Goal: Answer question/provide support: Share knowledge or assist other users

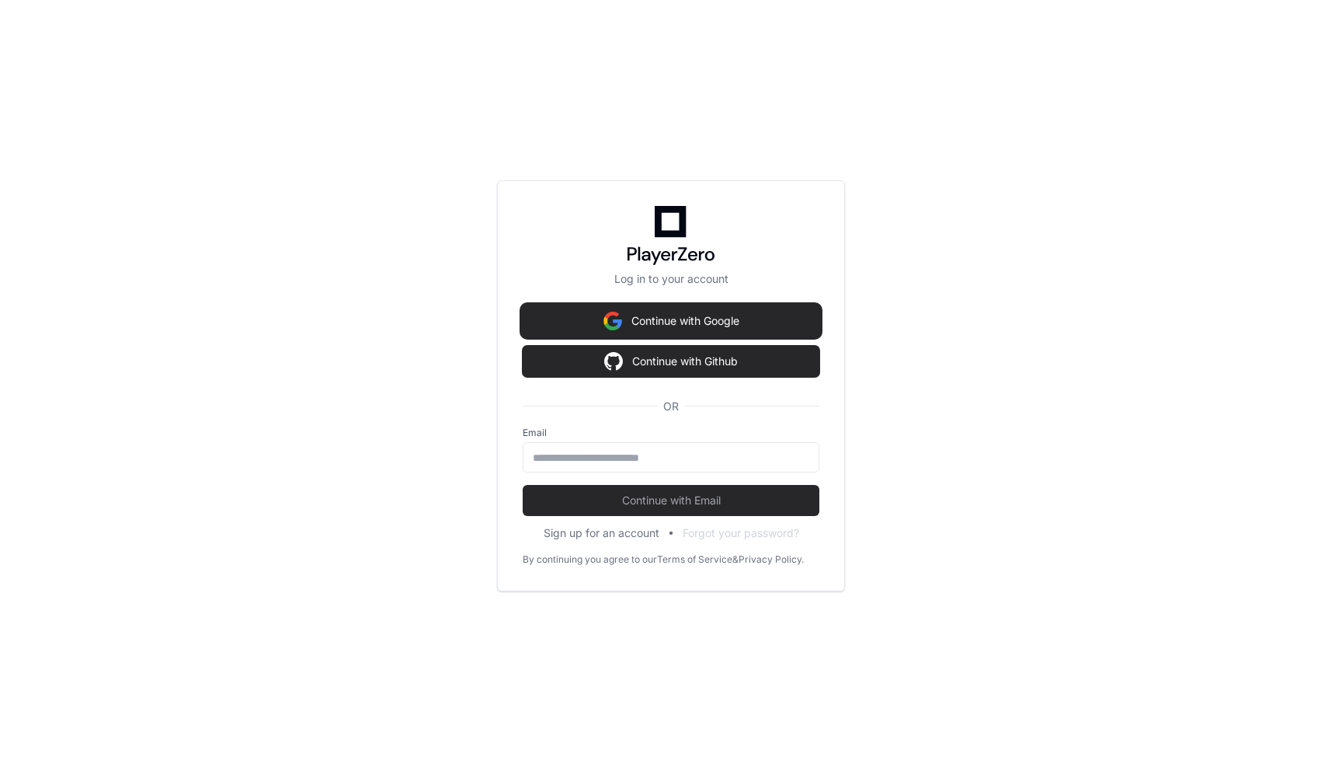
click at [703, 319] on button "Continue with Google" at bounding box center [671, 320] width 297 height 31
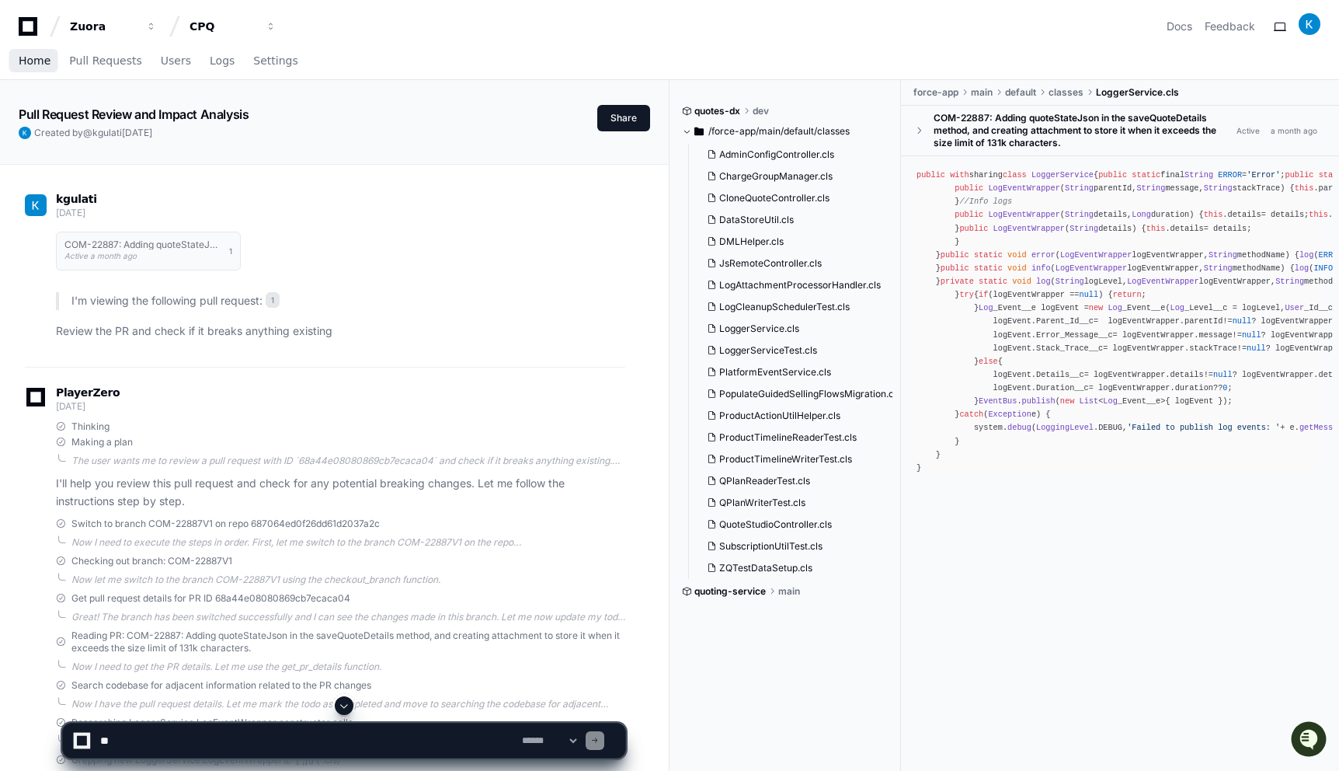
click at [41, 64] on span "Home" at bounding box center [35, 60] width 32 height 9
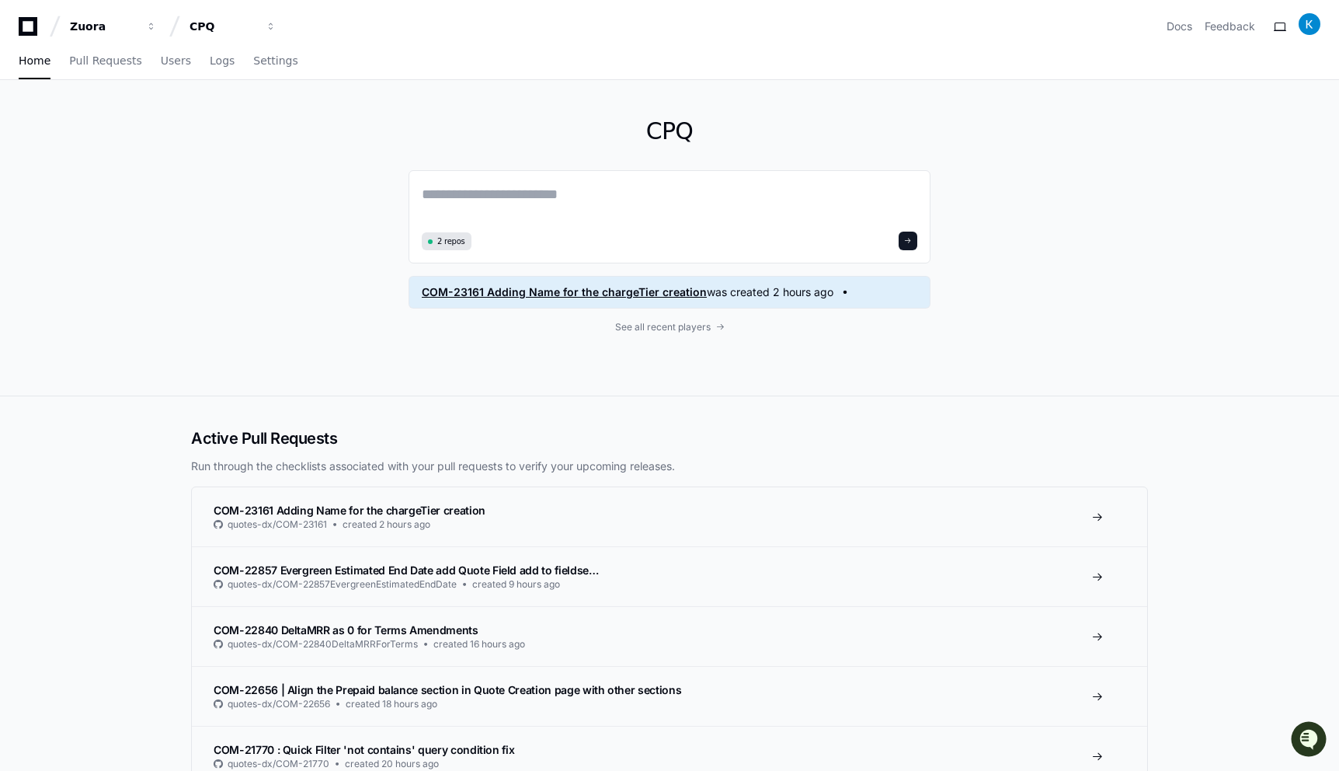
click at [743, 293] on span "was created 2 hours ago" at bounding box center [770, 292] width 127 height 16
click at [693, 325] on span "See all recent players" at bounding box center [663, 327] width 96 height 12
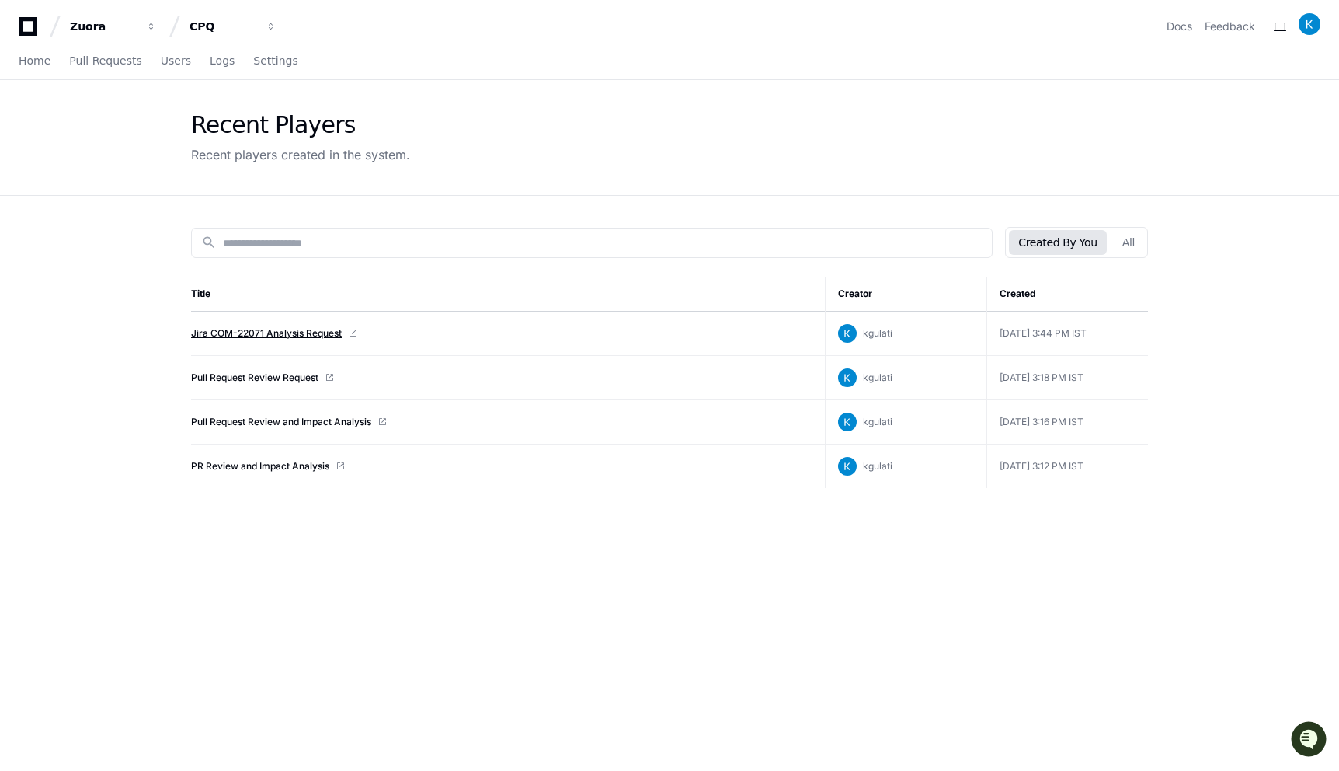
click at [229, 336] on link "Jira COM-22071 Analysis Request" at bounding box center [266, 333] width 151 height 12
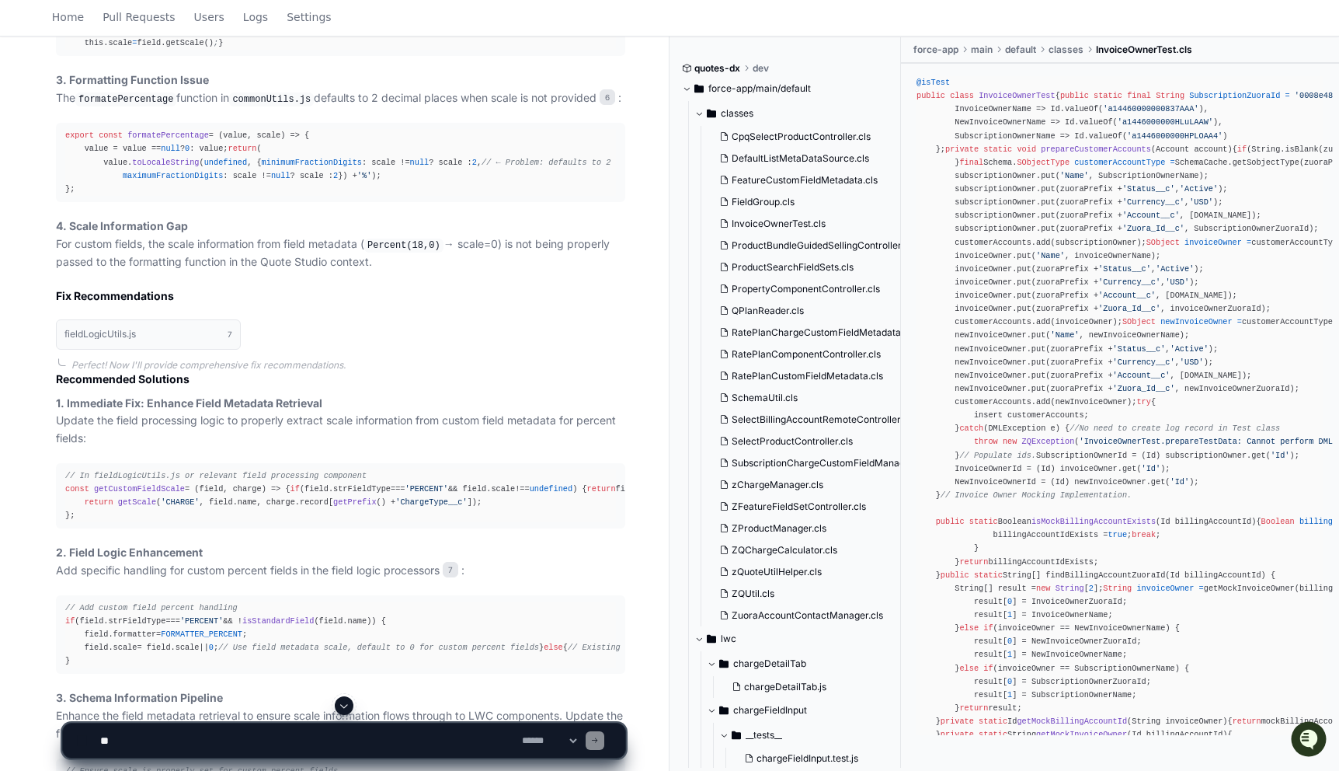
scroll to position [3340, 0]
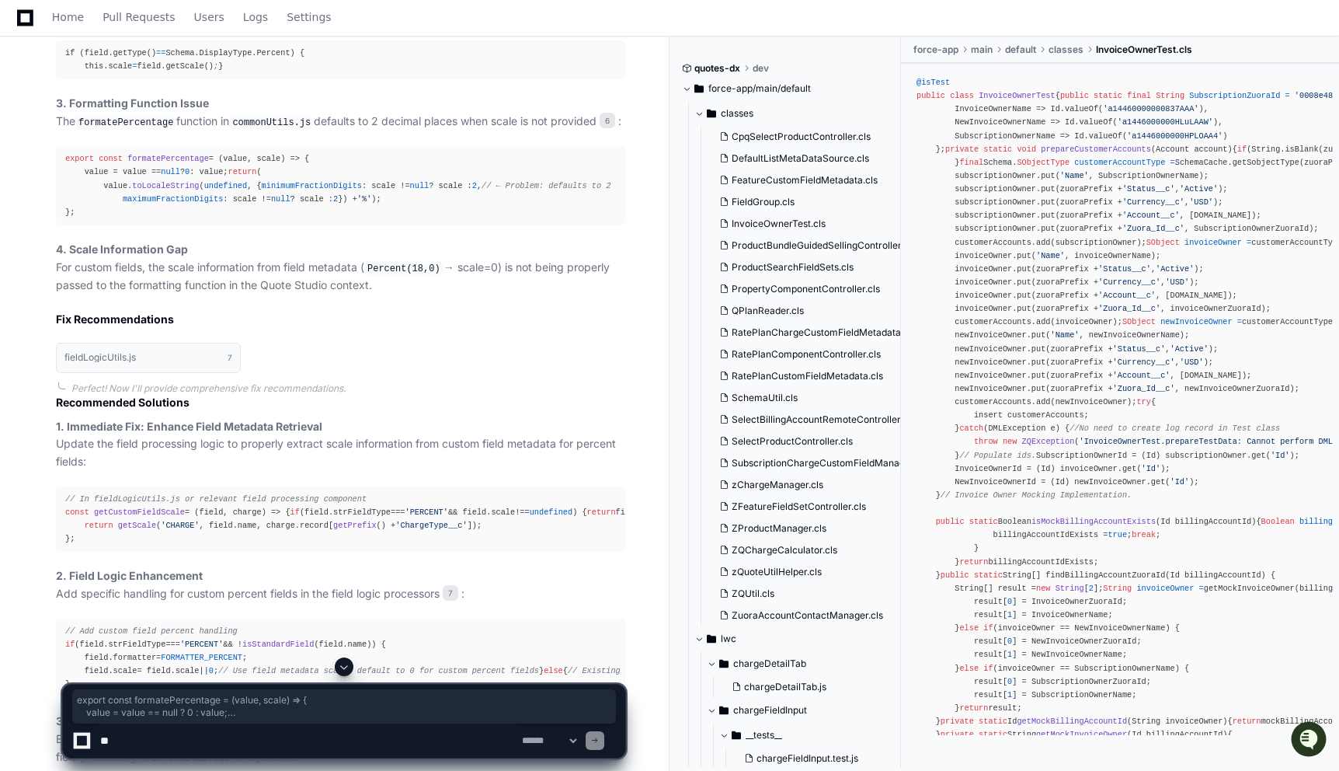
drag, startPoint x: 64, startPoint y: 291, endPoint x: 89, endPoint y: 395, distance: 106.8
click at [89, 219] on div "export const formatePercentage = ( value, scale ) => { value = value == null ? …" at bounding box center [340, 185] width 551 height 67
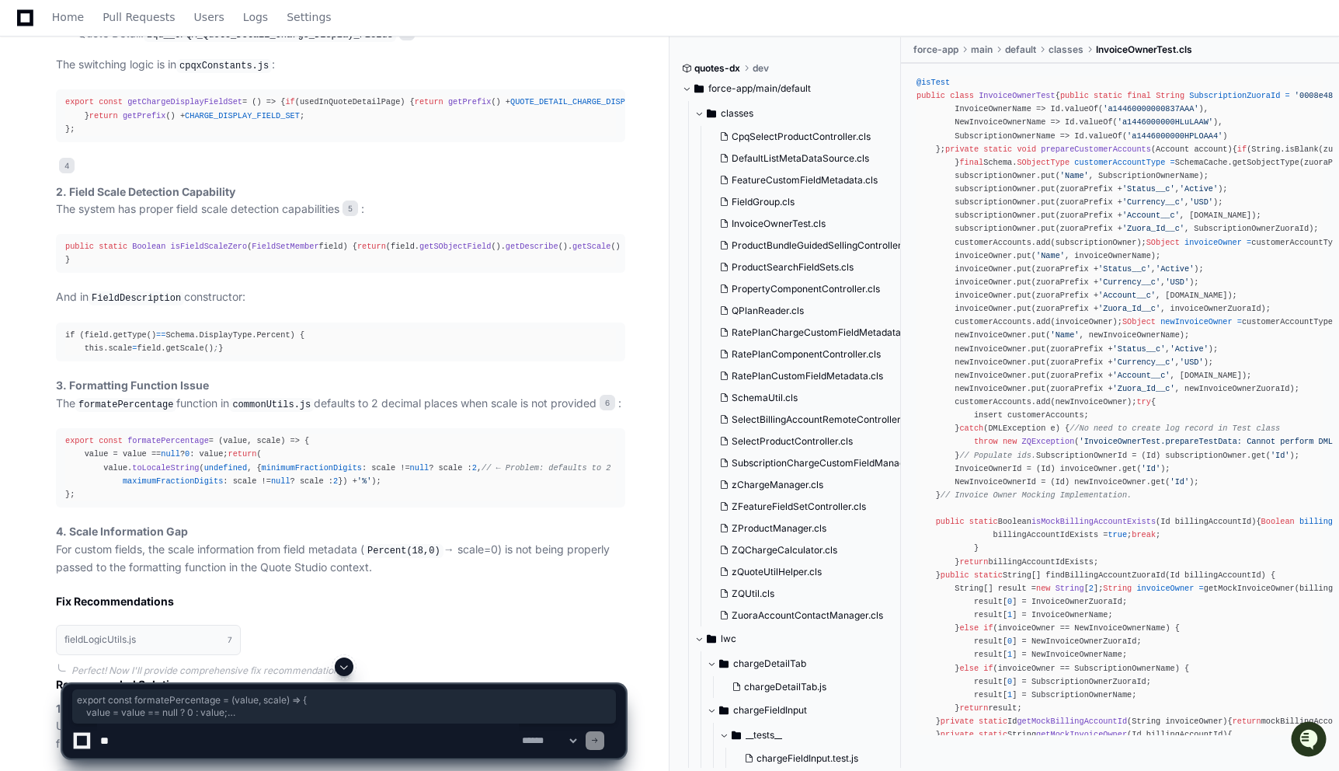
scroll to position [3062, 0]
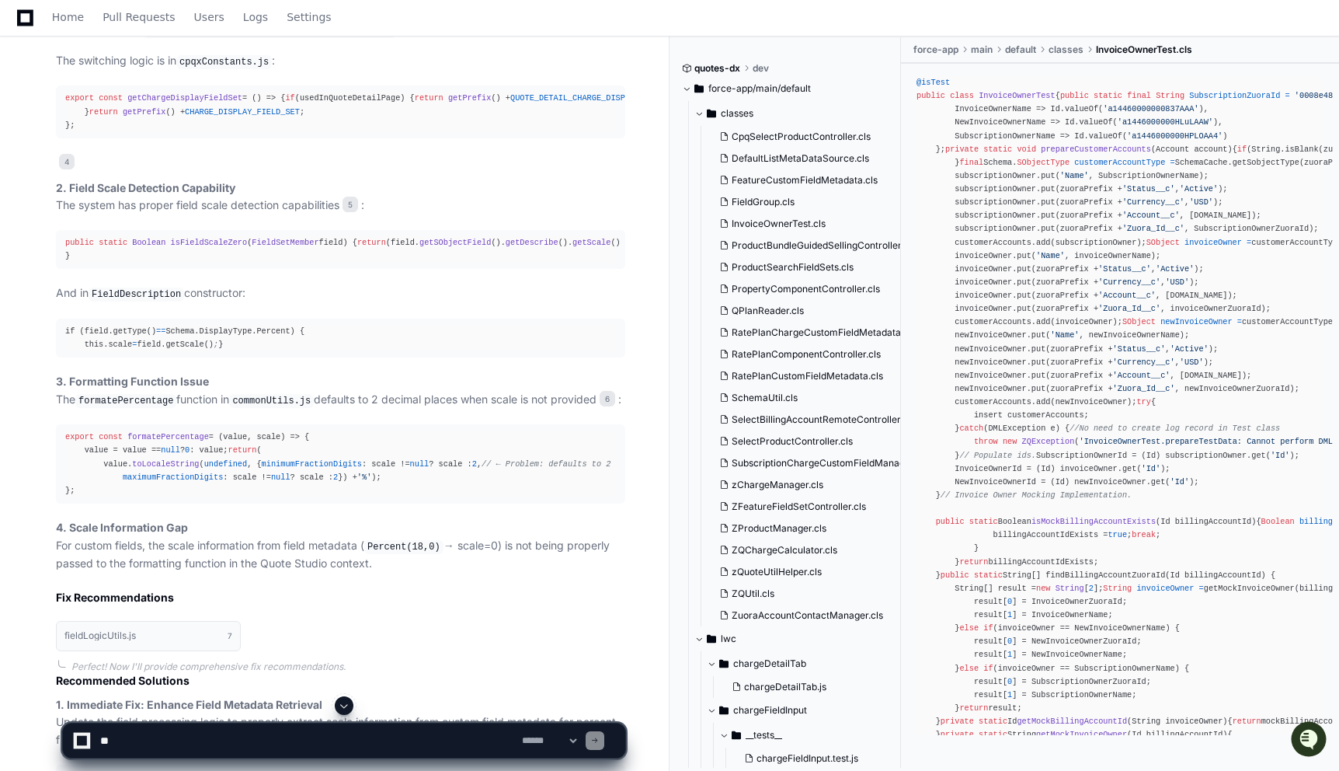
click at [223, 247] on span "isFieldScaleZero" at bounding box center [209, 242] width 77 height 9
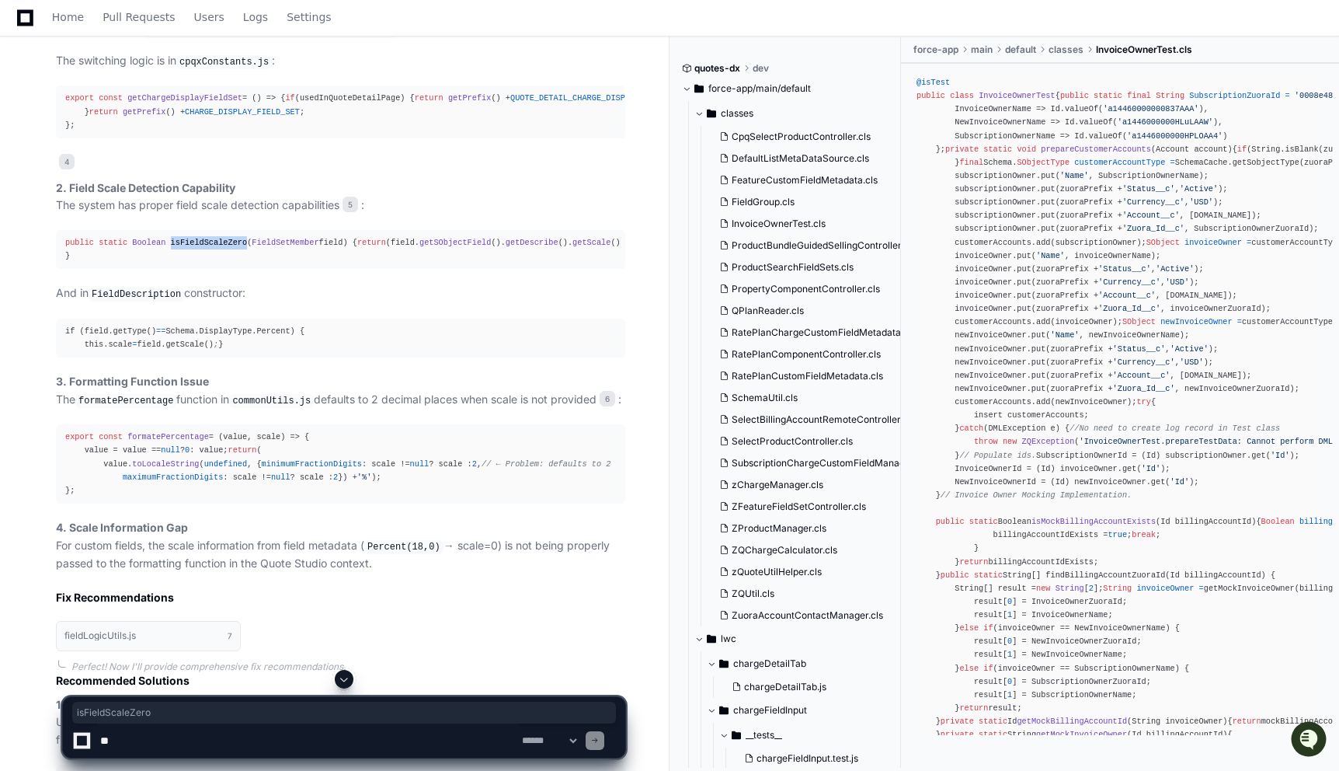
click at [223, 247] on span "isFieldScaleZero" at bounding box center [209, 242] width 77 height 9
click at [274, 247] on span "FieldSetMember" at bounding box center [285, 242] width 67 height 9
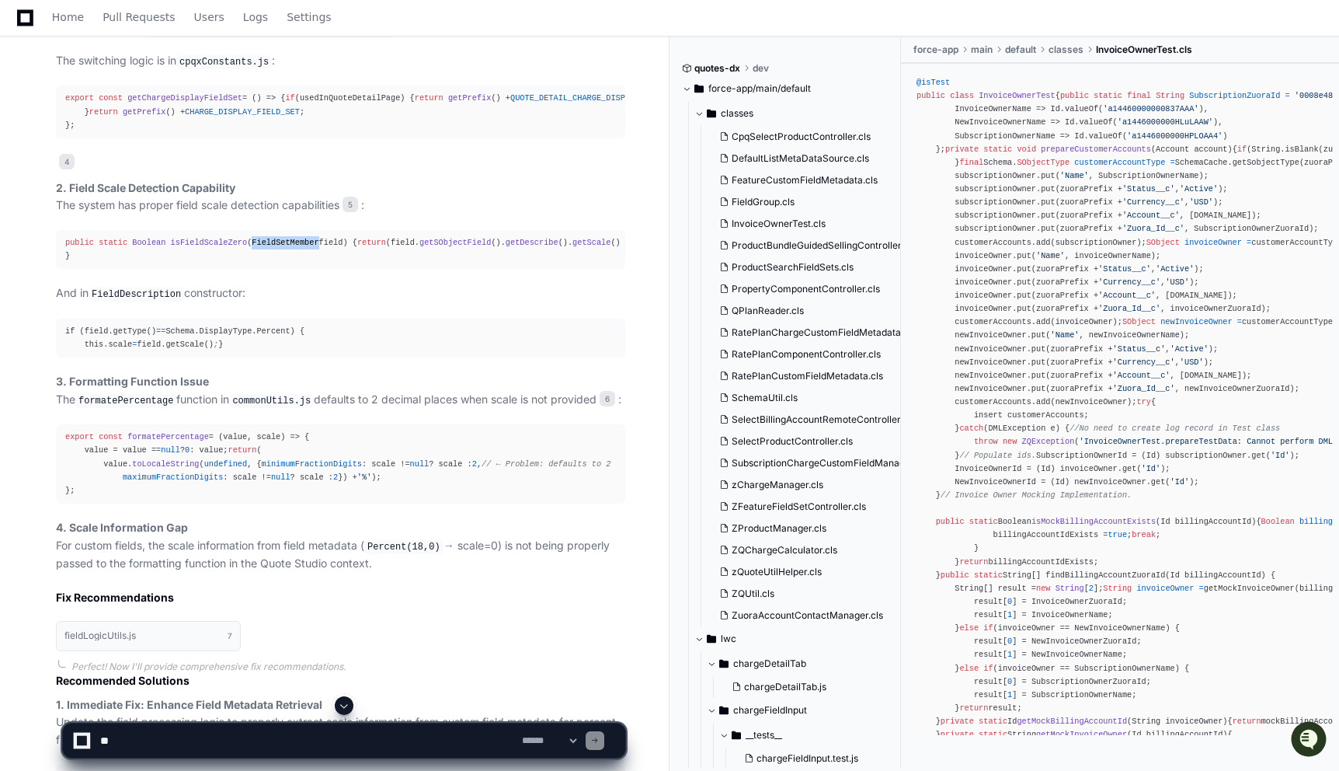
click at [274, 247] on span "FieldSetMember" at bounding box center [285, 242] width 67 height 9
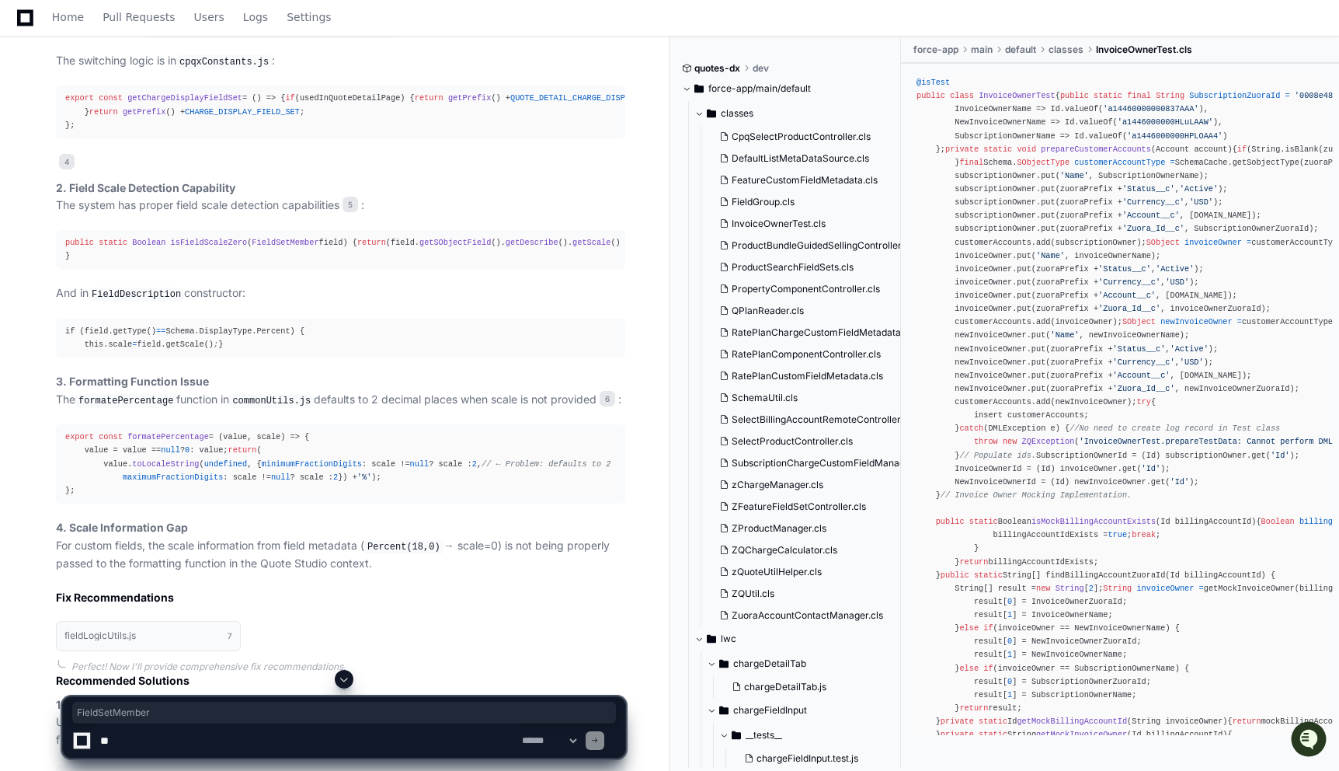
click at [198, 247] on span "isFieldScaleZero" at bounding box center [209, 242] width 77 height 9
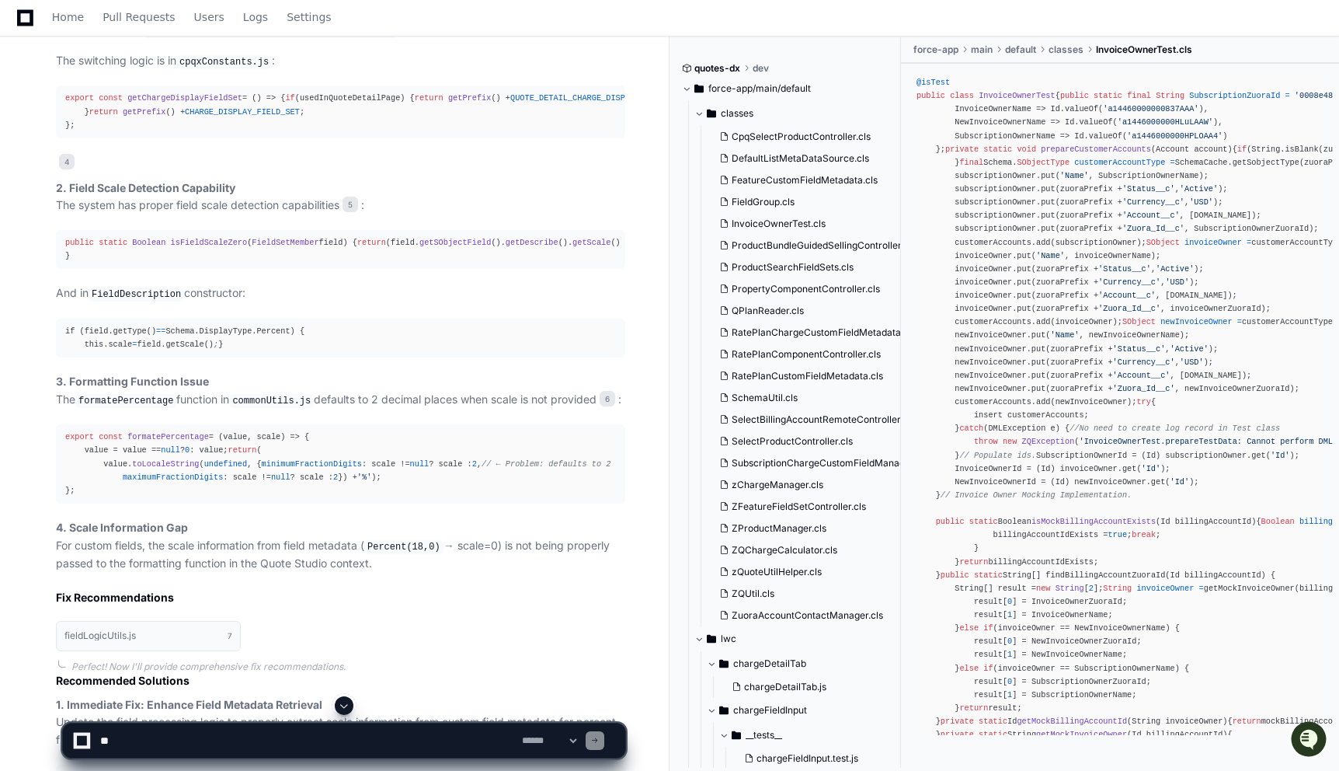
click at [419, 247] on span "getSObjectField" at bounding box center [454, 242] width 71 height 9
click at [236, 263] on div "public static Boolean isFieldScaleZero ( FieldSetMember field ) { return (field…" at bounding box center [340, 249] width 551 height 26
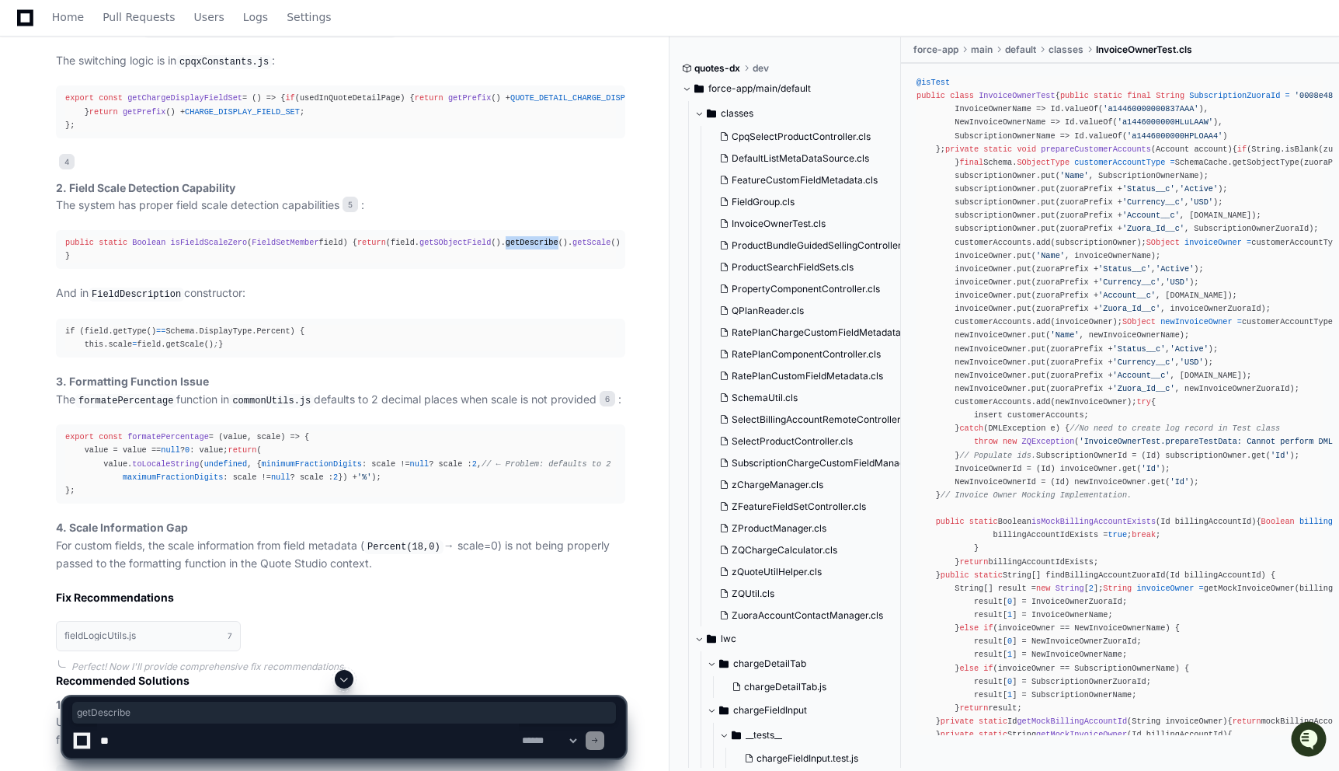
click at [236, 263] on div "public static Boolean isFieldScaleZero ( FieldSetMember field ) { return (field…" at bounding box center [340, 249] width 551 height 26
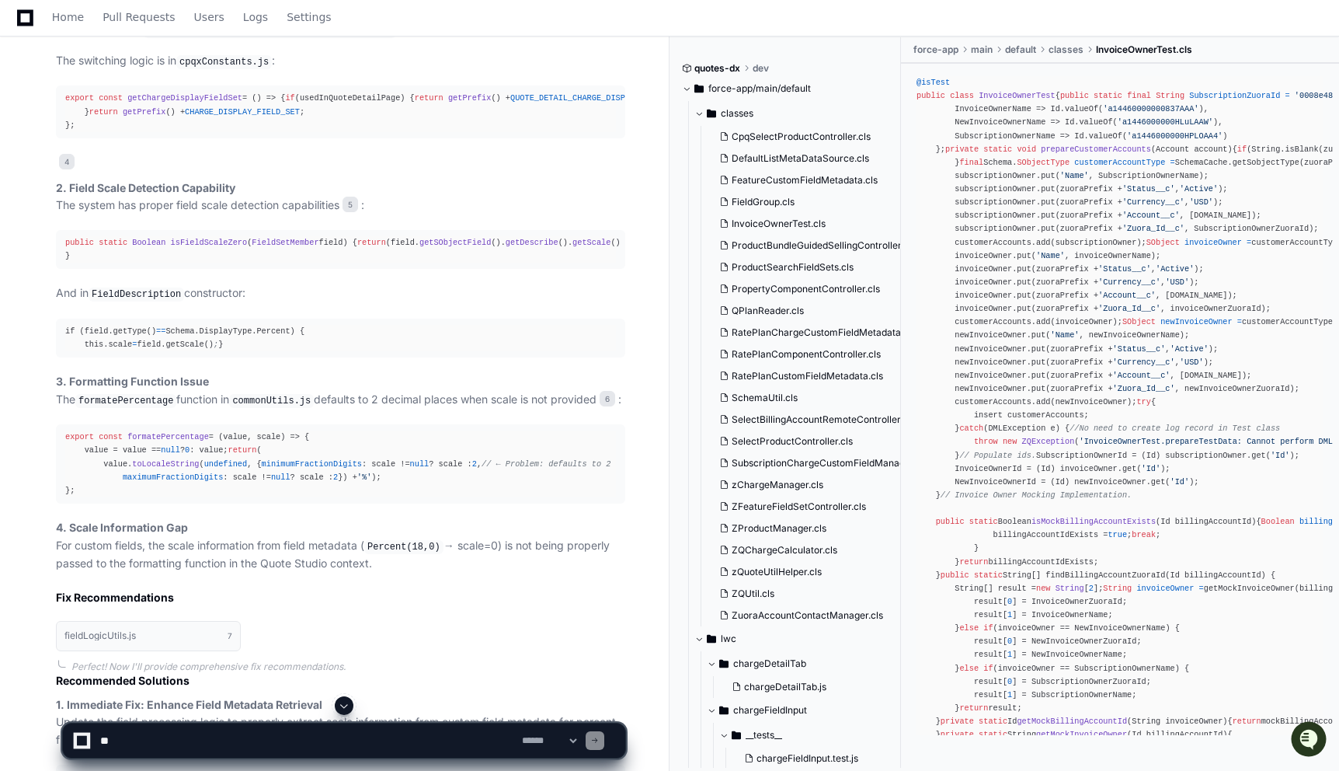
click at [572, 247] on span "getScale" at bounding box center [591, 242] width 38 height 9
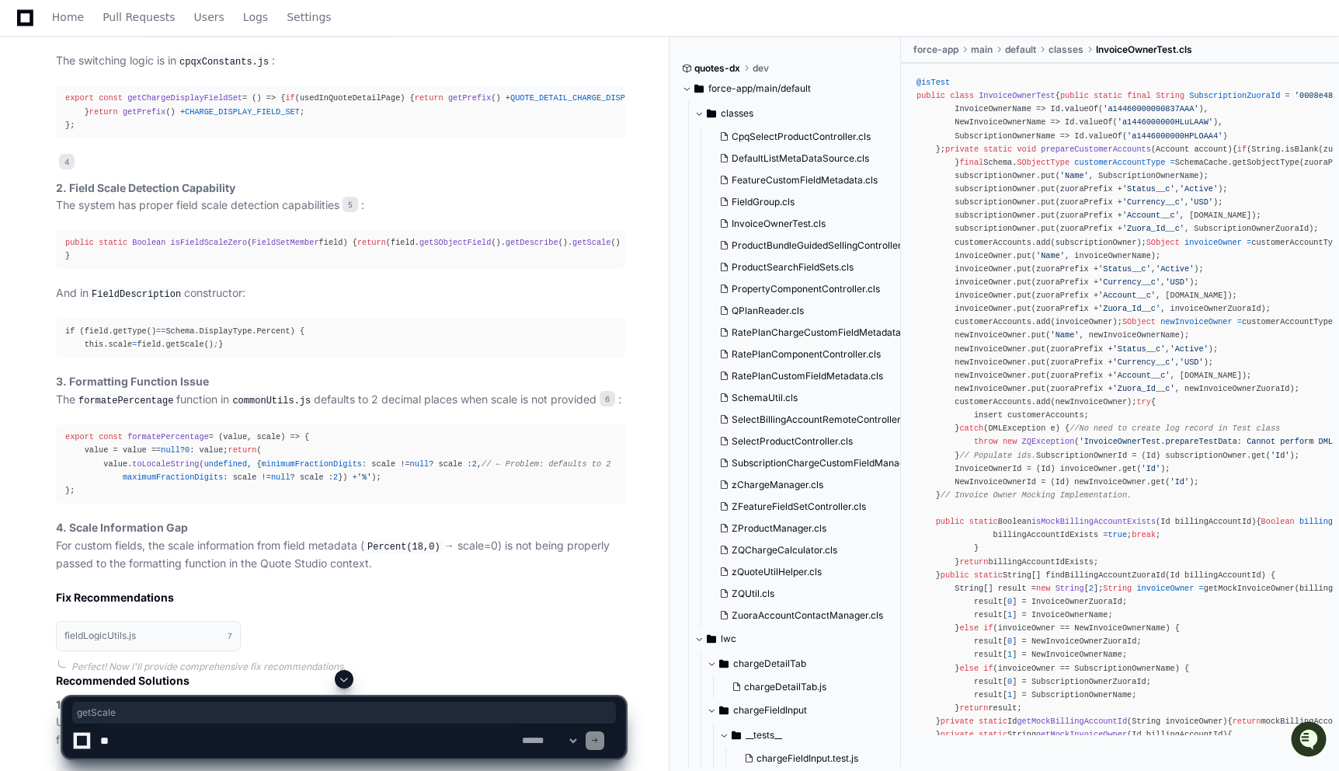
click at [365, 263] on div "public static Boolean isFieldScaleZero ( FieldSetMember field ) { return (field…" at bounding box center [340, 249] width 551 height 26
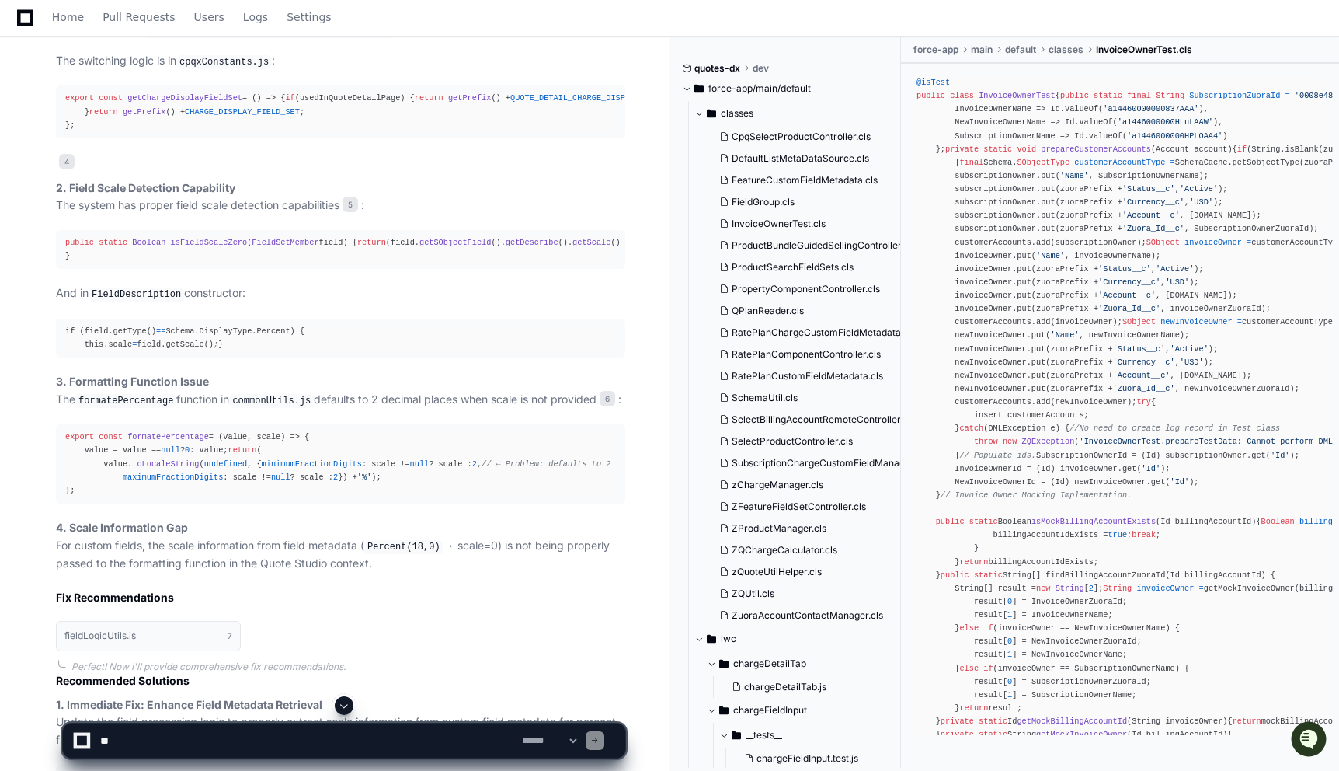
click at [365, 263] on div "public static Boolean isFieldScaleZero ( FieldSetMember field ) { return (field…" at bounding box center [340, 249] width 551 height 26
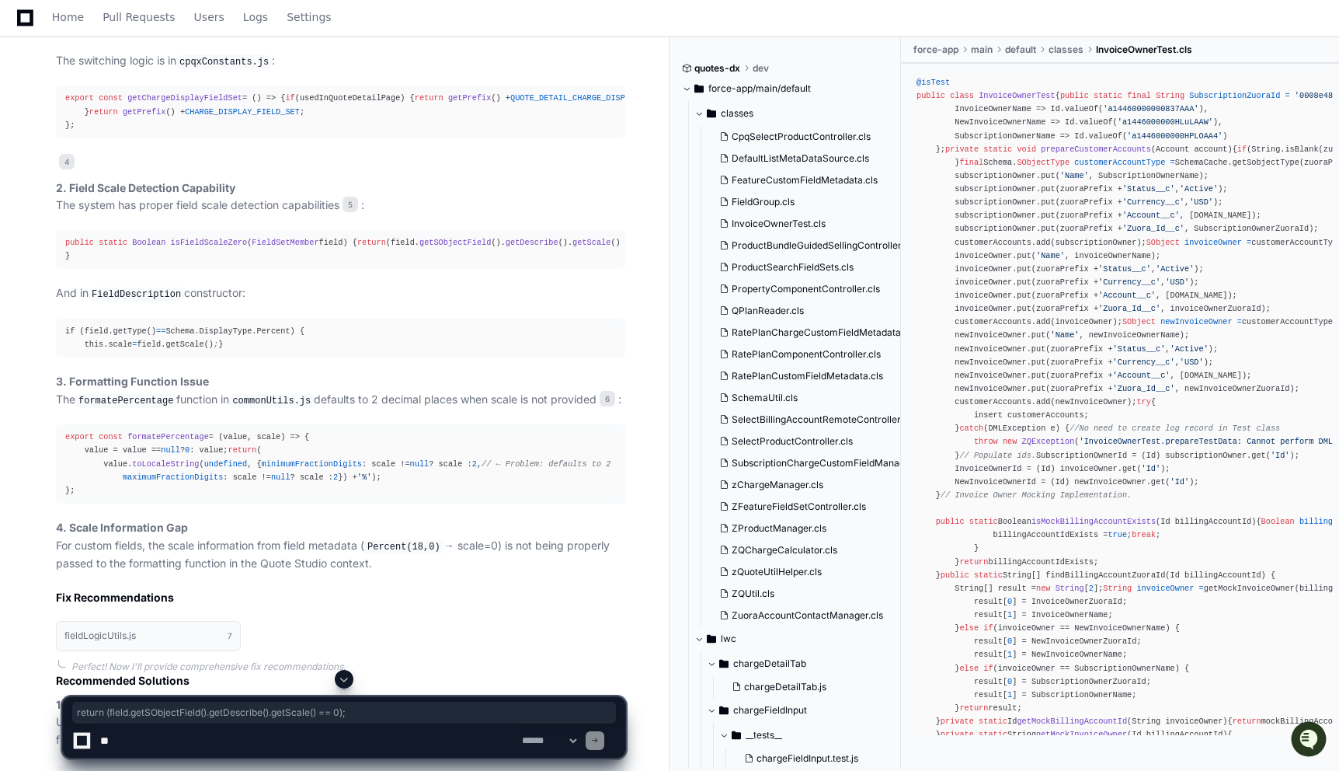
click at [365, 263] on div "public static Boolean isFieldScaleZero ( FieldSetMember field ) { return (field…" at bounding box center [340, 249] width 551 height 26
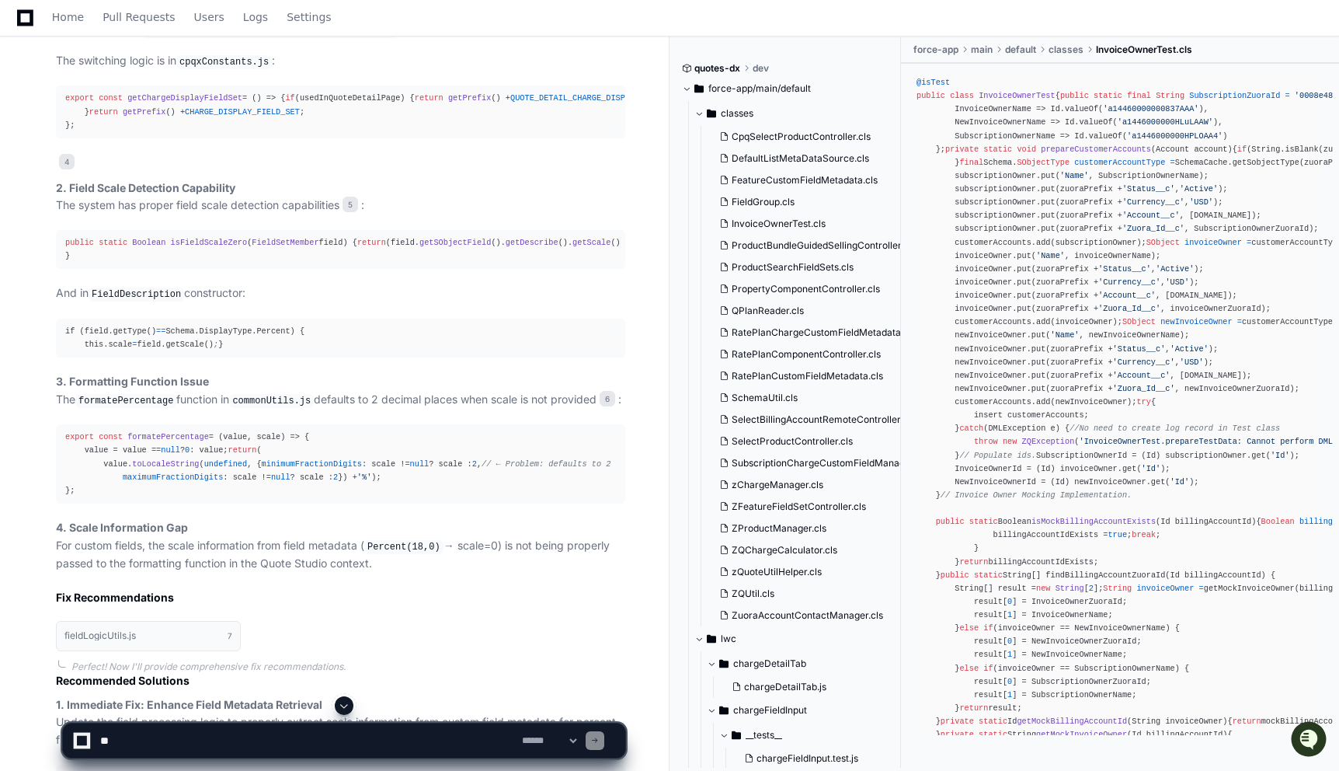
click at [572, 247] on span "getScale" at bounding box center [591, 242] width 38 height 9
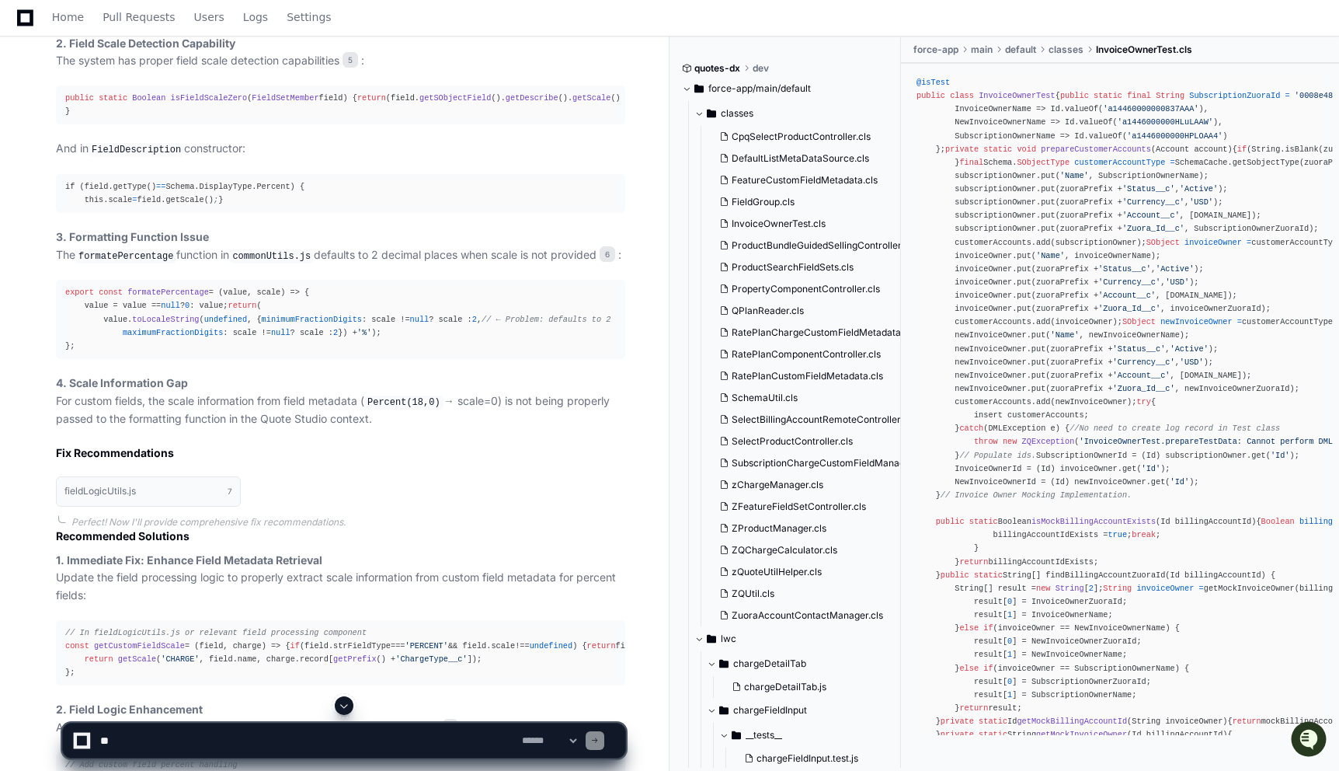
scroll to position [3210, 0]
click at [214, 99] on span "isFieldScaleZero" at bounding box center [209, 93] width 77 height 9
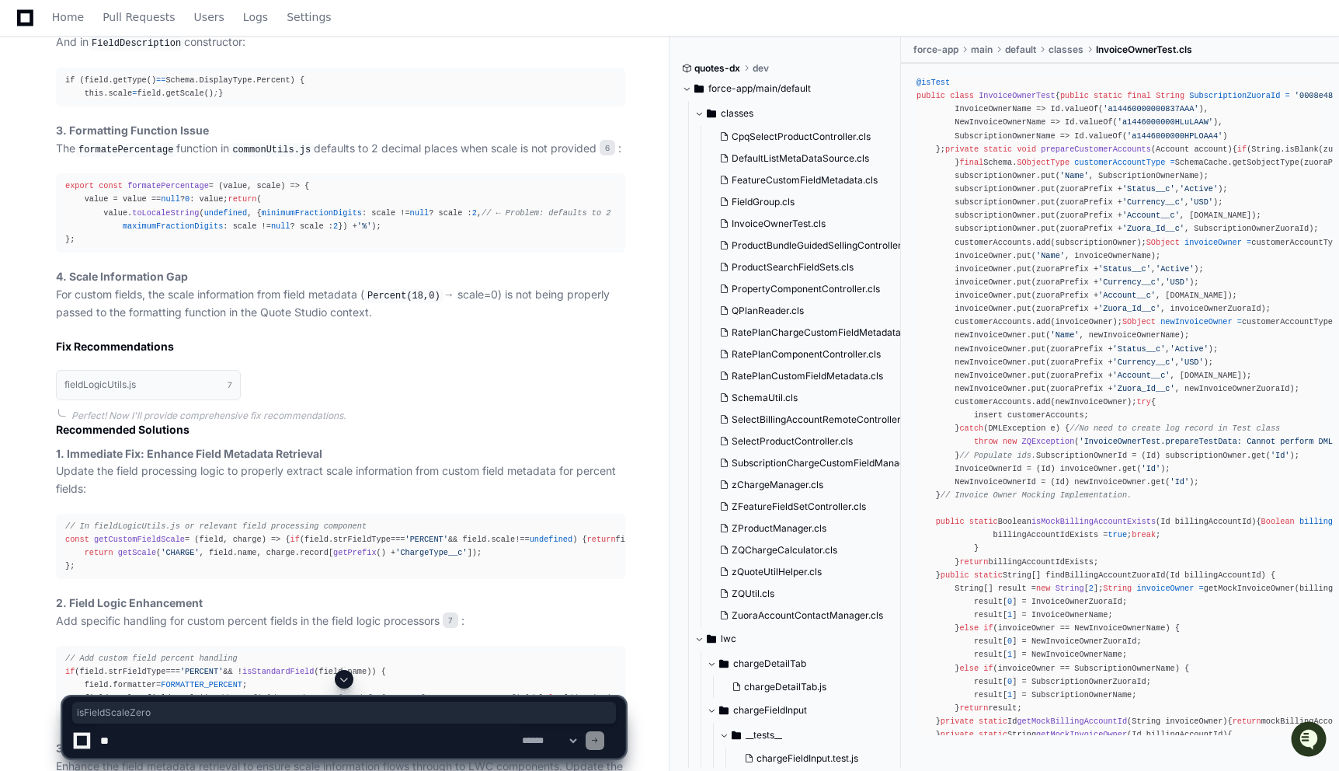
scroll to position [3319, 0]
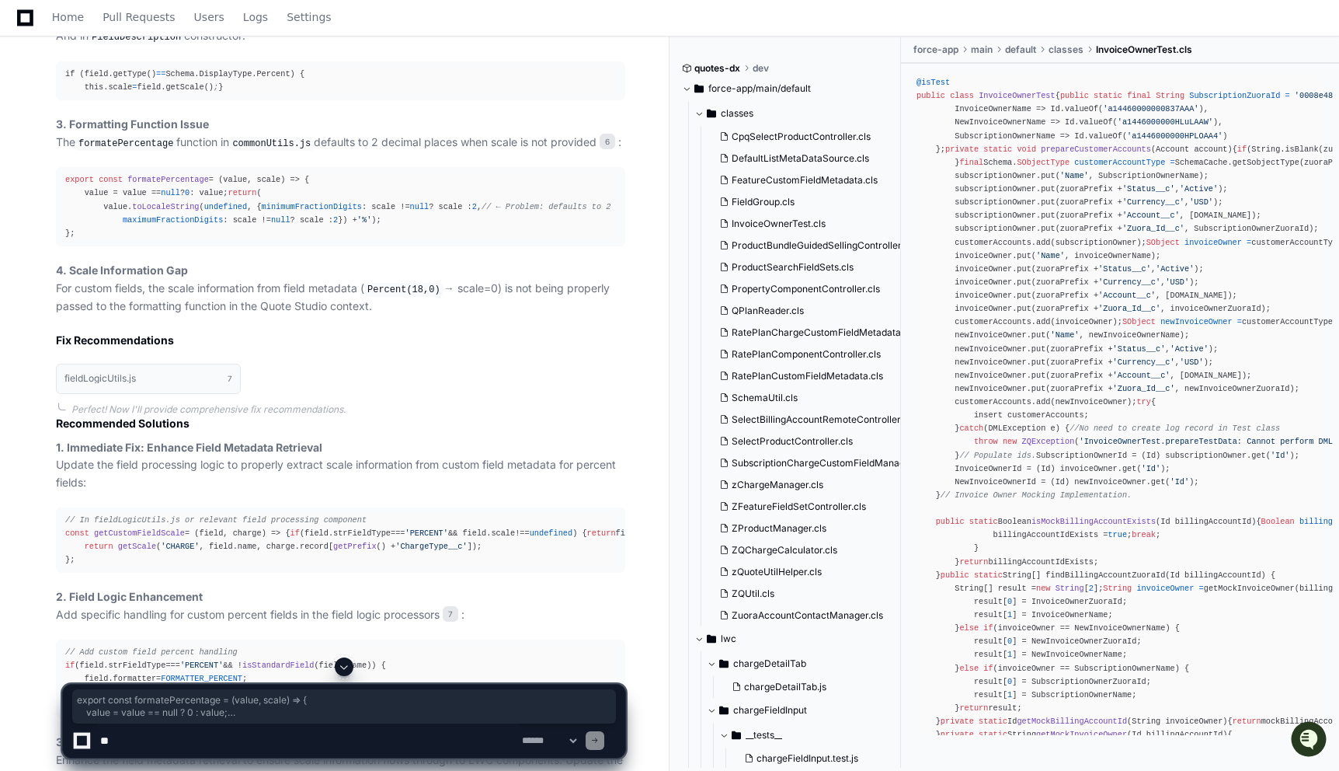
drag, startPoint x: 66, startPoint y: 314, endPoint x: 104, endPoint y: 433, distance: 124.8
click at [104, 246] on pre "export const formatePercentage = ( value, scale ) => { value = value == null ? …" at bounding box center [340, 206] width 569 height 79
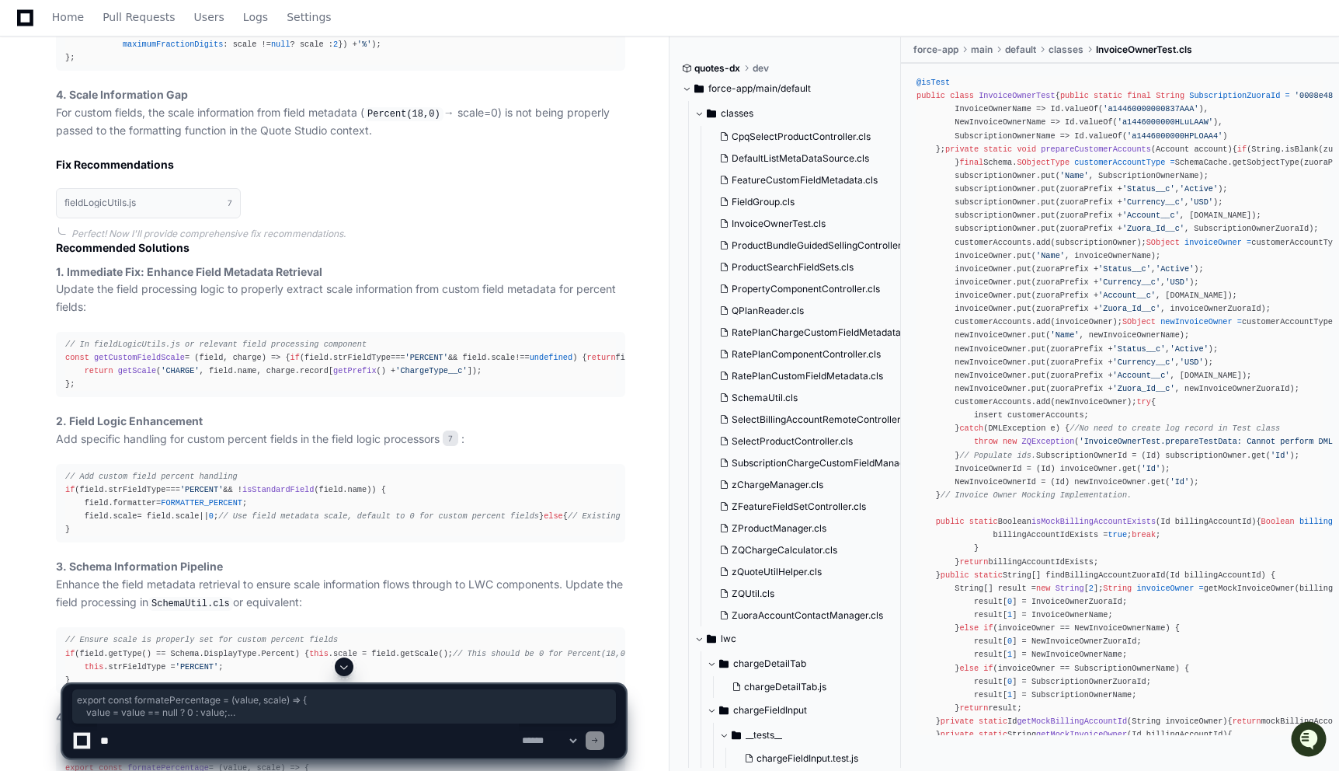
scroll to position [3493, 0]
click at [214, 740] on textarea at bounding box center [308, 740] width 422 height 34
paste textarea "**********"
type textarea "**********"
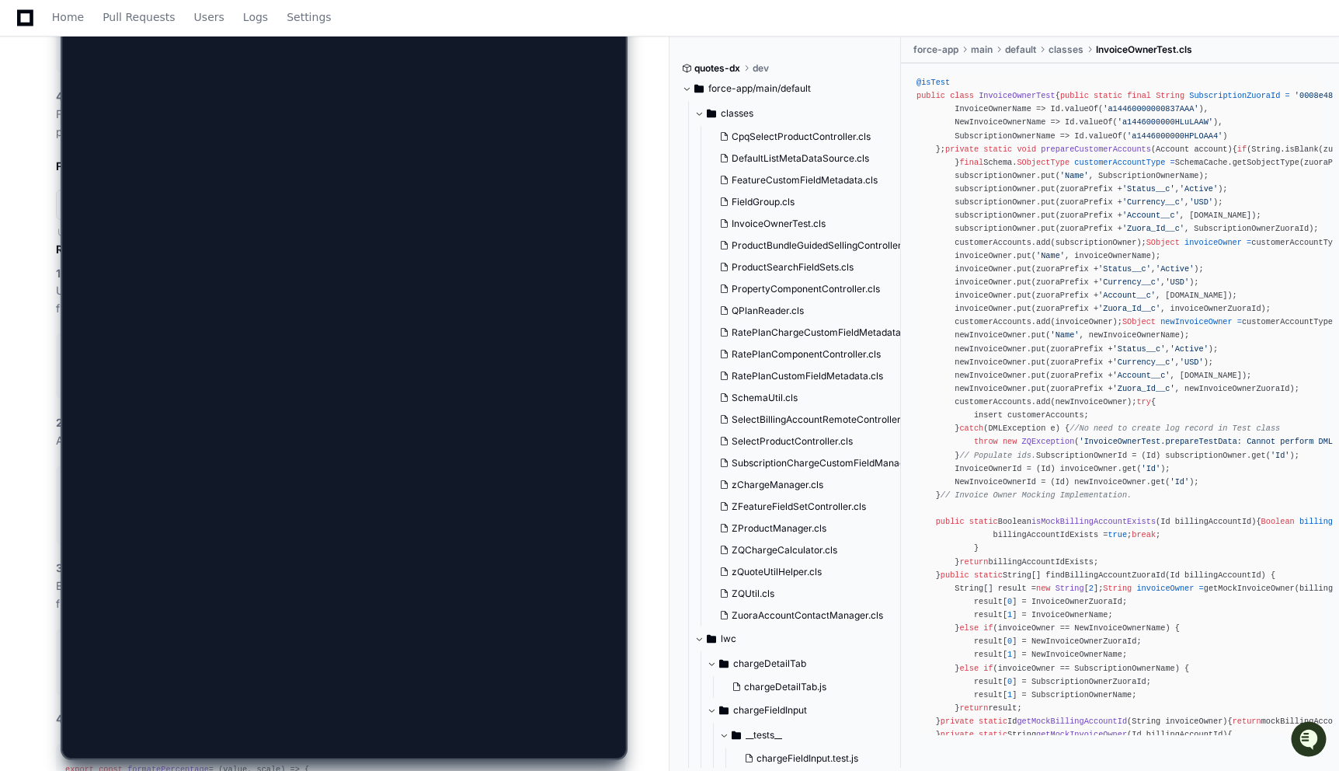
scroll to position [0, 0]
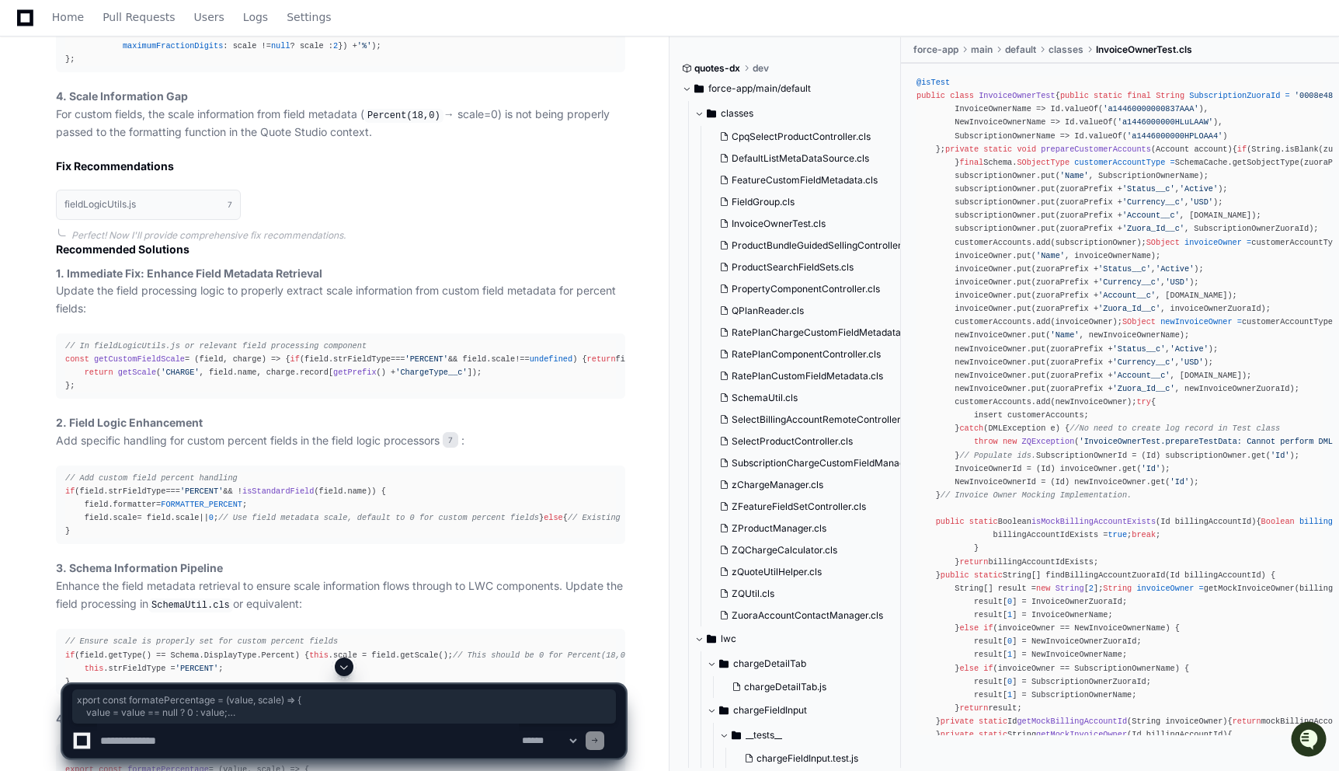
drag, startPoint x: 68, startPoint y: 140, endPoint x: 75, endPoint y: 249, distance: 109.8
click at [75, 66] on div "export const formatePercentage = ( value, scale ) => { value = value == null ? …" at bounding box center [340, 32] width 551 height 67
copy div "xport const formatePercentage = ( value, scale ) => { value = value == null ? 0…"
click at [182, 733] on textarea at bounding box center [308, 740] width 422 height 34
paste textarea "**********"
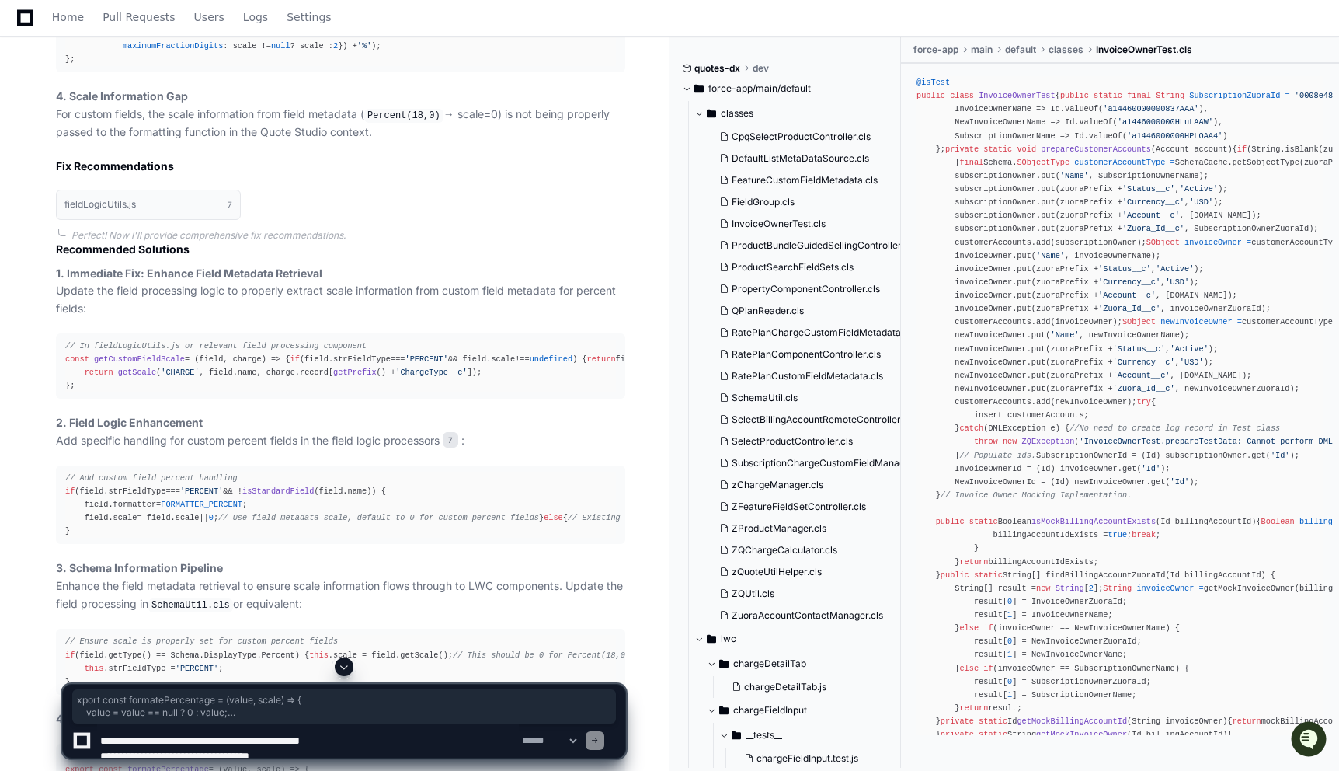
scroll to position [5, 0]
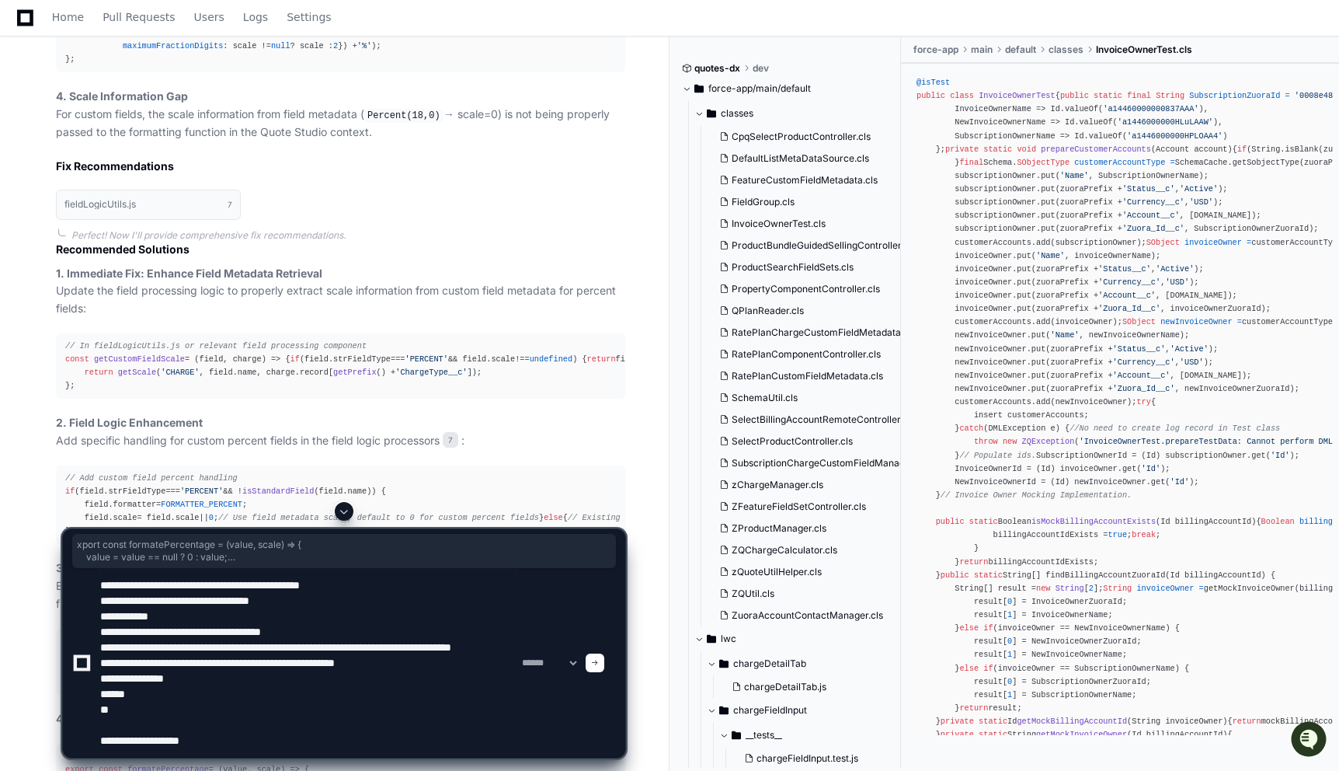
click at [144, 753] on textarea at bounding box center [308, 663] width 422 height 190
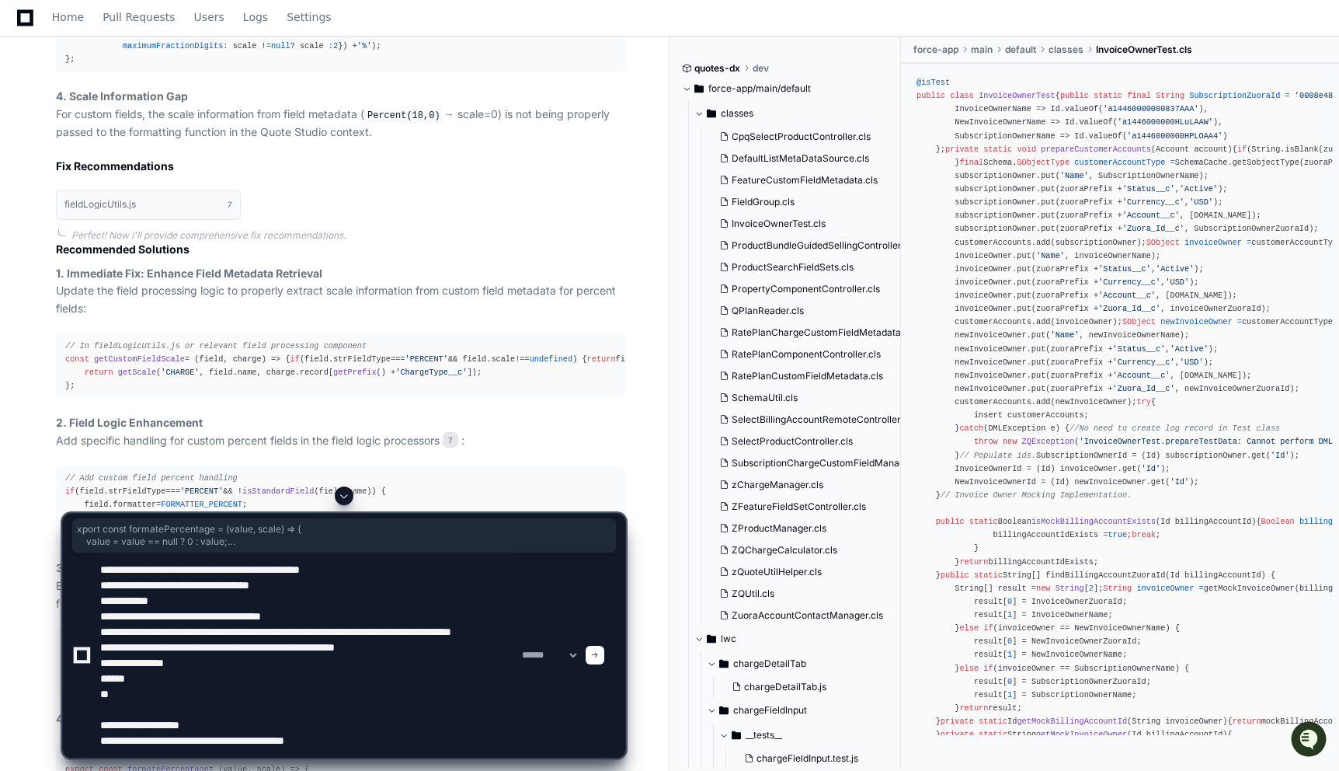
type textarea "**********"
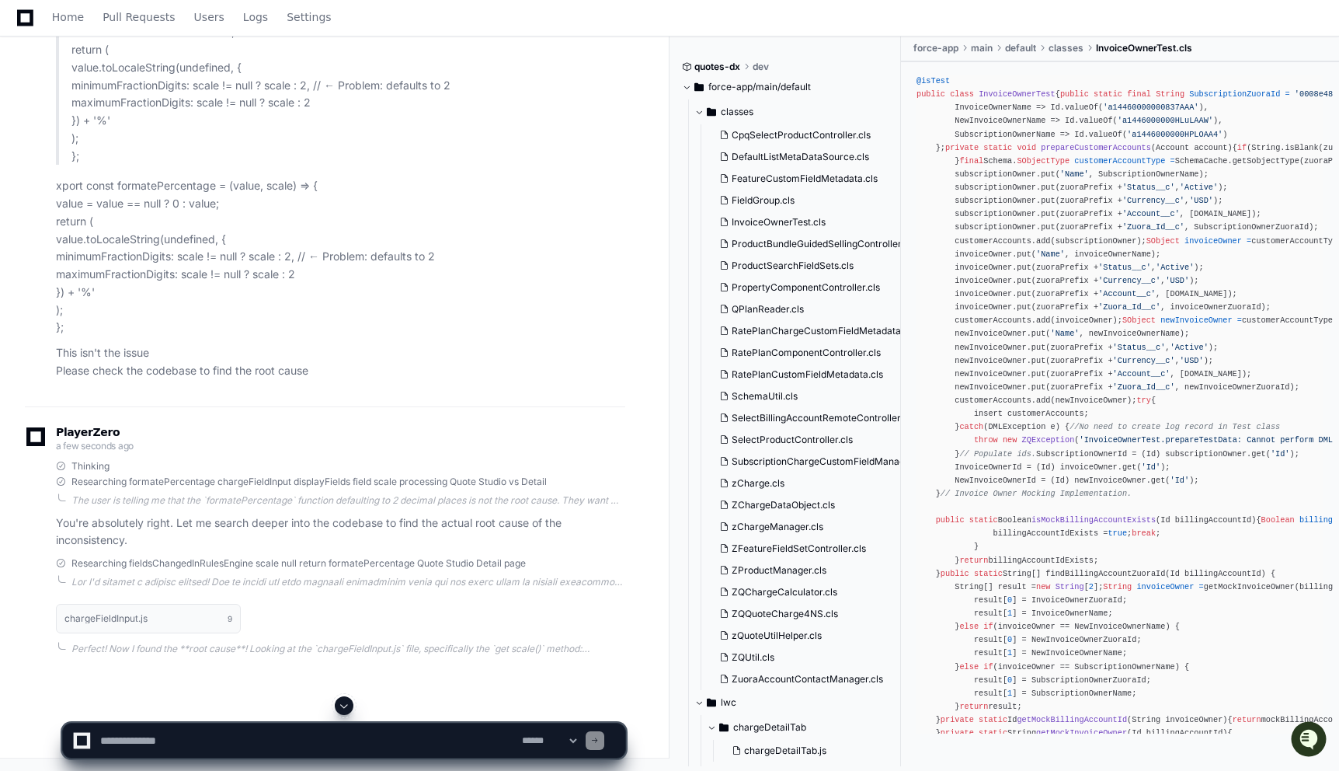
scroll to position [7837, 0]
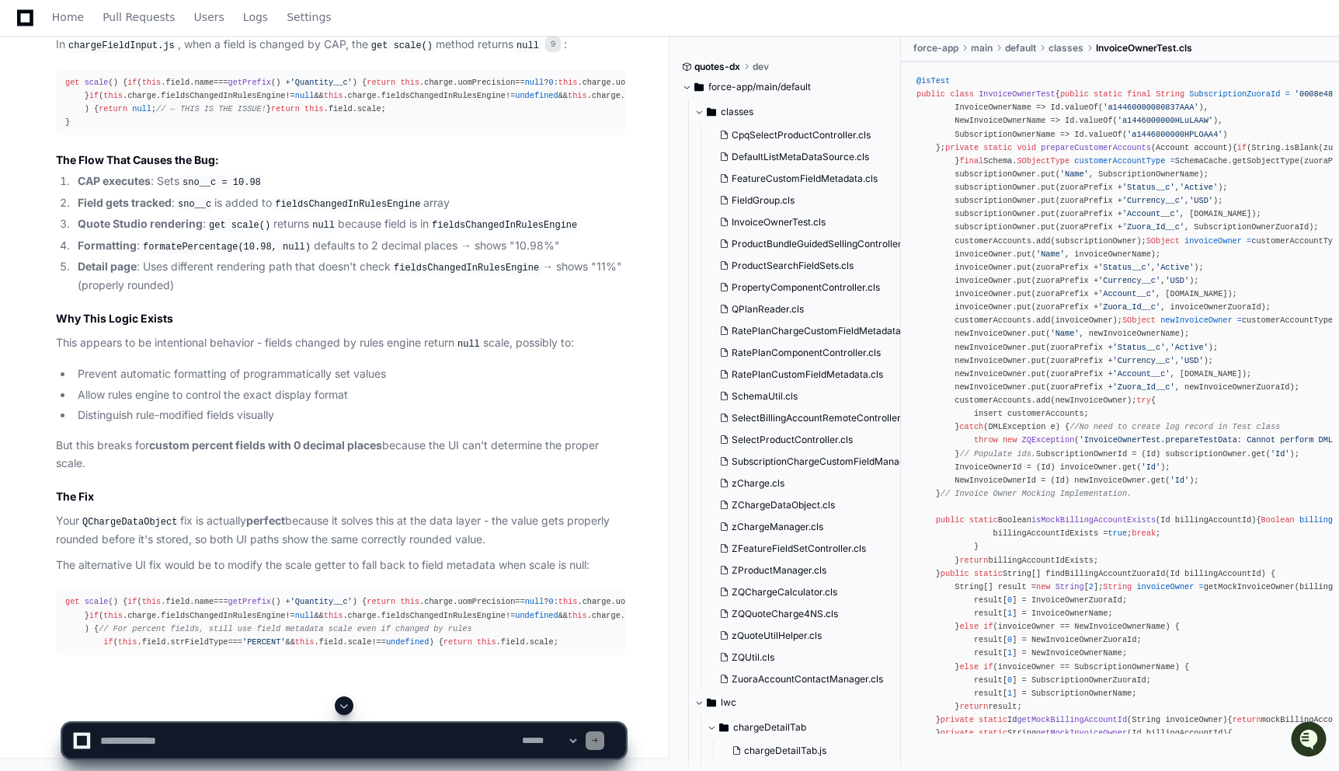
scroll to position [8697, 0]
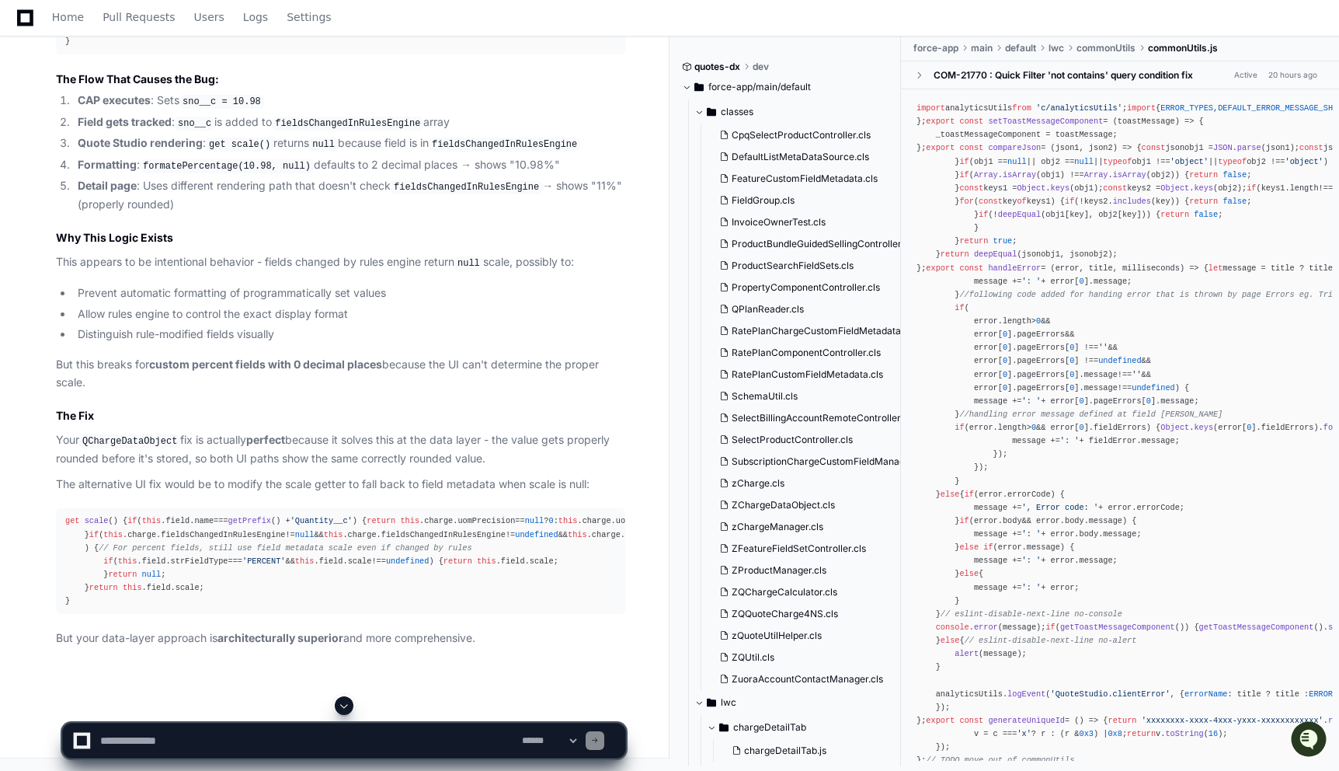
scroll to position [8612, 0]
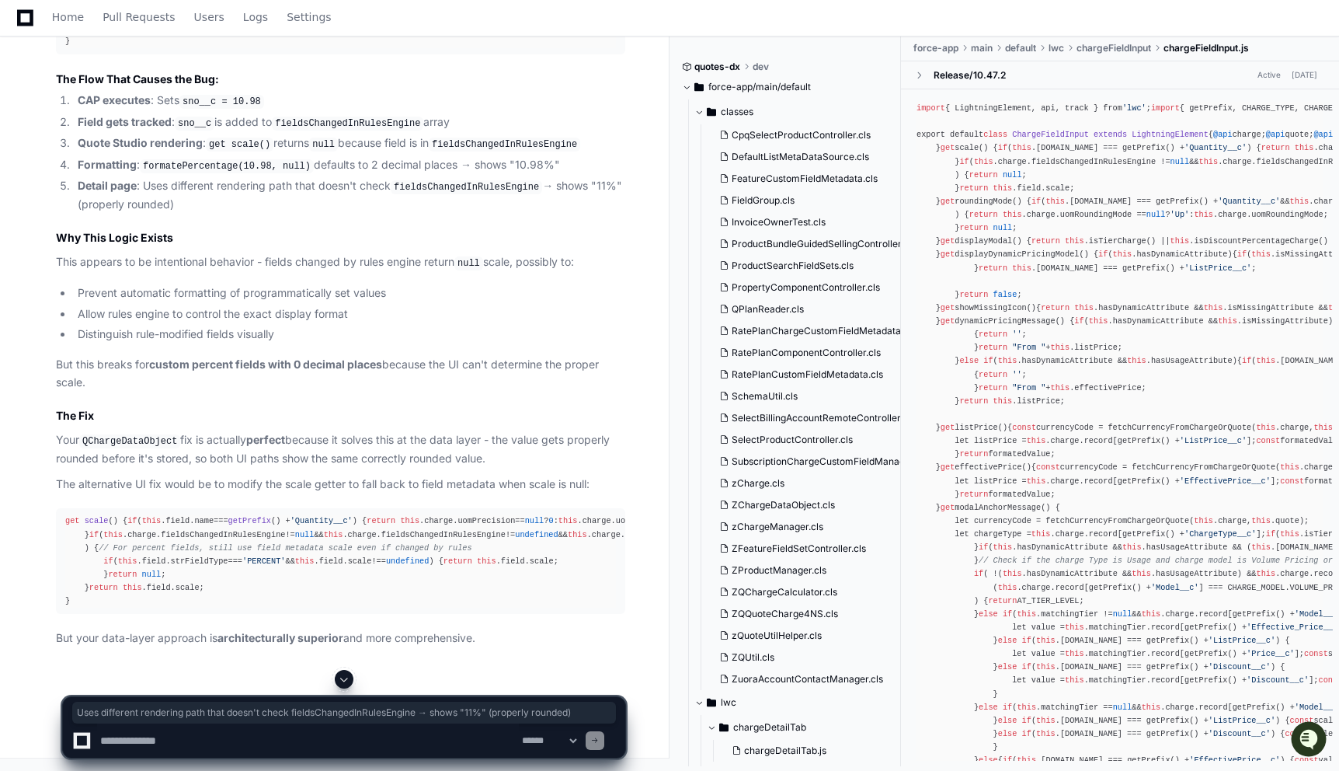
drag, startPoint x: 146, startPoint y: 485, endPoint x: 218, endPoint y: 504, distance: 74.6
click at [219, 213] on li "Detail page : Uses different rendering path that doesn't check fieldsChangedInR…" at bounding box center [349, 195] width 552 height 36
click at [308, 323] on li "Allow rules engine to control the exact display format" at bounding box center [349, 314] width 552 height 18
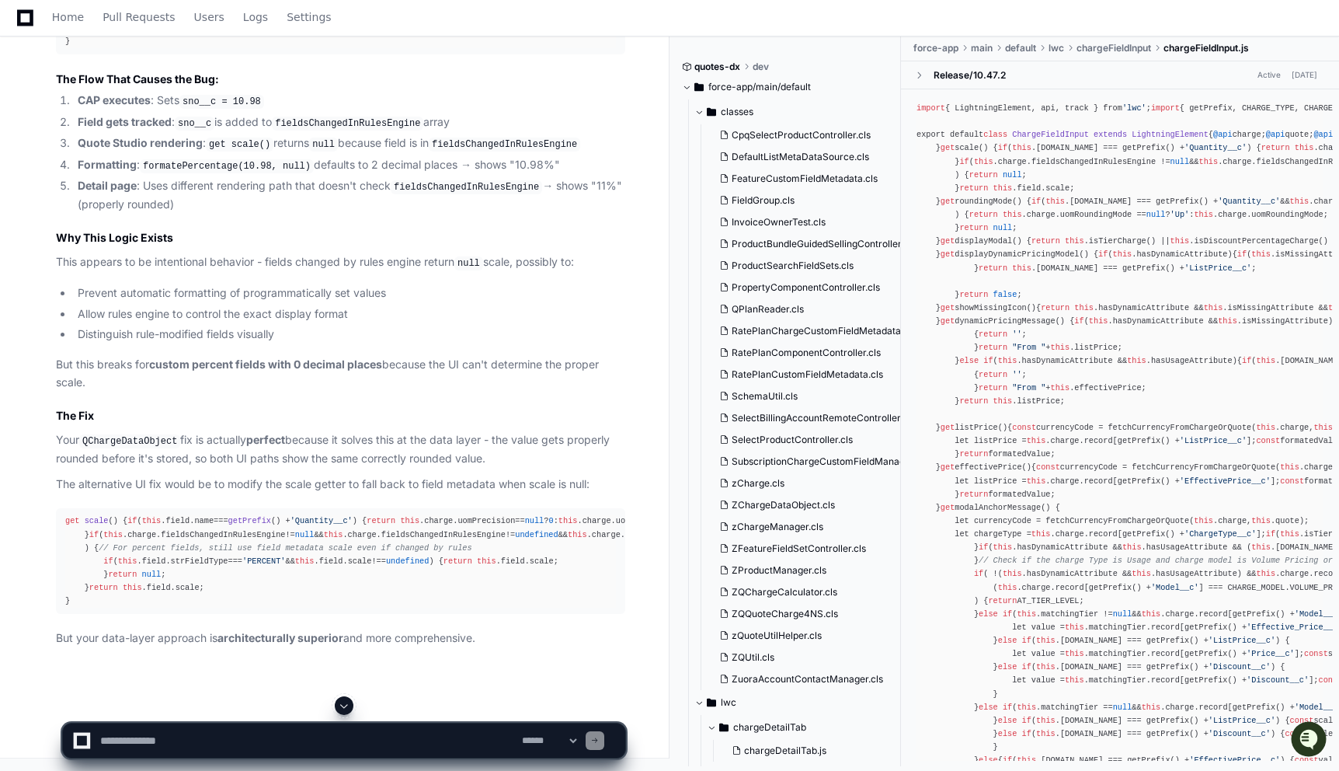
click at [308, 323] on li "Allow rules engine to control the exact display format" at bounding box center [349, 314] width 552 height 18
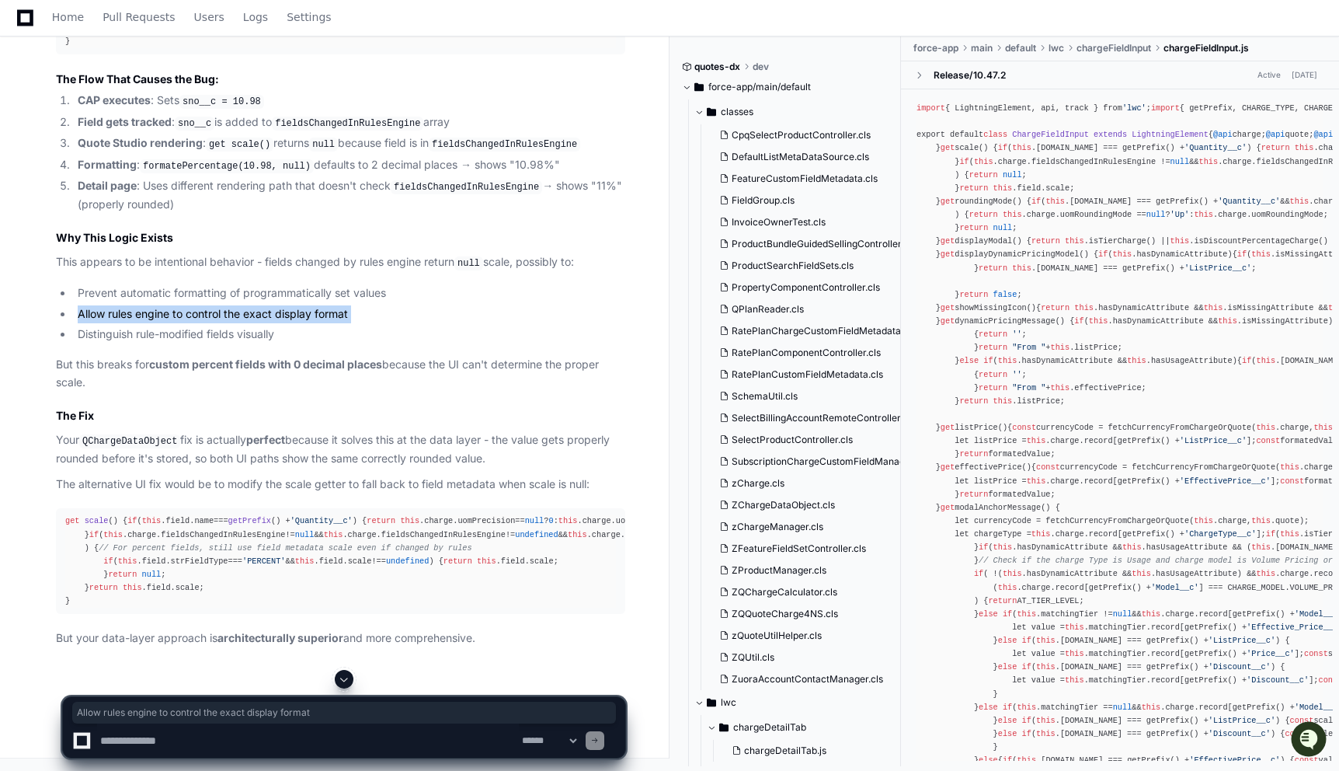
click at [280, 343] on li "Distinguish rule-modified fields visually" at bounding box center [349, 334] width 552 height 18
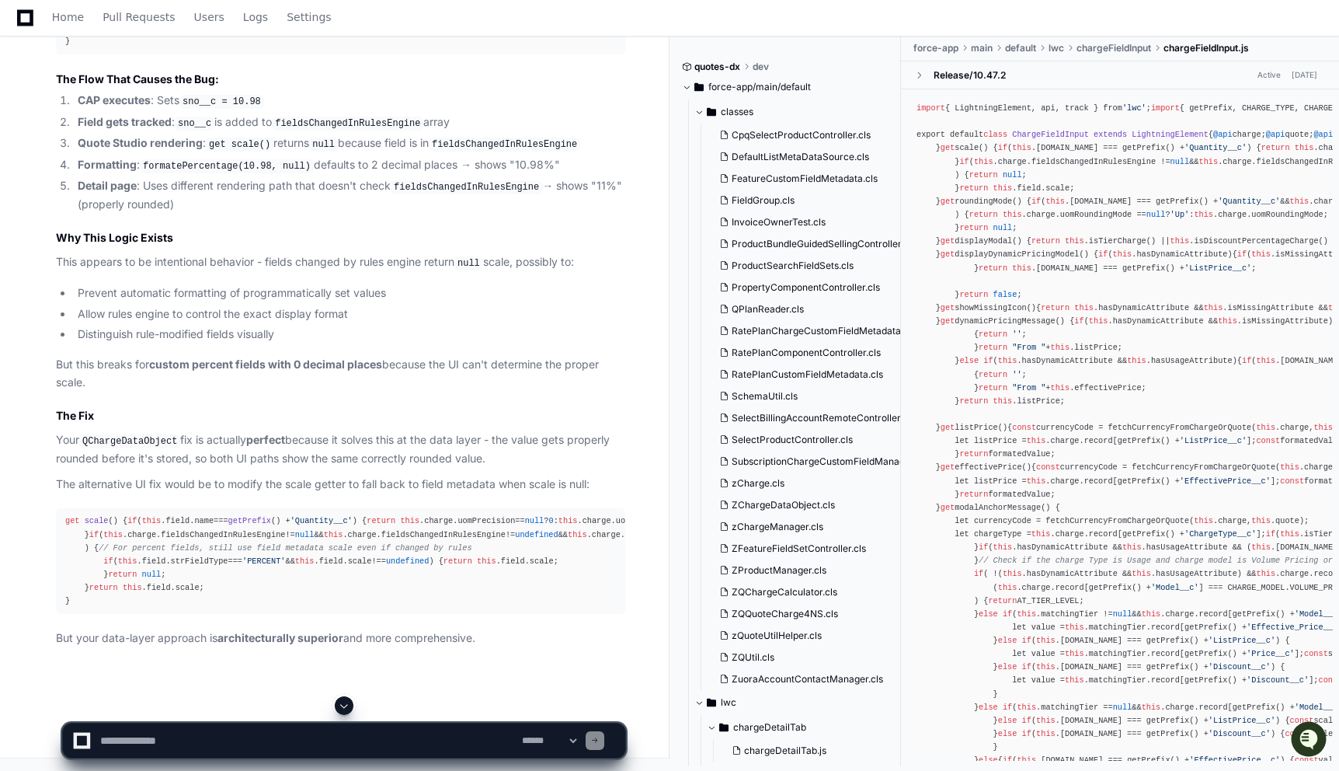
click at [280, 343] on li "Distinguish rule-modified fields visually" at bounding box center [349, 334] width 552 height 18
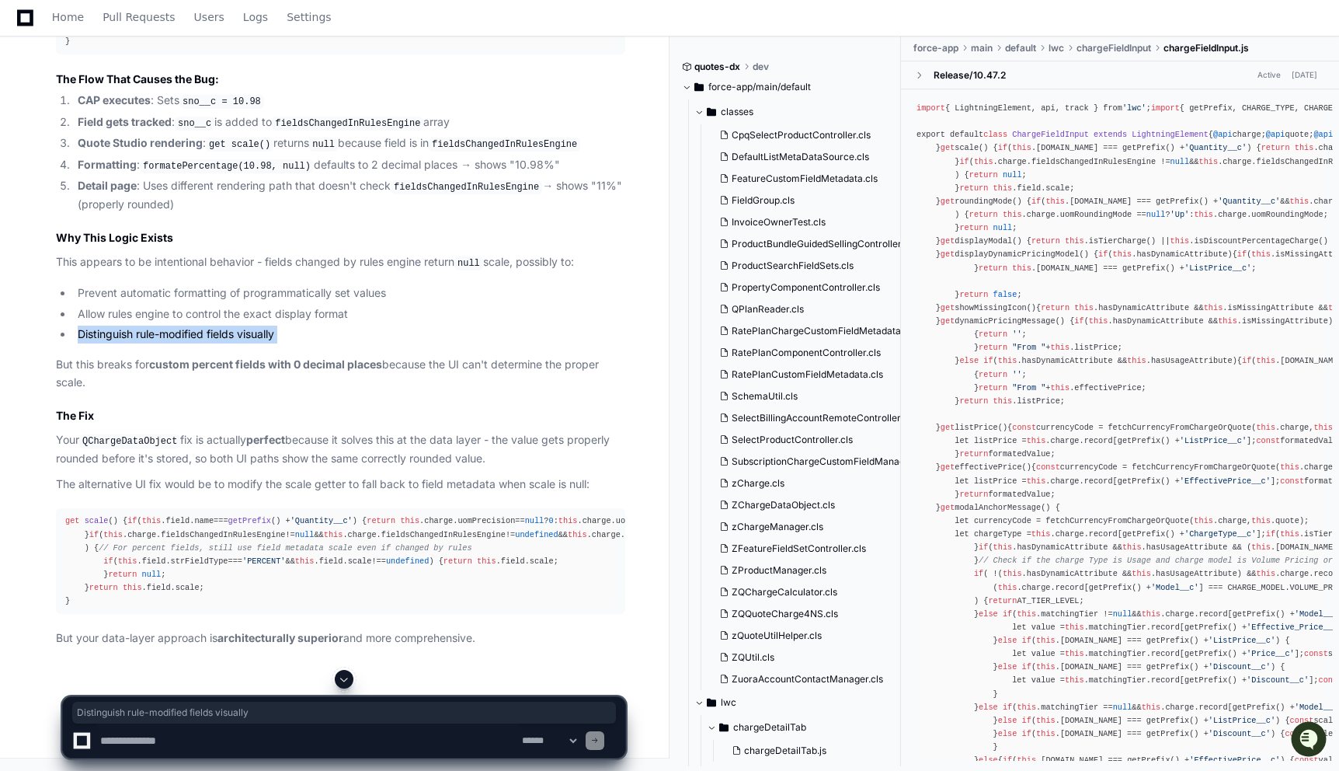
click at [274, 371] on strong "custom percent fields with 0 decimal places" at bounding box center [265, 363] width 233 height 13
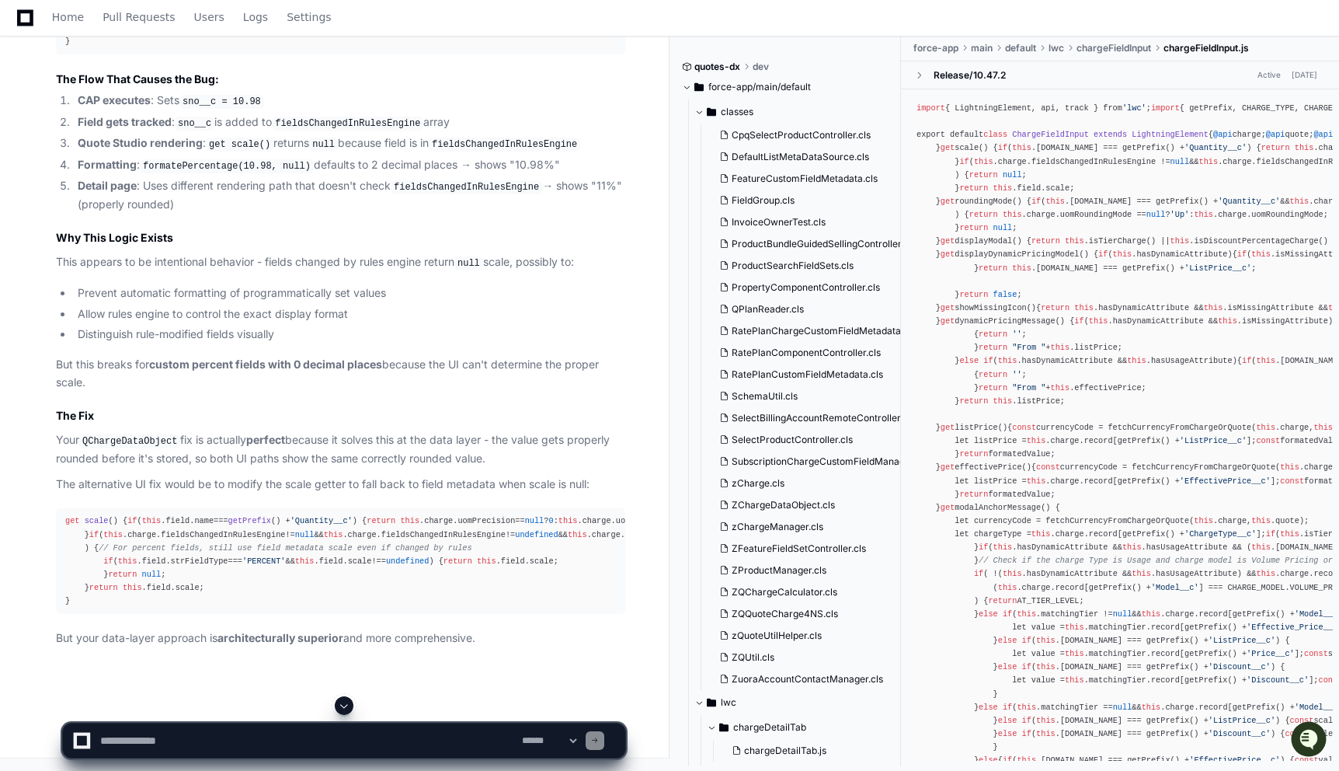
click at [274, 371] on strong "custom percent fields with 0 decimal places" at bounding box center [265, 363] width 233 height 13
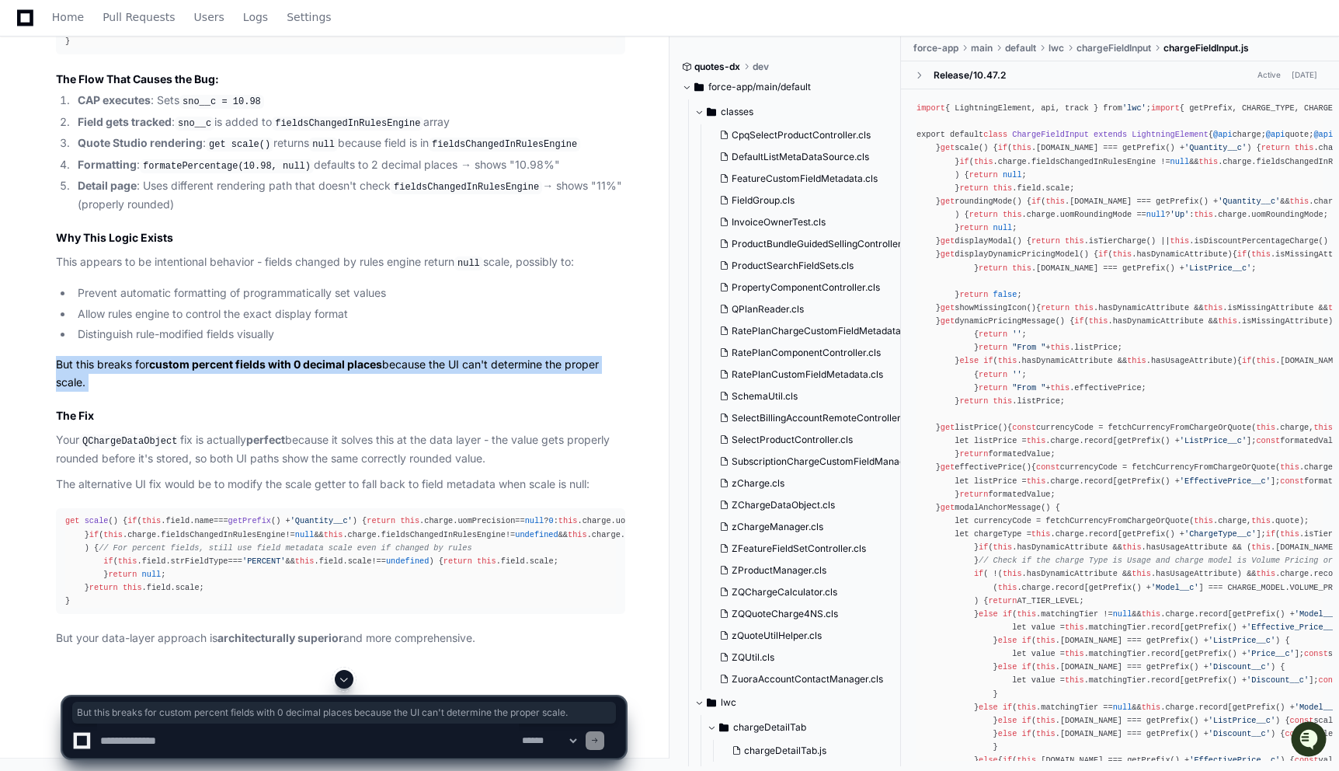
click at [274, 371] on strong "custom percent fields with 0 decimal places" at bounding box center [265, 363] width 233 height 13
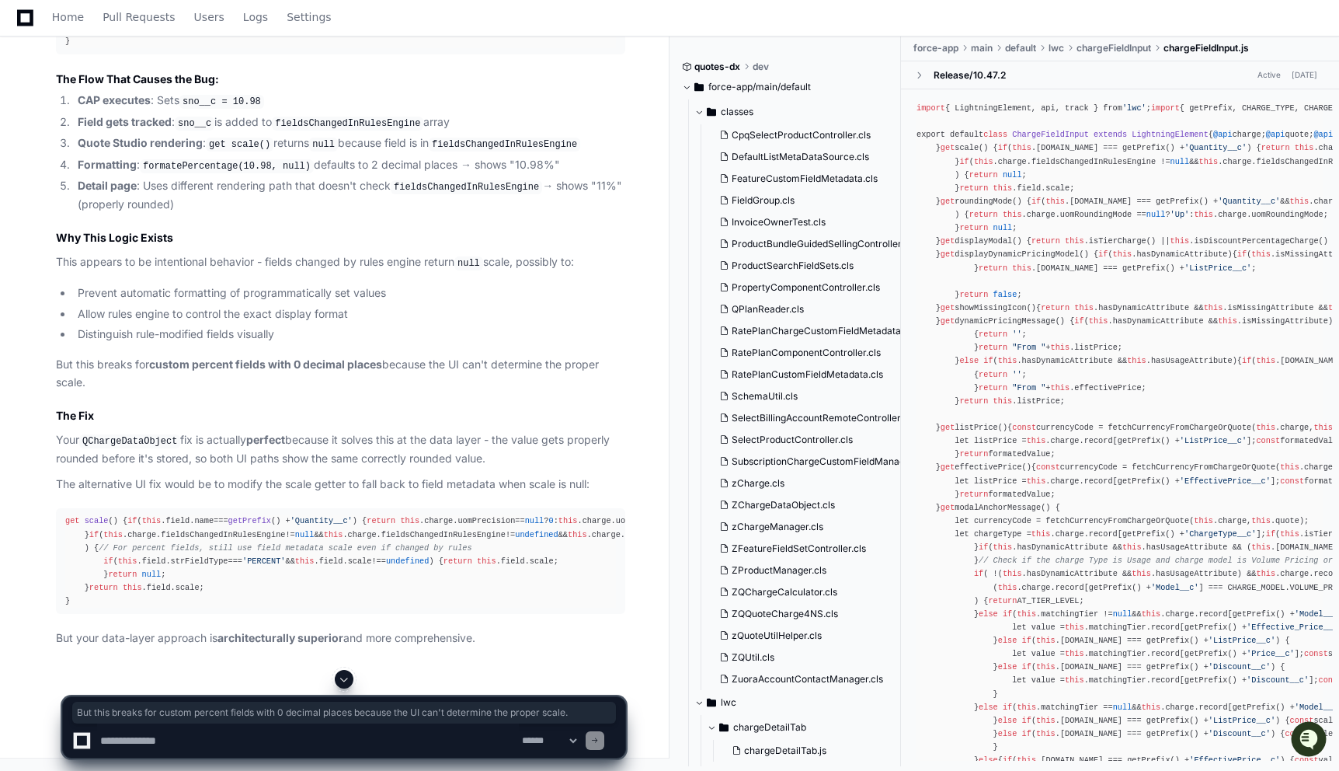
click at [274, 371] on strong "custom percent fields with 0 decimal places" at bounding box center [265, 363] width 233 height 13
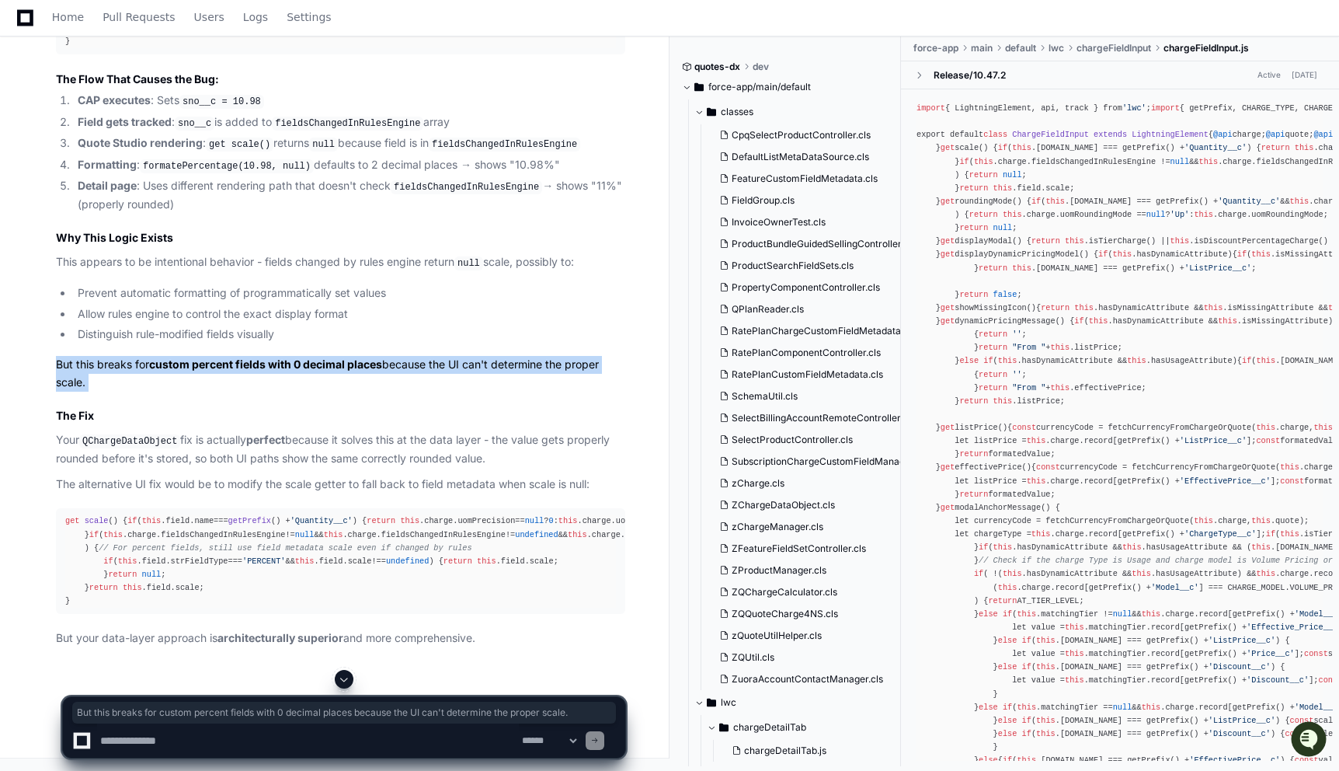
click at [274, 371] on strong "custom percent fields with 0 decimal places" at bounding box center [265, 363] width 233 height 13
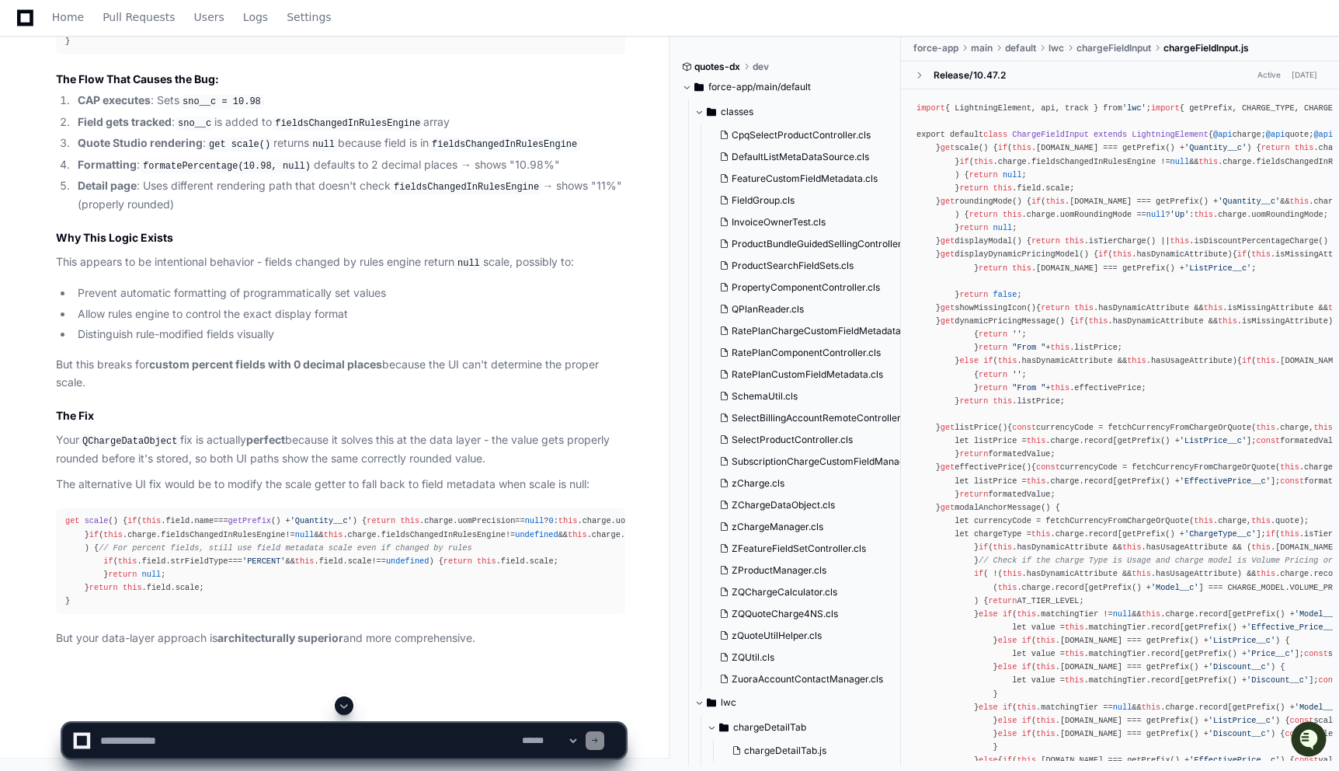
scroll to position [9299, 0]
click at [158, 645] on p "But your data-layer approach is architecturally superior and more comprehensive." at bounding box center [340, 638] width 569 height 18
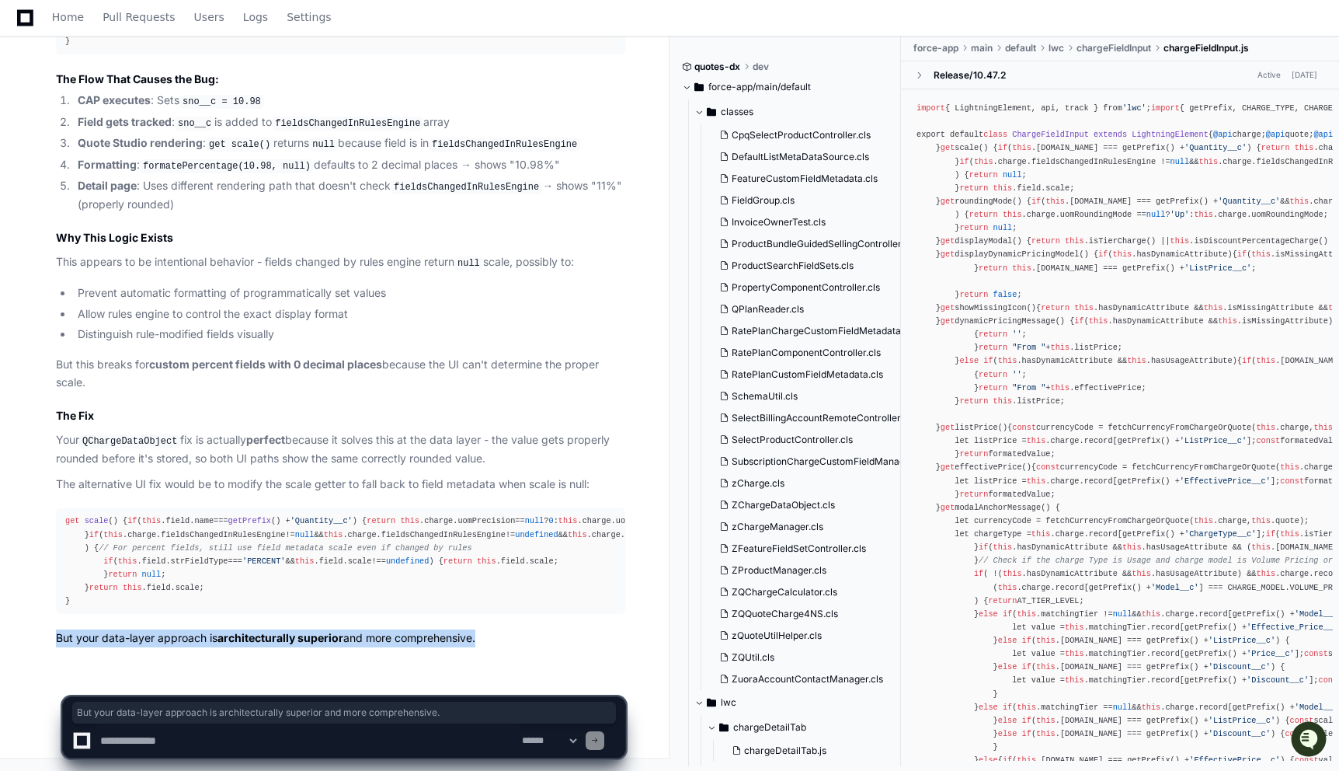
click at [158, 645] on p "But your data-layer approach is architecturally superior and more comprehensive." at bounding box center [340, 638] width 569 height 18
click at [183, 642] on p "But your data-layer approach is architecturally superior and more comprehensive." at bounding box center [340, 638] width 569 height 18
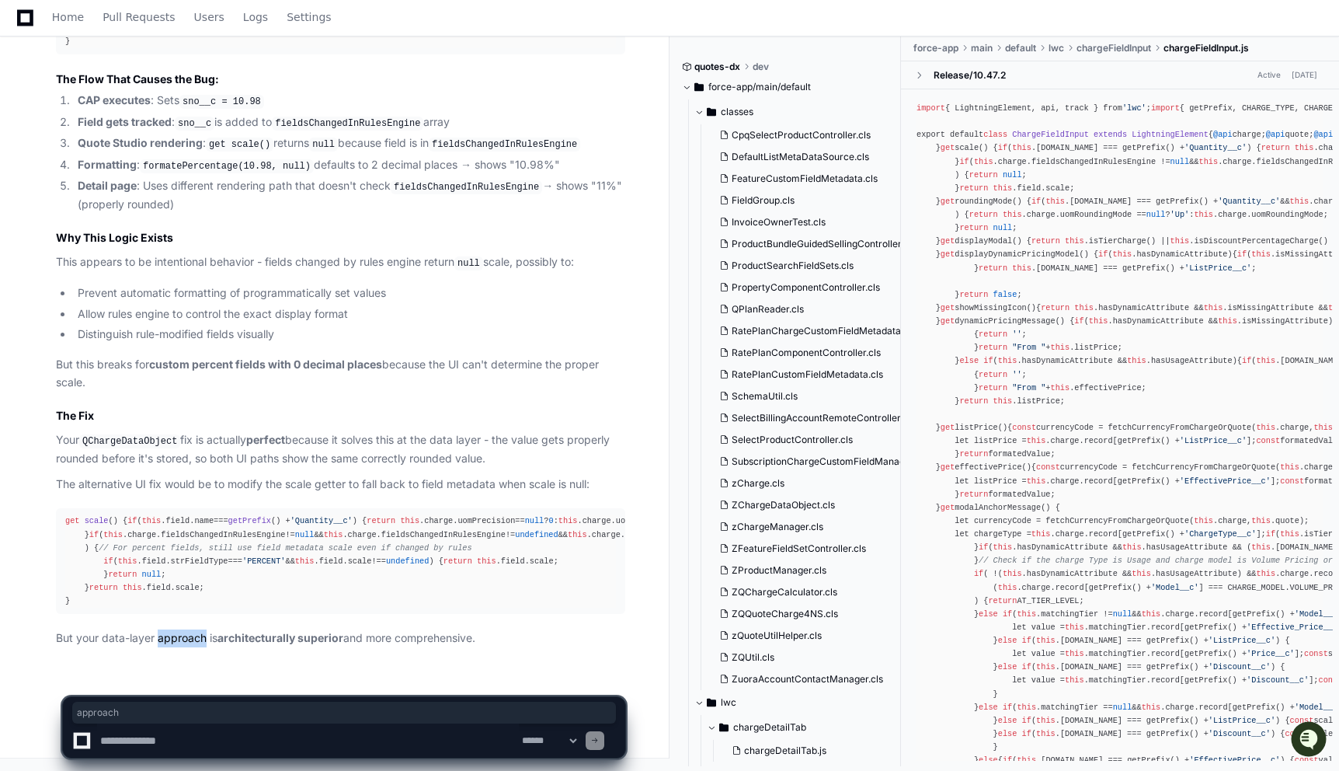
click at [183, 642] on p "But your data-layer approach is architecturally superior and more comprehensive." at bounding box center [340, 638] width 569 height 18
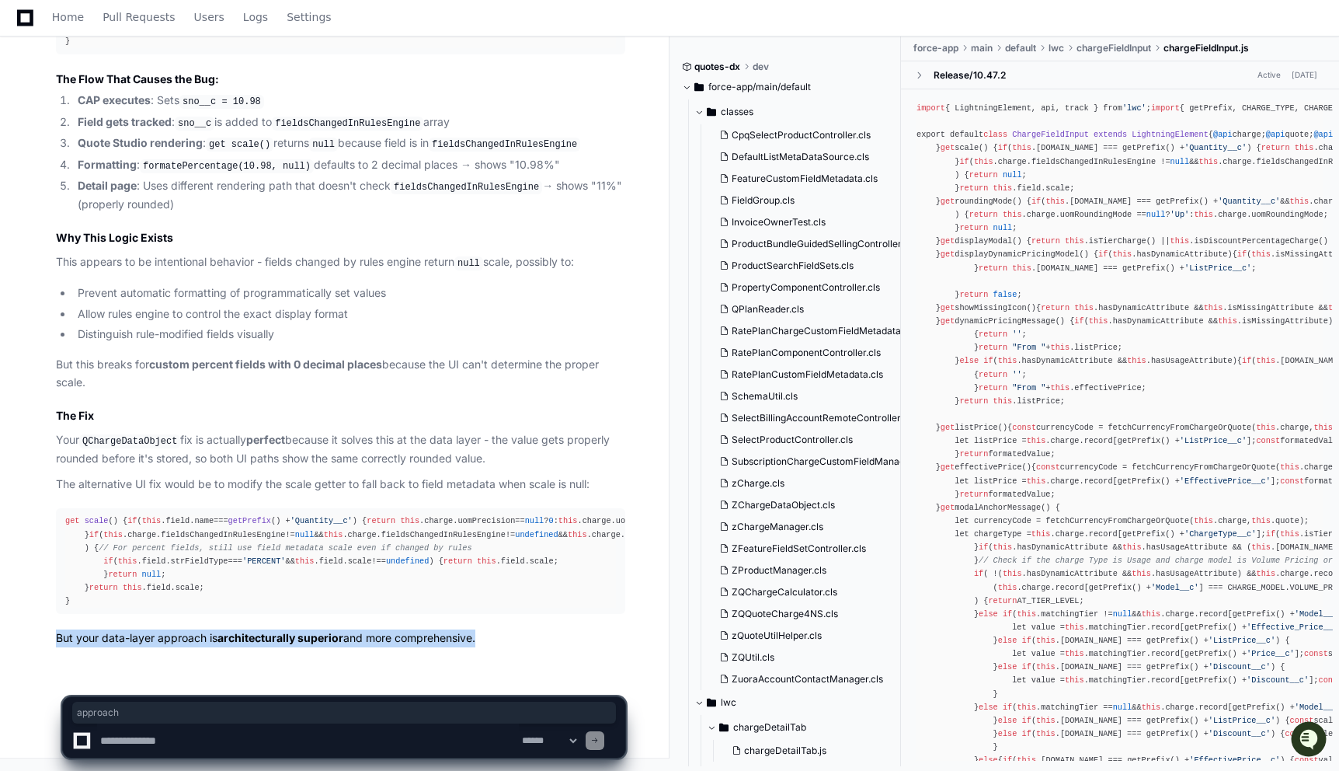
click at [183, 642] on p "But your data-layer approach is architecturally superior and more comprehensive." at bounding box center [340, 638] width 569 height 18
click at [224, 645] on p "But your data-layer approach is architecturally superior and more comprehensive." at bounding box center [340, 638] width 569 height 18
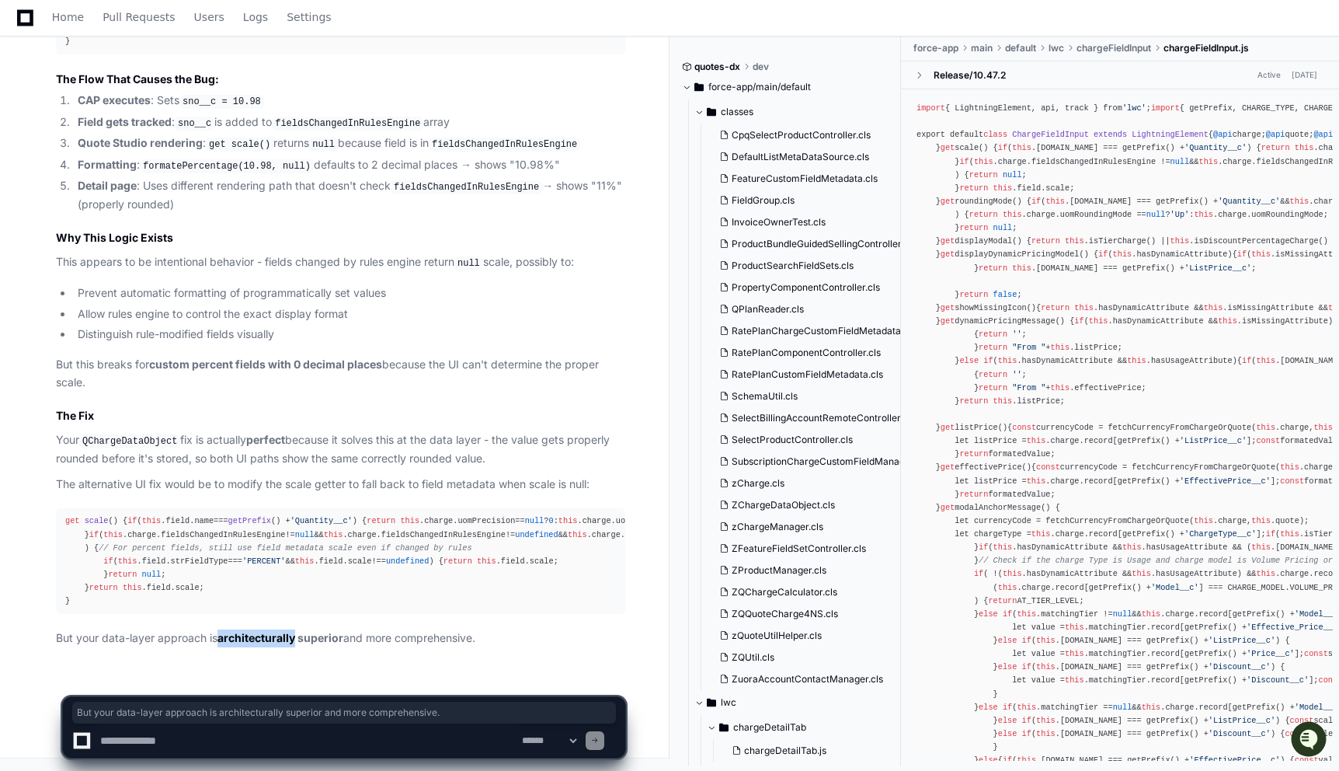
click at [224, 645] on p "But your data-layer approach is architecturally superior and more comprehensive." at bounding box center [340, 638] width 569 height 18
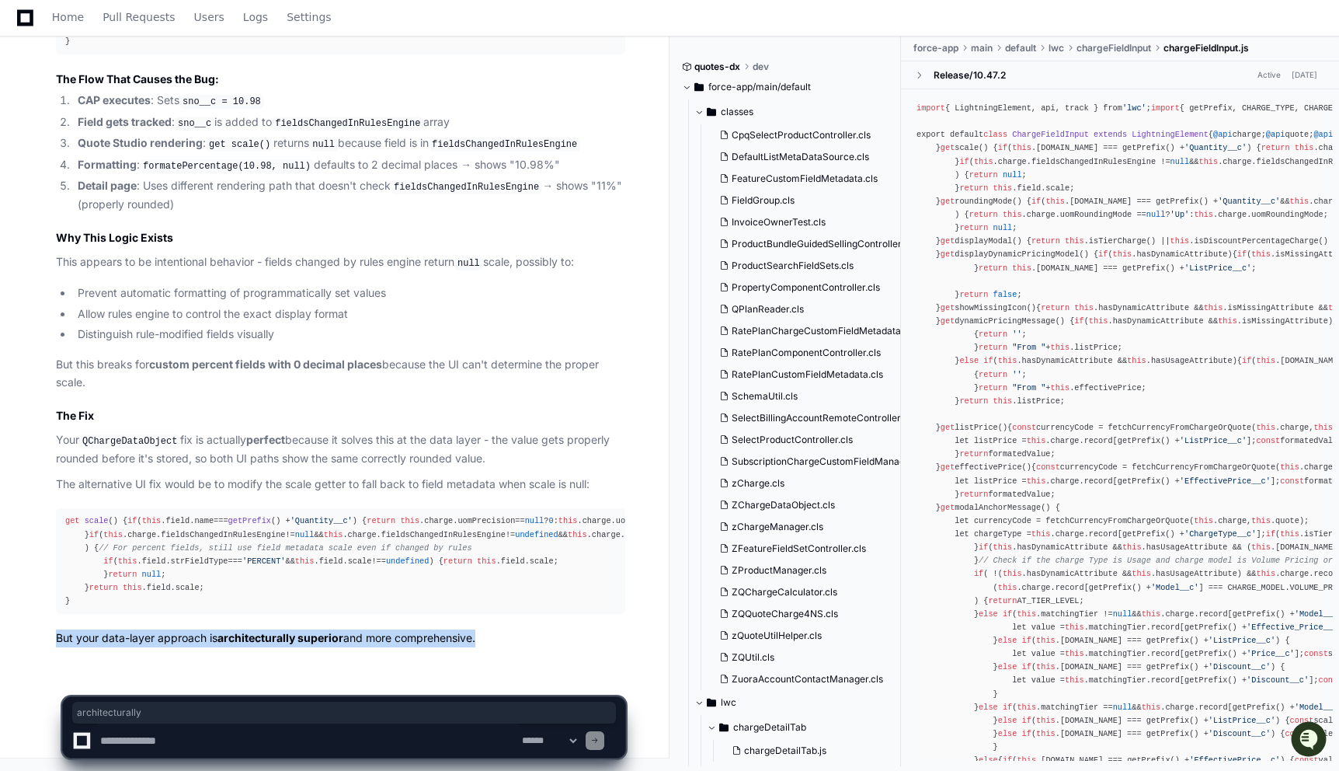
click at [224, 645] on p "But your data-layer approach is architecturally superior and more comprehensive." at bounding box center [340, 638] width 569 height 18
click at [242, 641] on strong "architecturally superior" at bounding box center [280, 637] width 126 height 13
click at [275, 641] on strong "architecturally superior" at bounding box center [280, 637] width 126 height 13
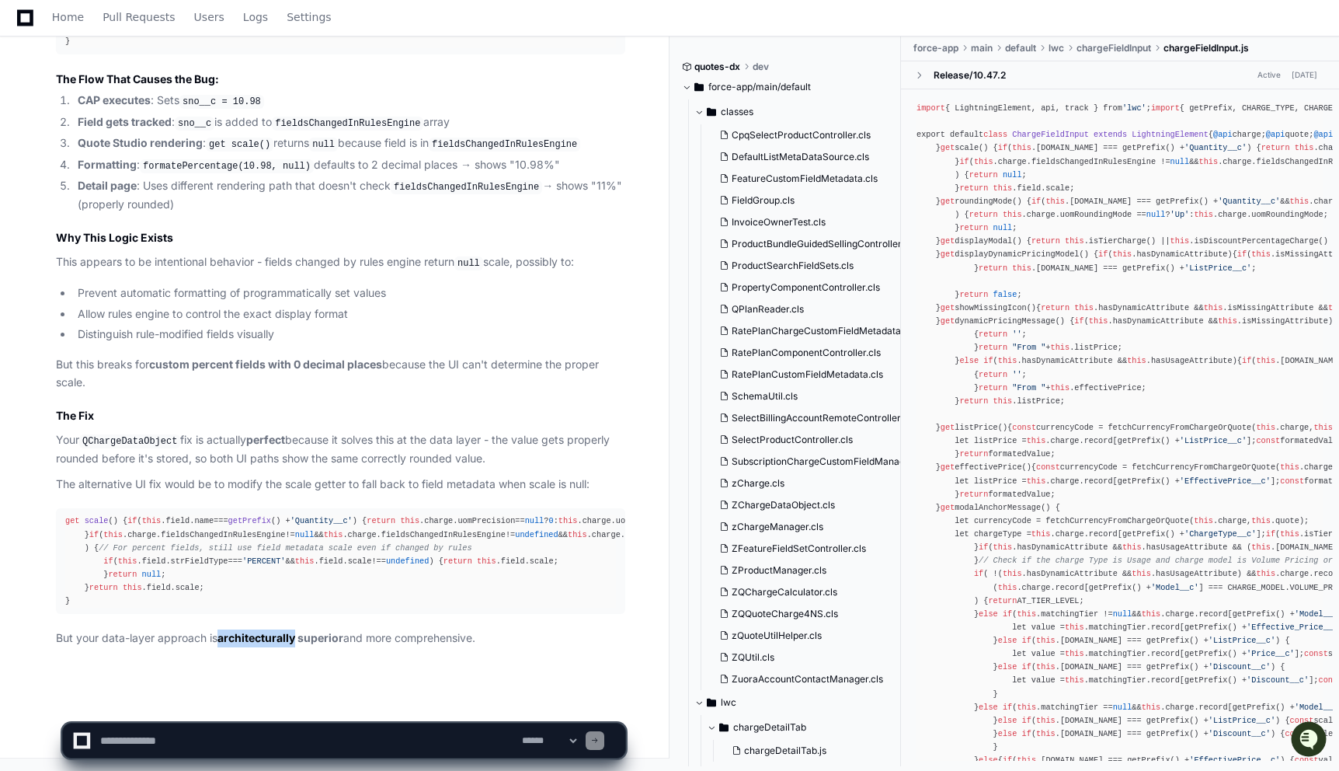
click at [275, 641] on strong "architecturally superior" at bounding box center [280, 637] width 126 height 13
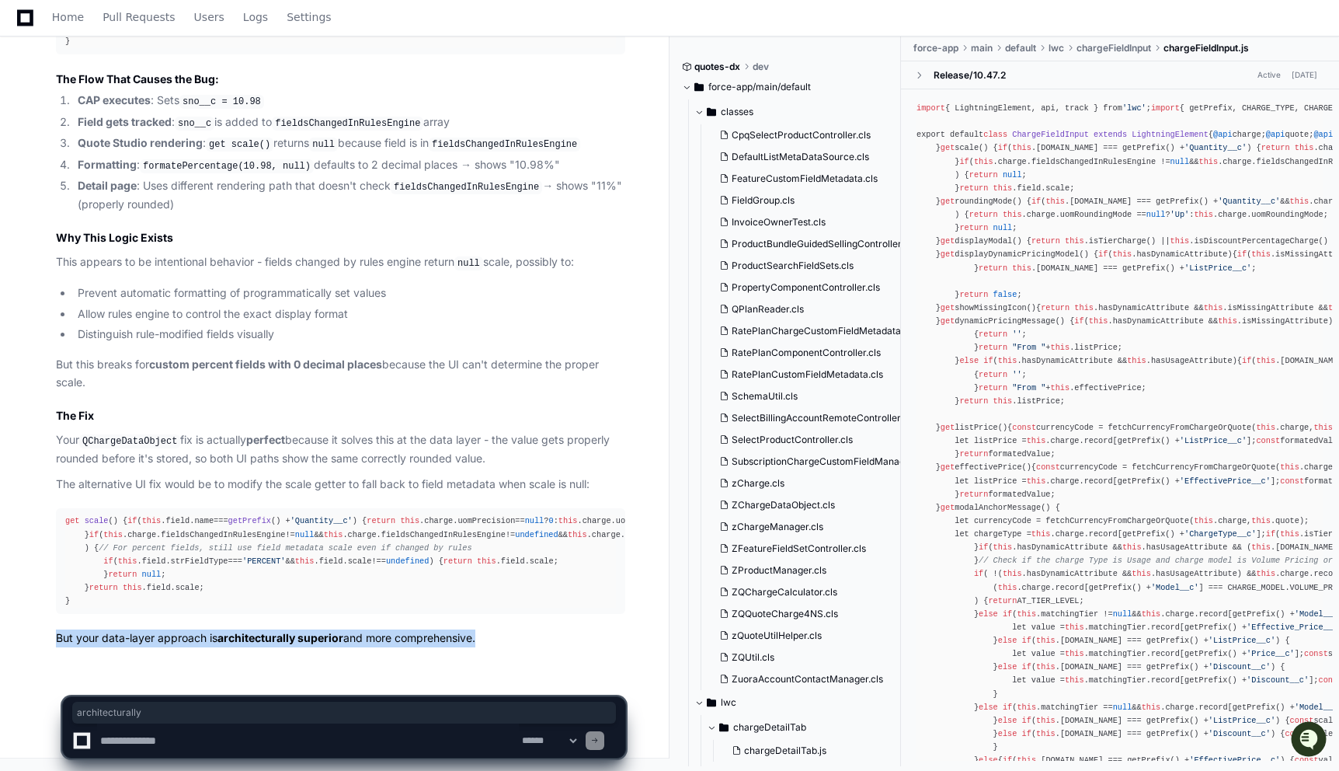
click at [275, 641] on strong "architecturally superior" at bounding box center [280, 637] width 126 height 13
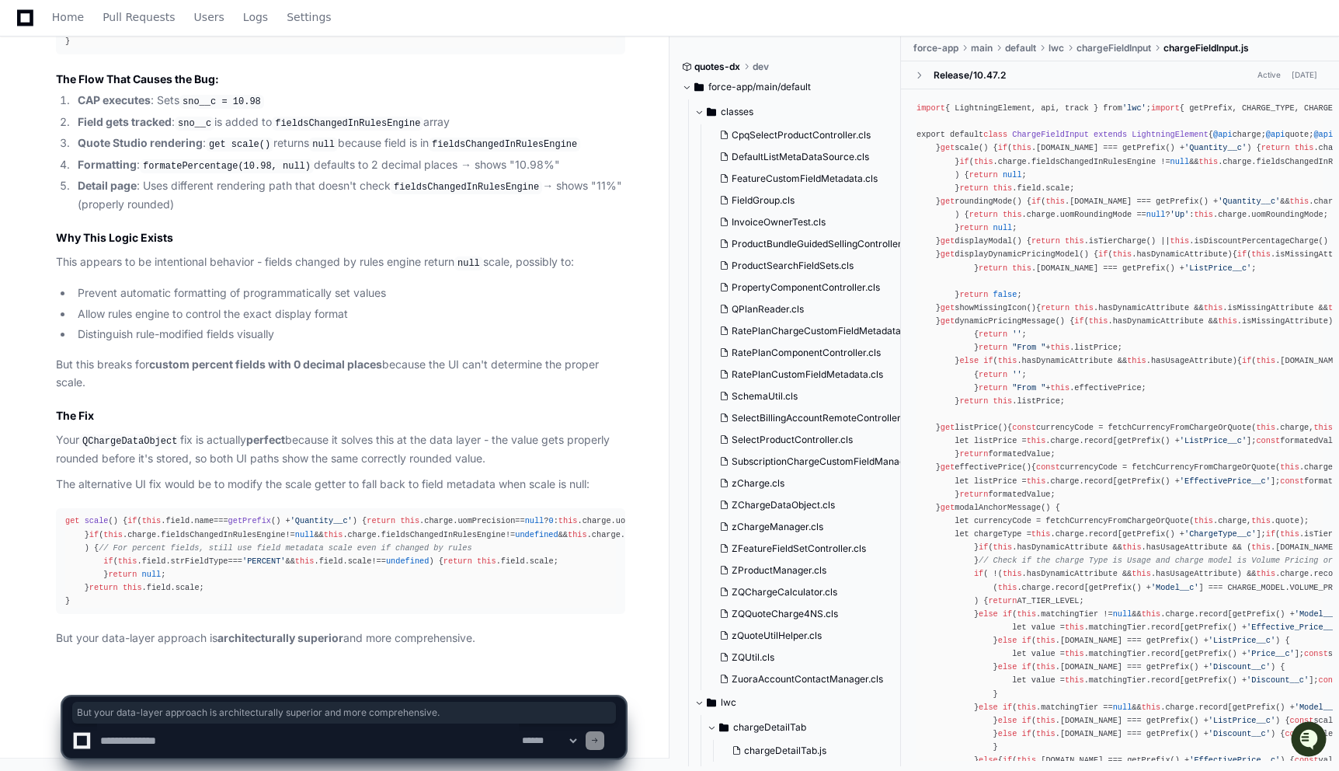
click at [266, 641] on strong "architecturally superior" at bounding box center [280, 637] width 126 height 13
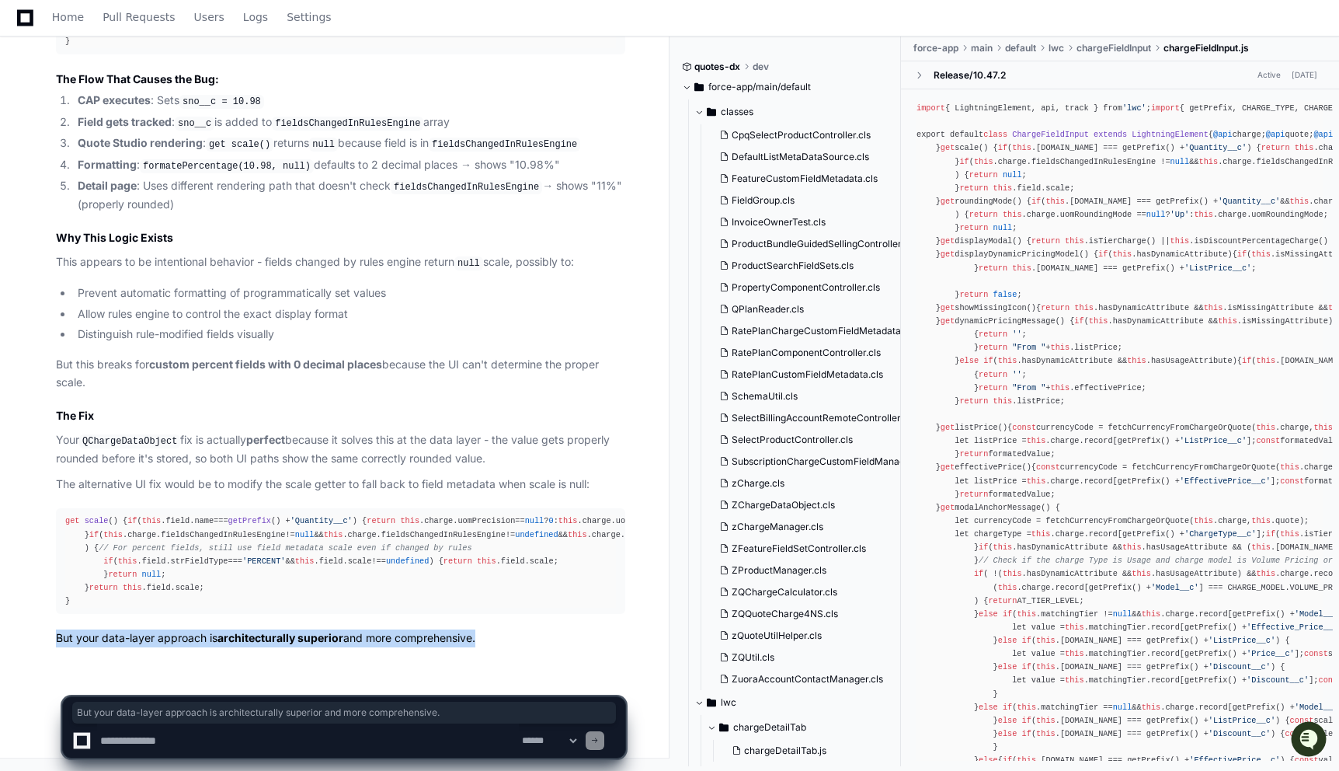
click at [266, 641] on strong "architecturally superior" at bounding box center [280, 637] width 126 height 13
click at [335, 641] on strong "architecturally superior" at bounding box center [280, 637] width 126 height 13
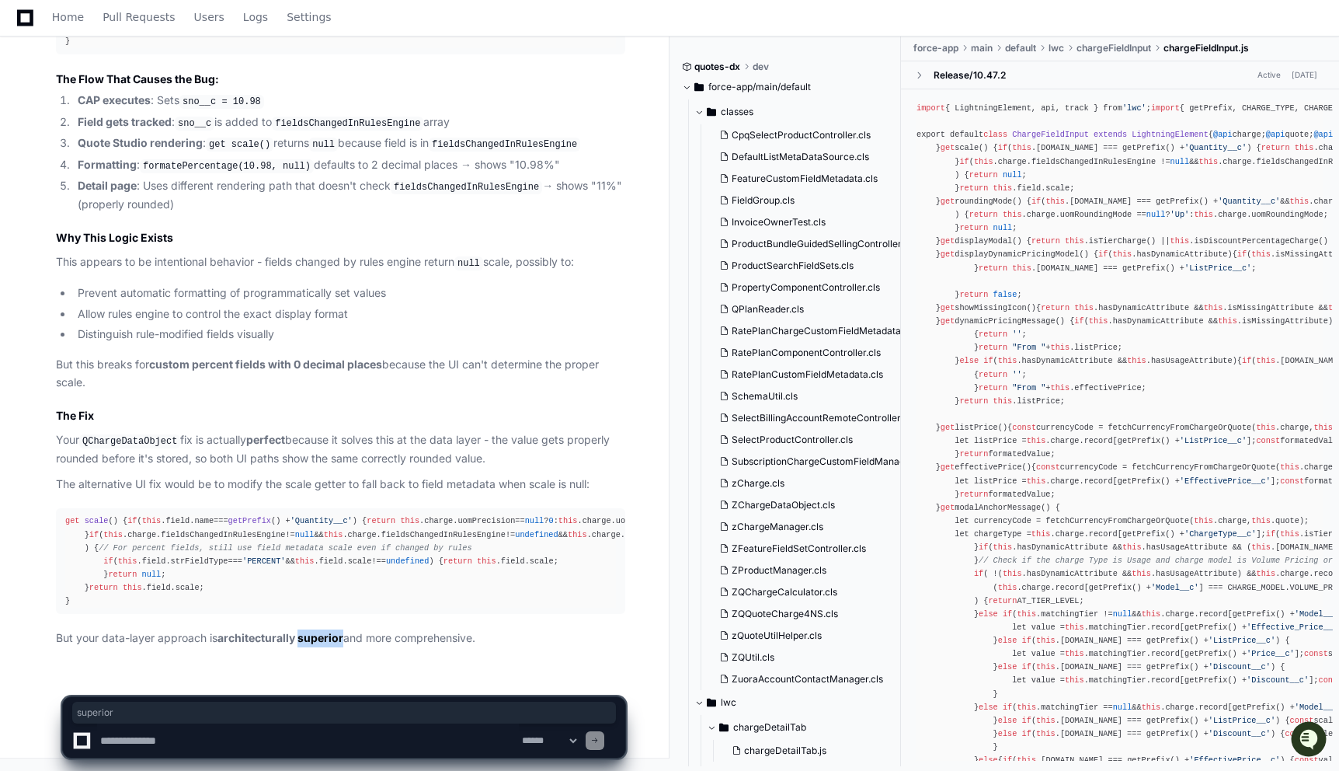
click at [335, 641] on strong "architecturally superior" at bounding box center [280, 637] width 126 height 13
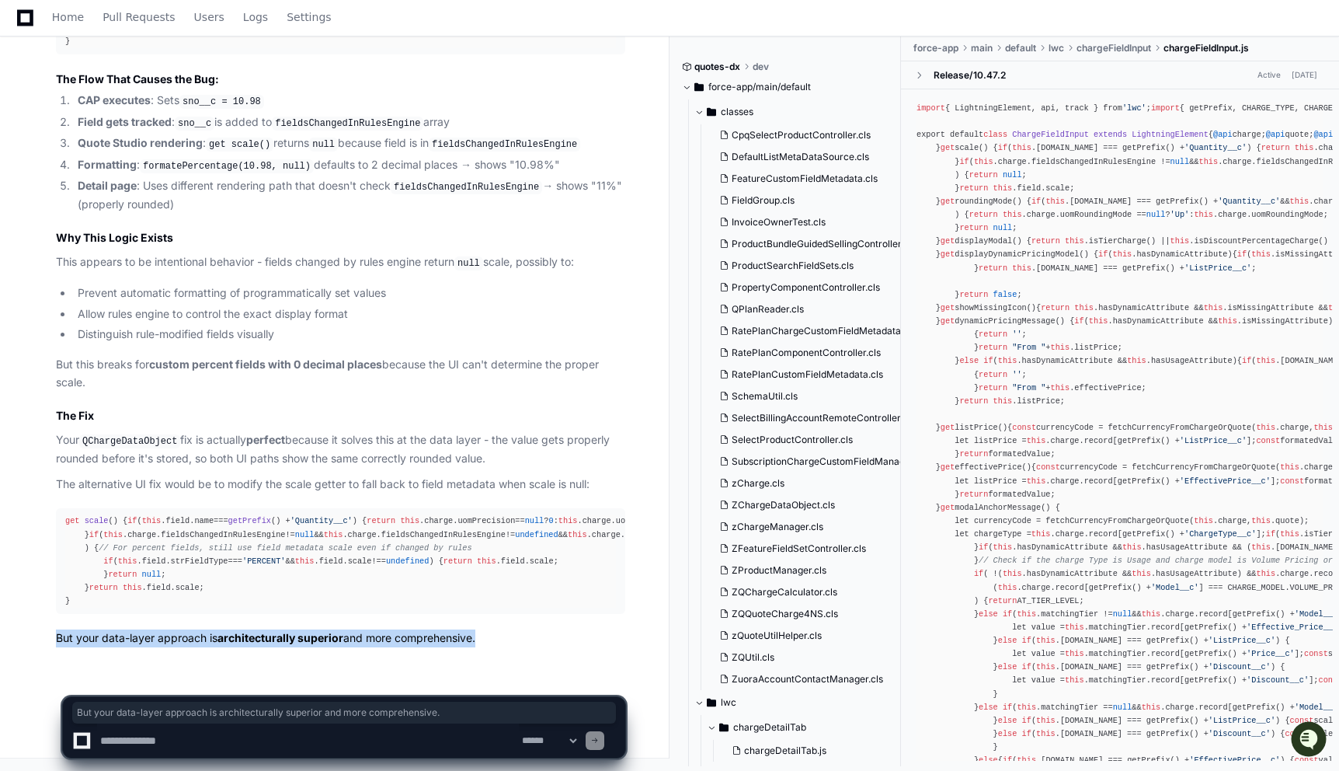
click at [335, 641] on strong "architecturally superior" at bounding box center [280, 637] width 126 height 13
click at [254, 641] on strong "architecturally superior" at bounding box center [280, 637] width 126 height 13
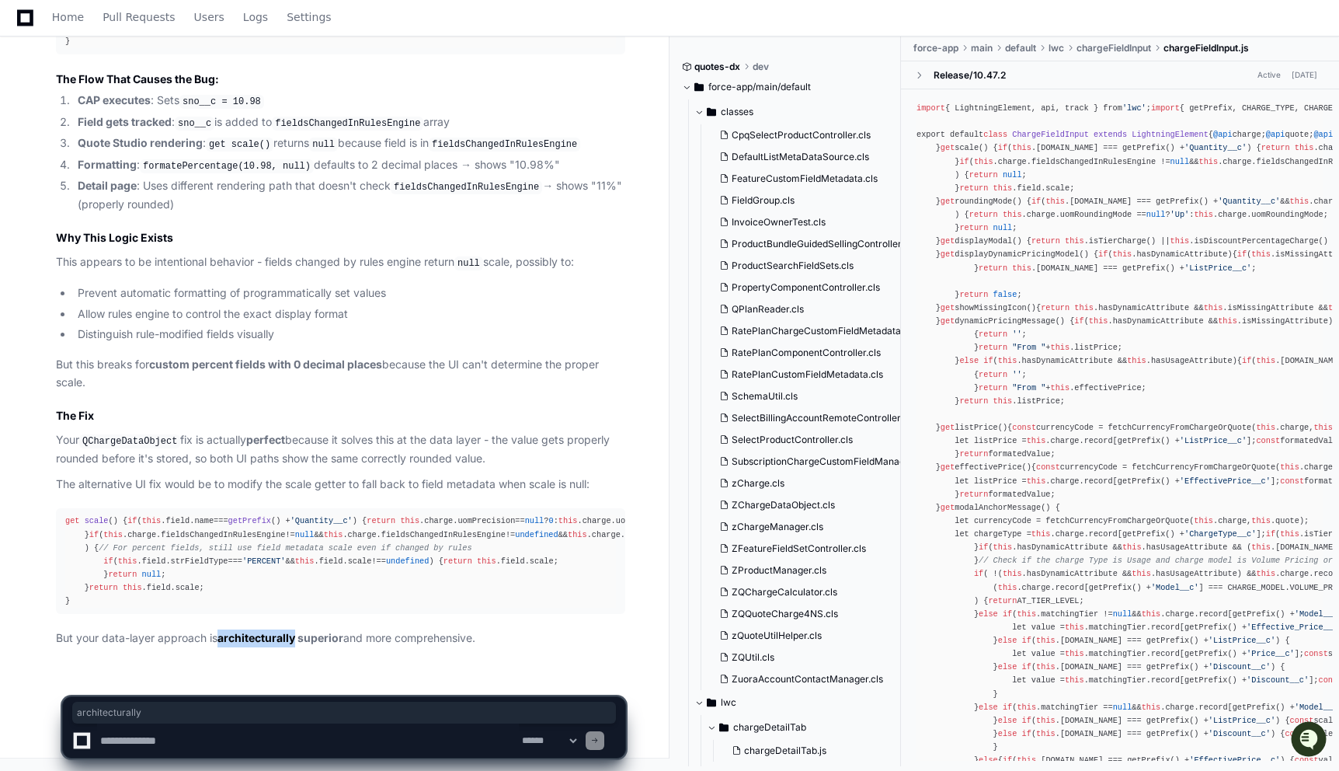
click at [254, 641] on strong "architecturally superior" at bounding box center [280, 637] width 126 height 13
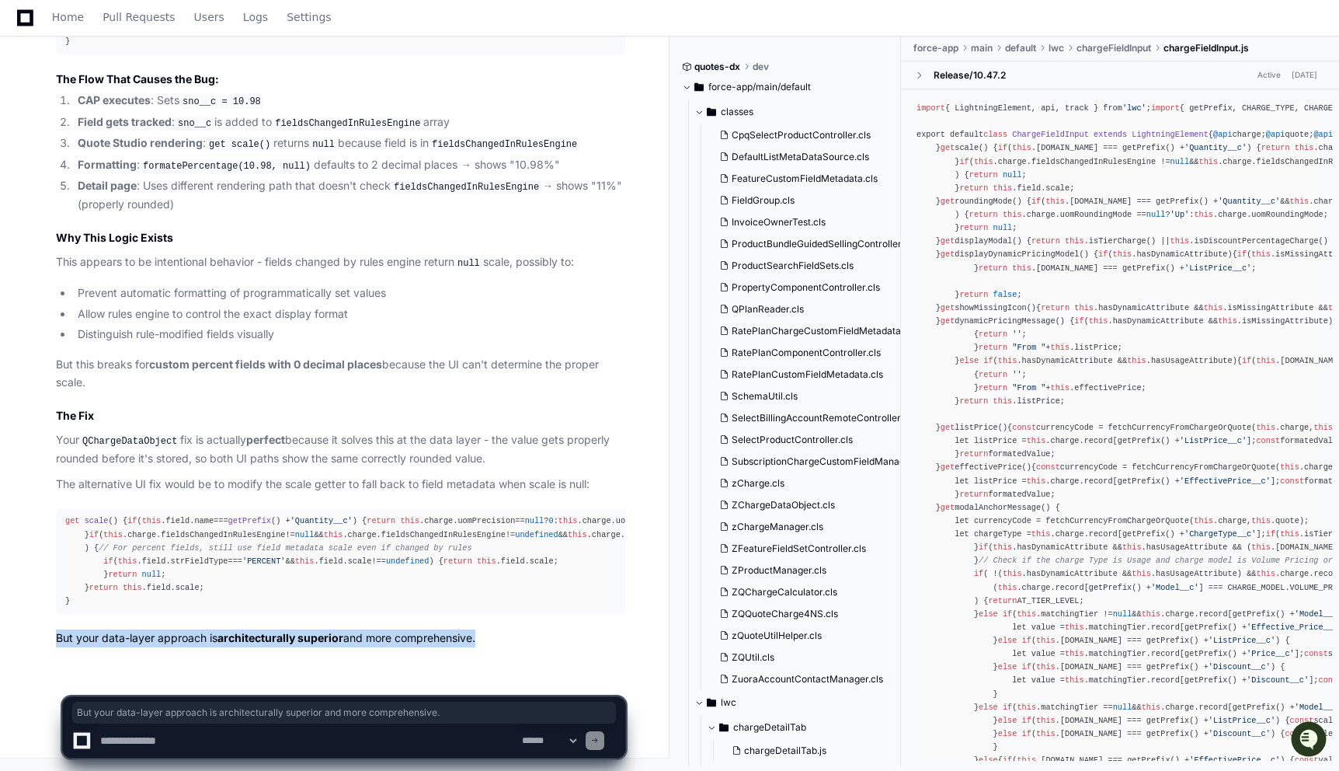
click at [361, 641] on p "But your data-layer approach is architecturally superior and more comprehensive." at bounding box center [340, 638] width 569 height 18
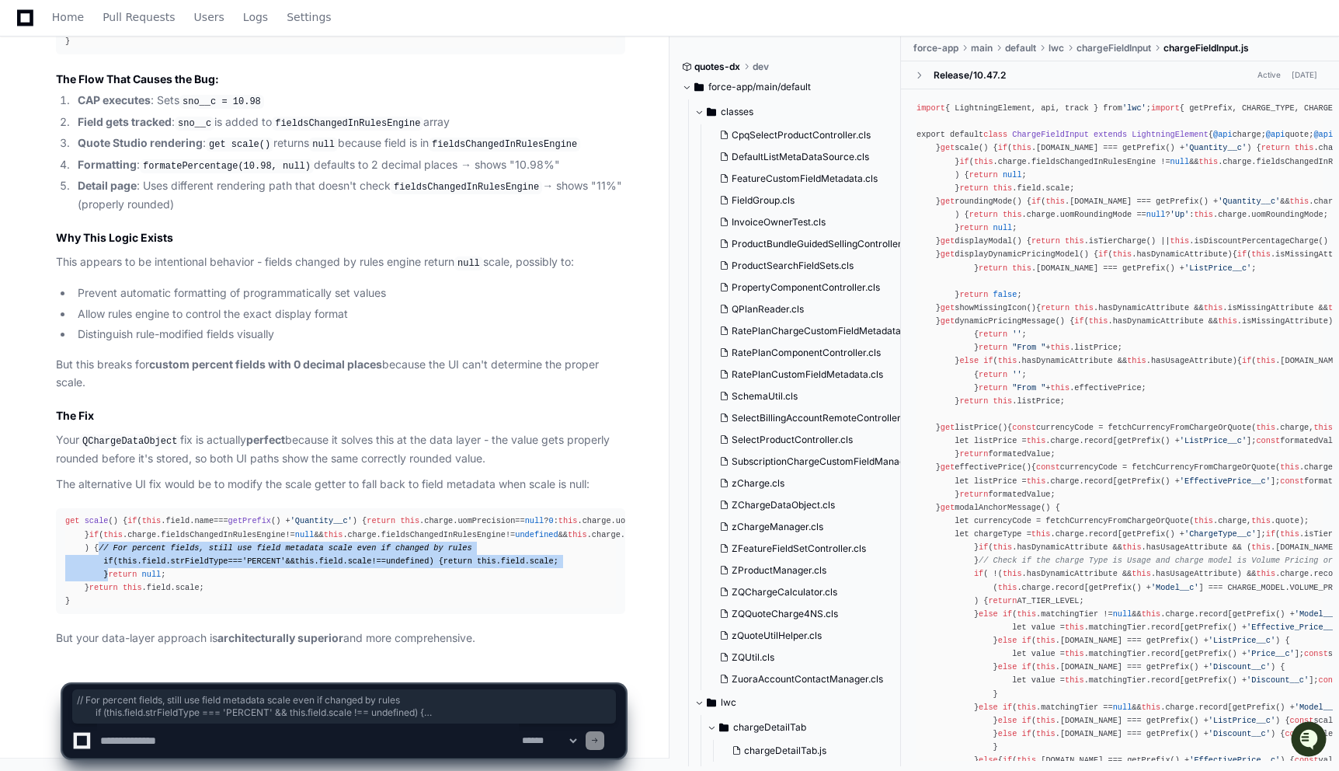
drag, startPoint x: 104, startPoint y: 510, endPoint x: 108, endPoint y: 543, distance: 33.6
click at [108, 544] on div "get scale () { if ( this . field . name === getPrefix () + 'Quantity__c' ) { re…" at bounding box center [340, 560] width 551 height 93
copy div "// For percent fields, still use field metadata scale even if changed by rules …"
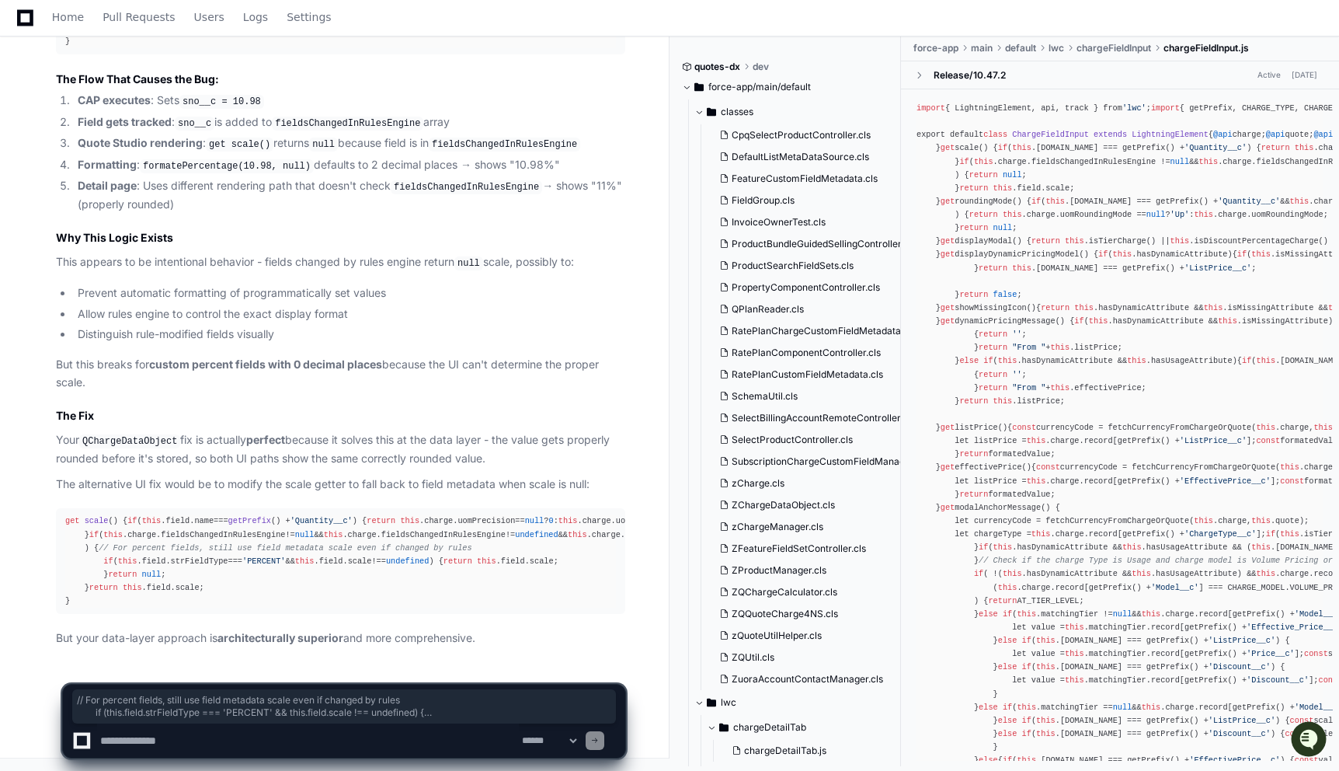
click at [302, 514] on div "get scale () { if ( this . field . name === getPrefix () + 'Quantity__c' ) { re…" at bounding box center [340, 560] width 551 height 93
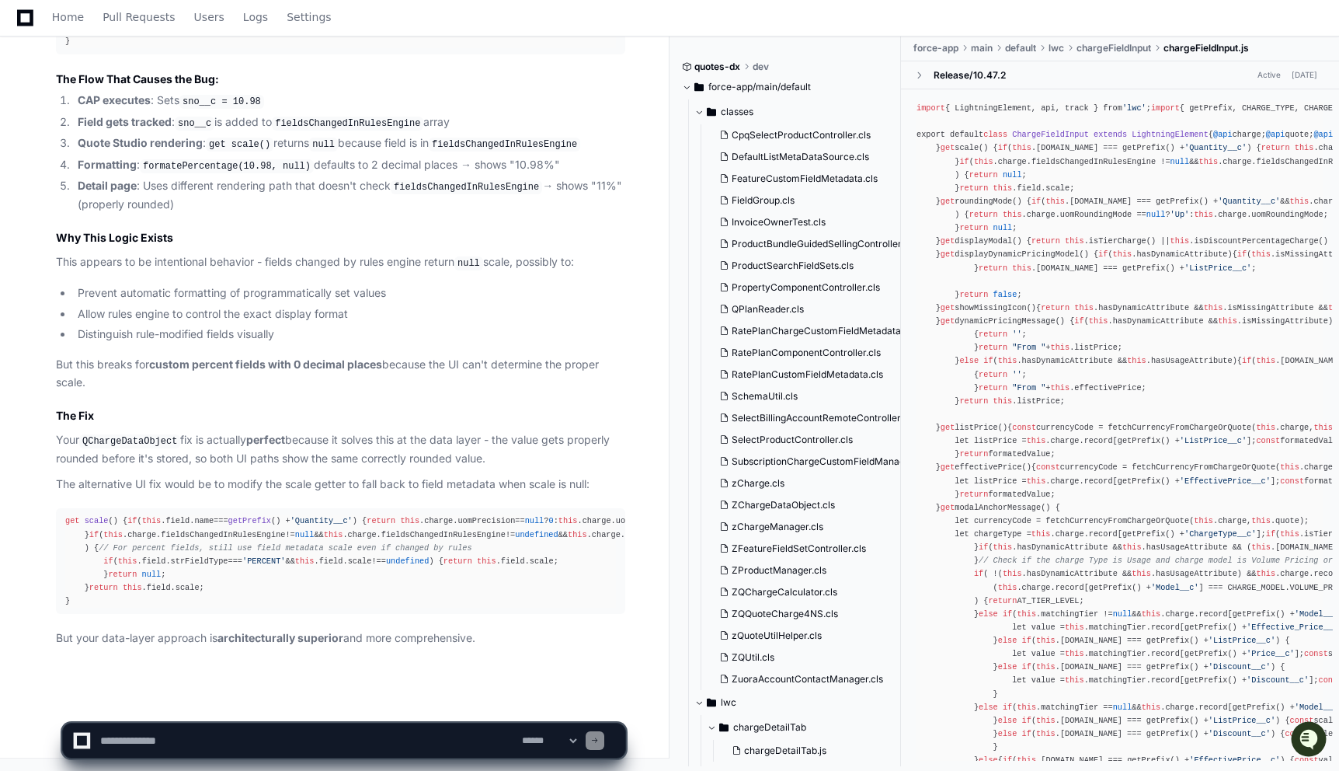
click at [302, 514] on div "get scale () { if ( this . field . name === getPrefix () + 'Quantity__c' ) { re…" at bounding box center [340, 560] width 551 height 93
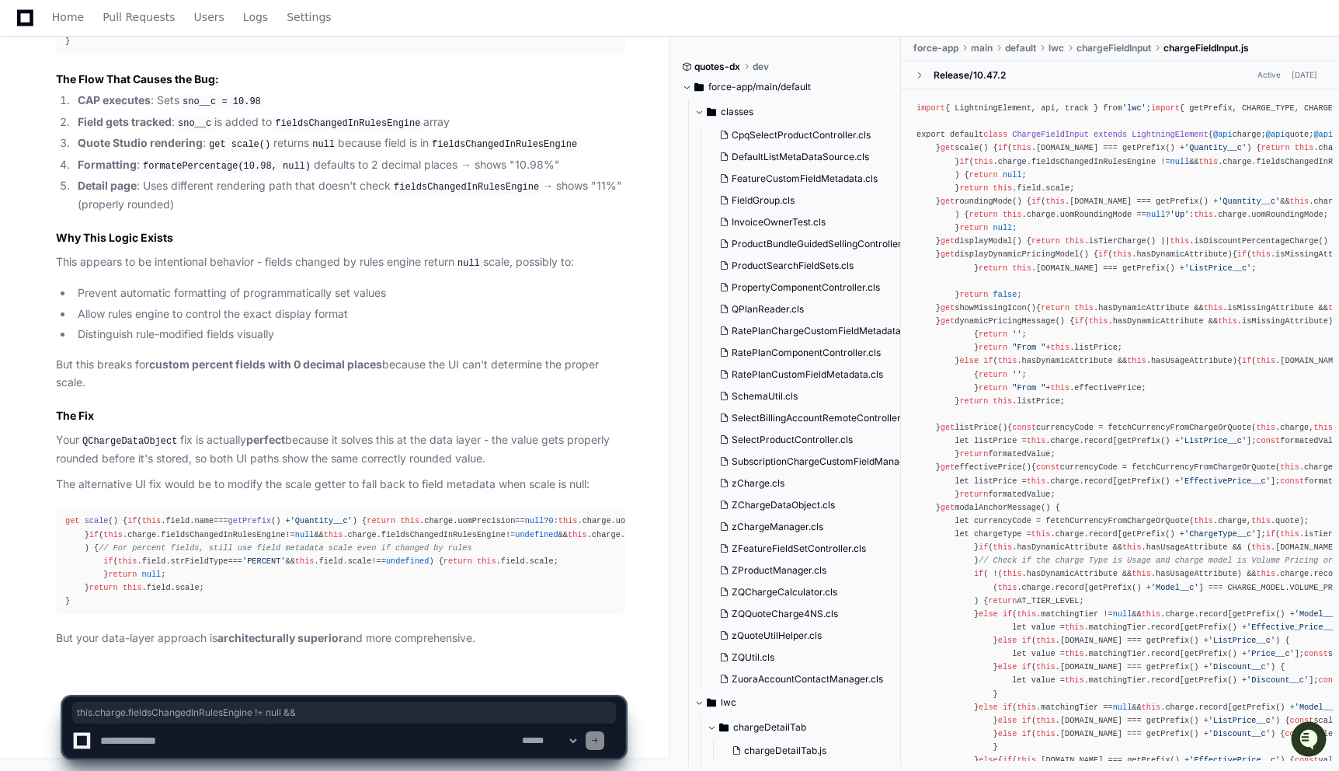
click at [302, 514] on div "get scale () { if ( this . field . name === getPrefix () + 'Quantity__c' ) { re…" at bounding box center [340, 560] width 551 height 93
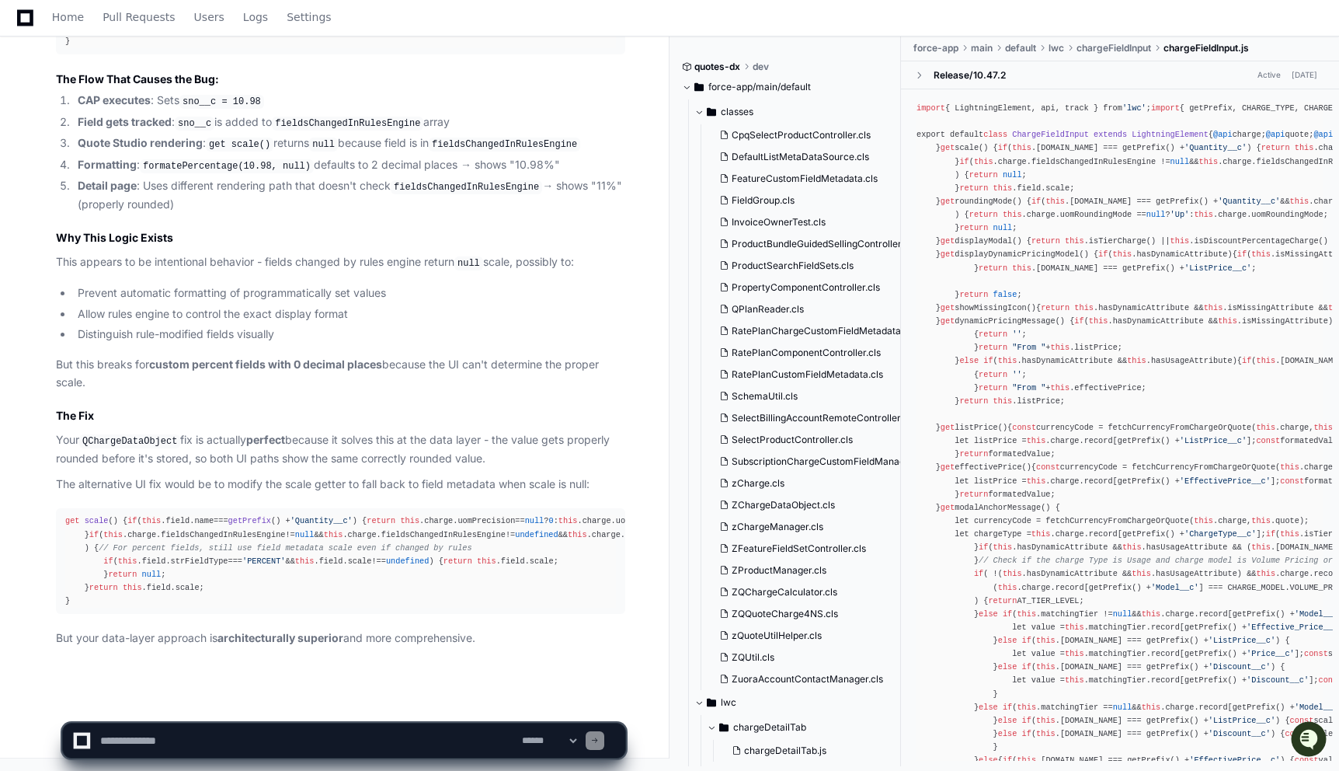
click at [290, 543] on span "// For percent fields, still use field metadata scale even if changed by rules" at bounding box center [286, 547] width 374 height 9
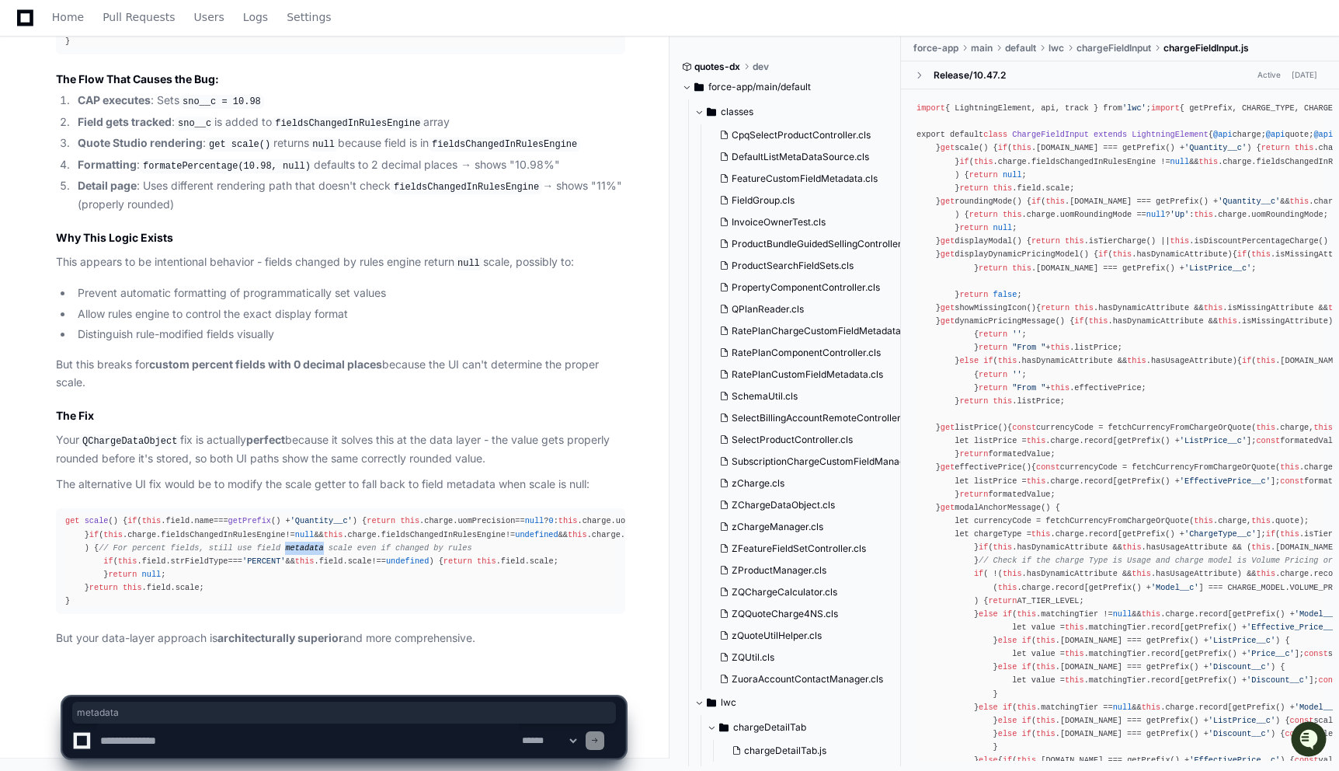
click at [290, 543] on span "// For percent fields, still use field metadata scale even if changed by rules" at bounding box center [286, 547] width 374 height 9
click at [530, 556] on span "scale" at bounding box center [542, 560] width 24 height 9
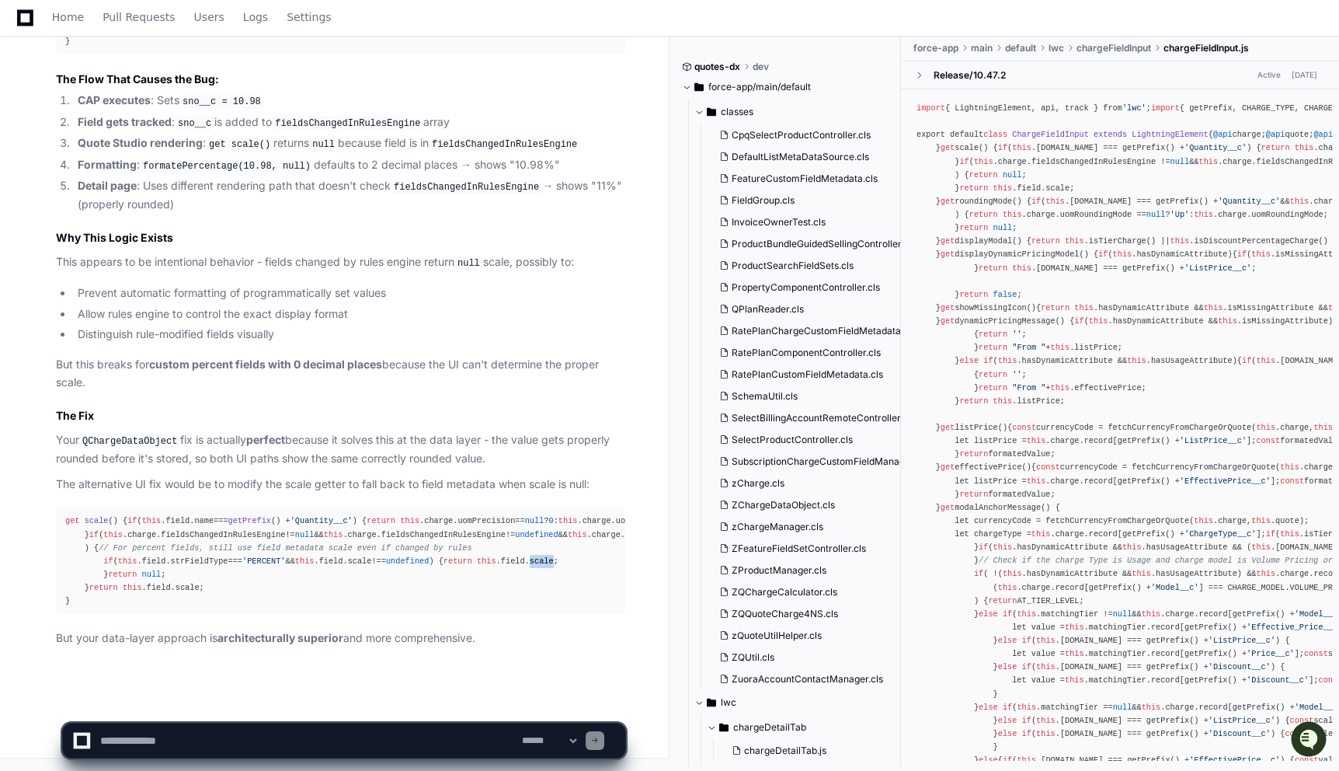
click at [530, 556] on span "scale" at bounding box center [542, 560] width 24 height 9
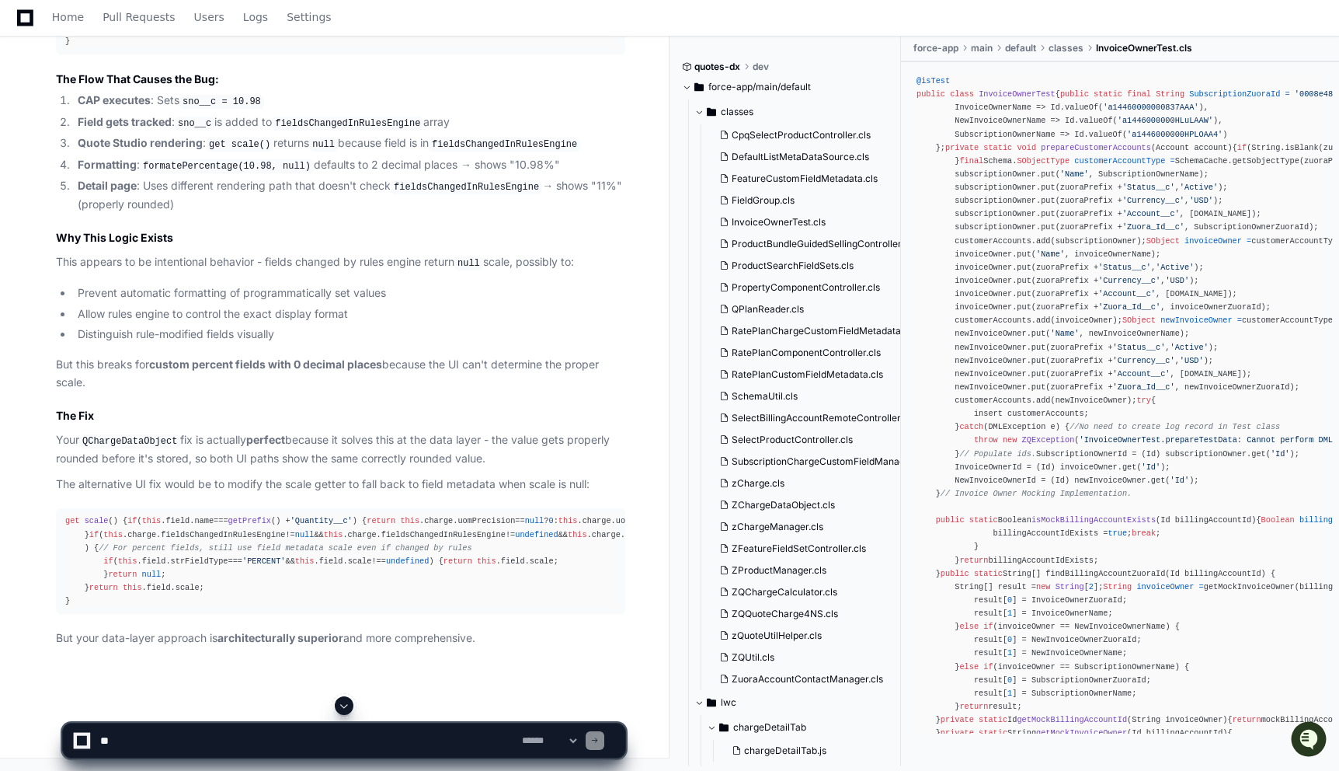
scroll to position [9299, 0]
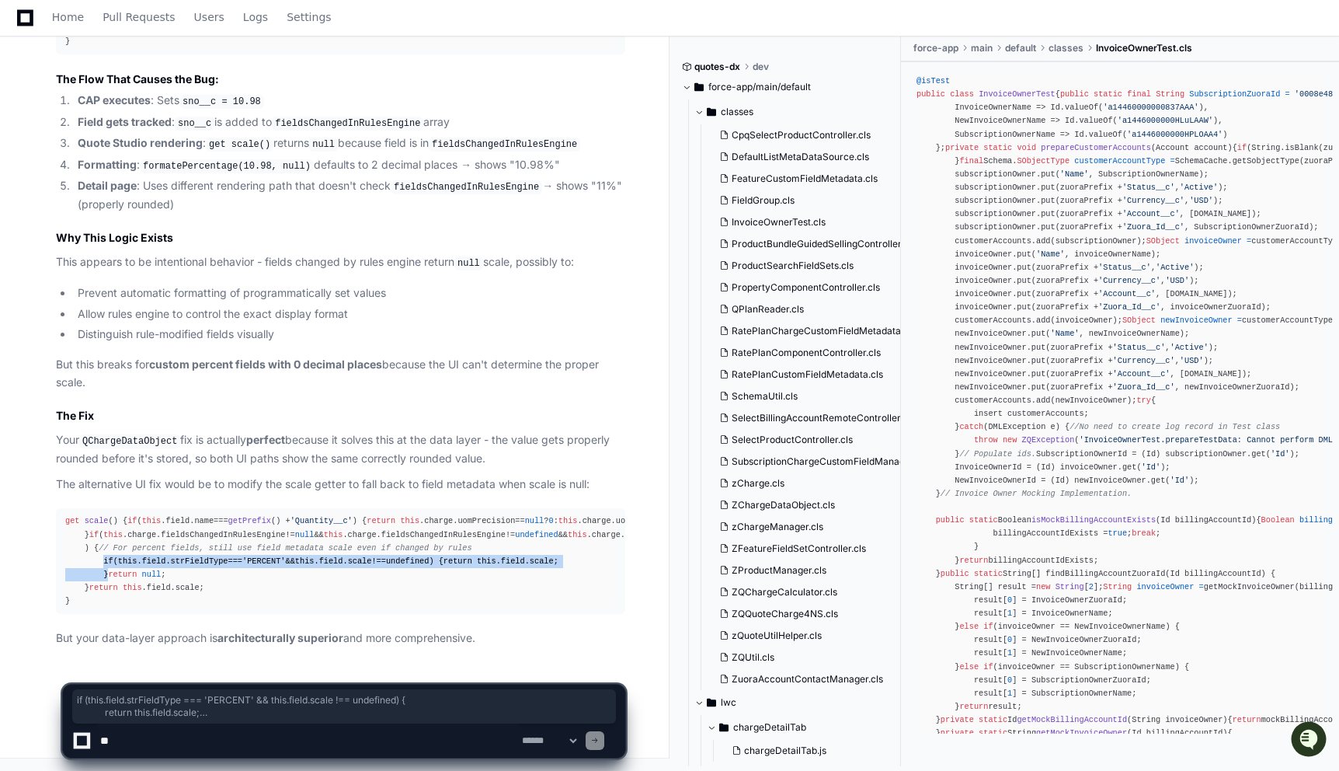
drag, startPoint x: 103, startPoint y: 522, endPoint x: 120, endPoint y: 549, distance: 31.7
click at [120, 549] on div "get scale () { if ( this . field . name === getPrefix () + 'Quantity__c' ) { re…" at bounding box center [340, 560] width 551 height 93
copy div "if ( this . field . strFieldType === 'PERCENT' && this . field . scale !== unde…"
click at [203, 746] on textarea at bounding box center [308, 740] width 422 height 34
paste textarea "**********"
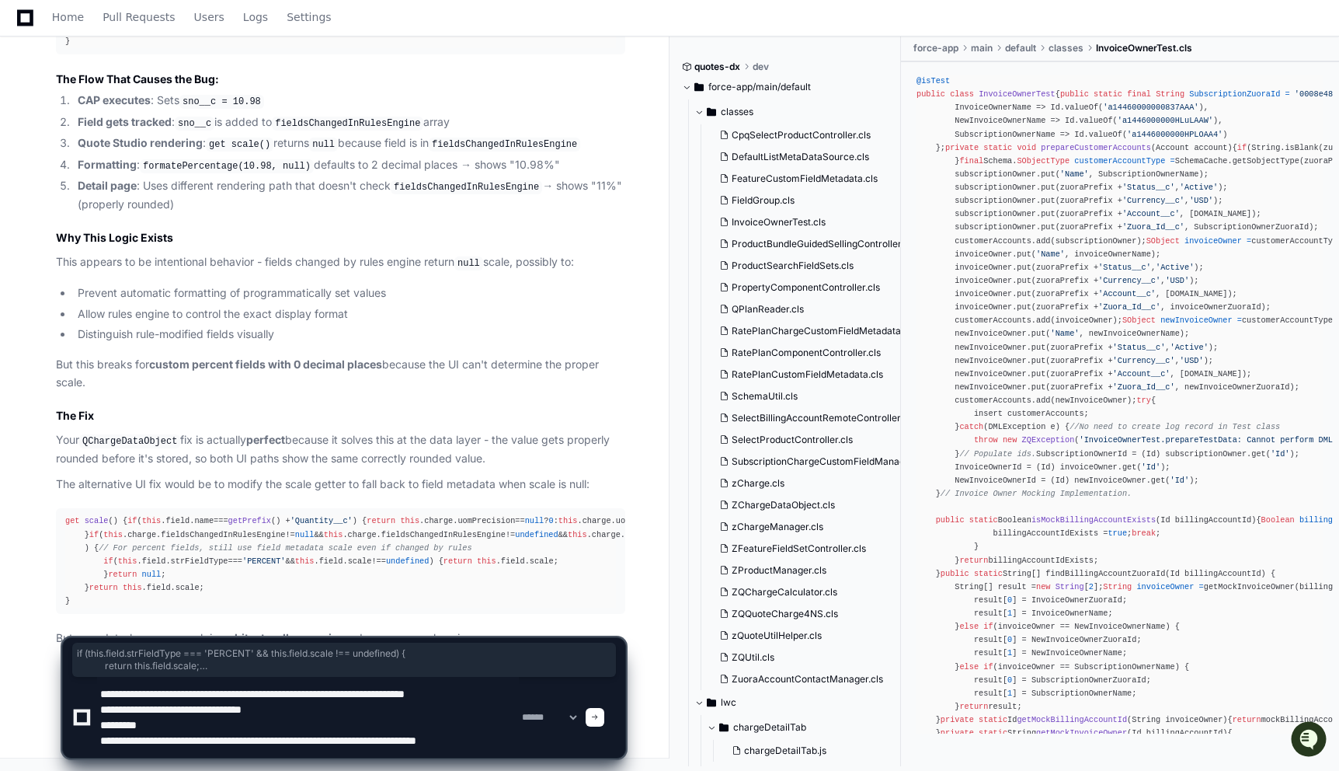
type textarea "**********"
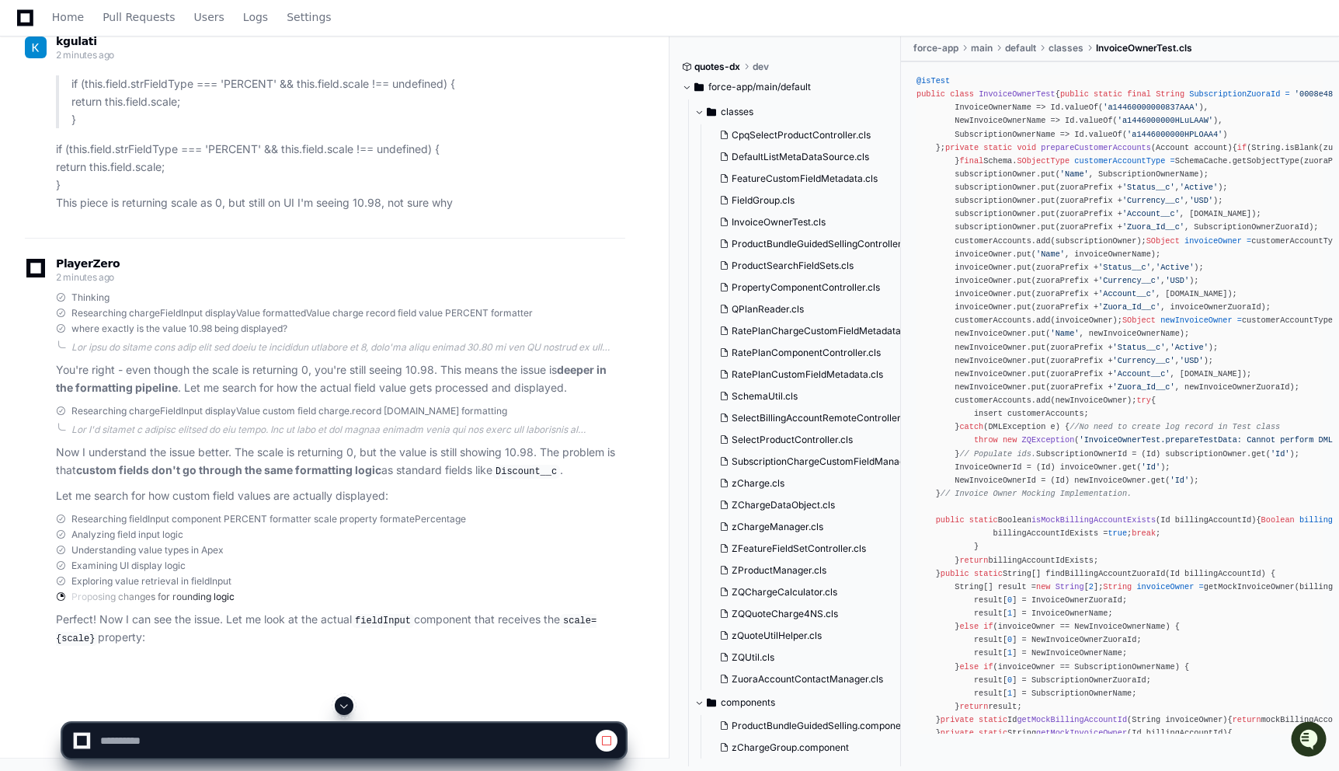
scroll to position [9956, 0]
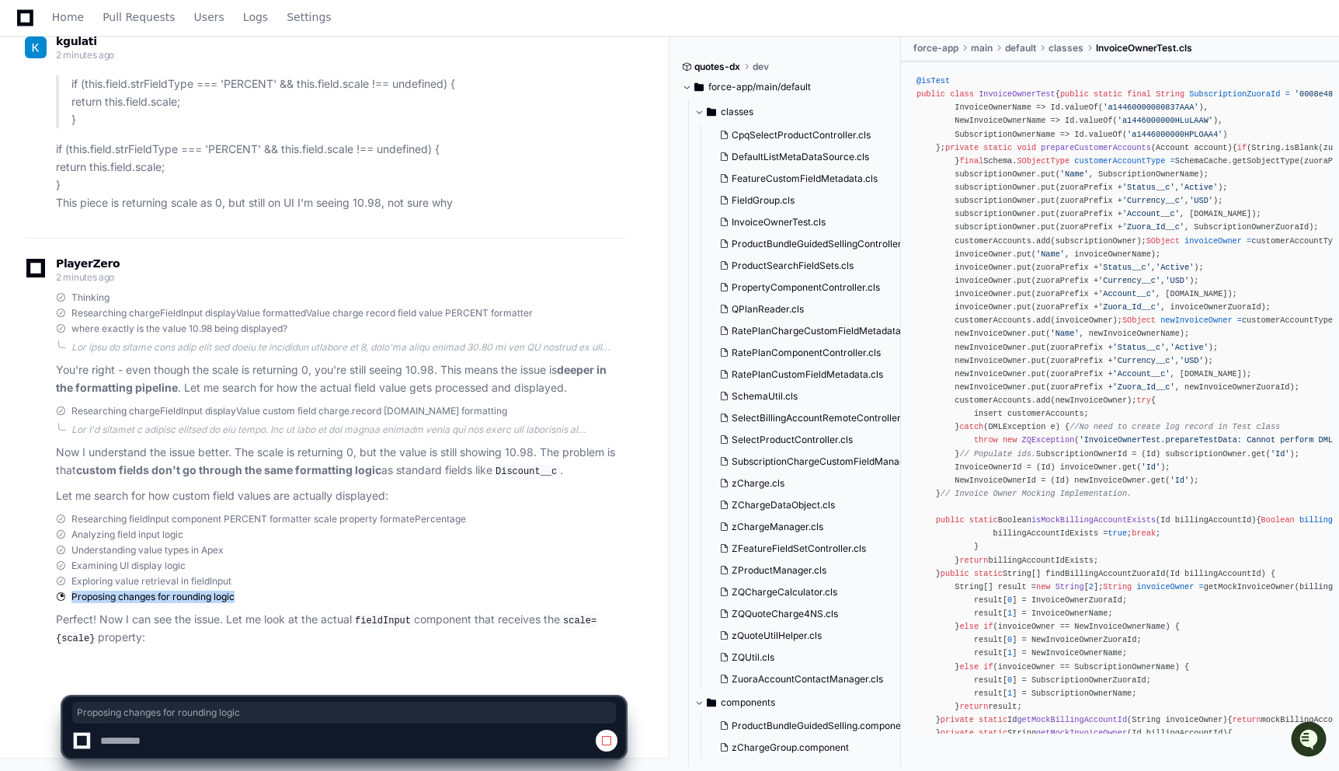
drag, startPoint x: 242, startPoint y: 597, endPoint x: 69, endPoint y: 597, distance: 173.2
click at [69, 597] on div "Proposing changes for rounding logic" at bounding box center [340, 596] width 569 height 12
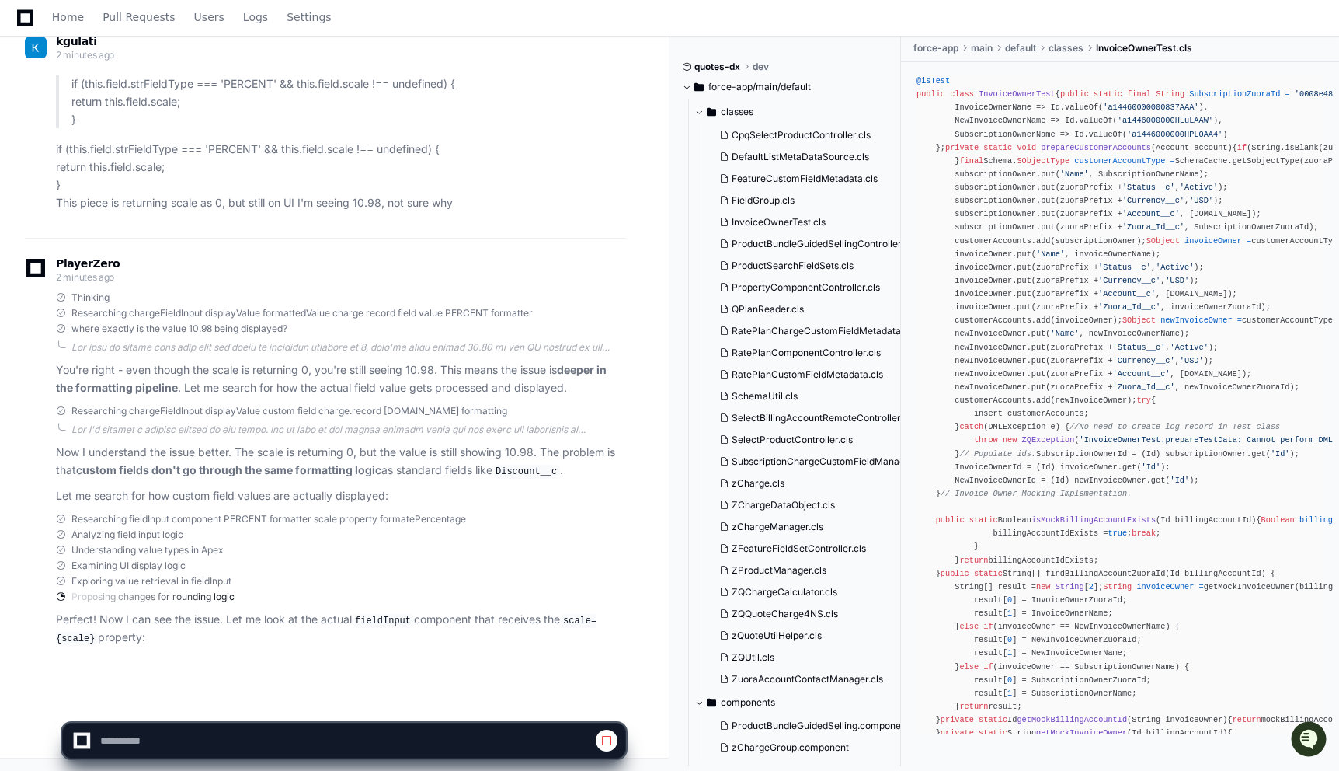
click at [89, 597] on span "Proposing changes for rounding logic" at bounding box center [152, 596] width 163 height 12
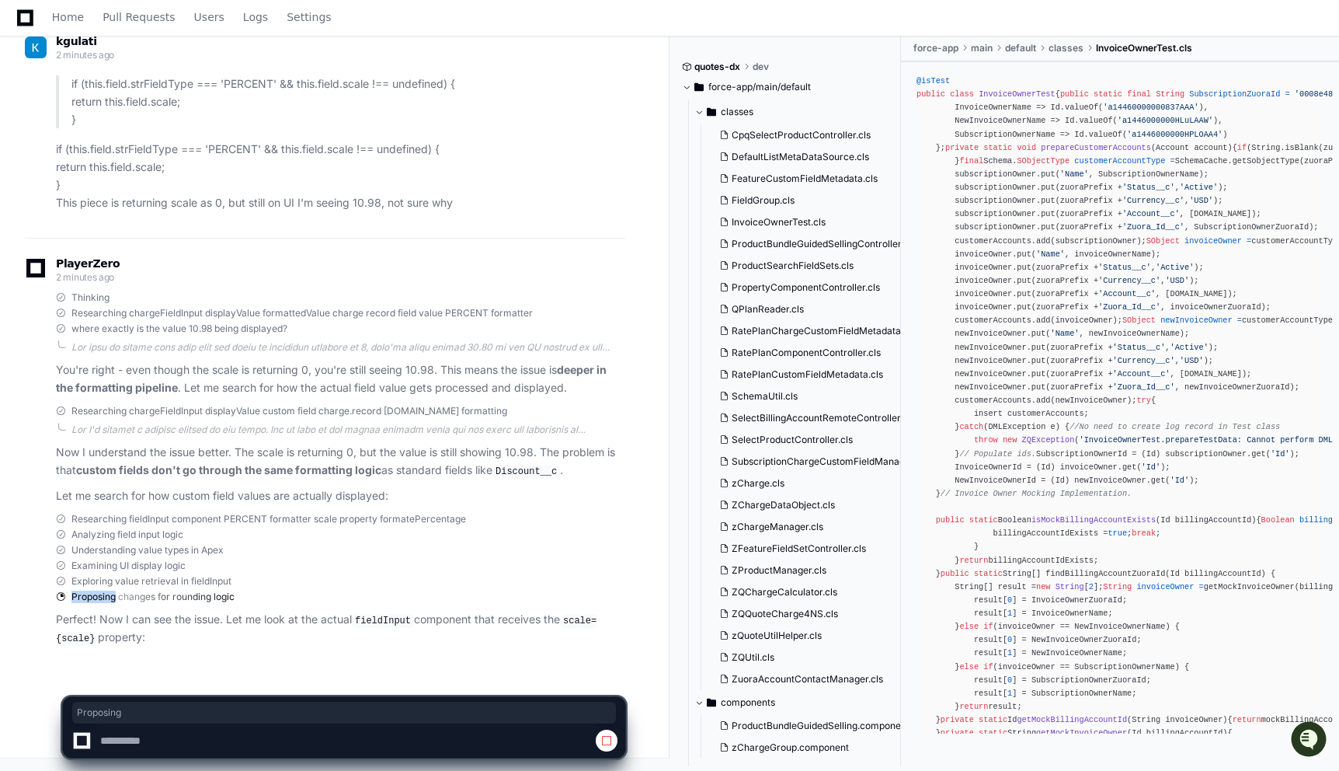
click at [89, 597] on span "Proposing changes for rounding logic" at bounding box center [152, 596] width 163 height 12
click at [145, 597] on span "Proposing changes for rounding logic" at bounding box center [152, 596] width 163 height 12
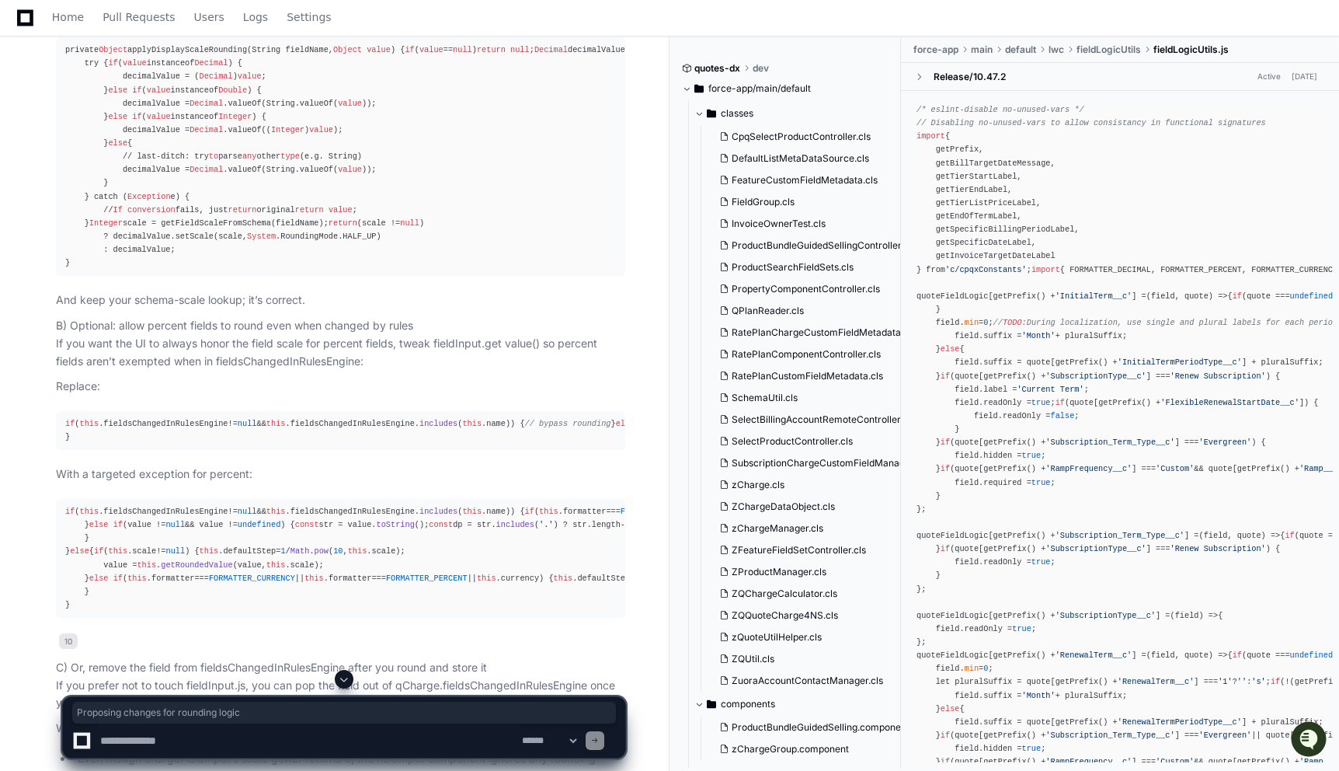
scroll to position [10683, 0]
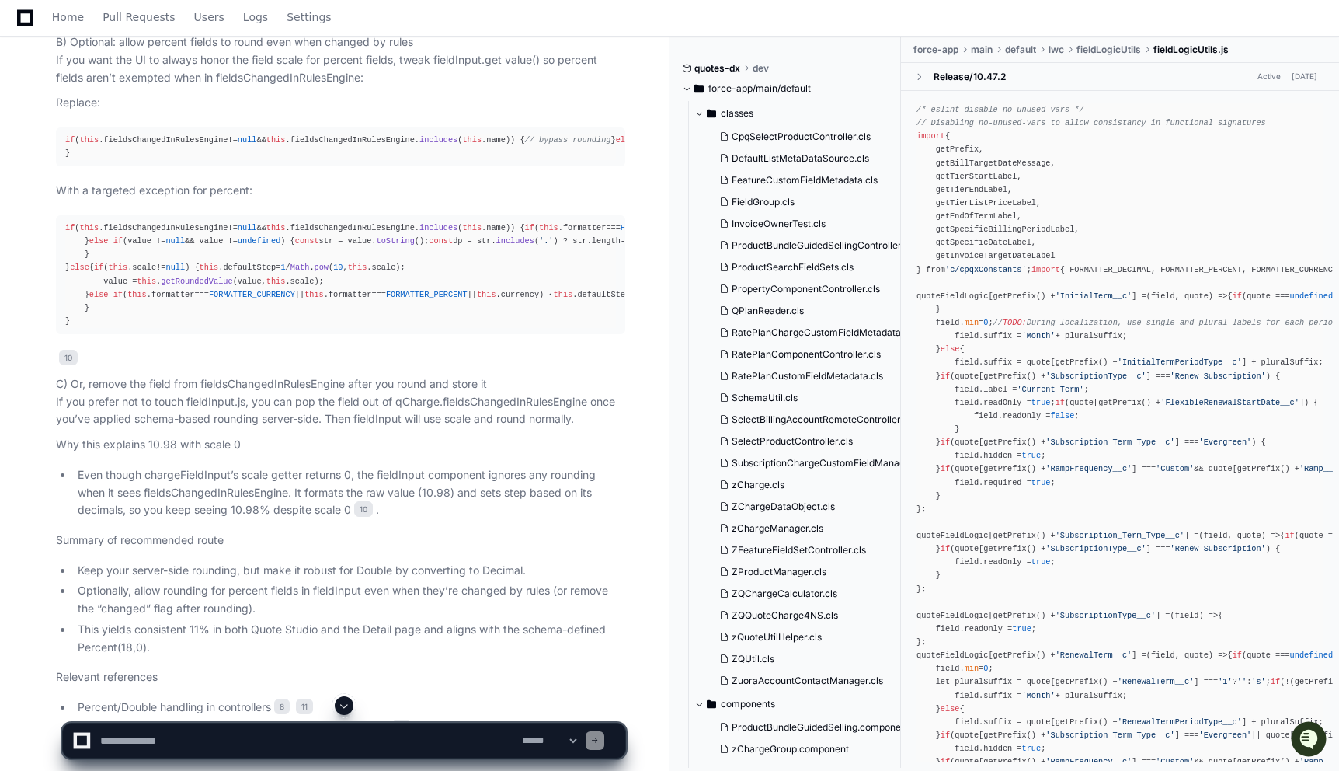
scroll to position [10963, 0]
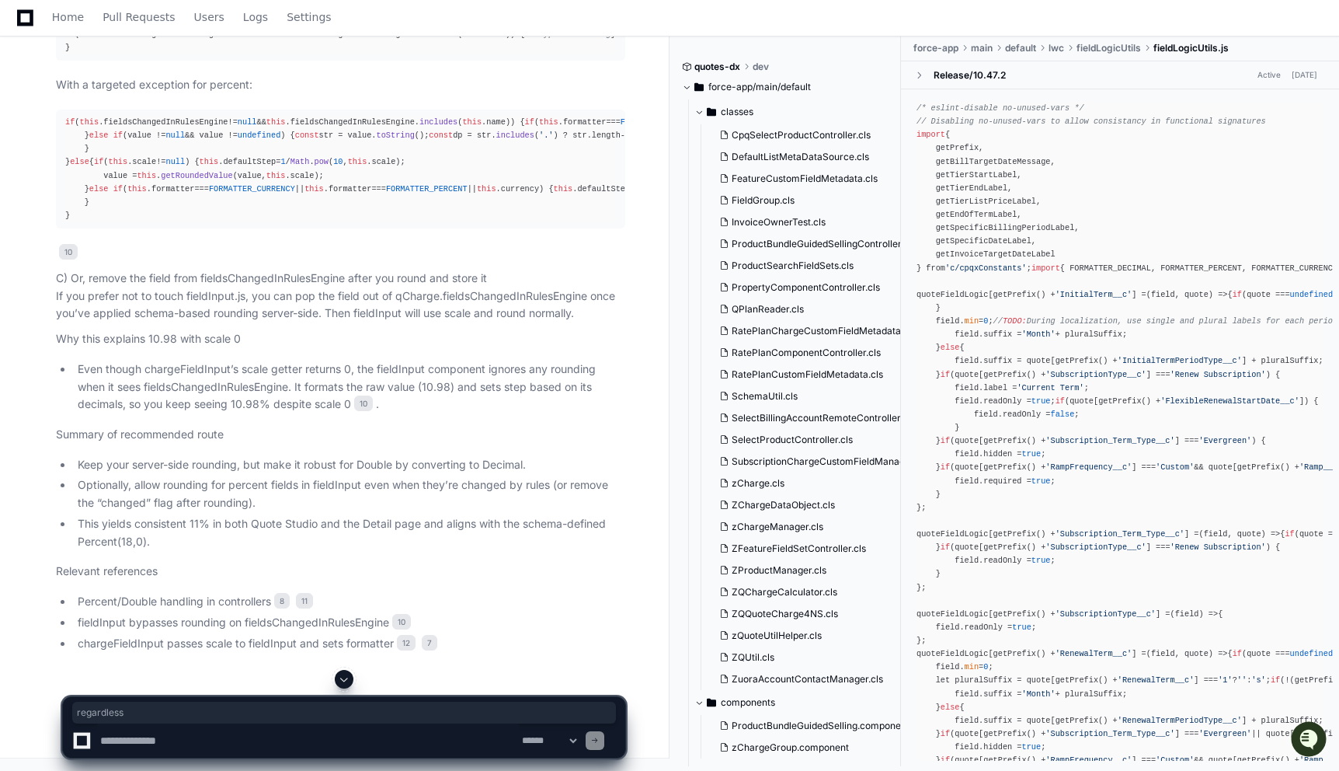
scroll to position [11328, 0]
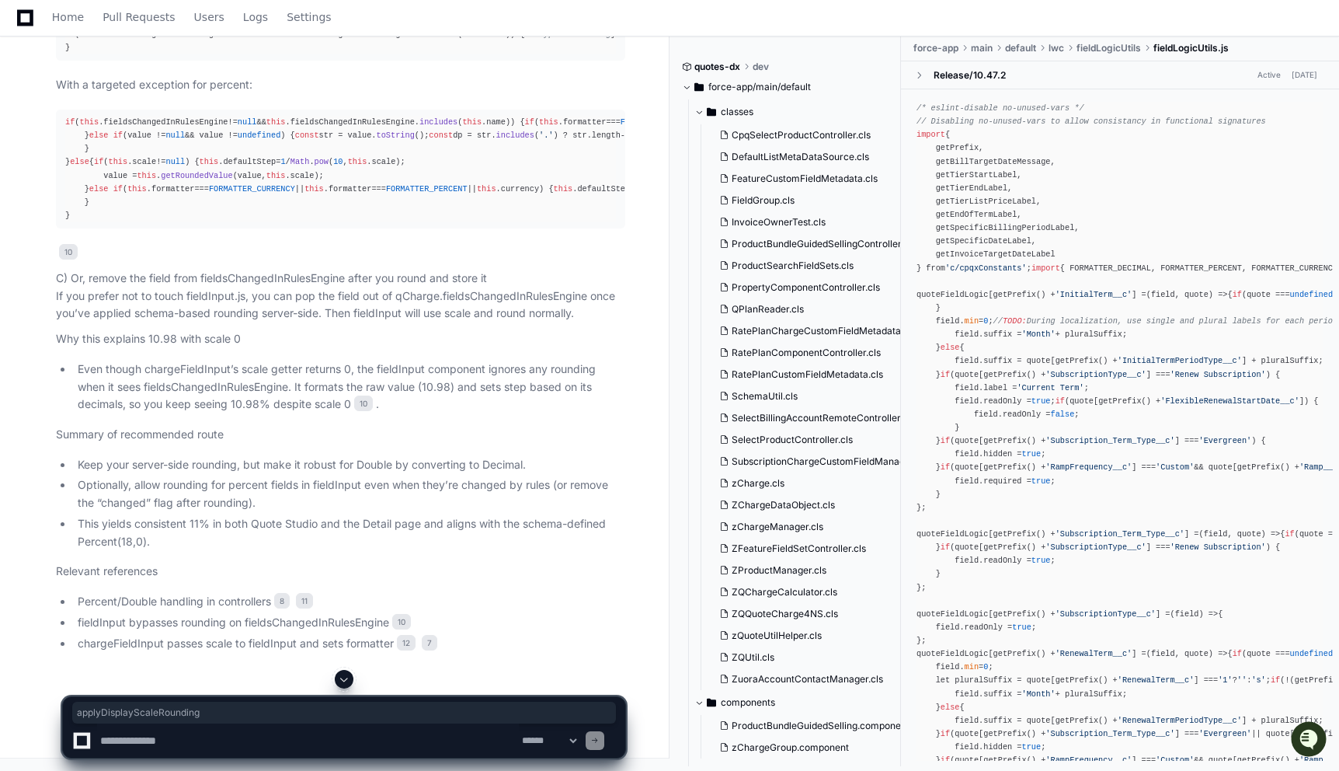
copy div "private Object applyDisplayScaleRounding(String fieldName, Object value ) {"
click at [124, 94] on p "With a targeted exception for percent:" at bounding box center [340, 85] width 569 height 18
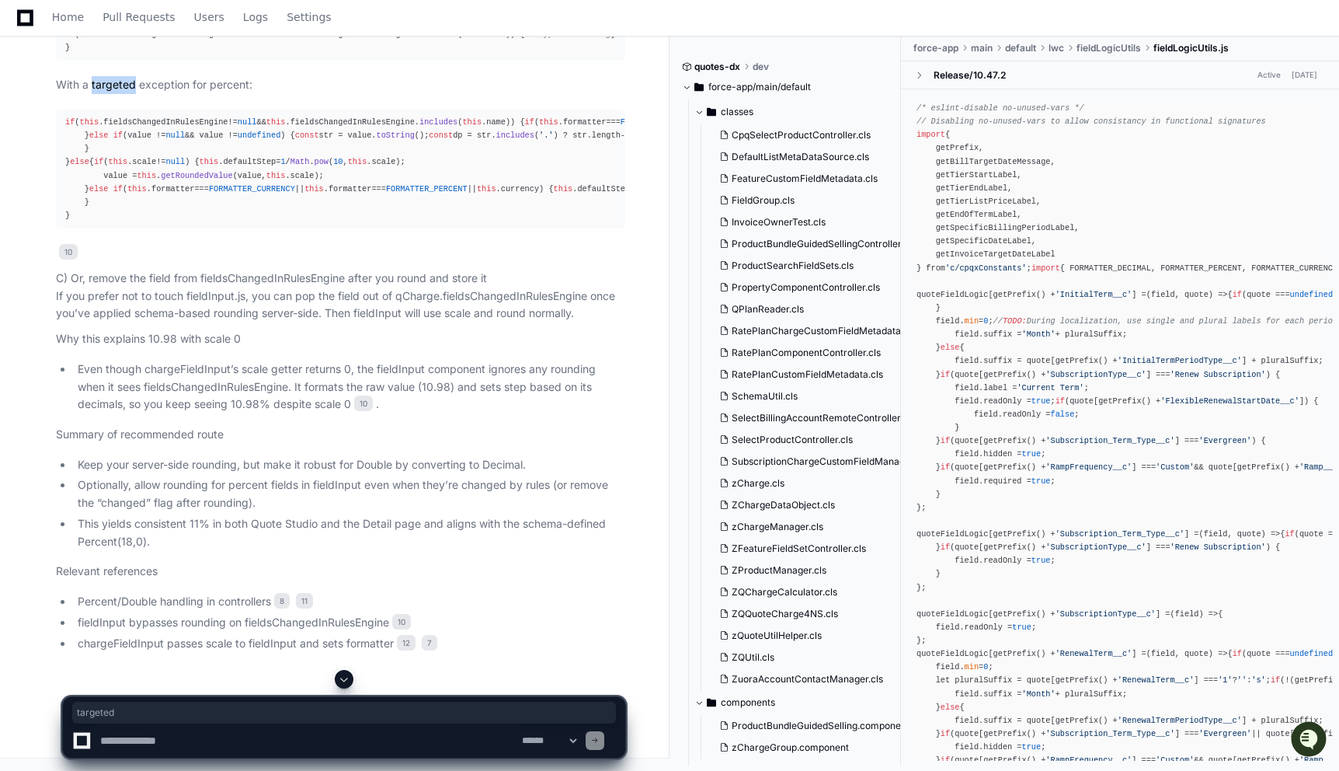
click at [124, 94] on p "With a targeted exception for percent:" at bounding box center [340, 85] width 569 height 18
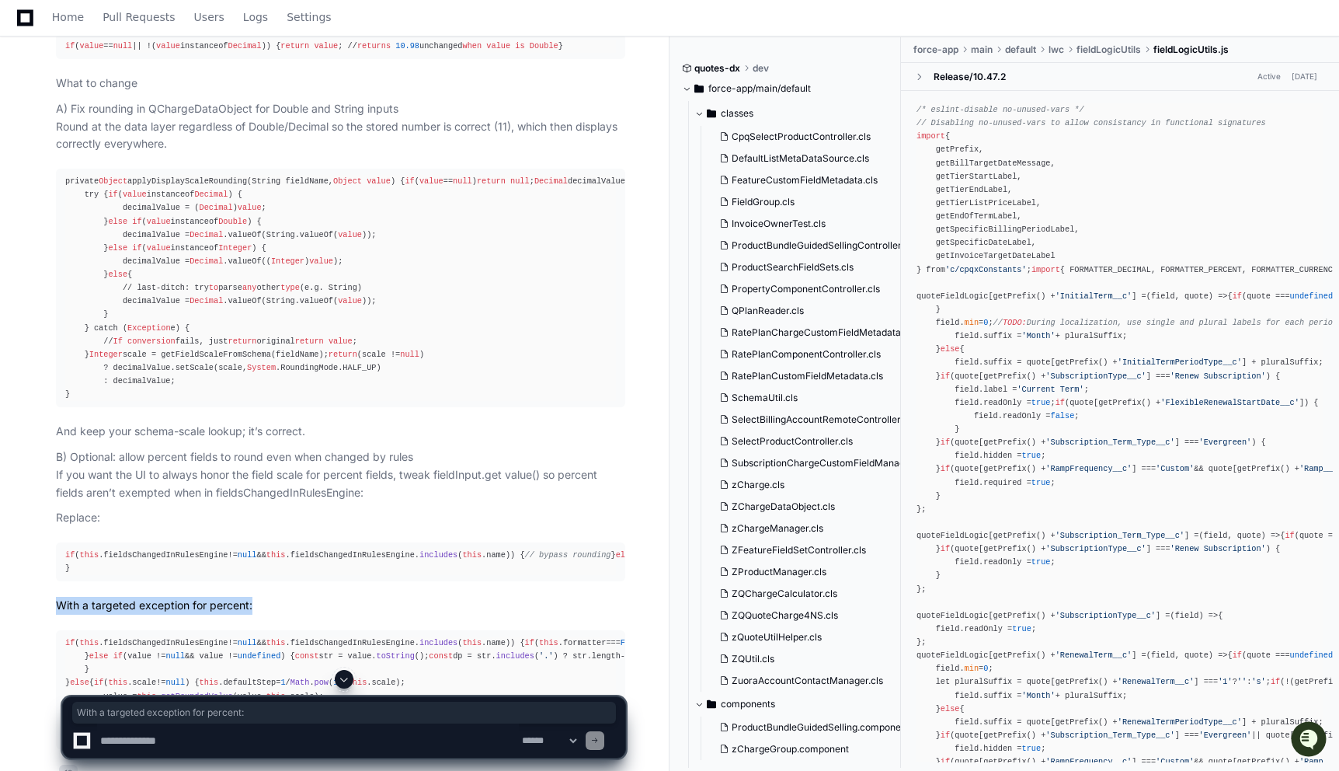
scroll to position [10553, 0]
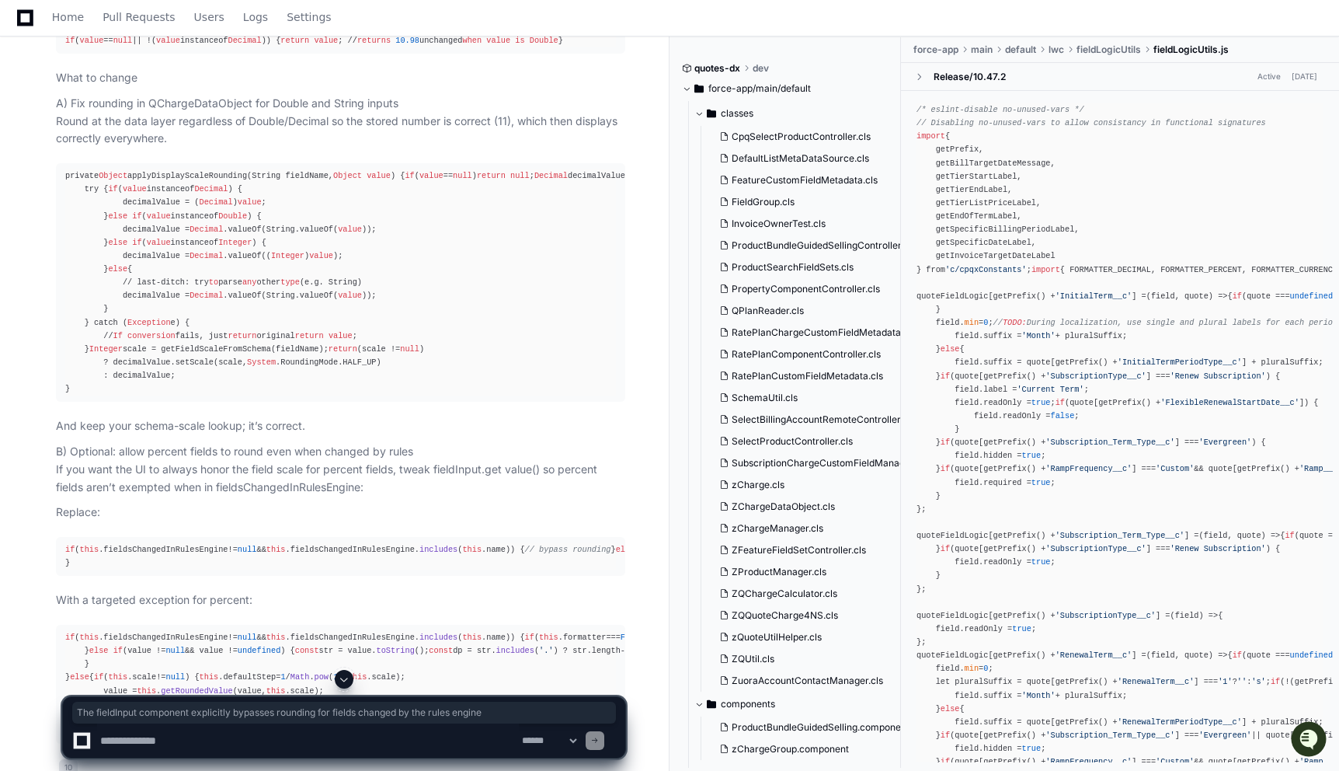
drag, startPoint x: 542, startPoint y: 204, endPoint x: 79, endPoint y: 205, distance: 462.9
copy li "The fieldInput component explicitly bypasses rounding for fields changed by the…"
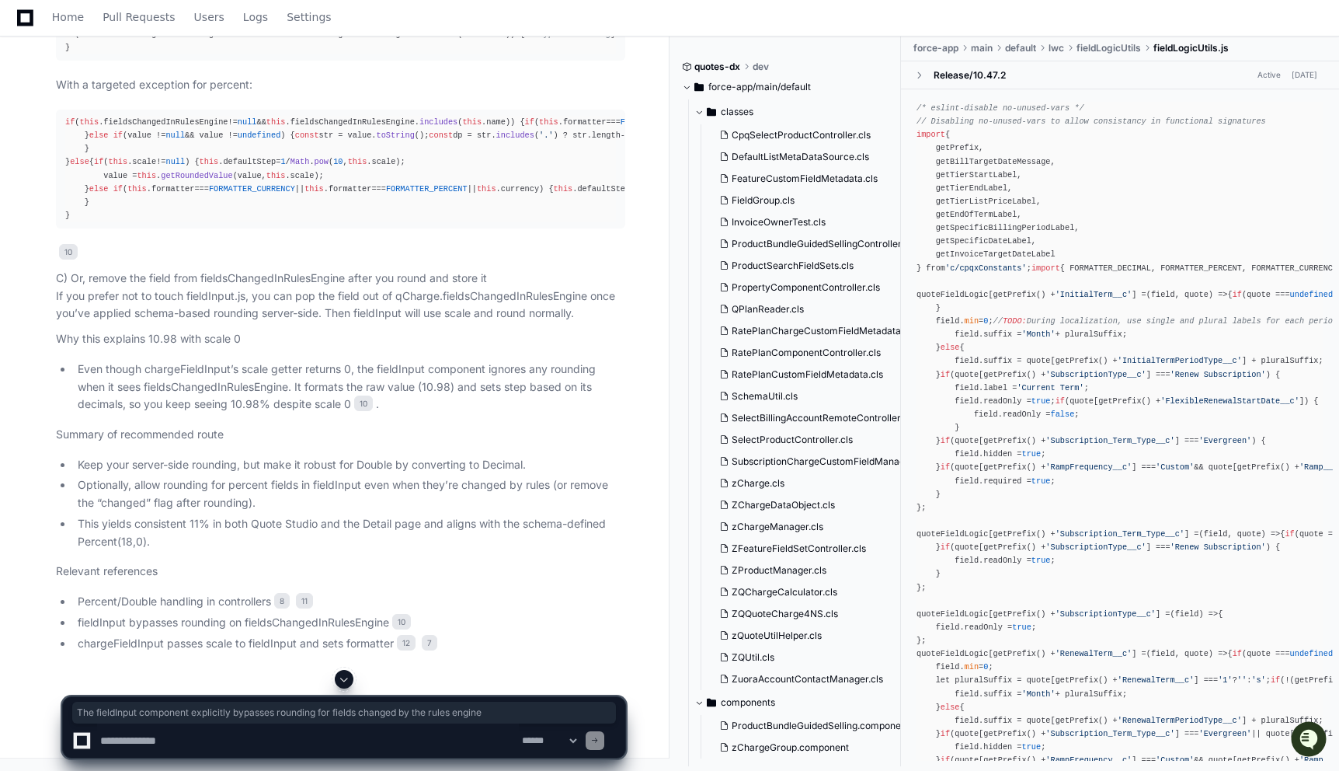
scroll to position [11814, 0]
drag, startPoint x: 423, startPoint y: 109, endPoint x: 119, endPoint y: 117, distance: 304.6
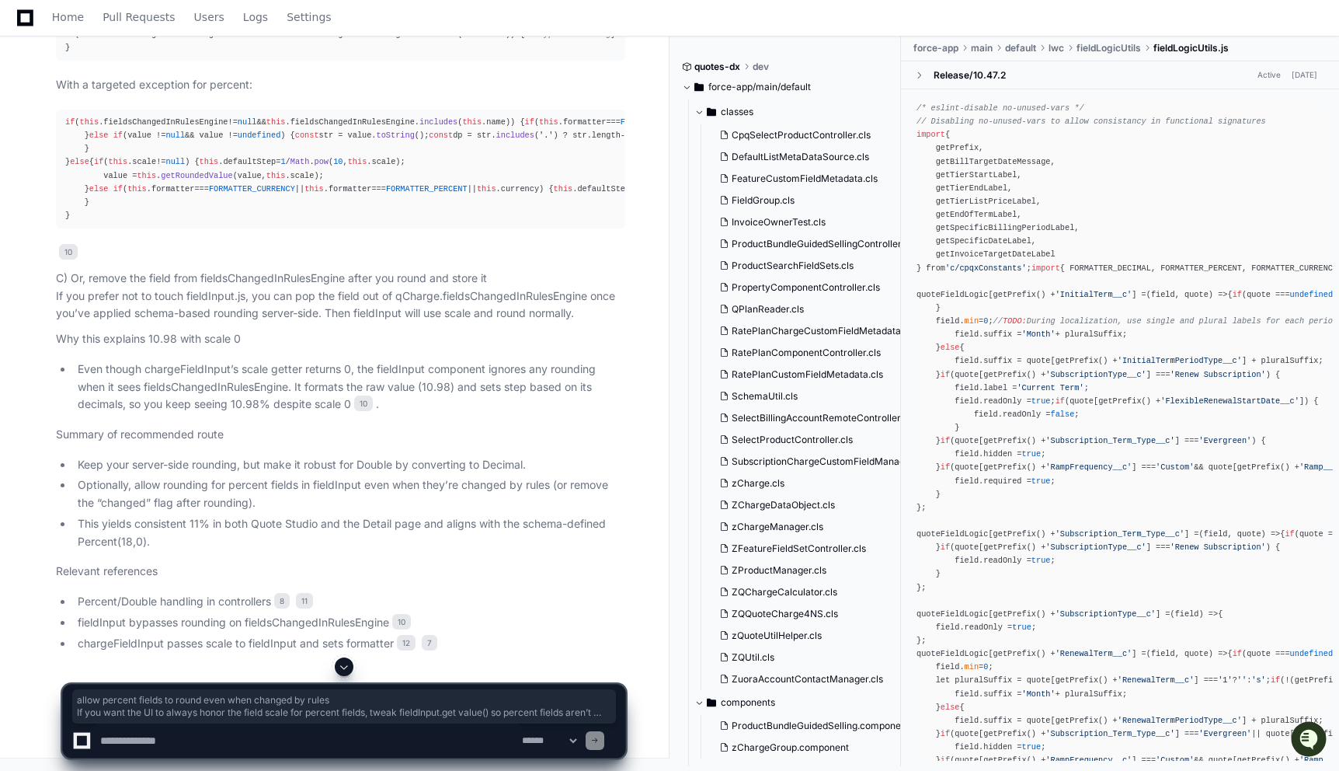
drag, startPoint x: 365, startPoint y: 146, endPoint x: 120, endPoint y: 106, distance: 248.8
copy p "allow percent fields to round even when changed by rules If you want the UI to …"
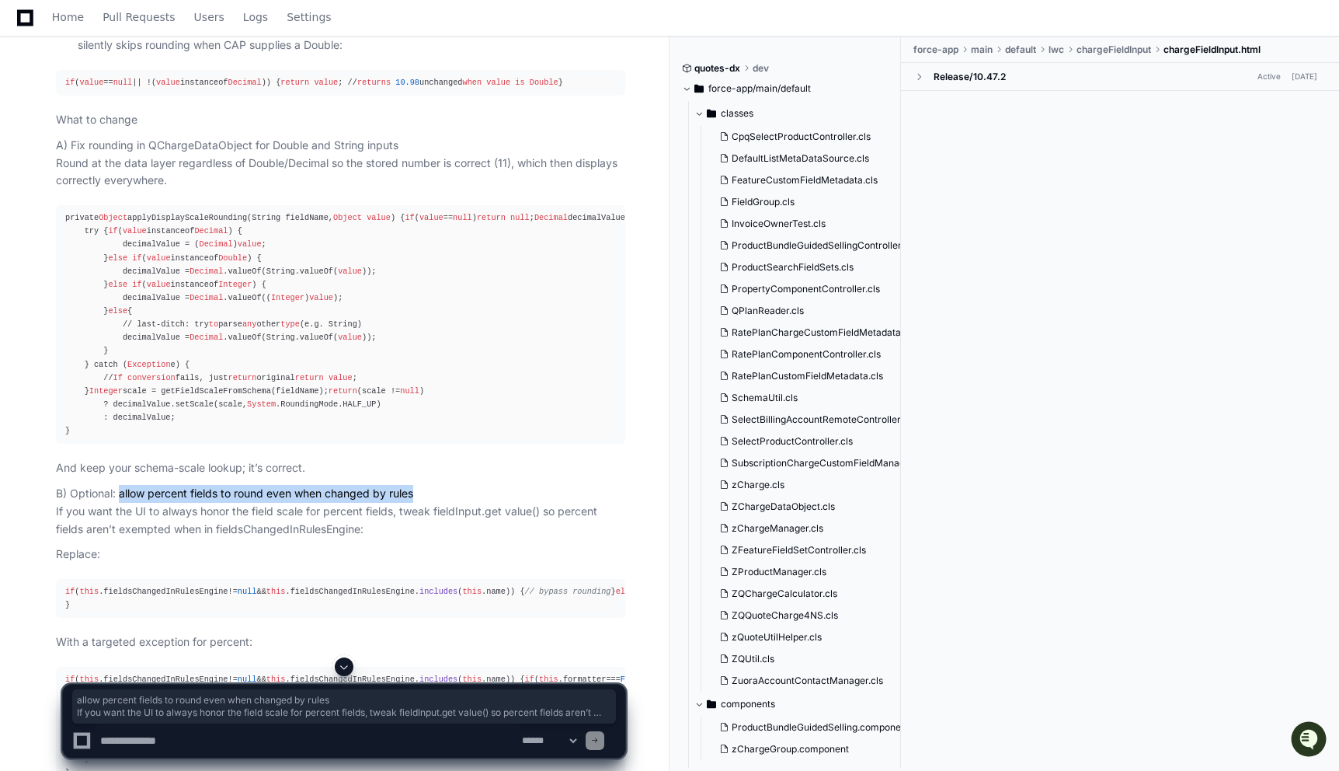
scroll to position [10521, 0]
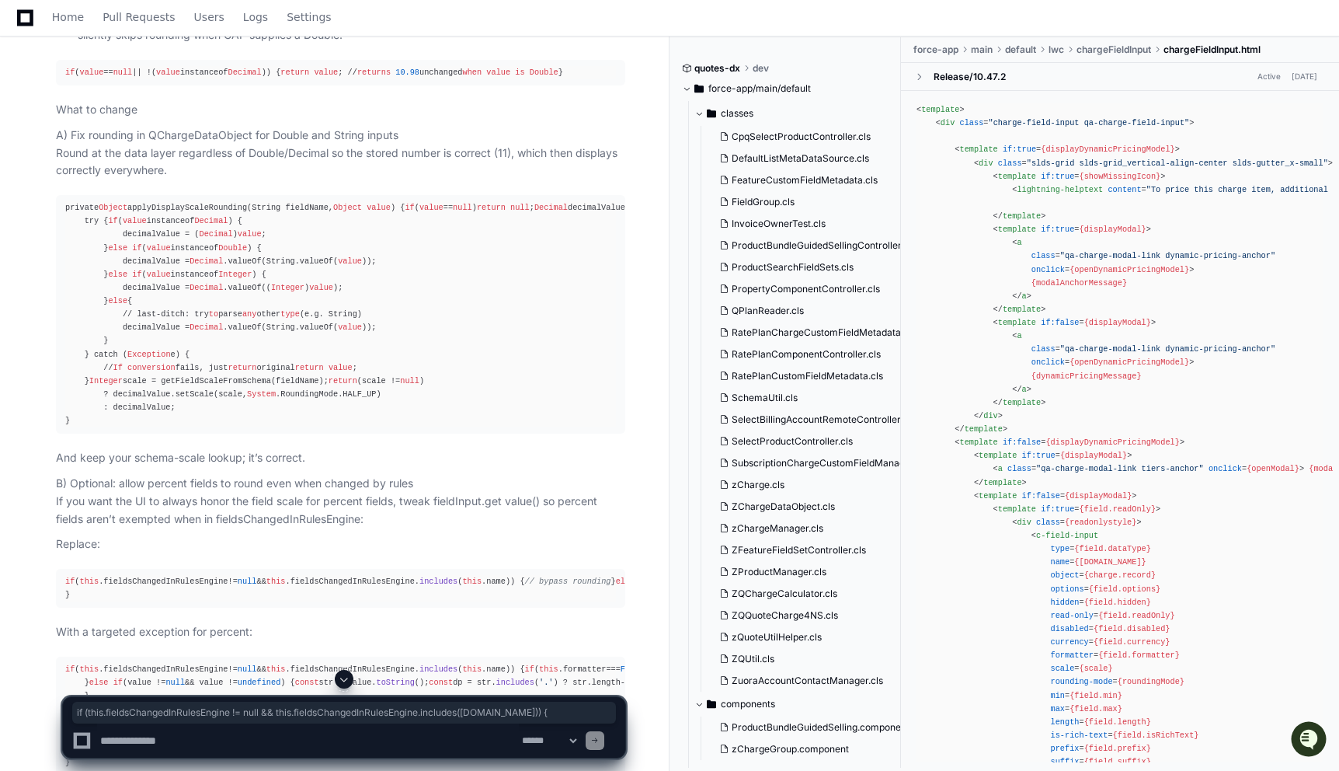
drag, startPoint x: 562, startPoint y: 319, endPoint x: 57, endPoint y: 323, distance: 504.1
copy div "if ( this . fieldsChangedInRulesEngine != null && this . fieldsChangedInRulesEn…"
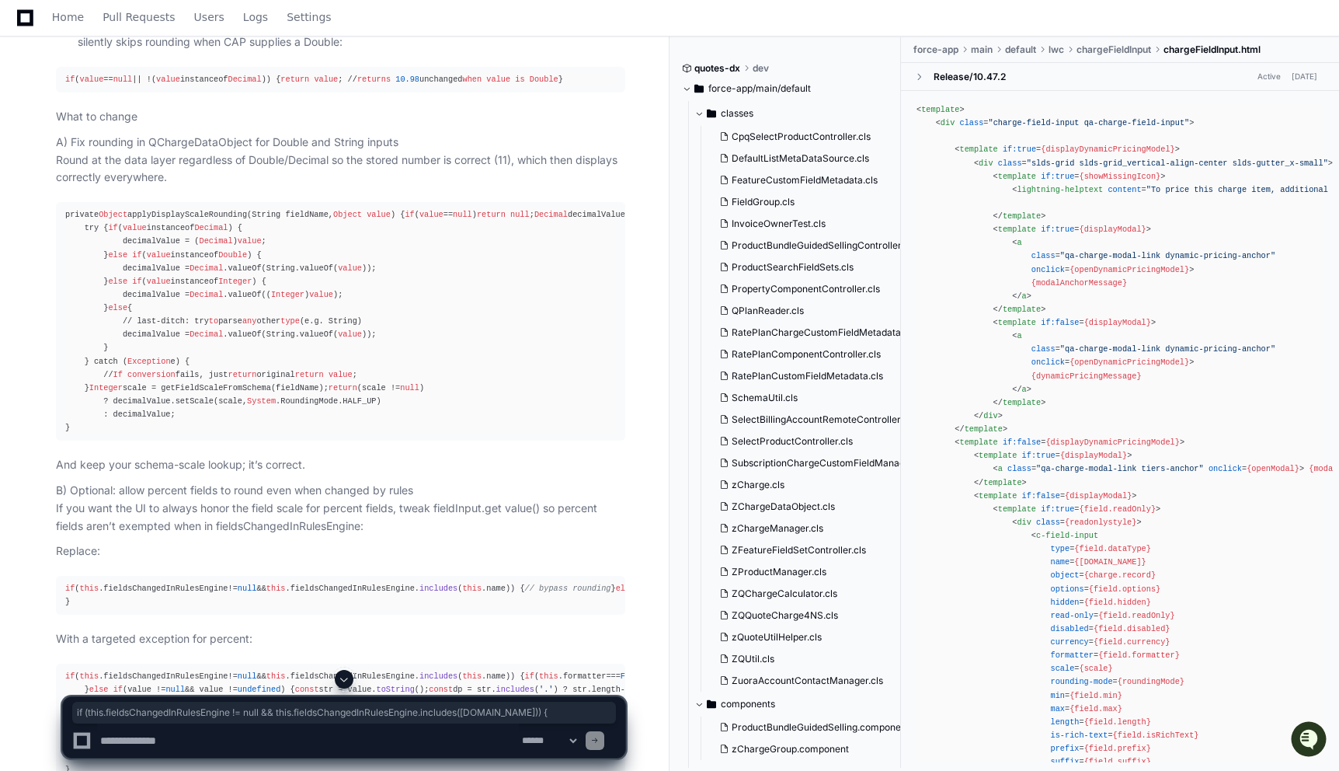
scroll to position [10529, 0]
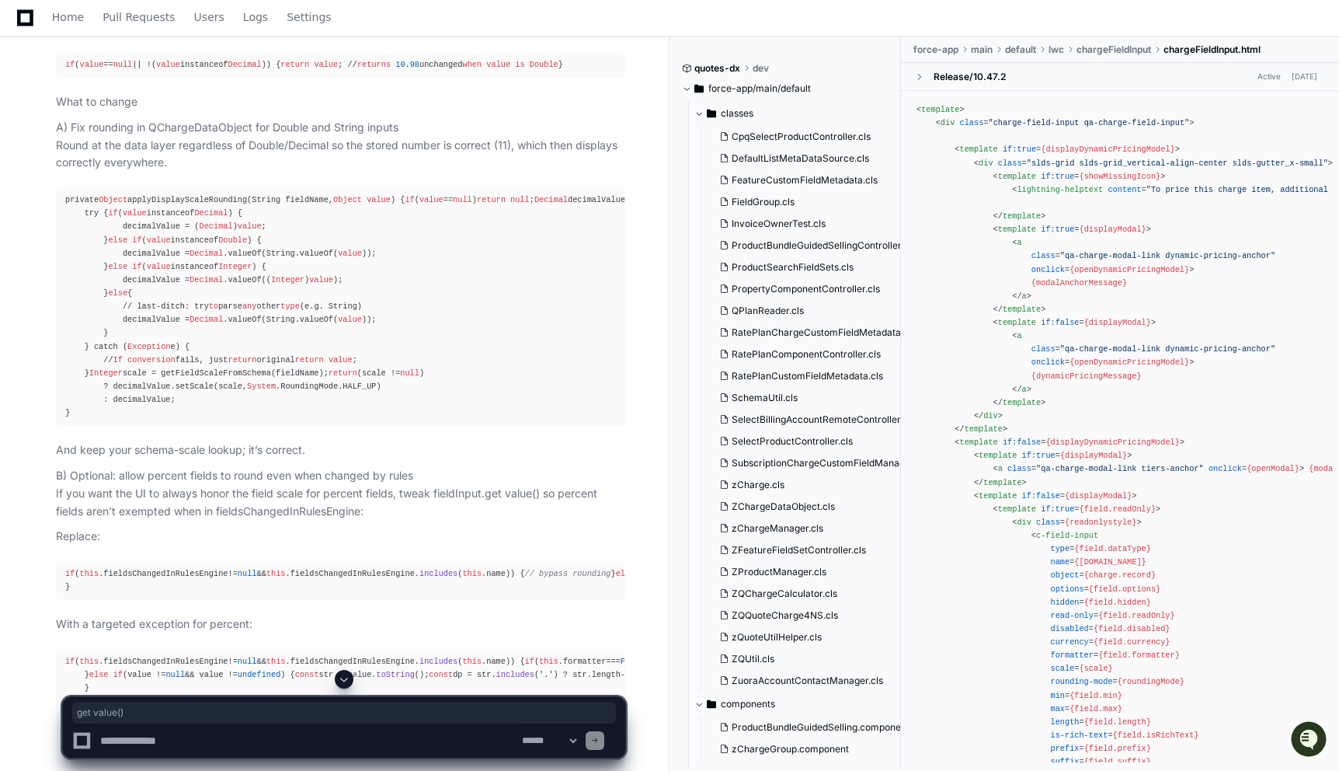
drag, startPoint x: 197, startPoint y: 259, endPoint x: 142, endPoint y: 256, distance: 55.2
copy li "get value()"
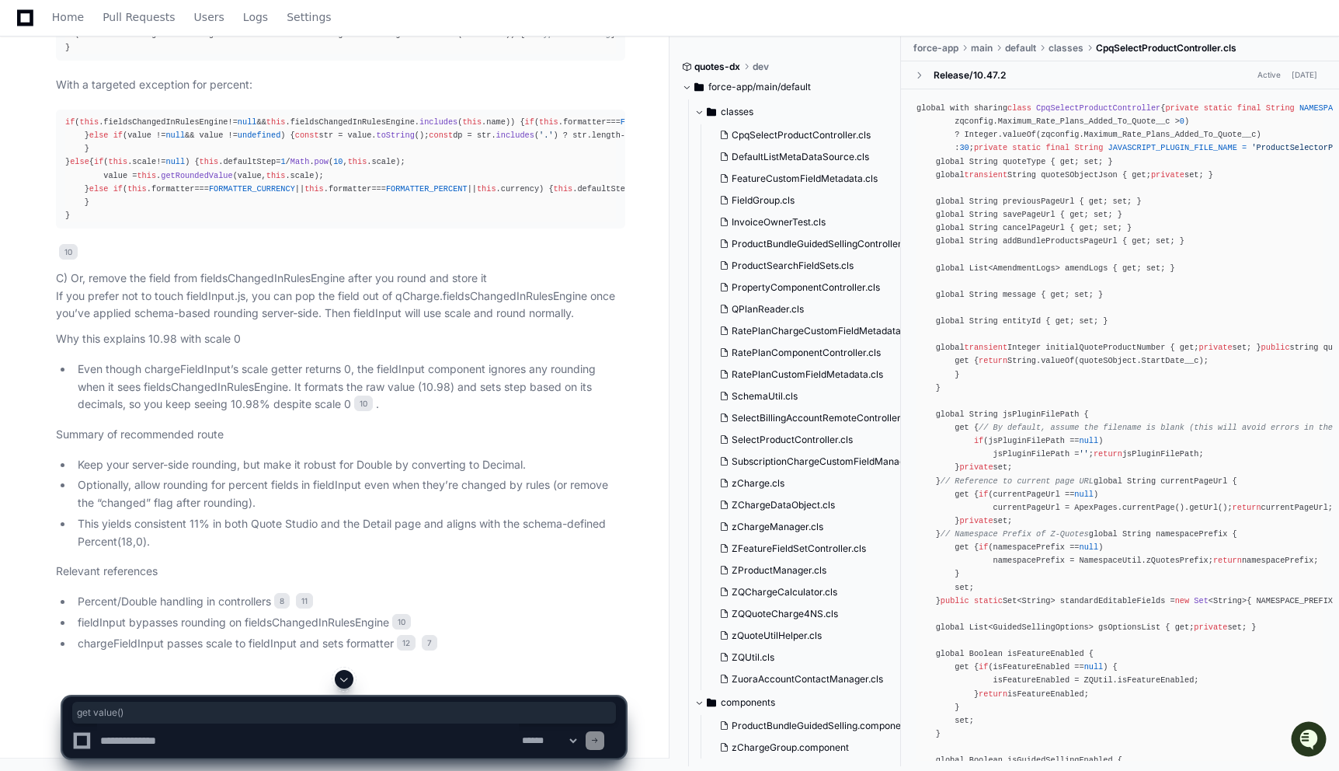
scroll to position [11369, 0]
drag, startPoint x: 410, startPoint y: 99, endPoint x: 57, endPoint y: 103, distance: 352.7
copy p "A) Fix rounding in QChargeDataObject for Double and String inputs"
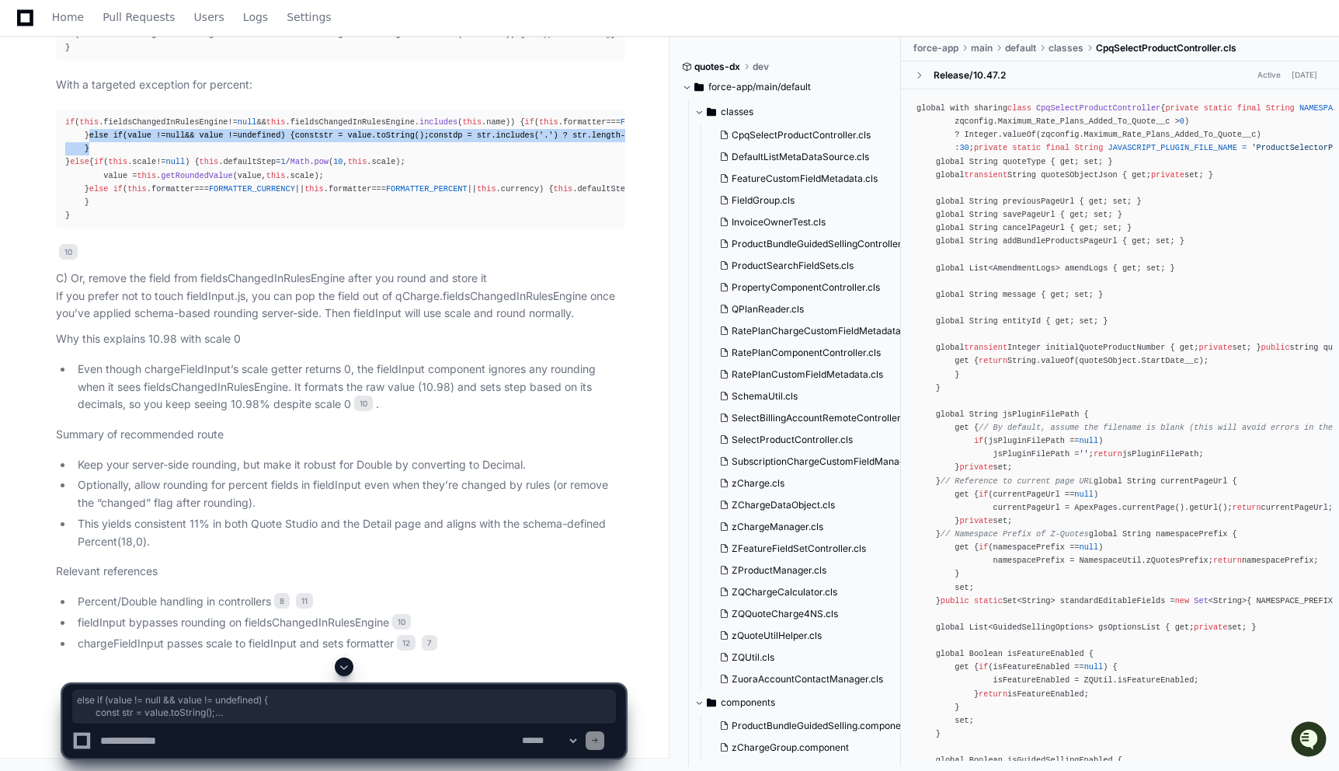
drag, startPoint x: 94, startPoint y: 346, endPoint x: 101, endPoint y: 399, distance: 53.3
click at [101, 222] on div "if ( this . fieldsChangedInRulesEngine != null && this . fieldsChangedInRulesEn…" at bounding box center [340, 169] width 551 height 106
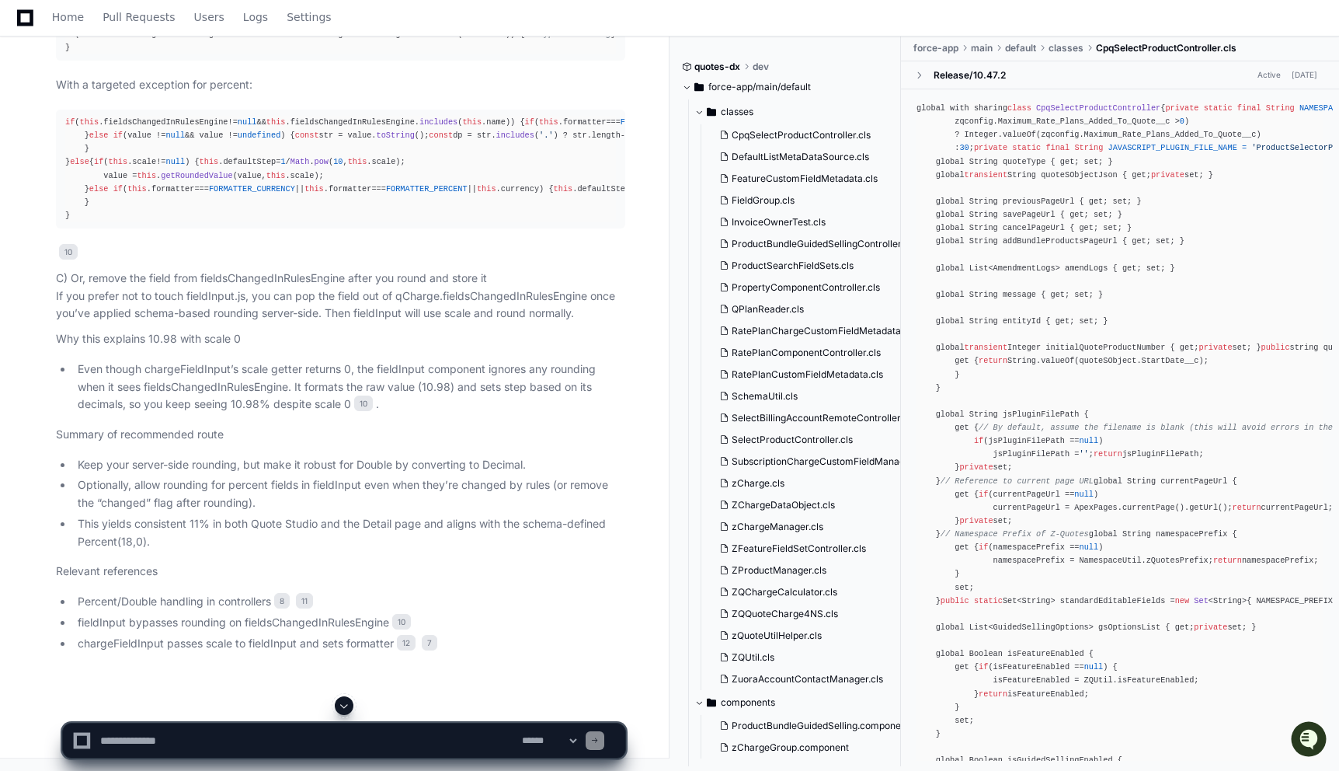
scroll to position [11685, 0]
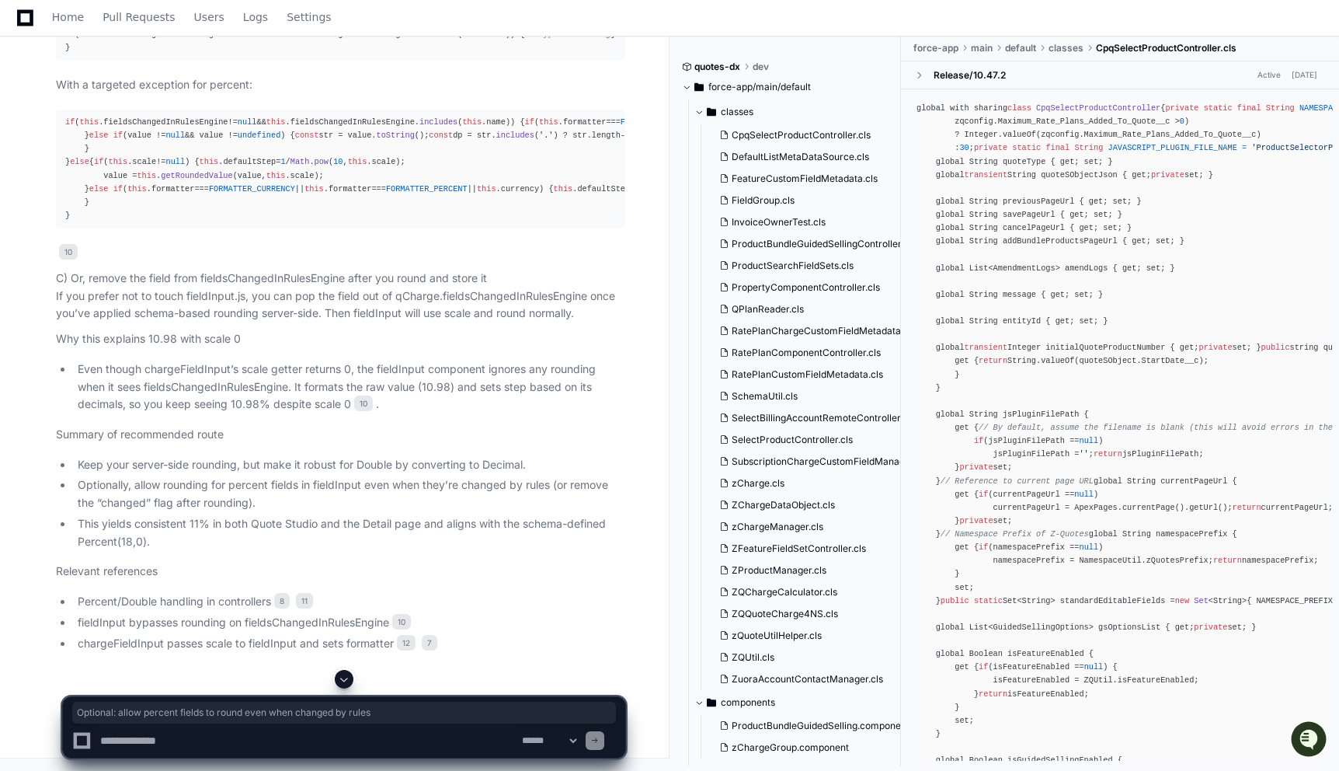
drag, startPoint x: 71, startPoint y: 238, endPoint x: 432, endPoint y: 238, distance: 360.4
copy p "Optional: allow percent fields to round even when changed by rules"
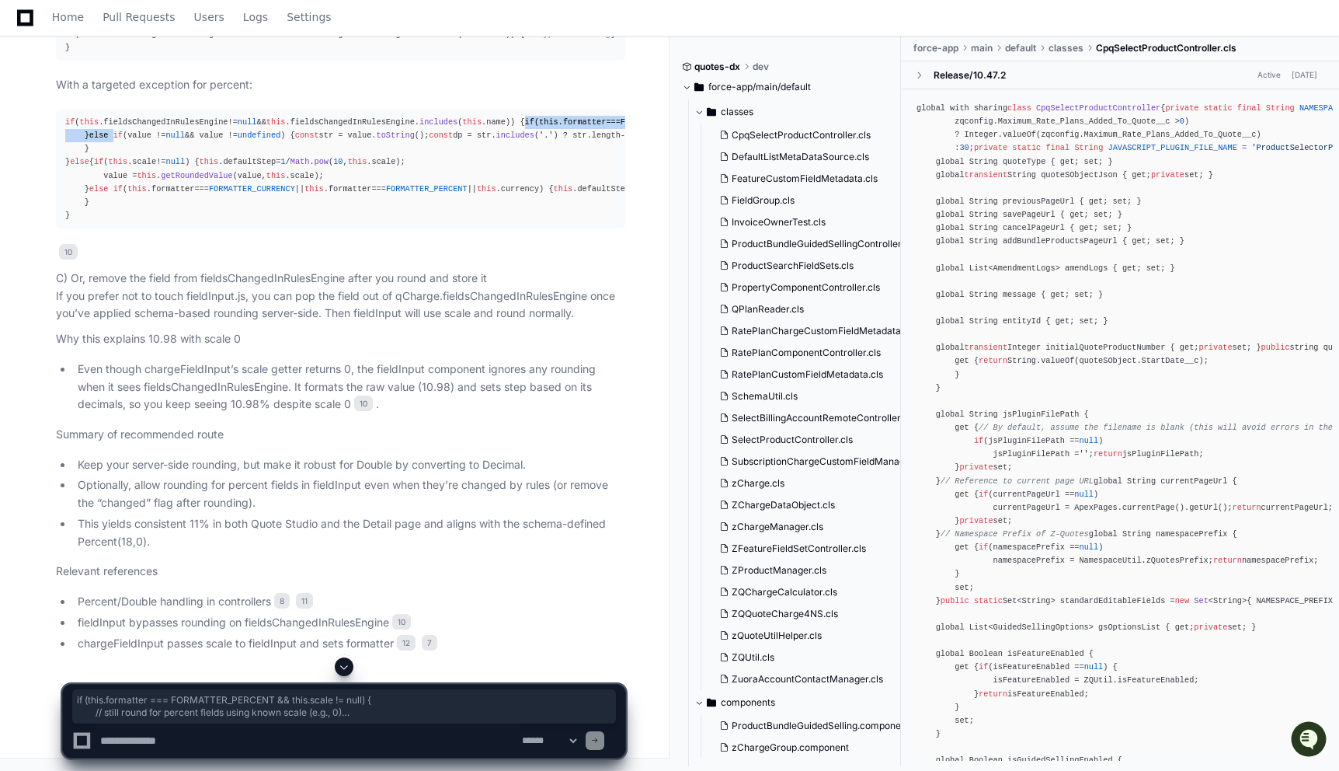
drag, startPoint x: 117, startPoint y: 533, endPoint x: 84, endPoint y: 481, distance: 61.8
click at [84, 222] on div "if ( this . fieldsChangedInRulesEngine != null && this . fieldsChangedInRulesEn…" at bounding box center [340, 169] width 551 height 106
copy div "if ( this . formatter === FORMATTER_PERCENT && this . scale != null ) { // stil…"
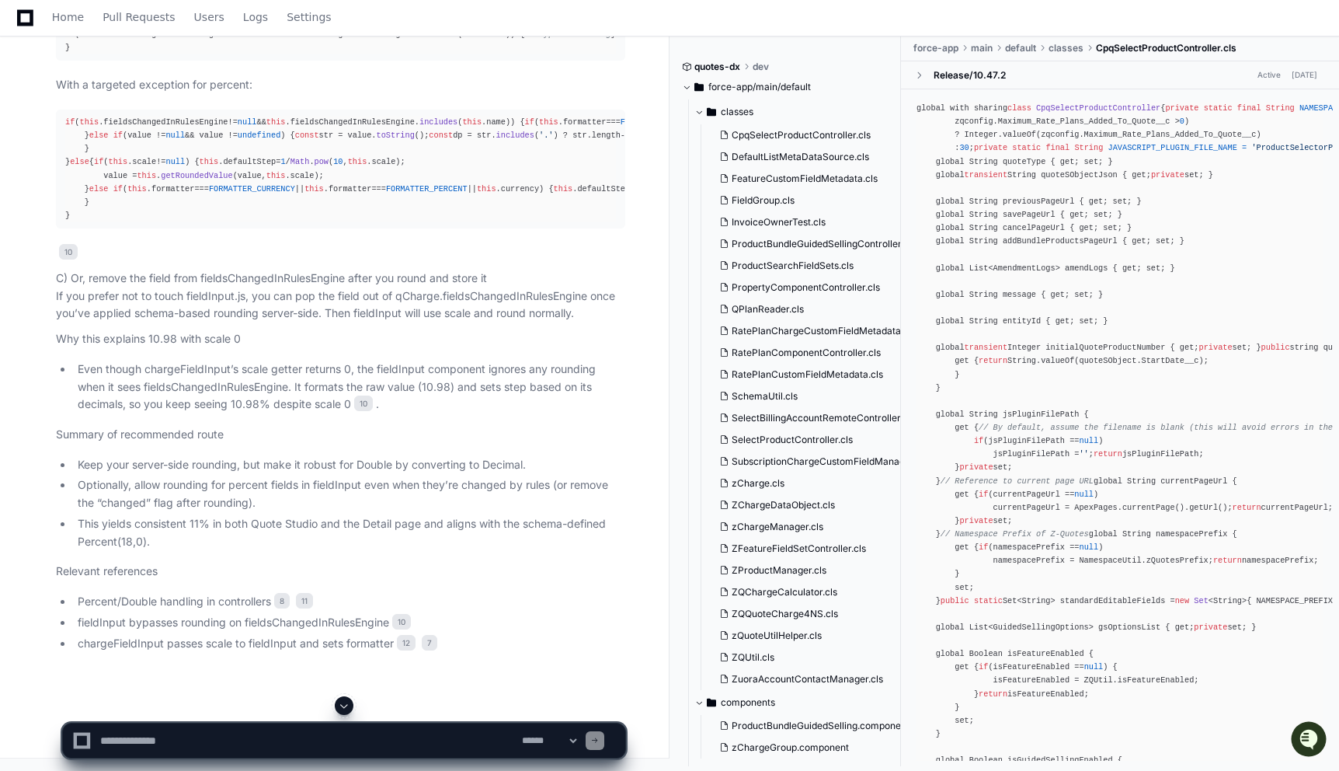
click at [316, 54] on div "if ( this . fieldsChangedInRulesEngine != null && this . fieldsChangedInRulesEn…" at bounding box center [340, 41] width 551 height 26
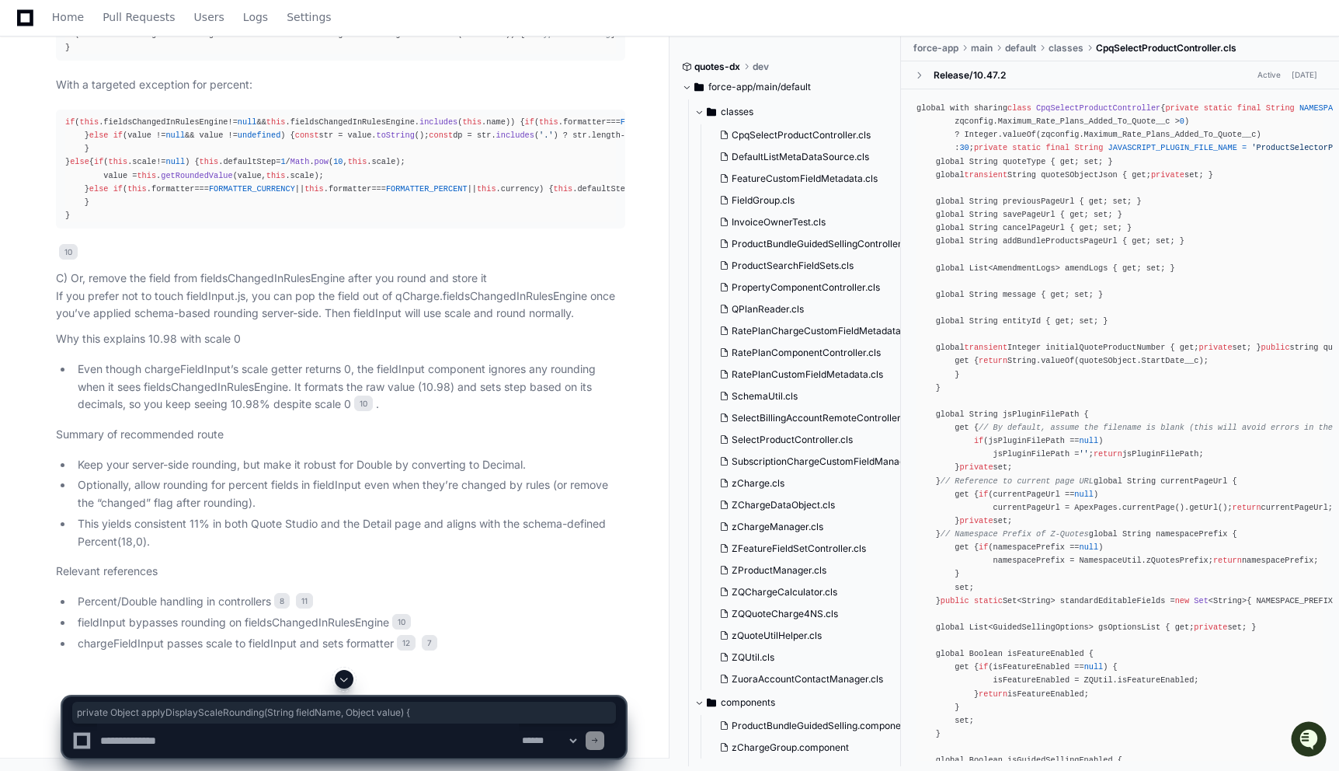
drag, startPoint x: 64, startPoint y: 173, endPoint x: 468, endPoint y: 174, distance: 403.1
copy div "private Object applyDisplayScaleRounding(String fieldName, Object value ) {"
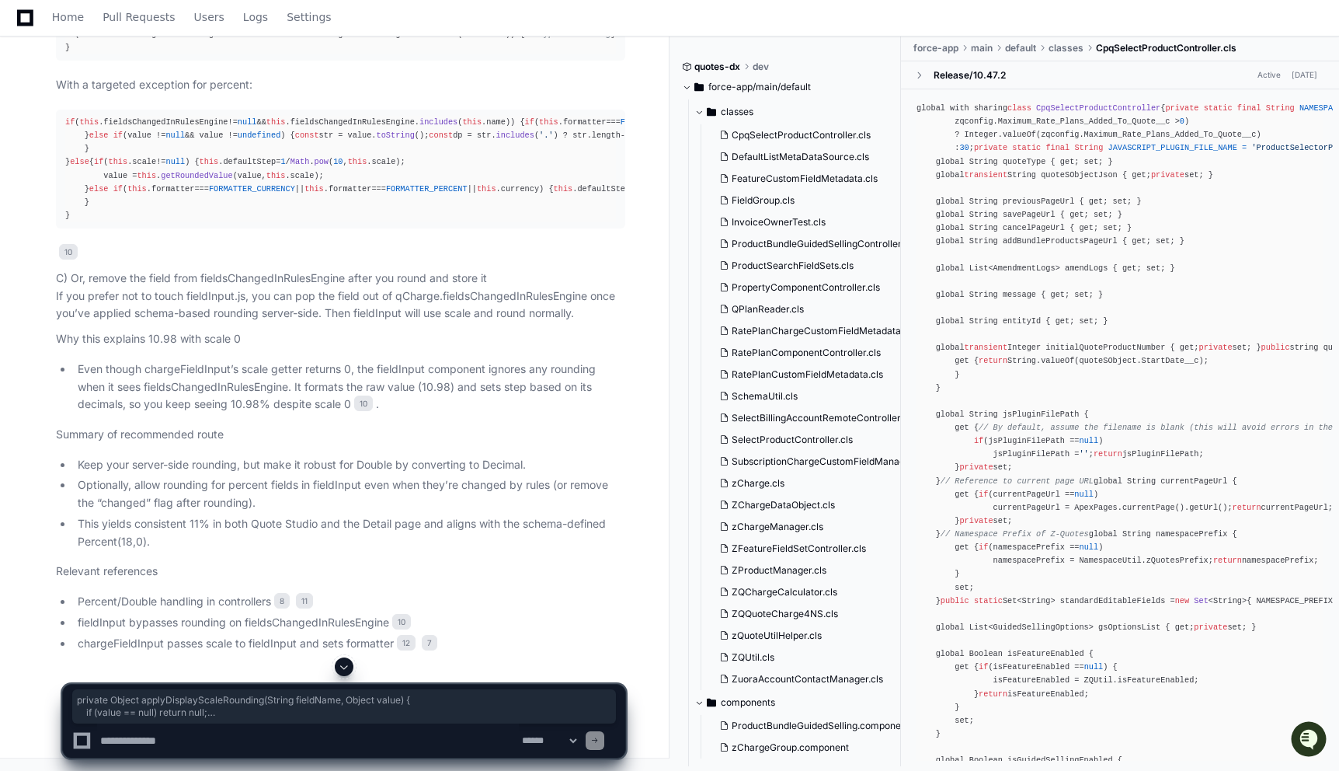
drag, startPoint x: 63, startPoint y: 175, endPoint x: 73, endPoint y: 499, distance: 324.1
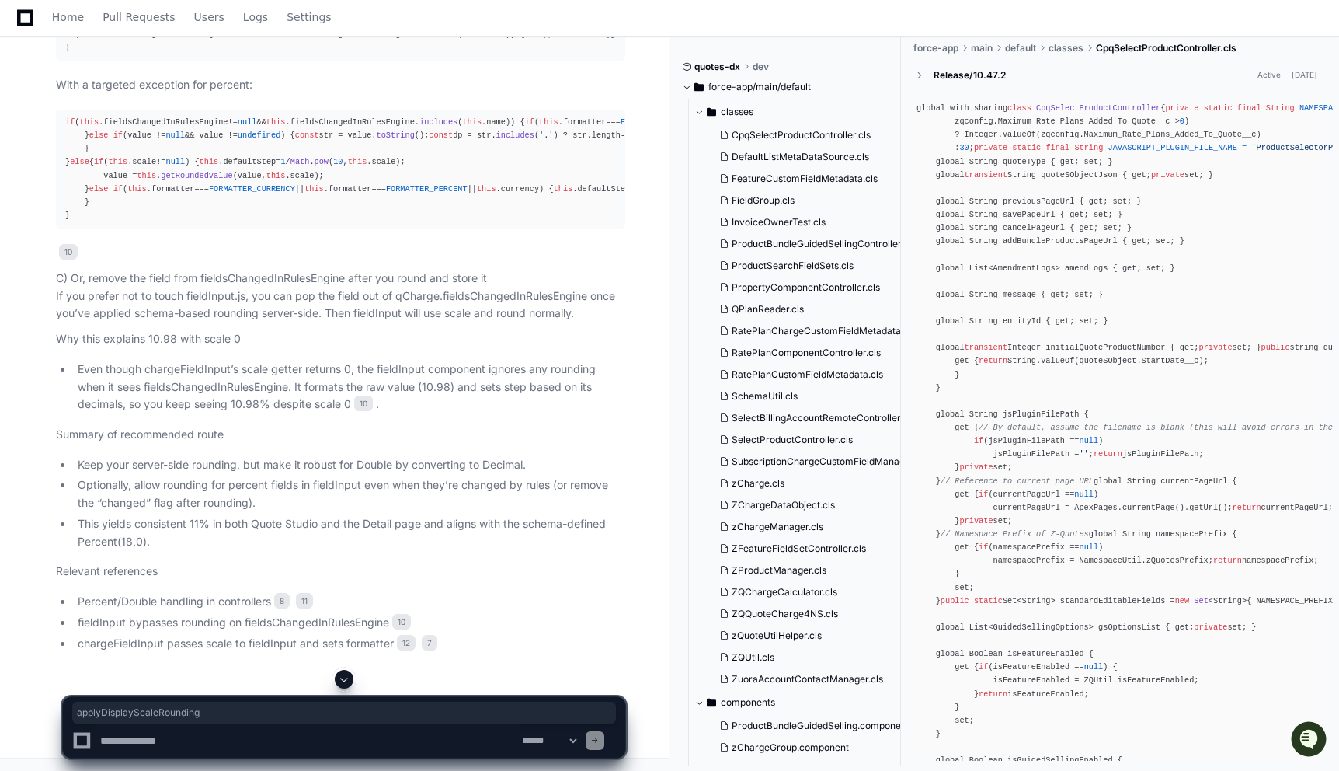
scroll to position [11597, 0]
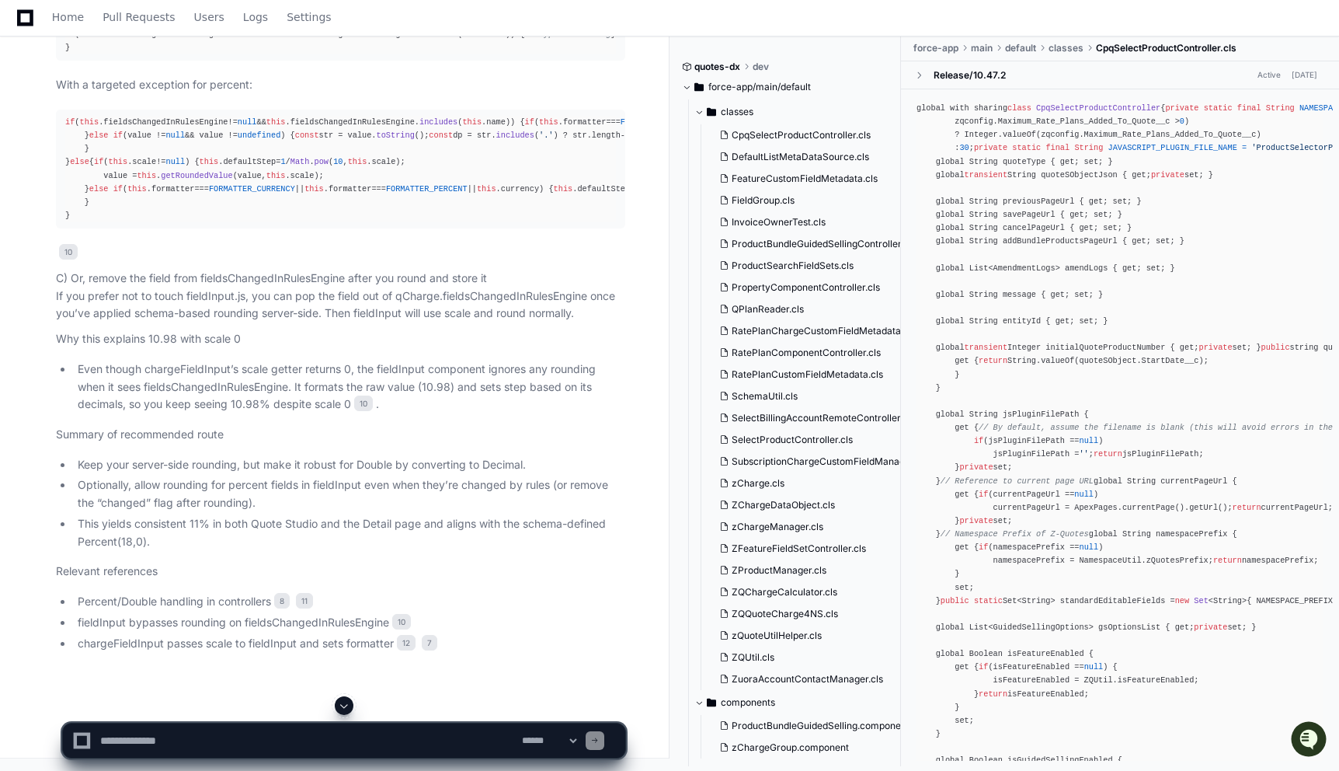
scroll to position [11251, 0]
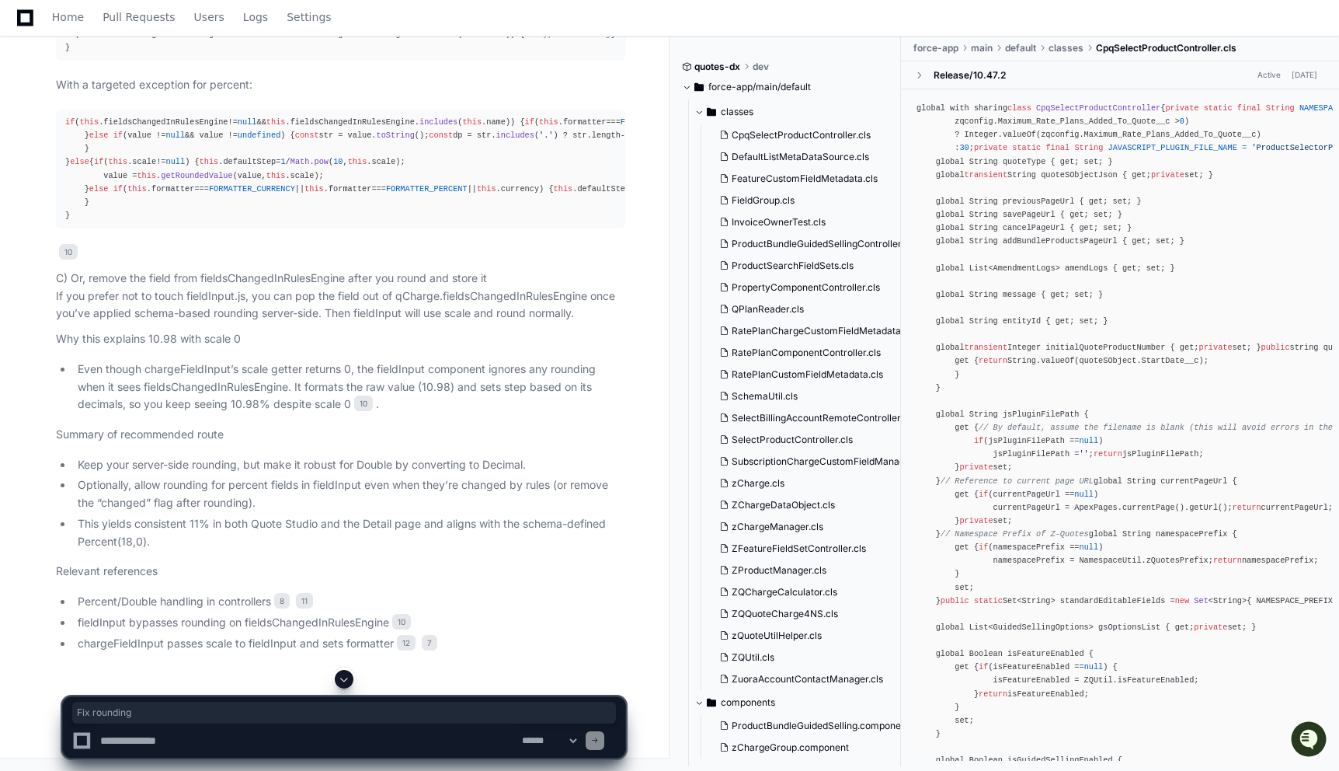
drag, startPoint x: 68, startPoint y: 219, endPoint x: 137, endPoint y: 226, distance: 69.5
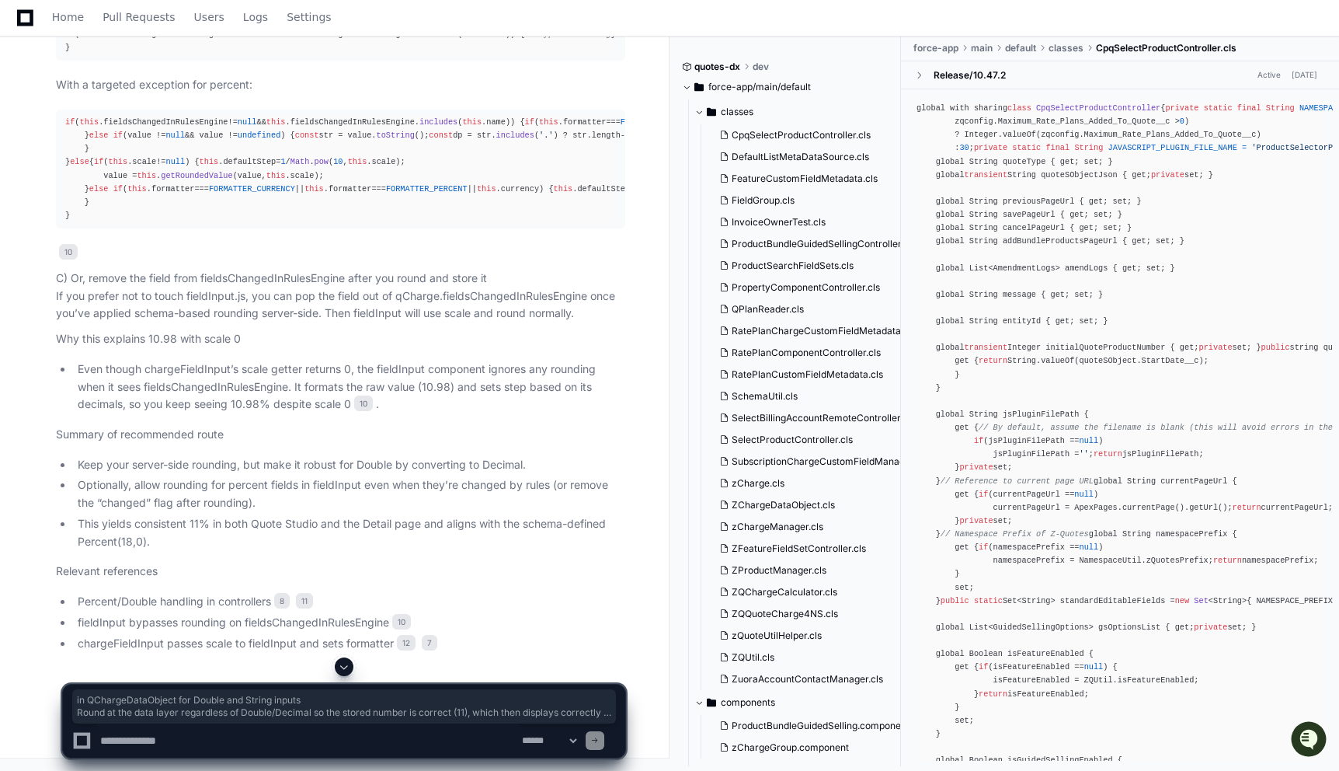
drag, startPoint x: 137, startPoint y: 226, endPoint x: 204, endPoint y: 254, distance: 73.1
click at [208, 739] on textarea at bounding box center [308, 740] width 422 height 34
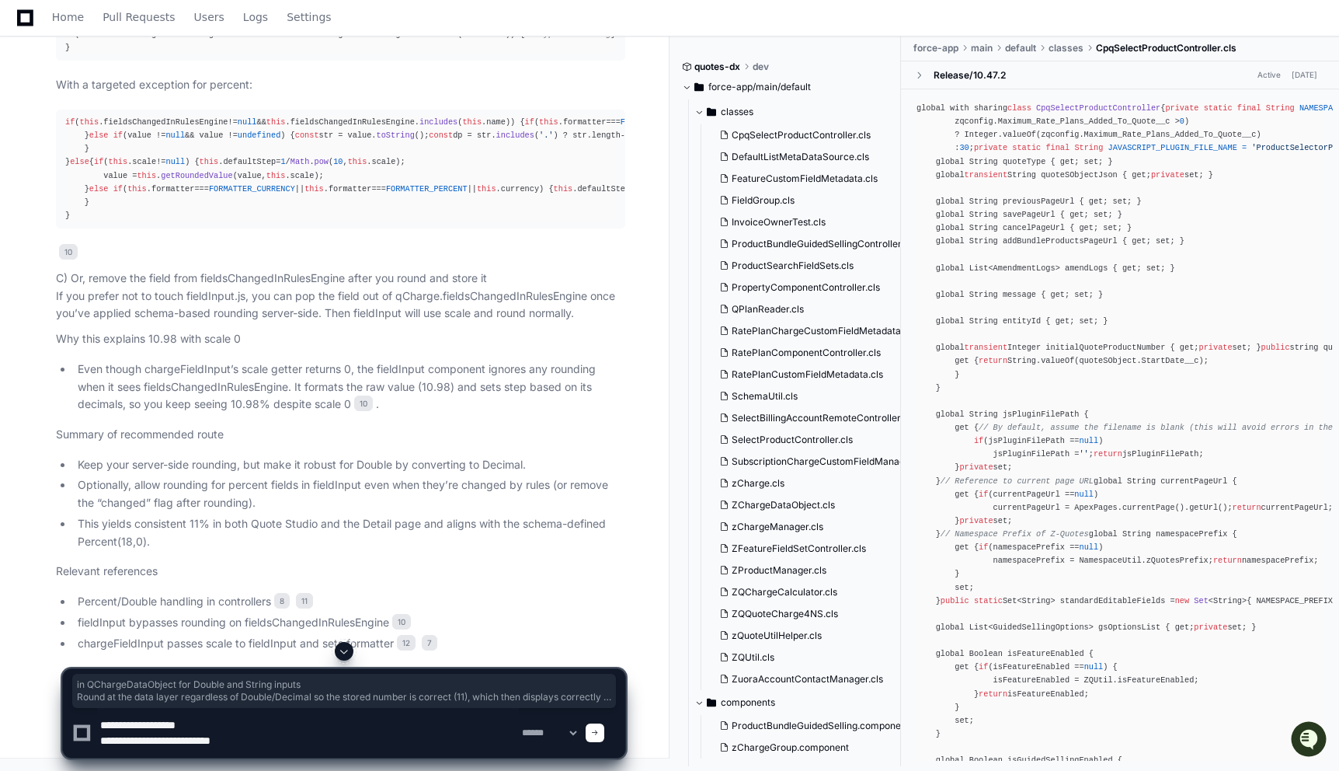
click at [105, 728] on textarea at bounding box center [308, 733] width 422 height 50
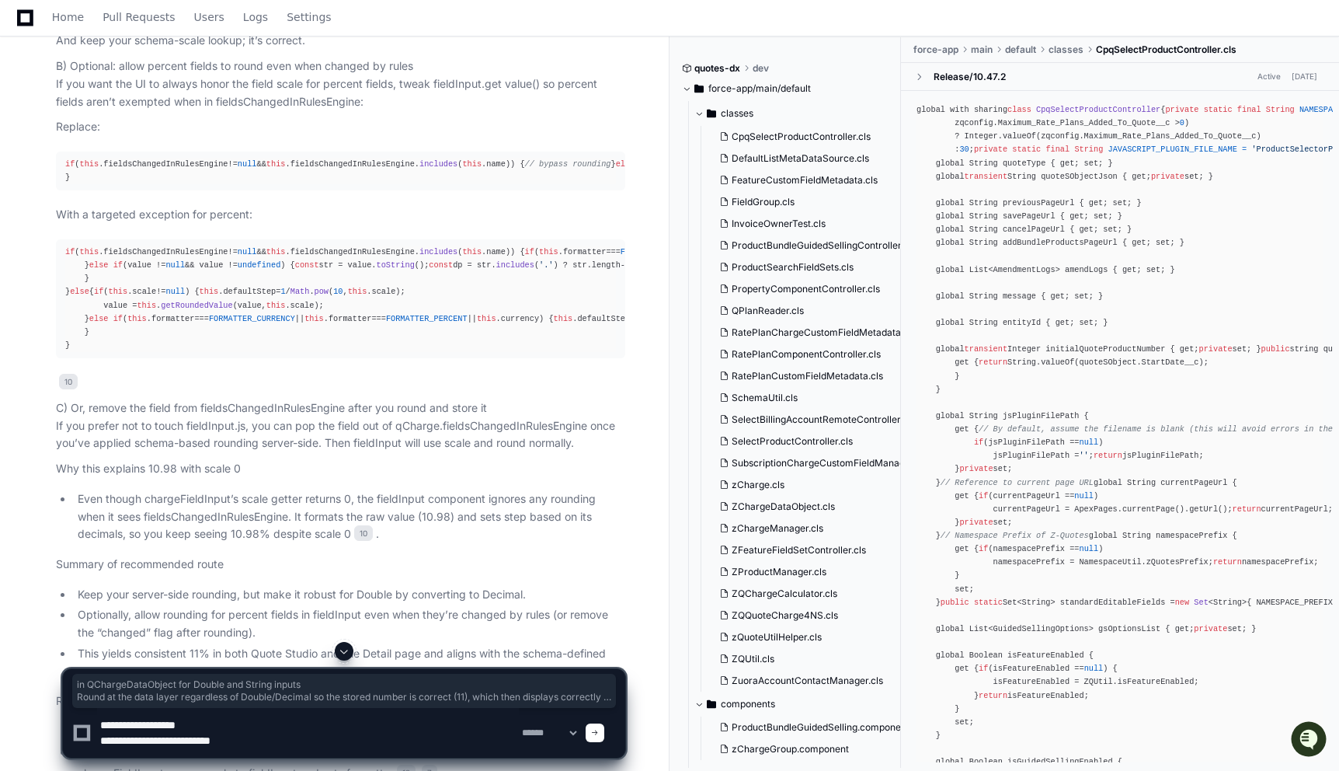
scroll to position [10931, 0]
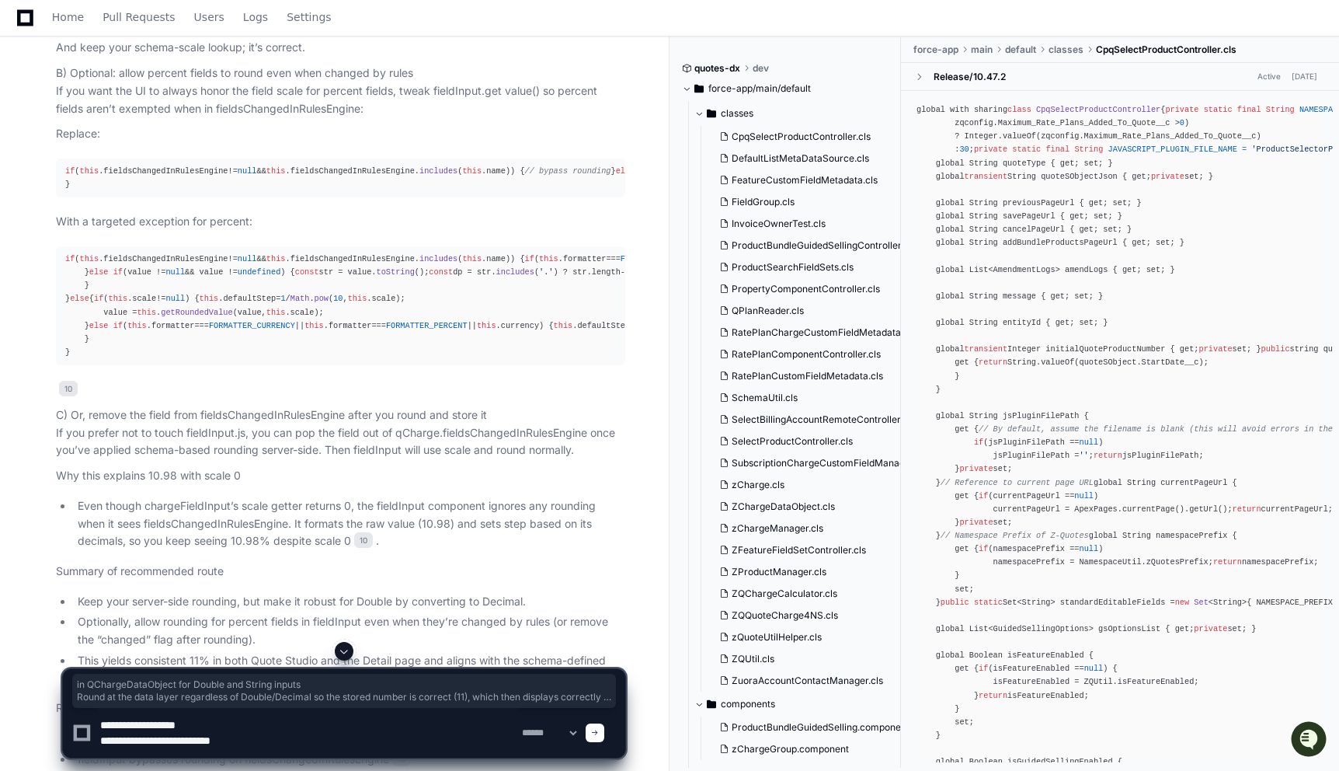
click at [213, 723] on textarea at bounding box center [308, 733] width 422 height 50
drag, startPoint x: 98, startPoint y: 725, endPoint x: 259, endPoint y: 740, distance: 161.5
click at [259, 740] on textarea at bounding box center [308, 733] width 422 height 50
drag, startPoint x: 259, startPoint y: 740, endPoint x: 93, endPoint y: 722, distance: 166.4
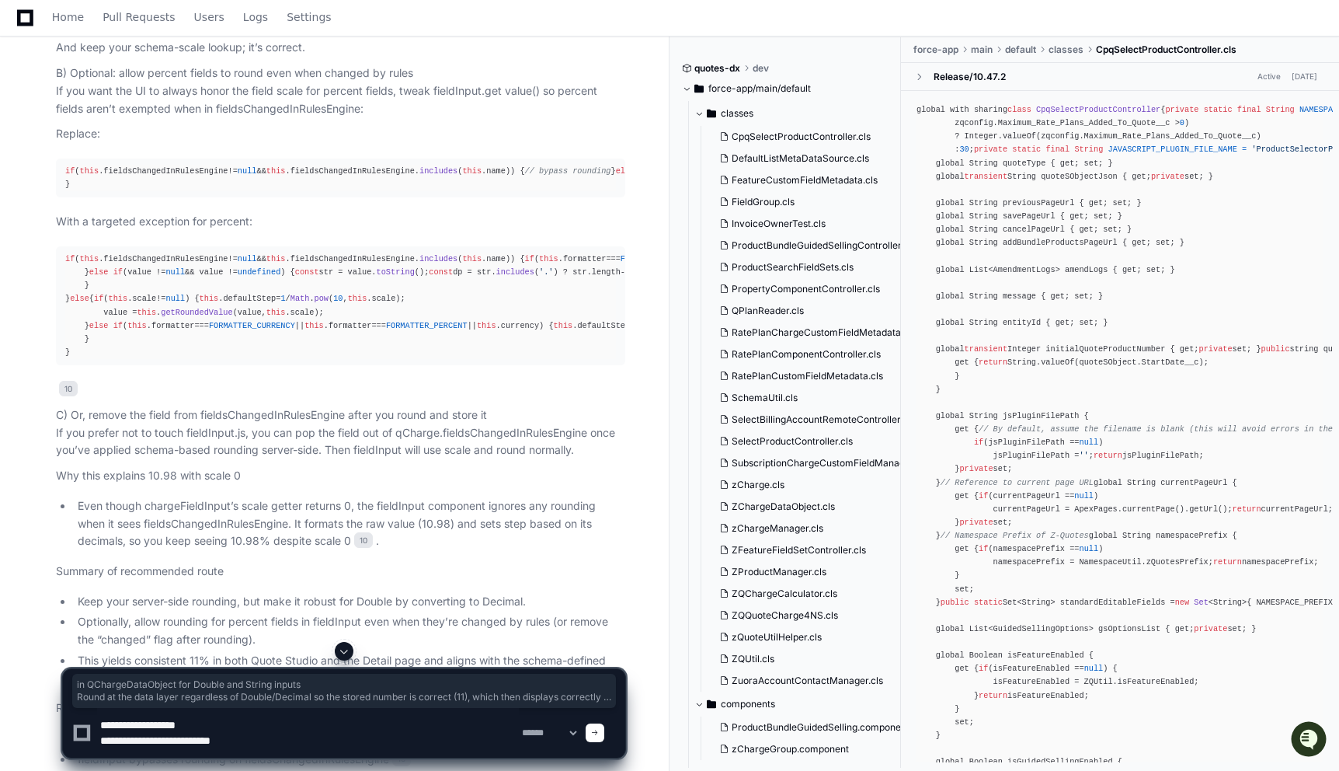
click at [93, 722] on div "**********" at bounding box center [344, 733] width 544 height 50
click at [121, 726] on textarea at bounding box center [308, 733] width 422 height 50
click at [138, 739] on textarea at bounding box center [308, 733] width 422 height 50
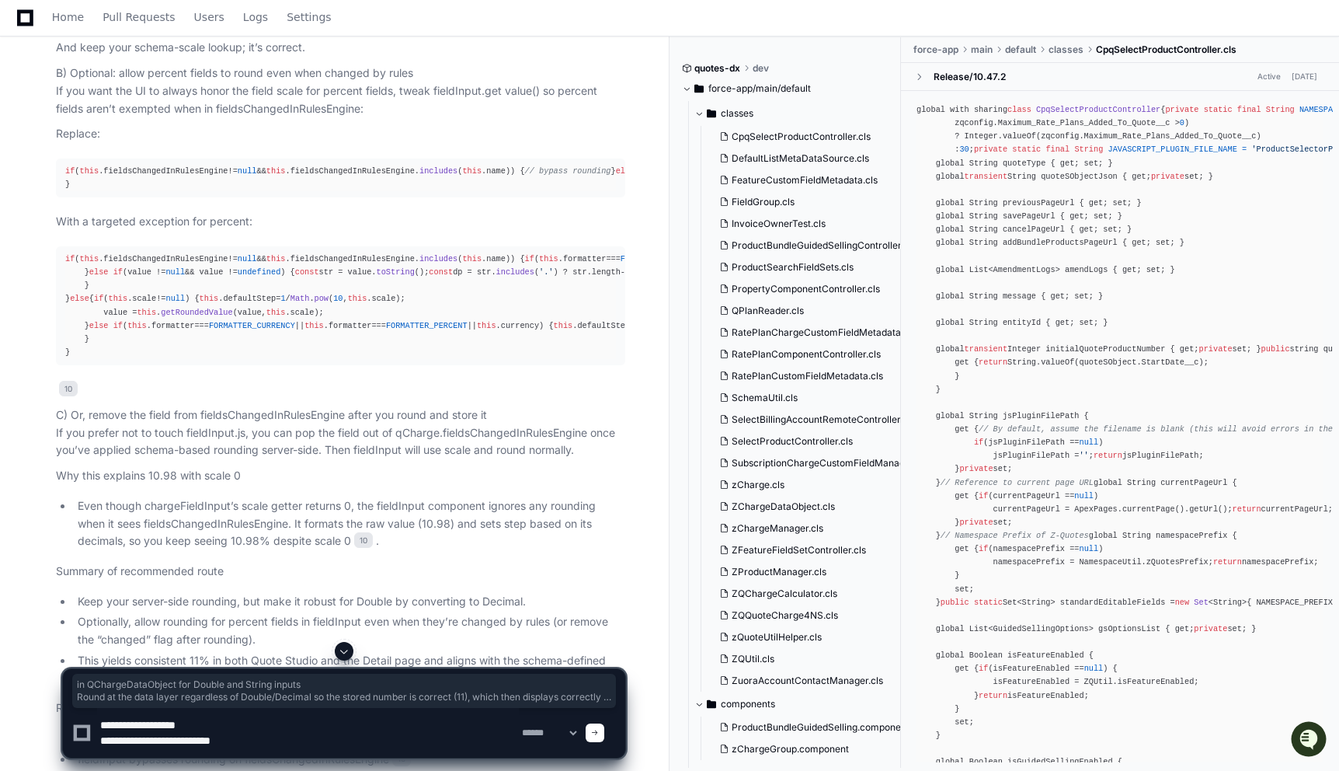
click at [138, 739] on textarea at bounding box center [308, 733] width 422 height 50
click at [252, 740] on textarea at bounding box center [308, 733] width 422 height 50
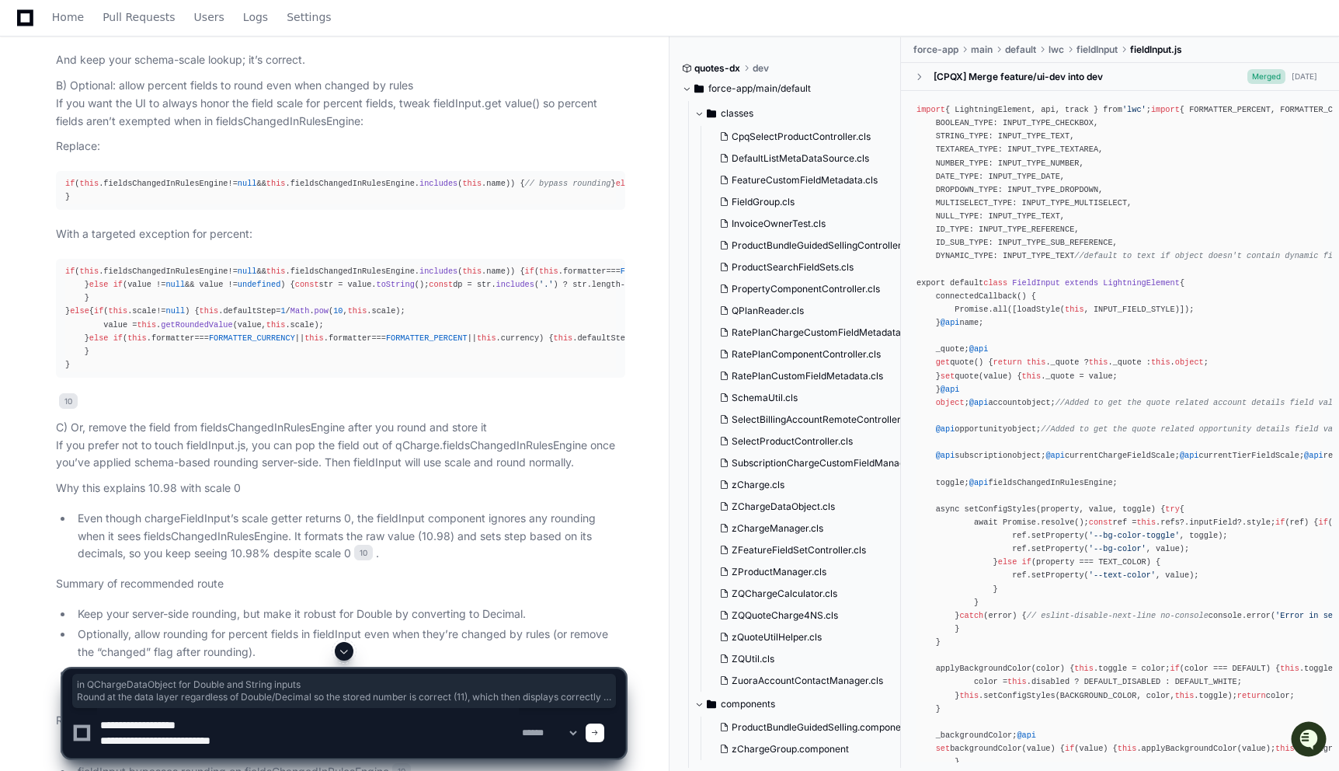
scroll to position [10920, 0]
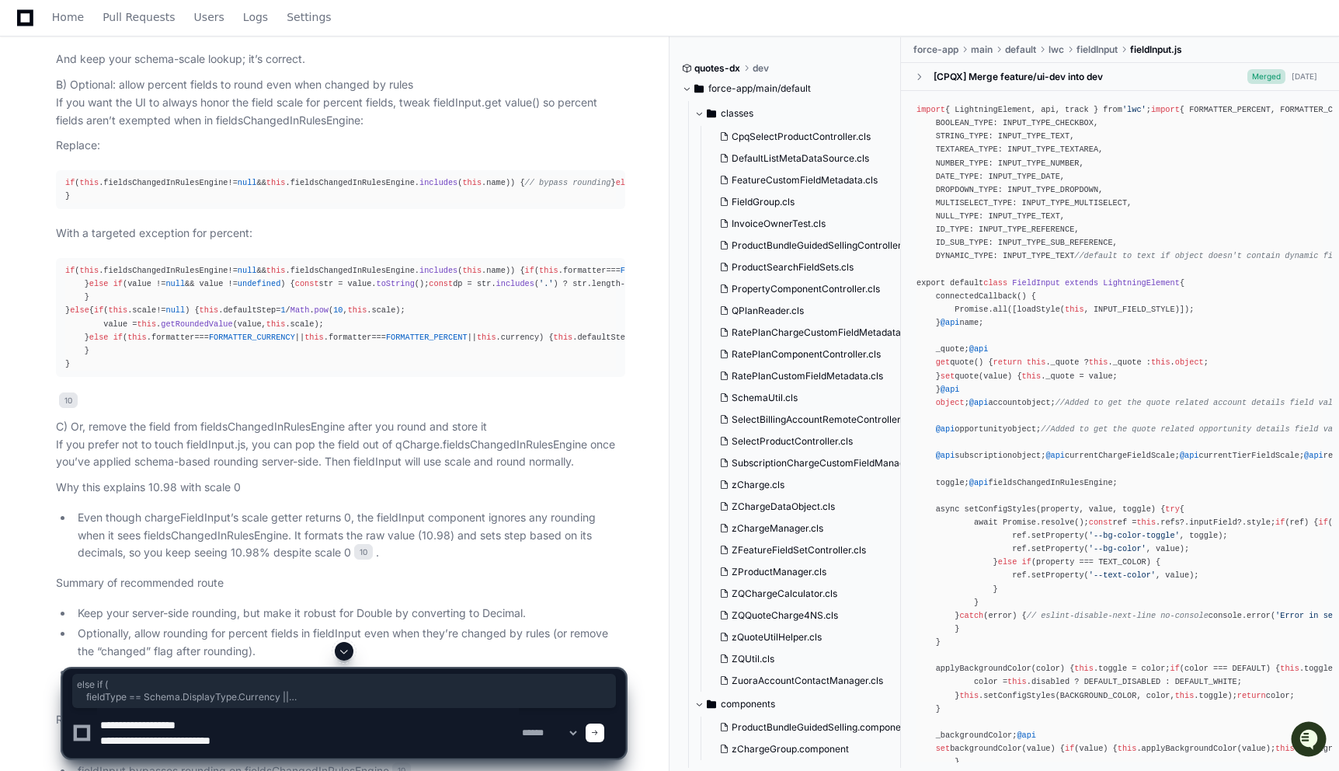
drag, startPoint x: 73, startPoint y: 259, endPoint x: 80, endPoint y: 315, distance: 57.1
drag, startPoint x: 75, startPoint y: 310, endPoint x: 80, endPoint y: 336, distance: 27.0
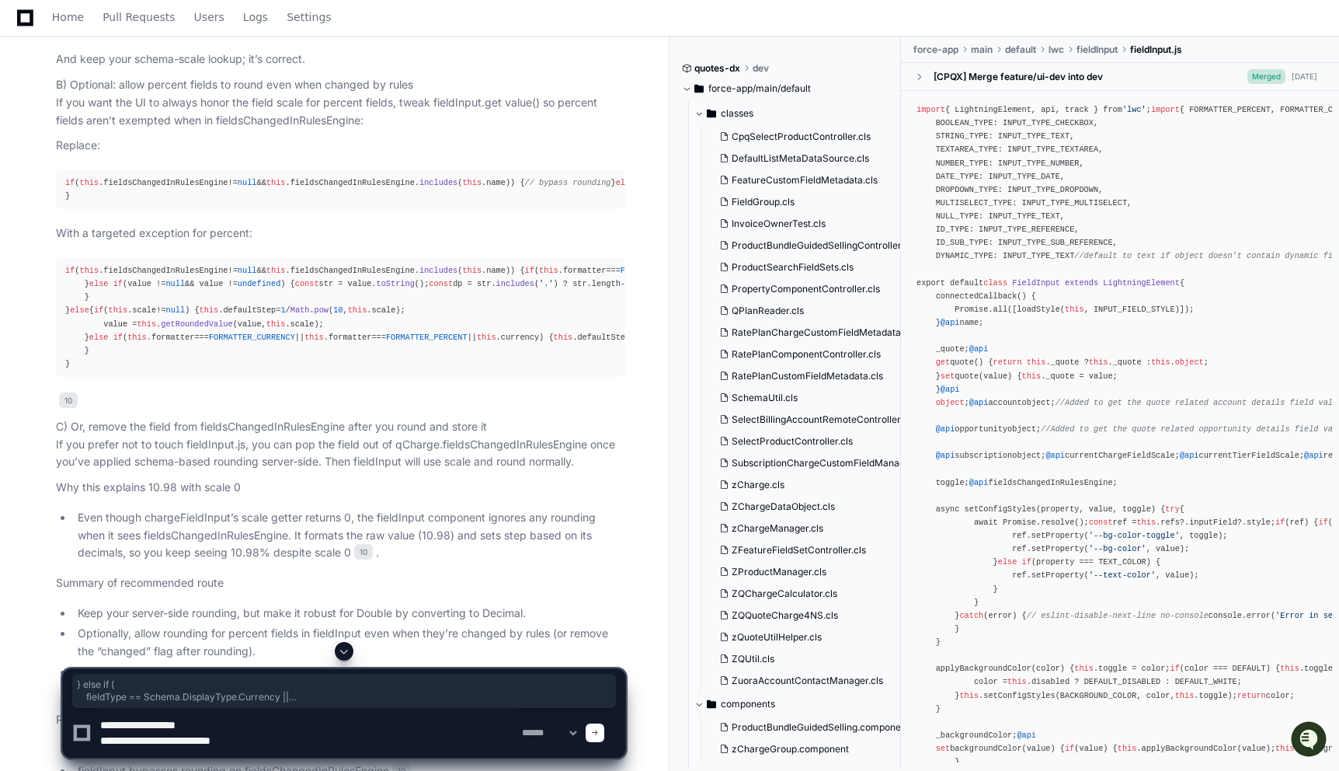
drag, startPoint x: 66, startPoint y: 258, endPoint x: 263, endPoint y: 301, distance: 202.0
click at [282, 732] on textarea at bounding box center [308, 733] width 422 height 50
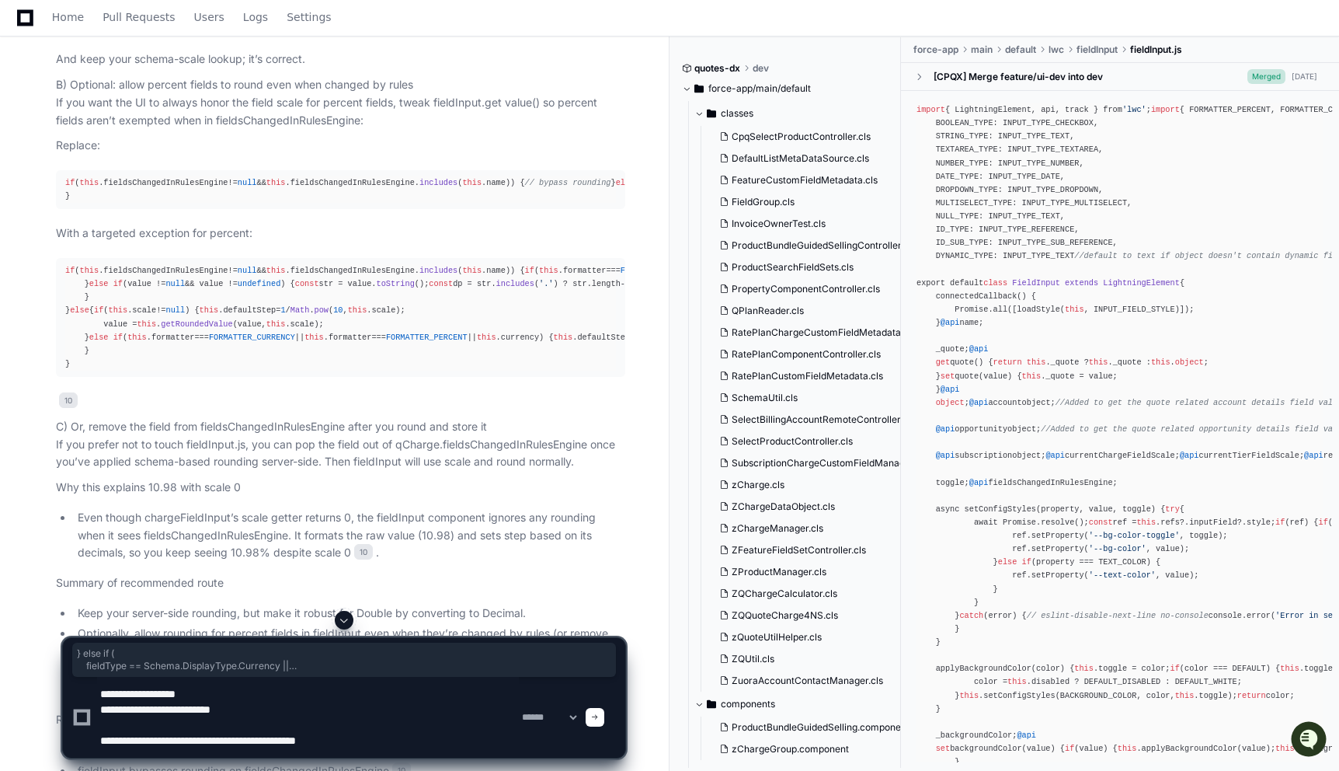
type textarea "**********"
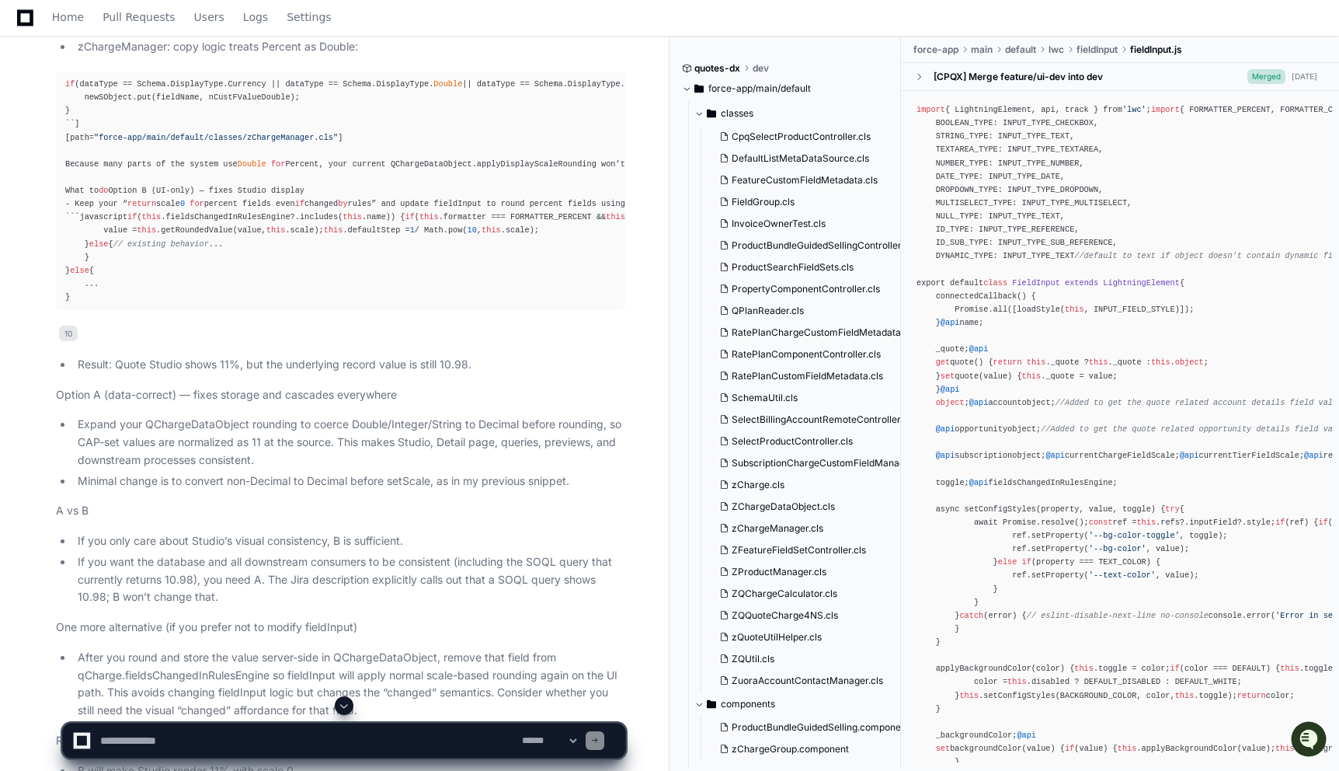
scroll to position [13321, 0]
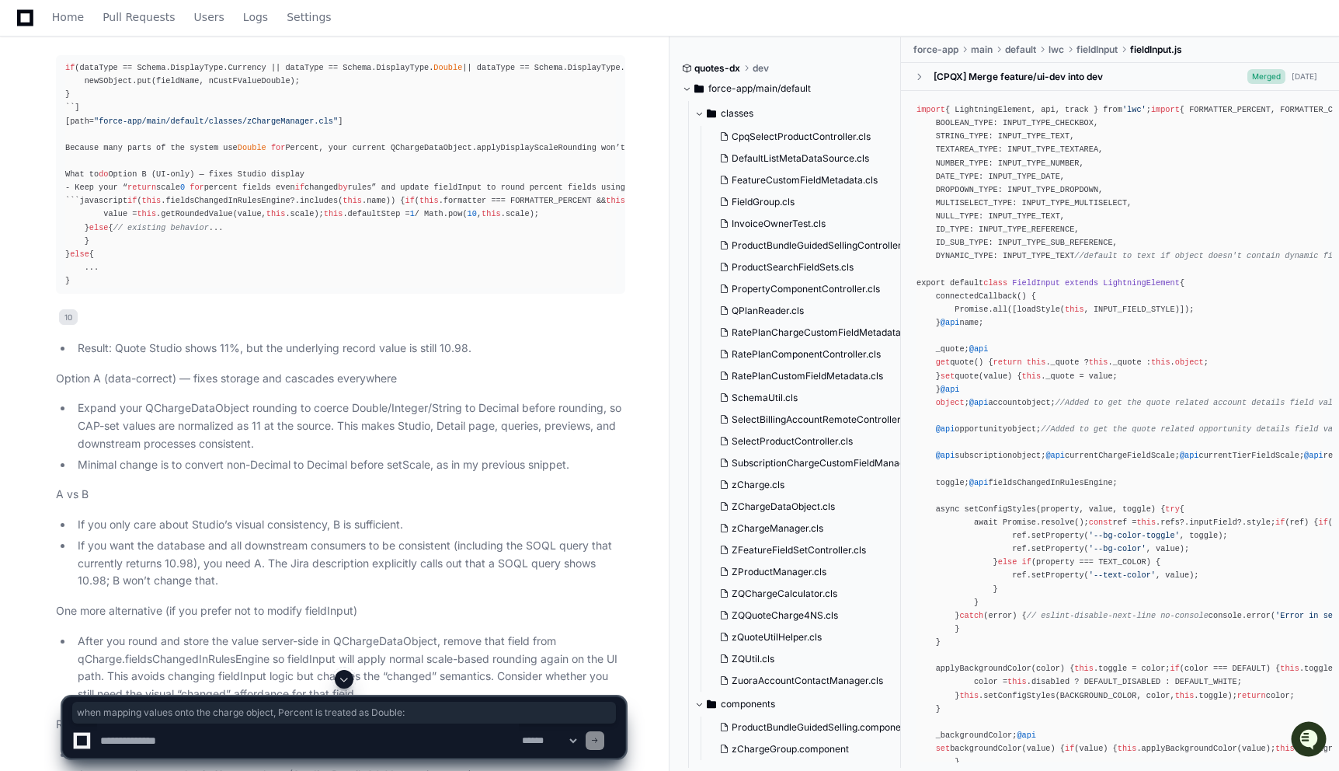
drag, startPoint x: 173, startPoint y: 560, endPoint x: 566, endPoint y: 559, distance: 393.0
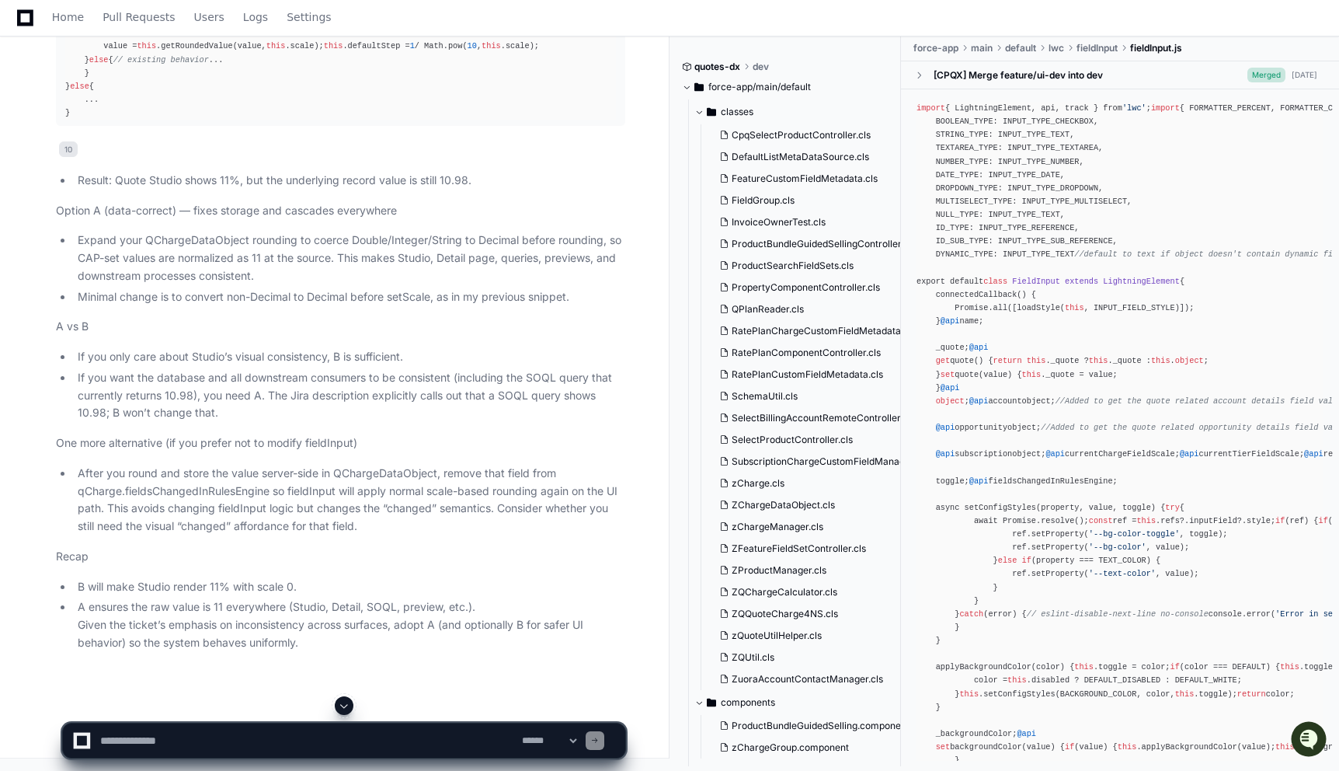
scroll to position [14558, 0]
click at [285, 366] on li "If you only care about Studio’s visual consistency, B is sufficient." at bounding box center [349, 357] width 552 height 18
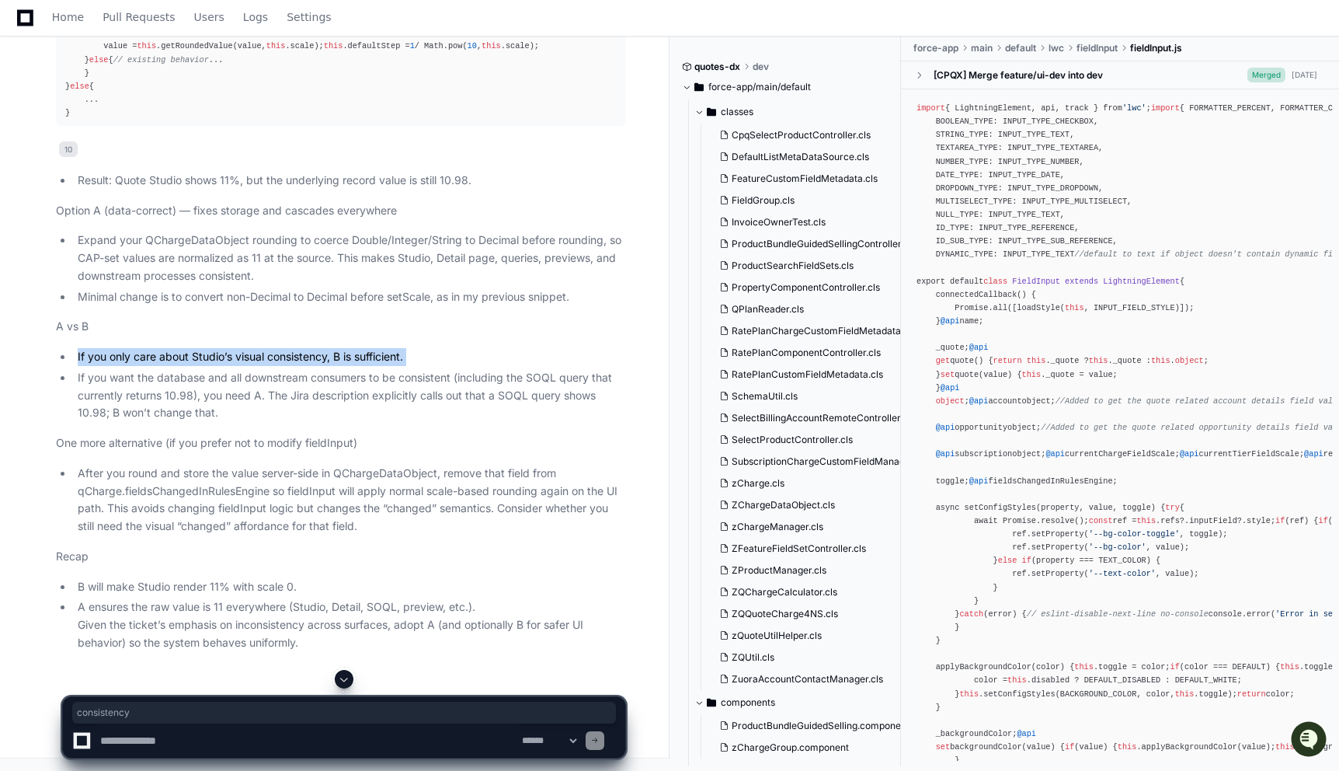
click at [285, 366] on li "If you only care about Studio’s visual consistency, B is sufficient." at bounding box center [349, 357] width 552 height 18
click at [302, 422] on li "If you want the database and all downstream consumers to be consistent (includi…" at bounding box center [349, 395] width 552 height 53
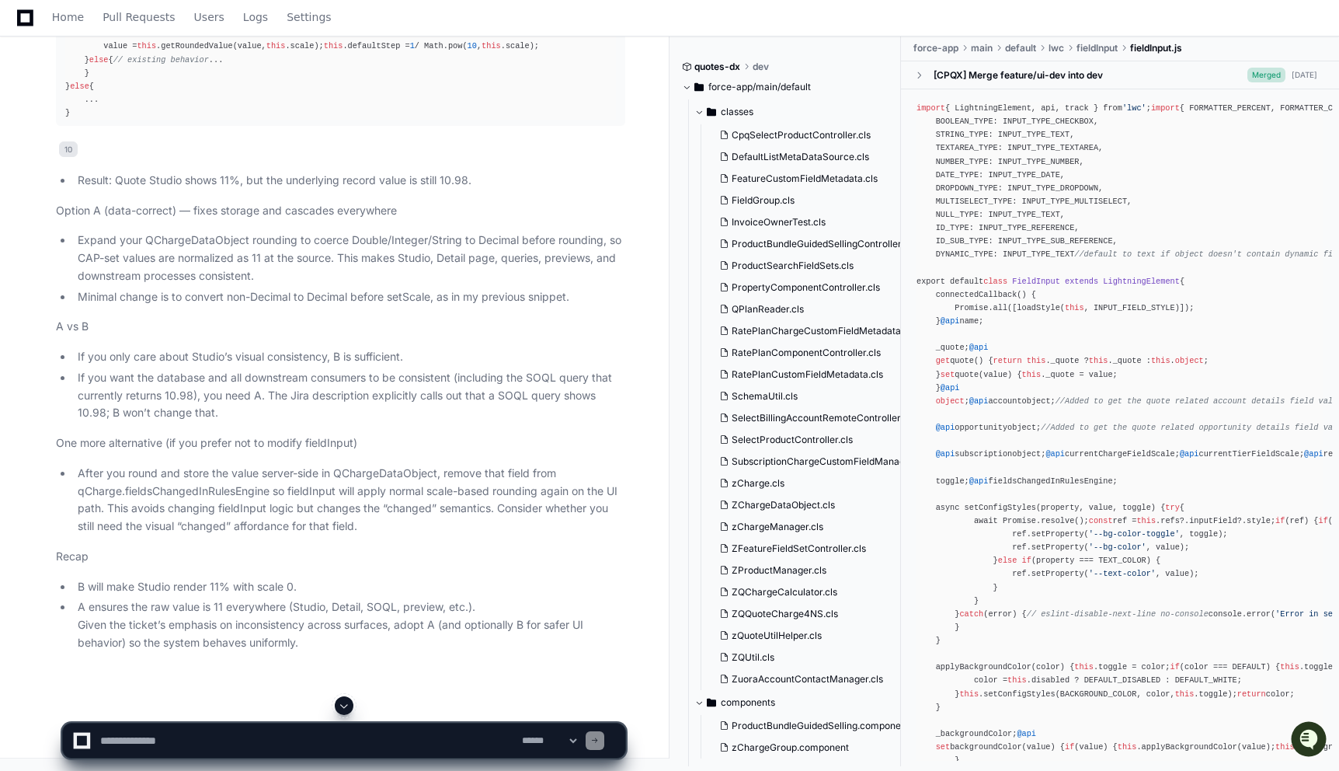
click at [302, 422] on li "If you want the database and all downstream consumers to be consistent (includi…" at bounding box center [349, 395] width 552 height 53
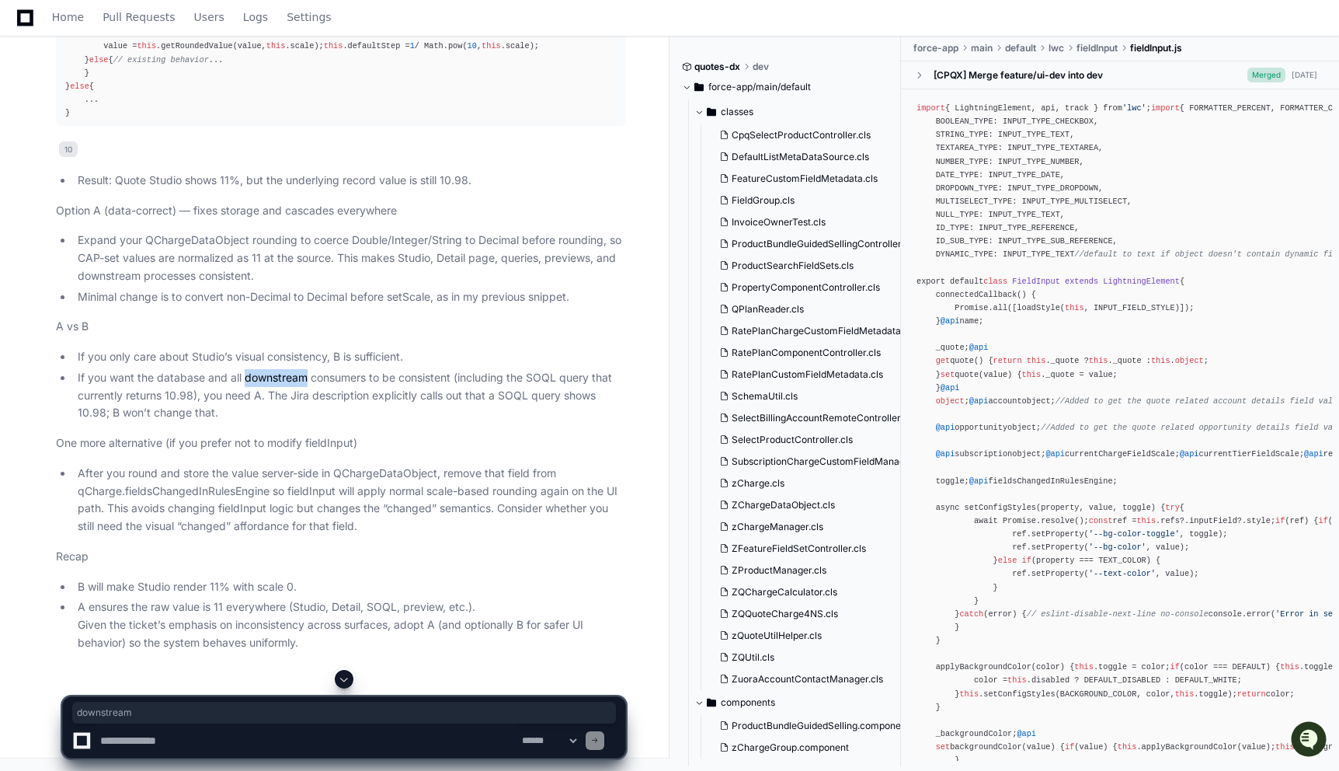
click at [302, 422] on li "If you want the database and all downstream consumers to be consistent (includi…" at bounding box center [349, 395] width 552 height 53
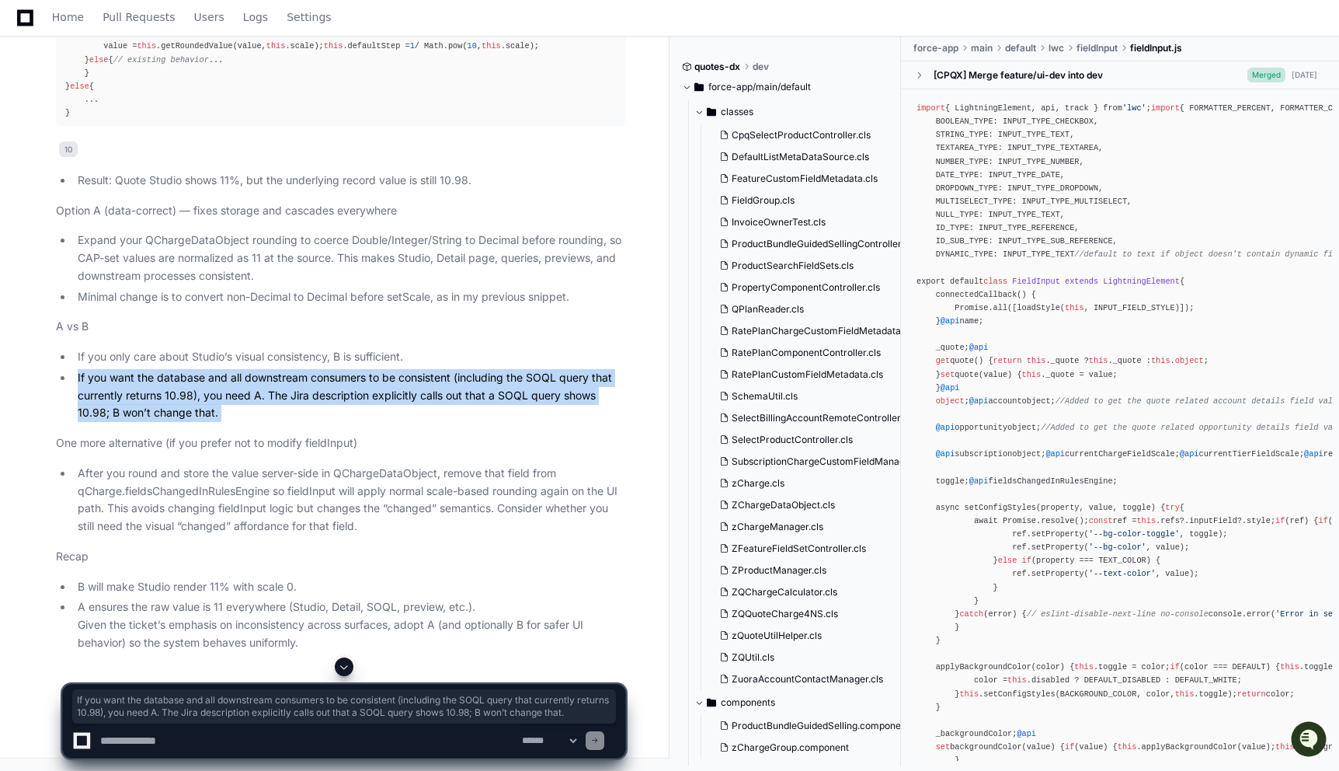
click at [293, 422] on li "If you want the database and all downstream consumers to be consistent (includi…" at bounding box center [349, 395] width 552 height 53
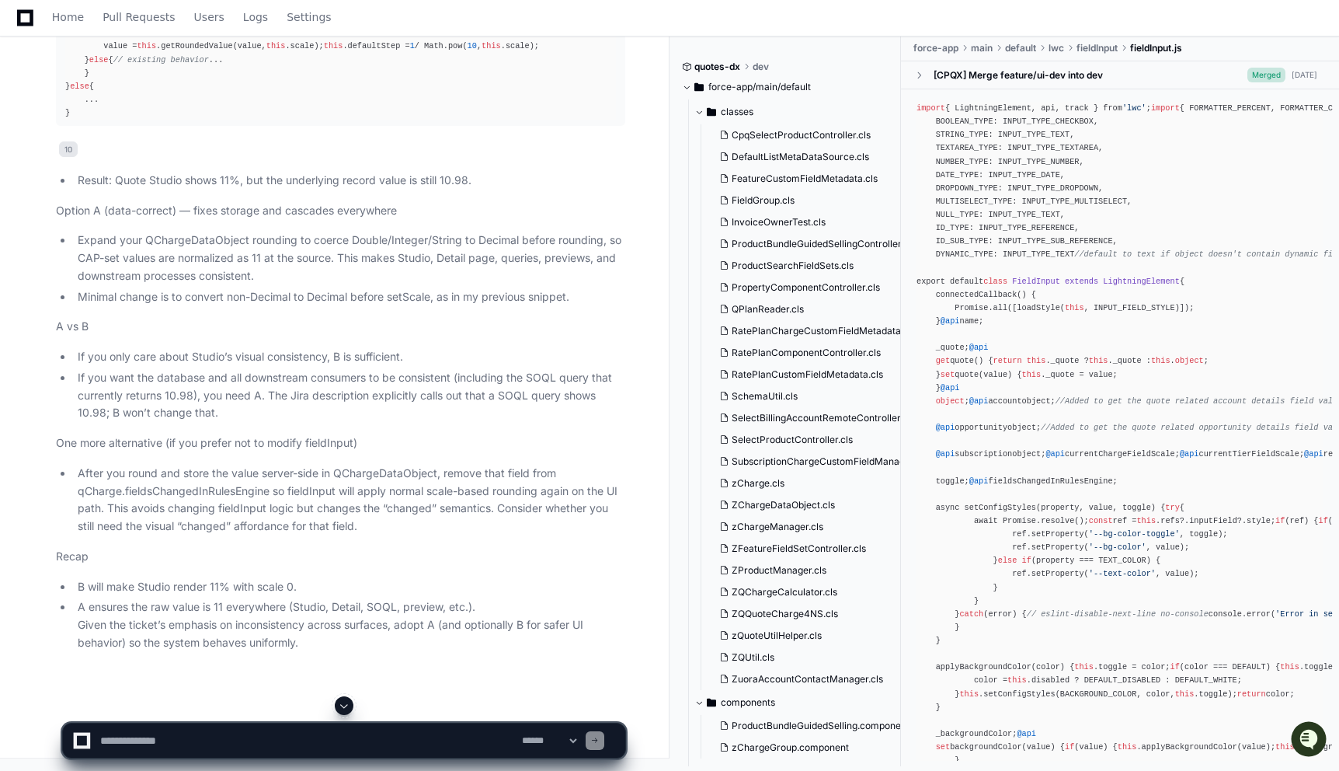
click at [293, 422] on li "If you want the database and all downstream consumers to be consistent (includi…" at bounding box center [349, 395] width 552 height 53
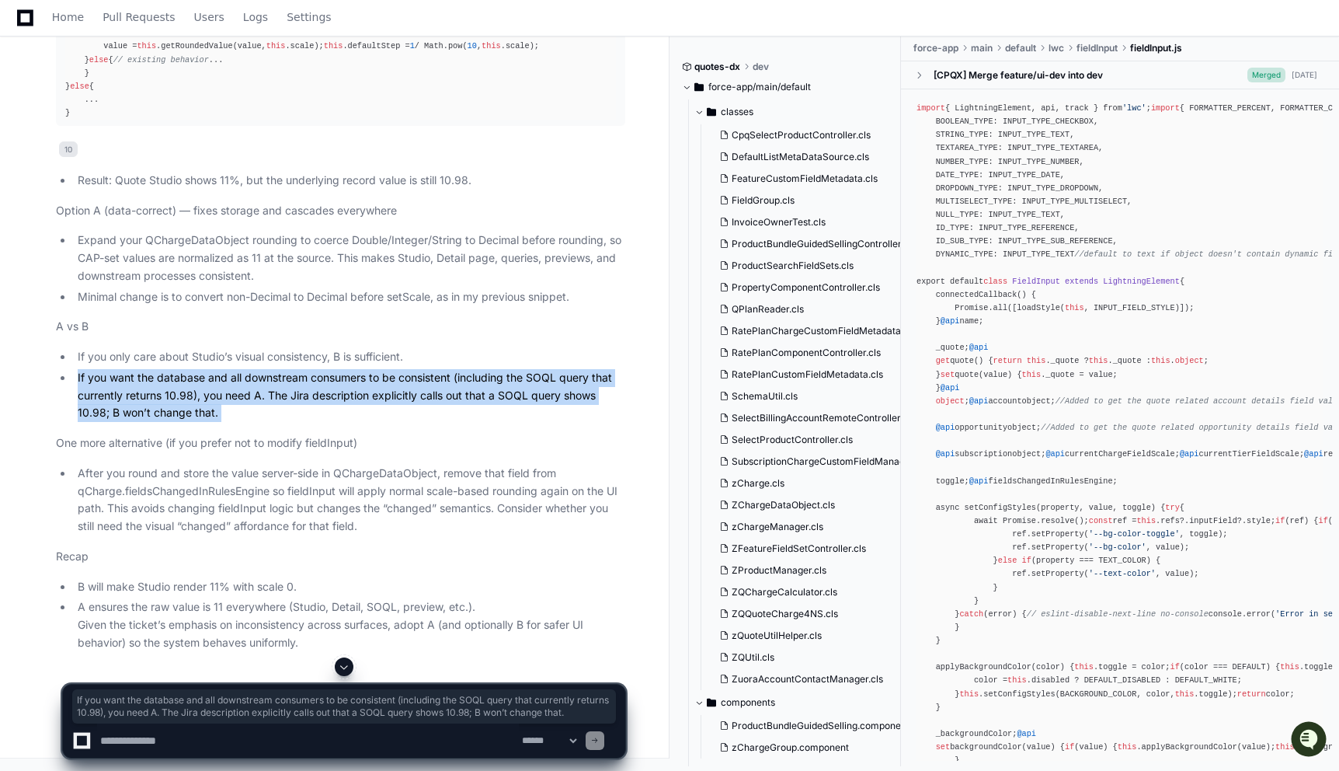
click at [177, 422] on li "If you want the database and all downstream consumers to be consistent (includi…" at bounding box center [349, 395] width 552 height 53
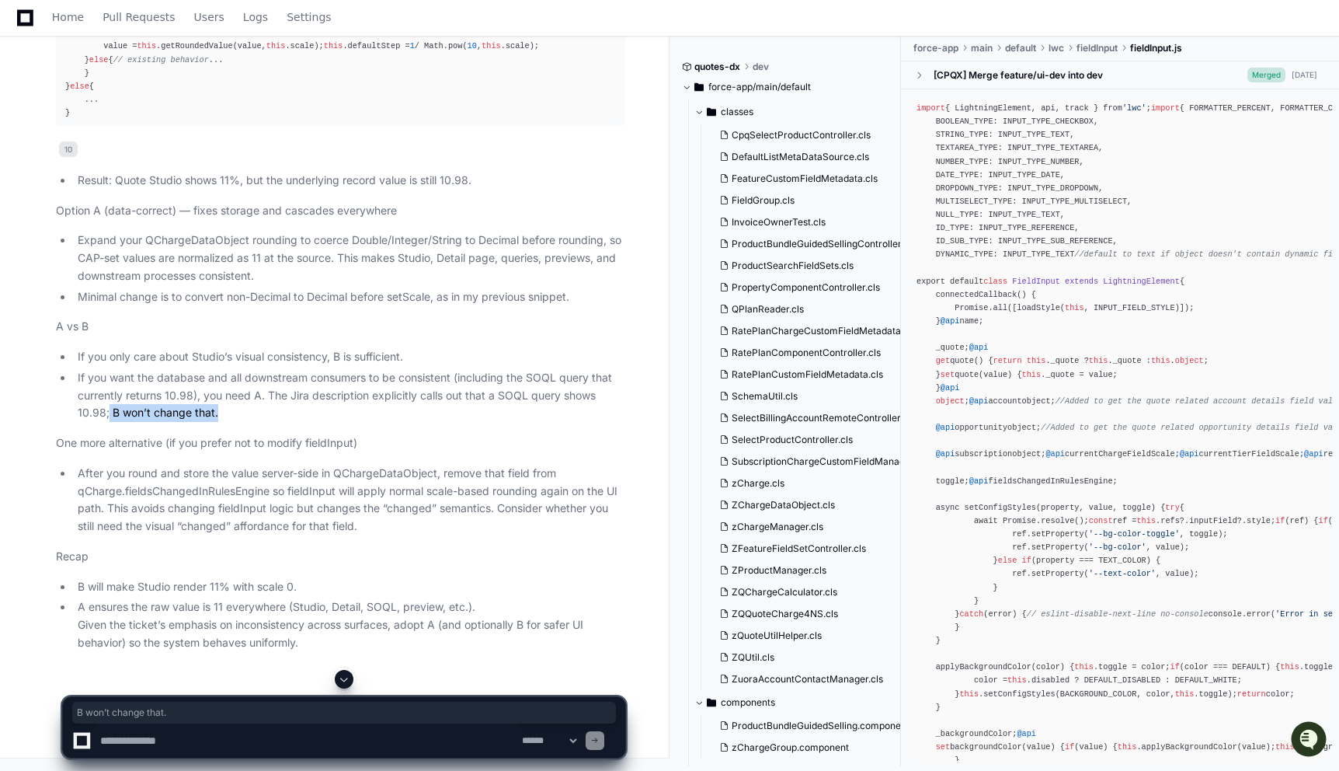
drag, startPoint x: 232, startPoint y: 599, endPoint x: 110, endPoint y: 597, distance: 122.7
click at [110, 422] on li "If you want the database and all downstream consumers to be consistent (includi…" at bounding box center [349, 395] width 552 height 53
click at [120, 452] on p "One more alternative (if you prefer not to modify fieldInput)" at bounding box center [340, 443] width 569 height 18
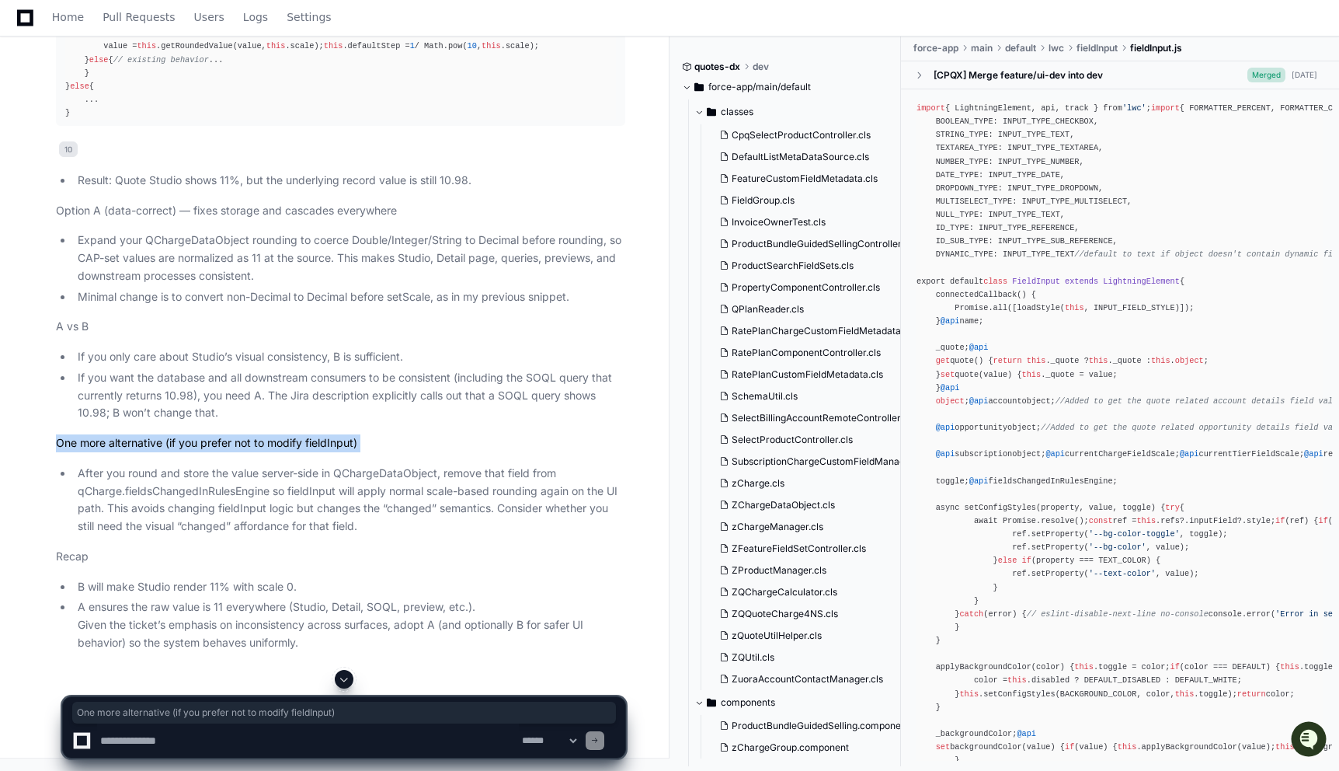
scroll to position [14742, 0]
click at [82, 590] on li "B will make Studio render 11% with scale 0." at bounding box center [349, 587] width 552 height 18
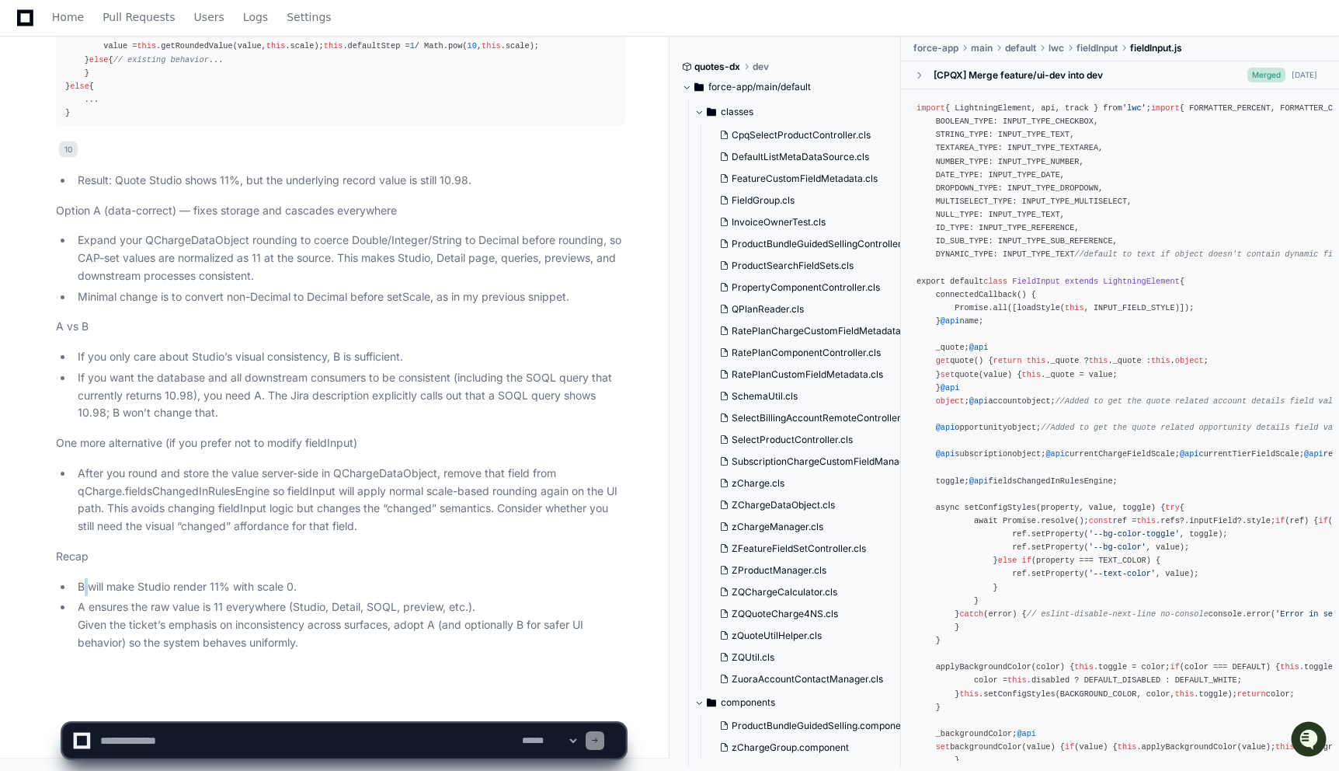
click at [82, 590] on li "B will make Studio render 11% with scale 0." at bounding box center [349, 587] width 552 height 18
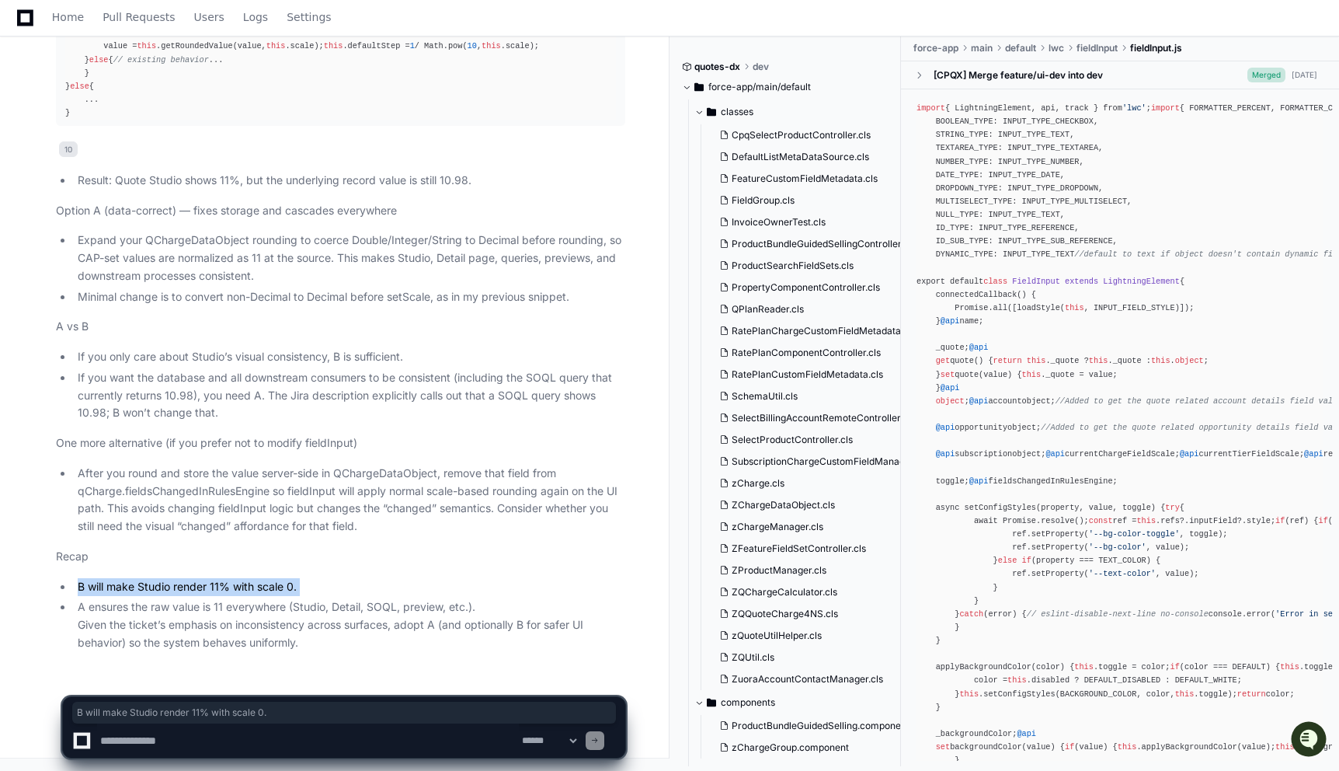
click at [82, 590] on li "B will make Studio render 11% with scale 0." at bounding box center [349, 587] width 552 height 18
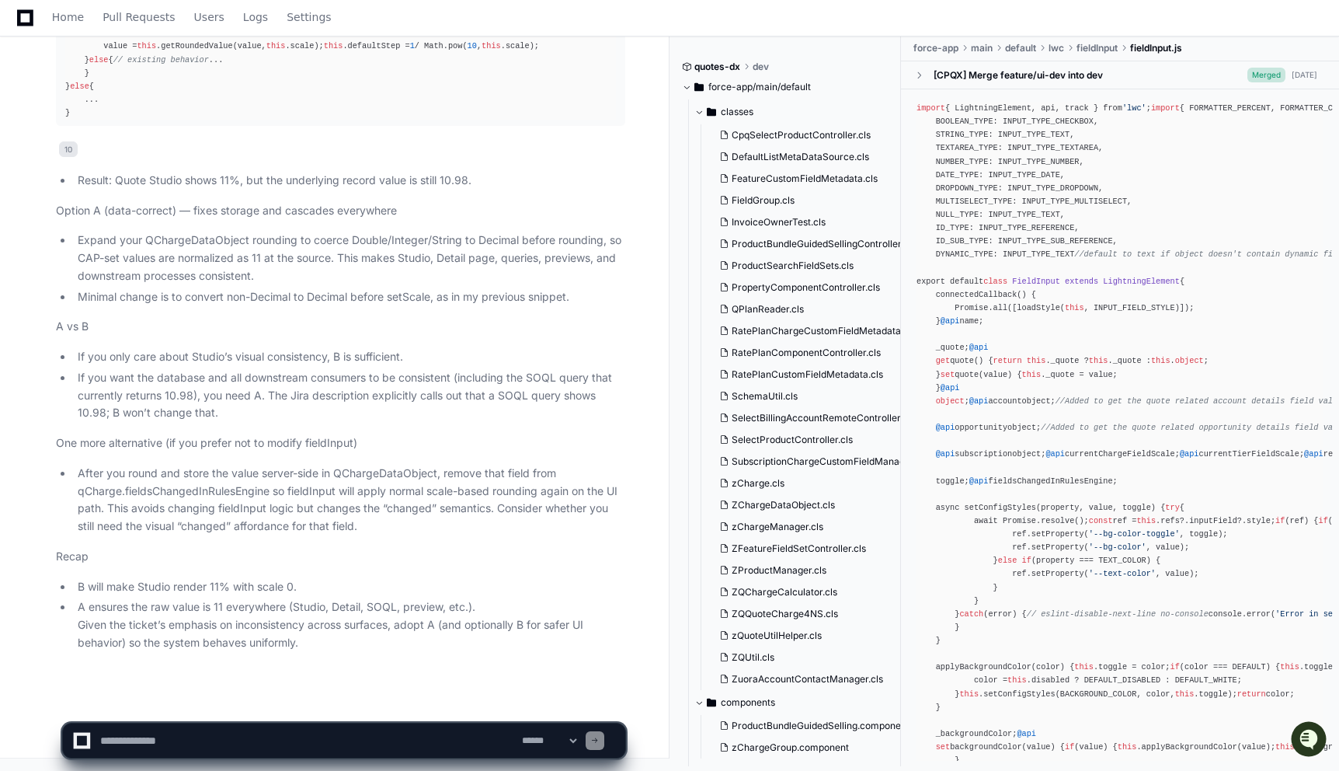
click at [130, 610] on li "A ensures the raw value is 11 everywhere (Studio, Detail, SOQL, preview, etc.).…" at bounding box center [349, 624] width 552 height 53
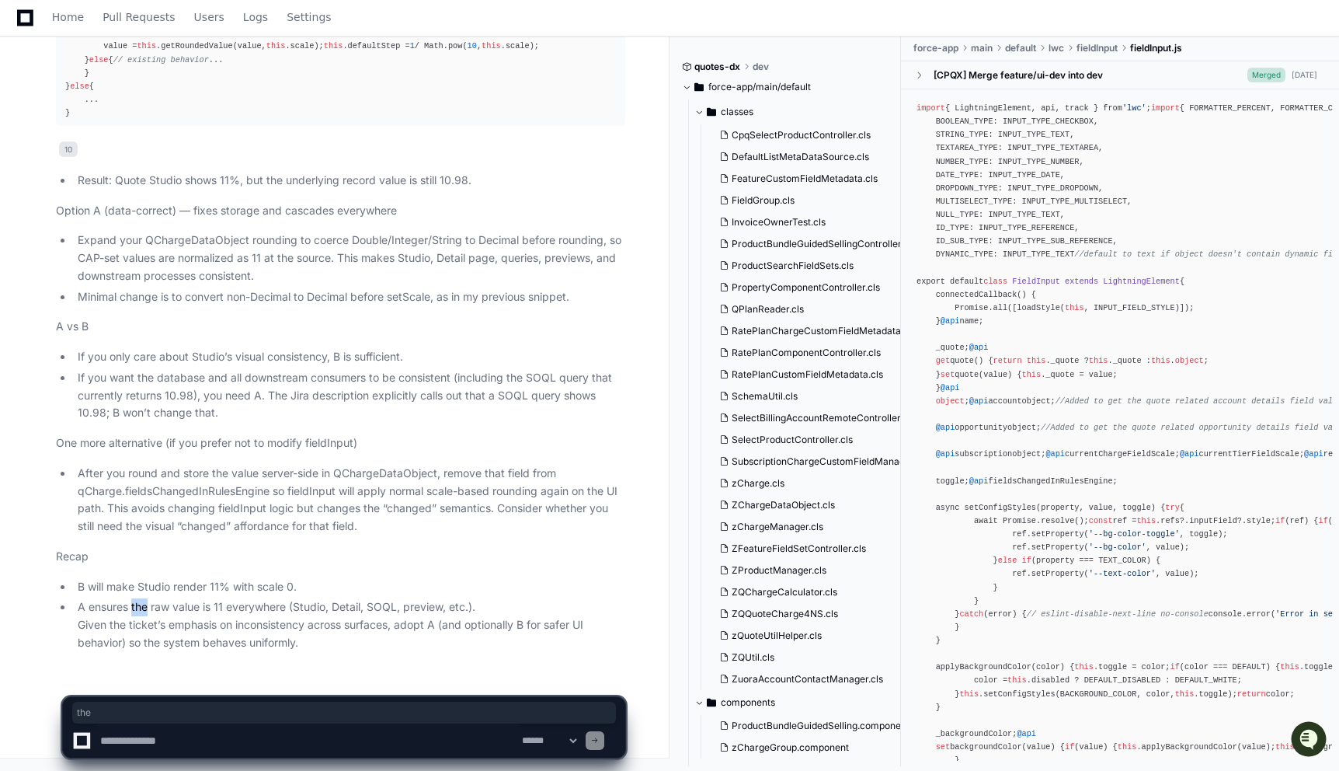
click at [130, 610] on li "A ensures the raw value is 11 everywhere (Studio, Detail, SOQL, preview, etc.).…" at bounding box center [349, 624] width 552 height 53
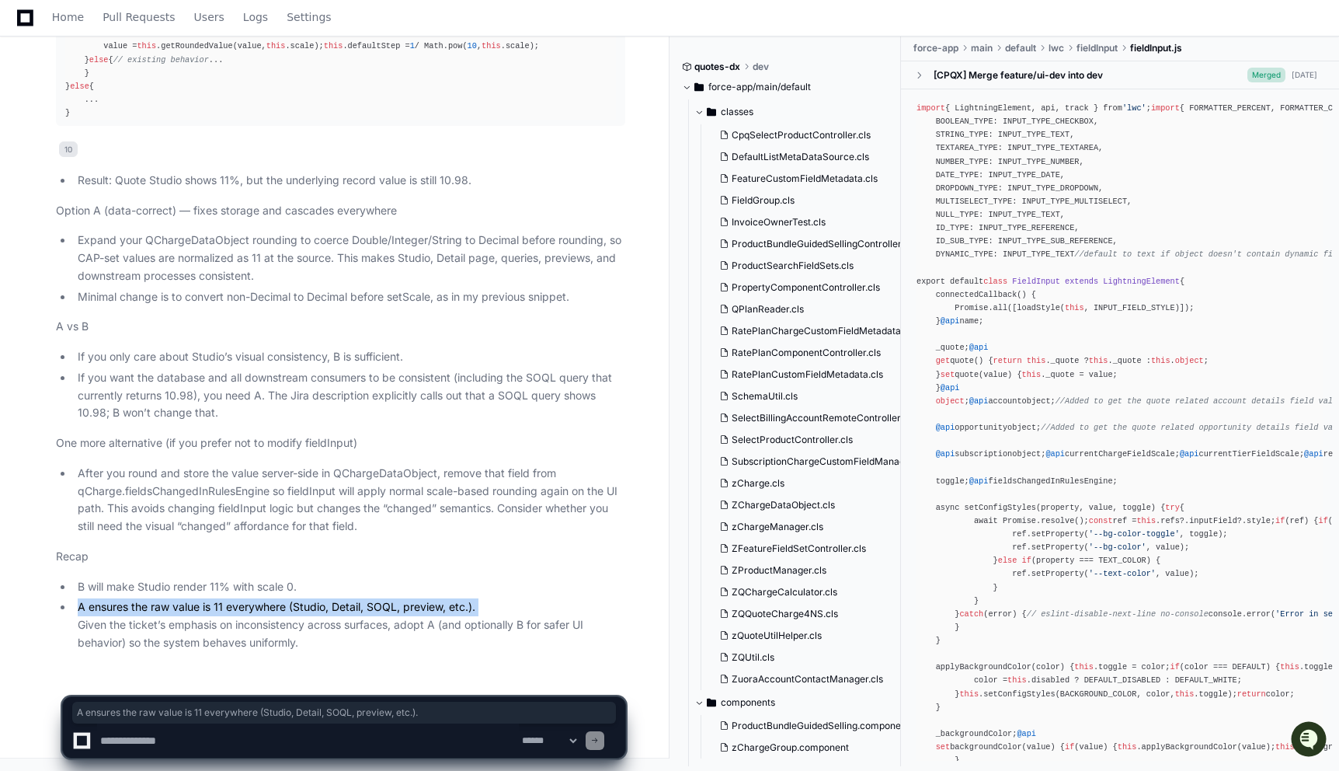
click at [158, 628] on li "A ensures the raw value is 11 everywhere (Studio, Detail, SOQL, preview, etc.).…" at bounding box center [349, 624] width 552 height 53
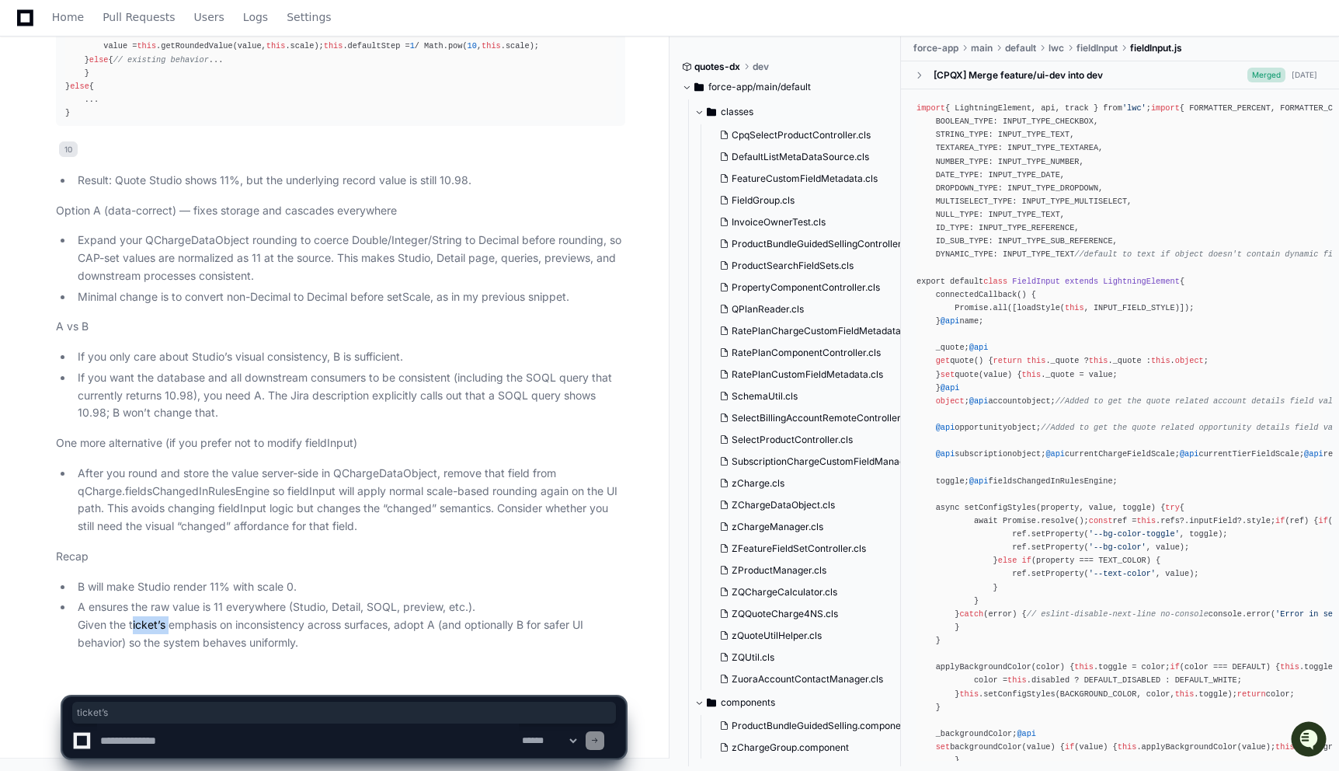
click at [158, 628] on li "A ensures the raw value is 11 everywhere (Studio, Detail, SOQL, preview, etc.).…" at bounding box center [349, 624] width 552 height 53
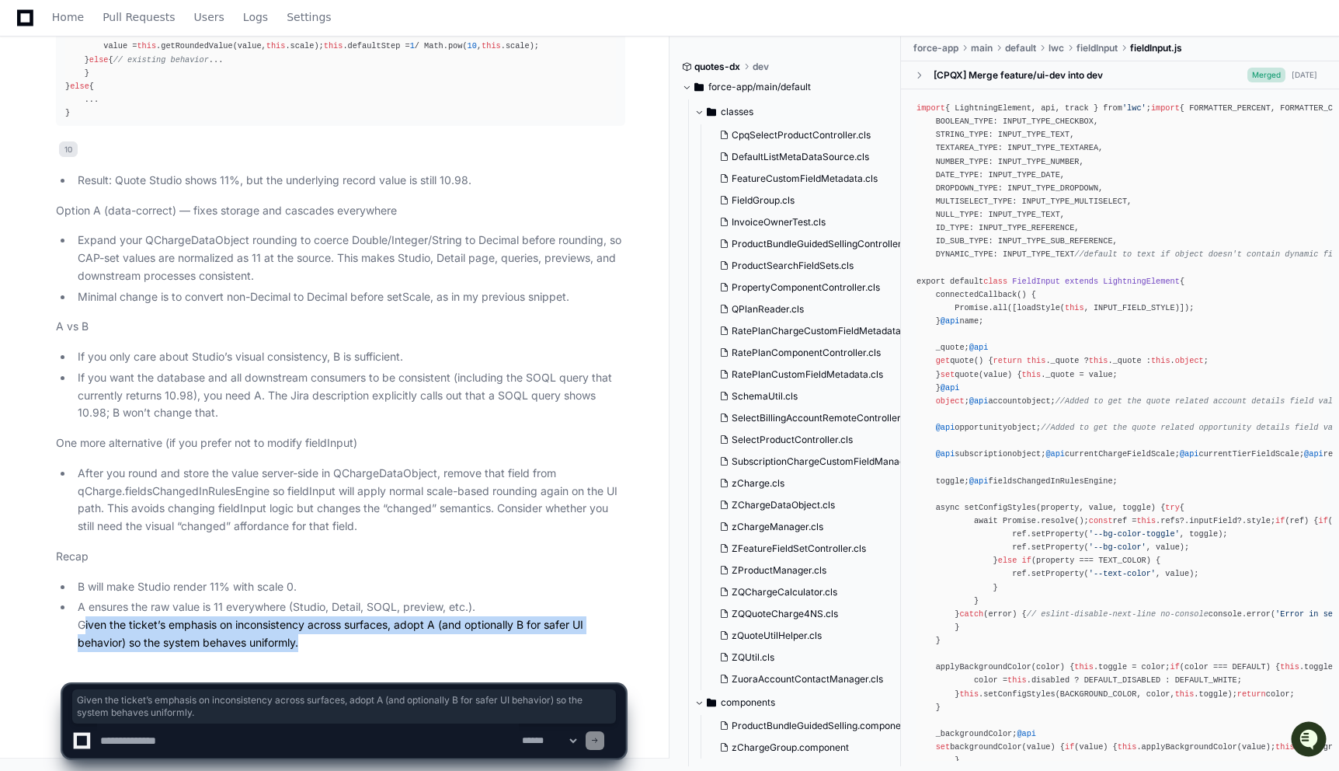
click at [158, 628] on li "A ensures the raw value is 11 everywhere (Studio, Detail, SOQL, preview, etc.).…" at bounding box center [349, 624] width 552 height 53
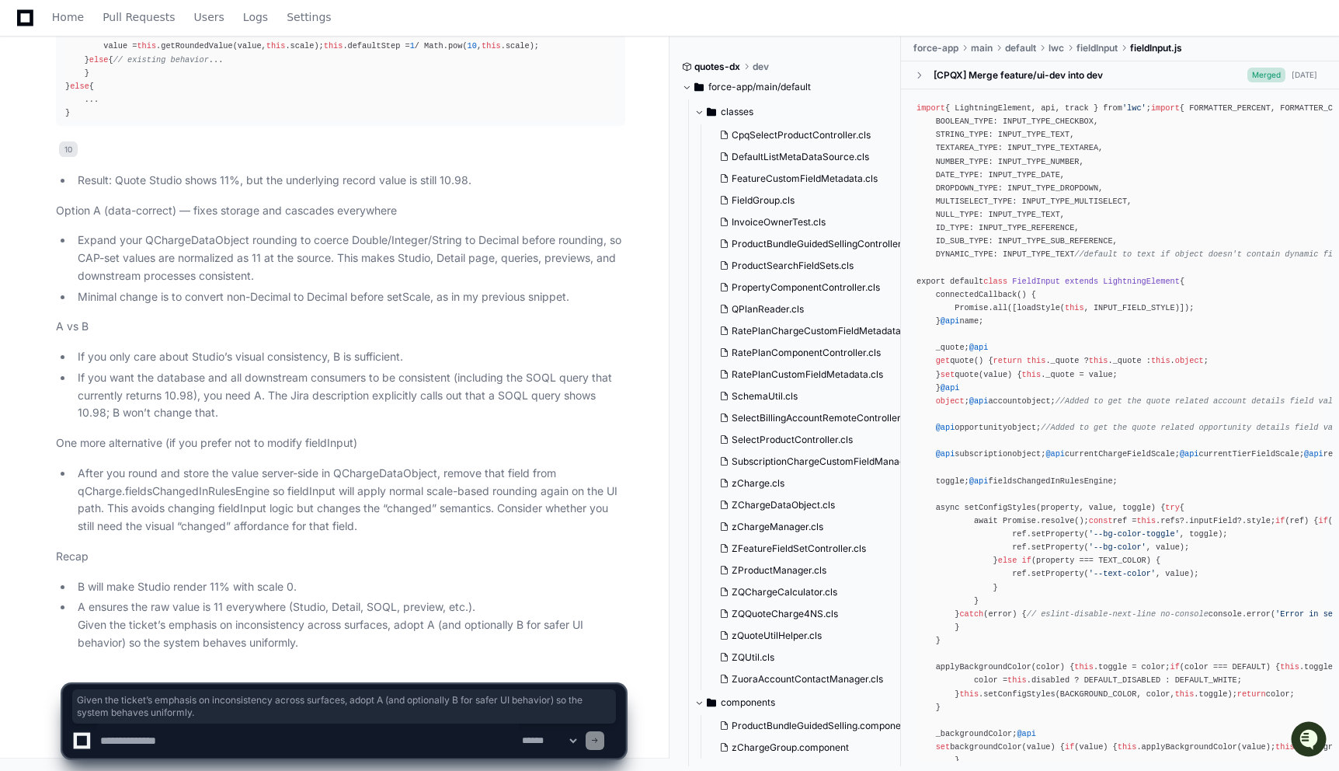
click at [158, 628] on li "A ensures the raw value is 11 everywhere (Studio, Detail, SOQL, preview, etc.).…" at bounding box center [349, 624] width 552 height 53
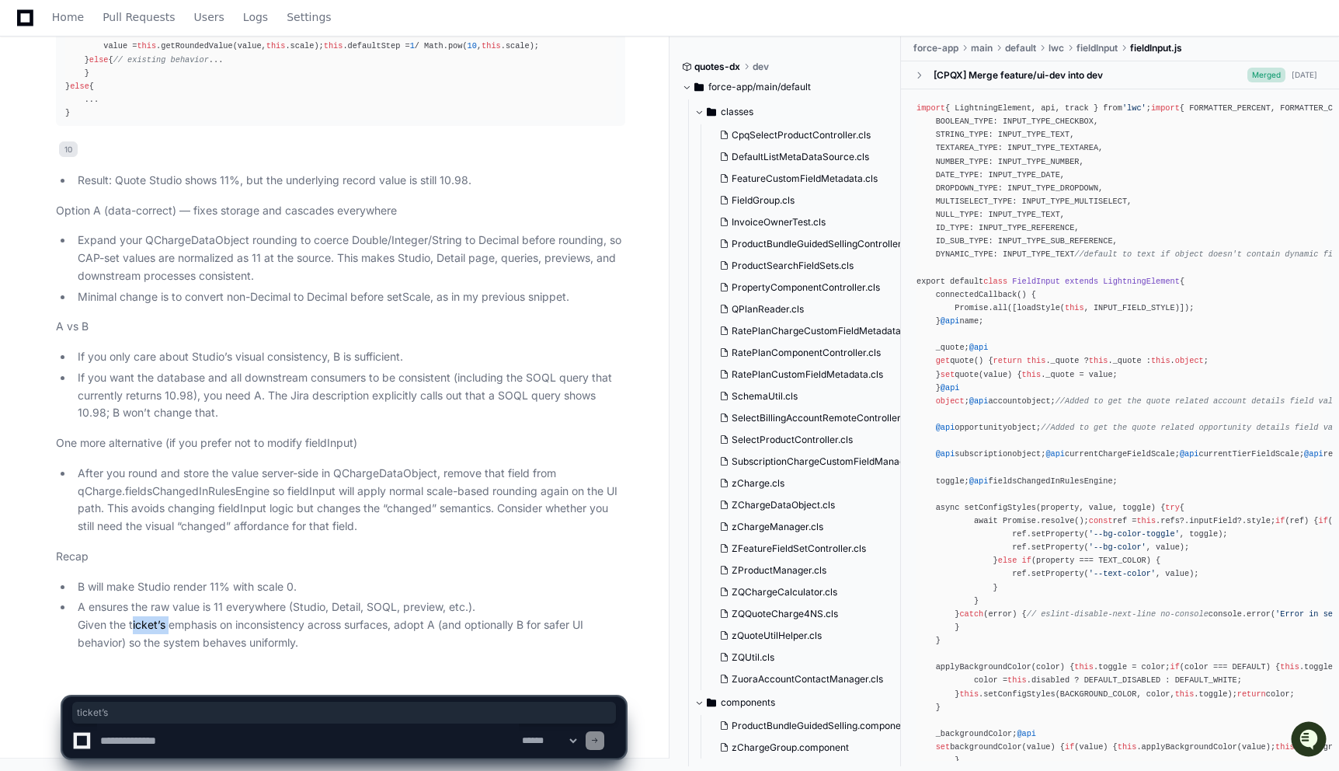
click at [158, 628] on li "A ensures the raw value is 11 everywhere (Studio, Detail, SOQL, preview, etc.).…" at bounding box center [349, 624] width 552 height 53
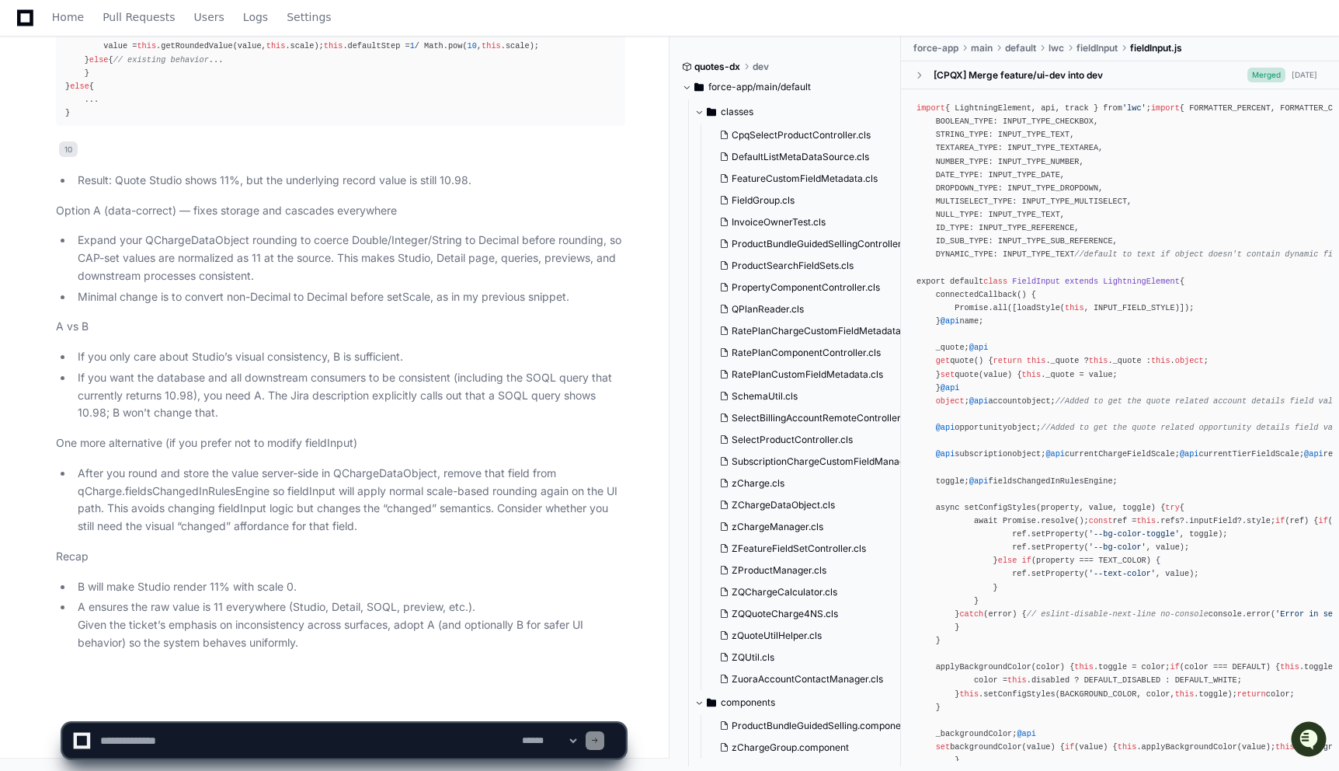
click at [232, 601] on li "A ensures the raw value is 11 everywhere (Studio, Detail, SOQL, preview, etc.).…" at bounding box center [349, 624] width 552 height 53
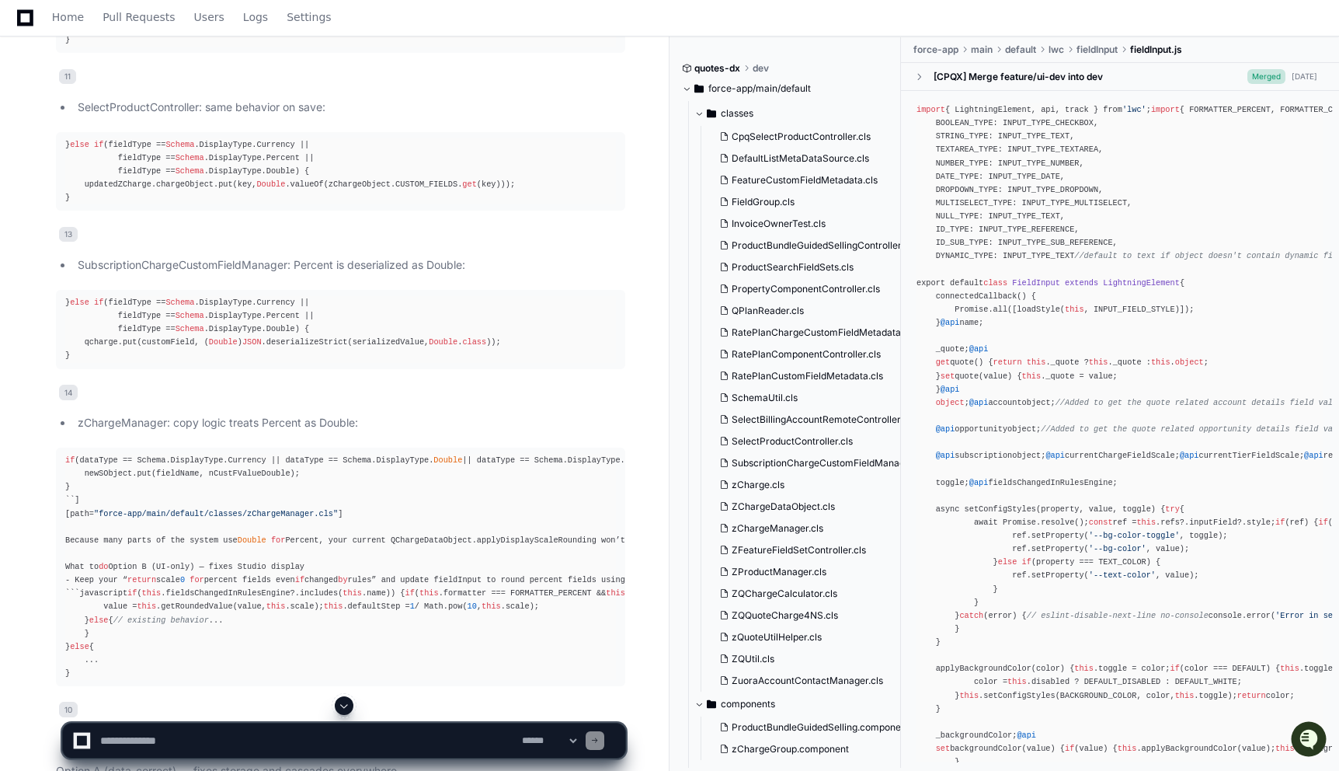
scroll to position [12941, 0]
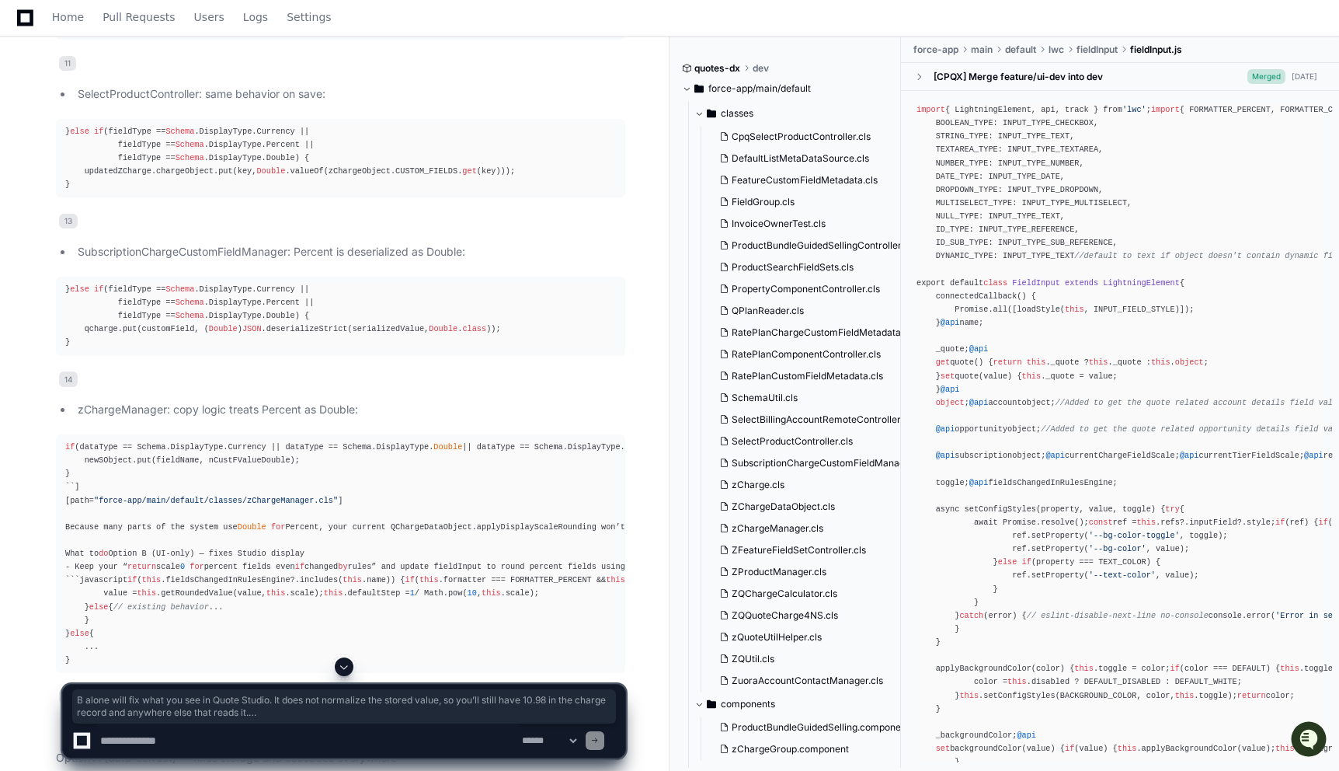
drag, startPoint x: 77, startPoint y: 419, endPoint x: 141, endPoint y: 505, distance: 107.7
click at [141, 505] on article "Short answer B alone will fix what you see in Quote Studio. It does not normali…" at bounding box center [340, 242] width 569 height 1912
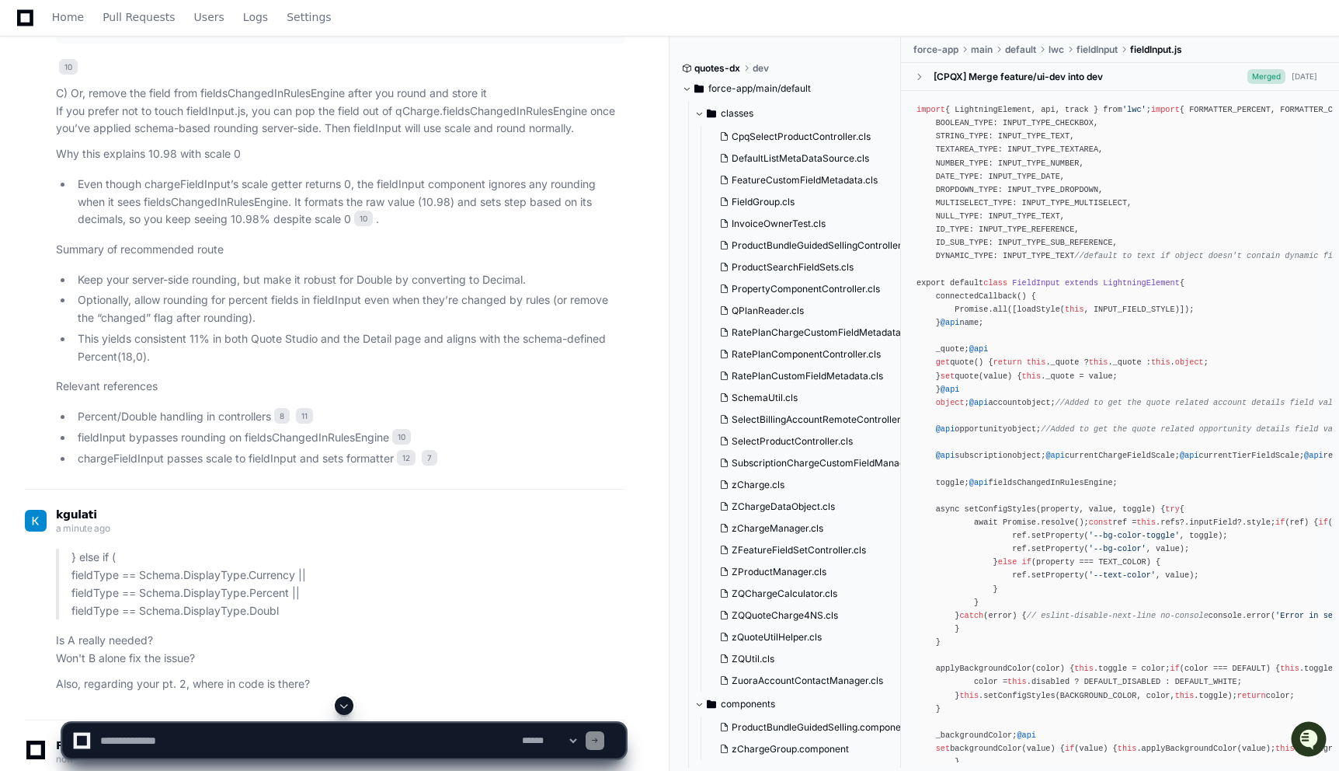
scroll to position [11260, 0]
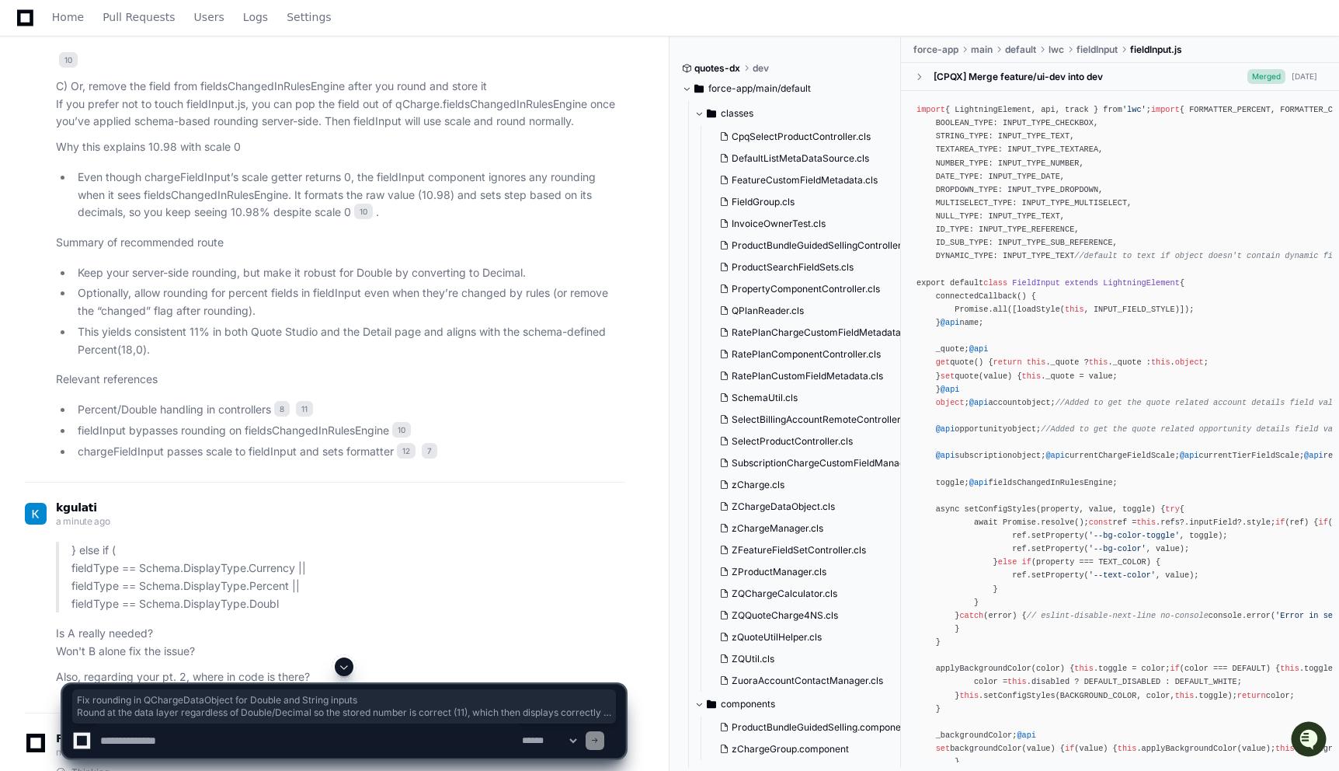
drag, startPoint x: 71, startPoint y: 209, endPoint x: 189, endPoint y: 257, distance: 127.5
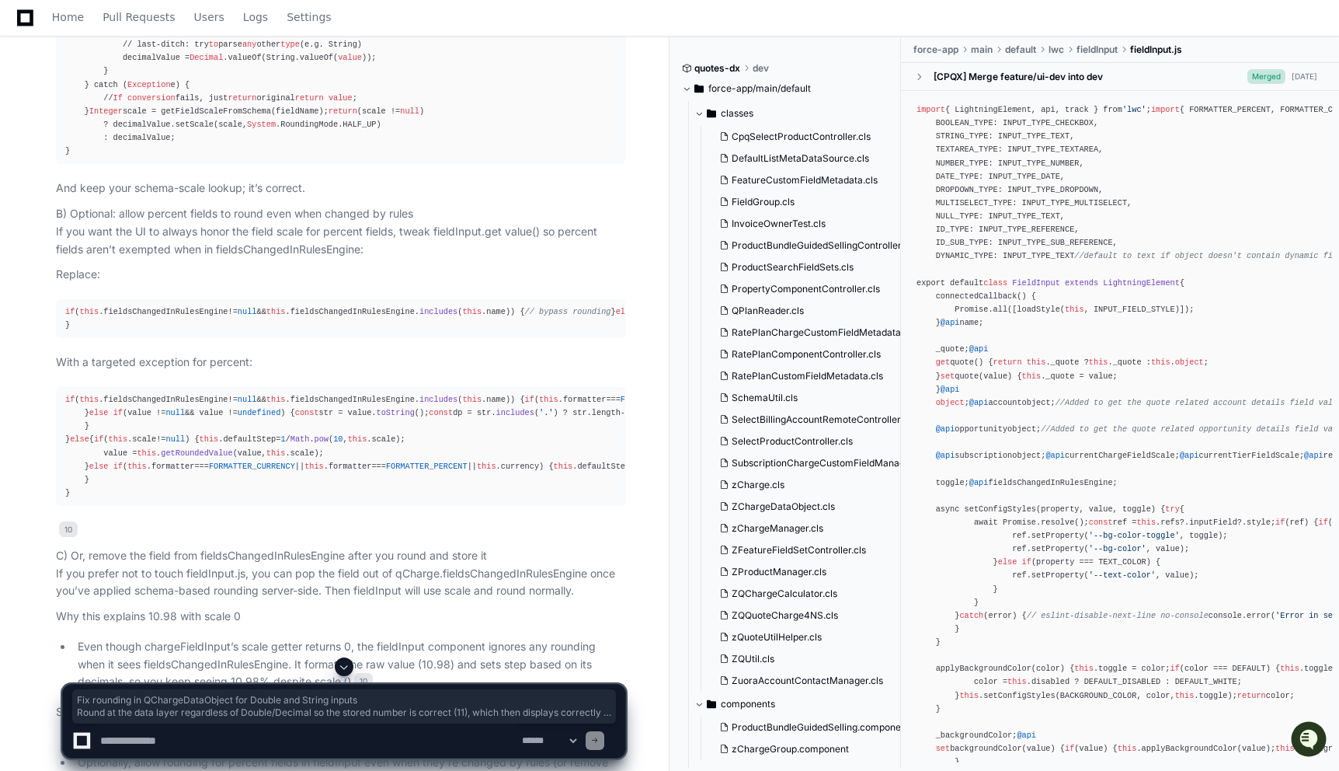
scroll to position [10792, 0]
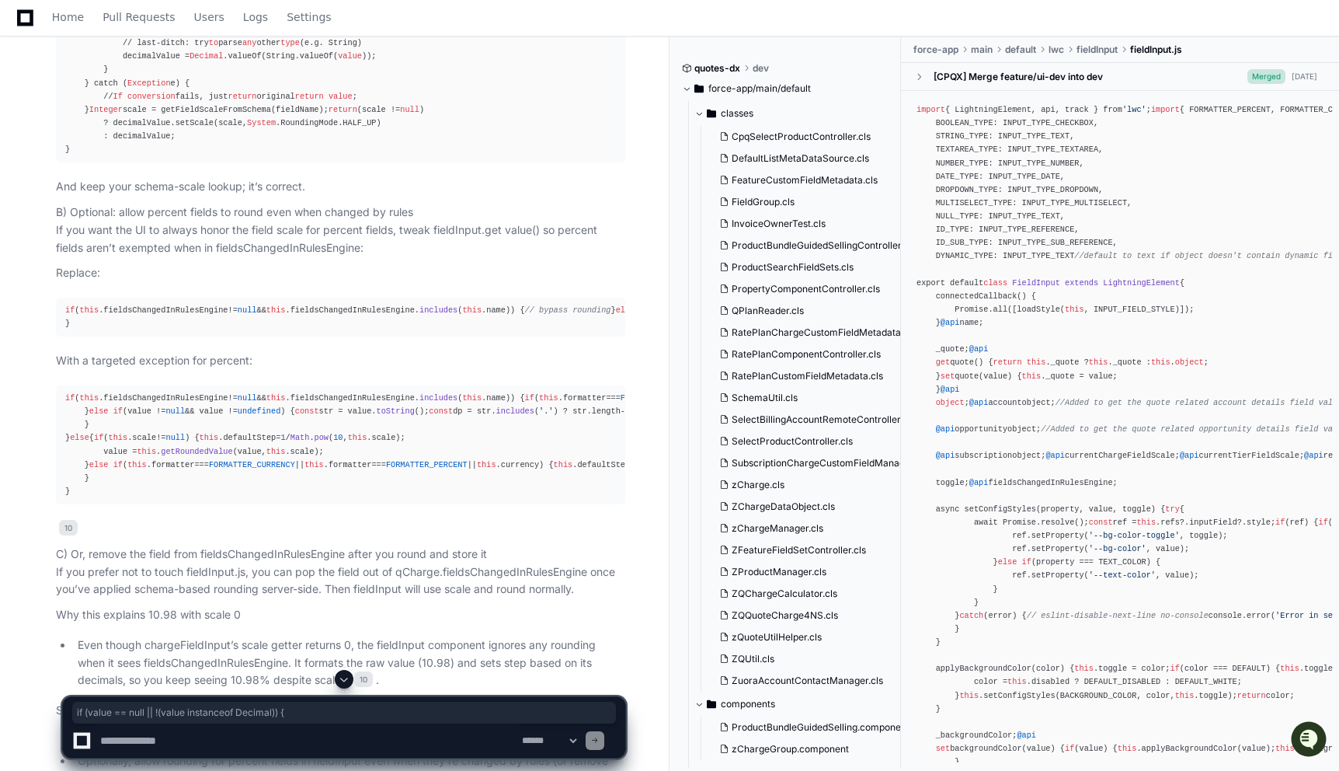
drag, startPoint x: 320, startPoint y: 585, endPoint x: 61, endPoint y: 586, distance: 259.4
click at [213, 736] on textarea at bounding box center [308, 740] width 422 height 34
paste textarea "**********"
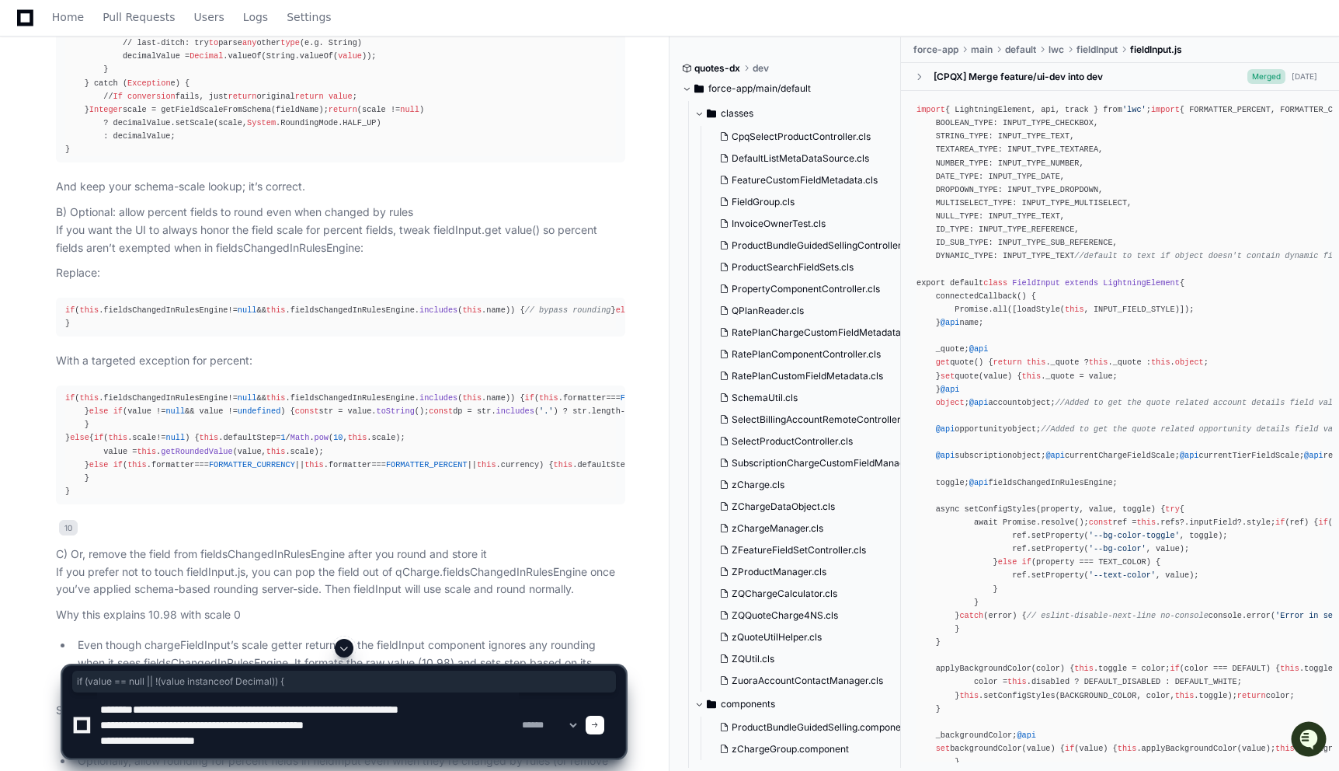
click at [144, 745] on textarea at bounding box center [308, 724] width 422 height 65
click at [247, 735] on textarea at bounding box center [308, 724] width 422 height 65
type textarea "**********"
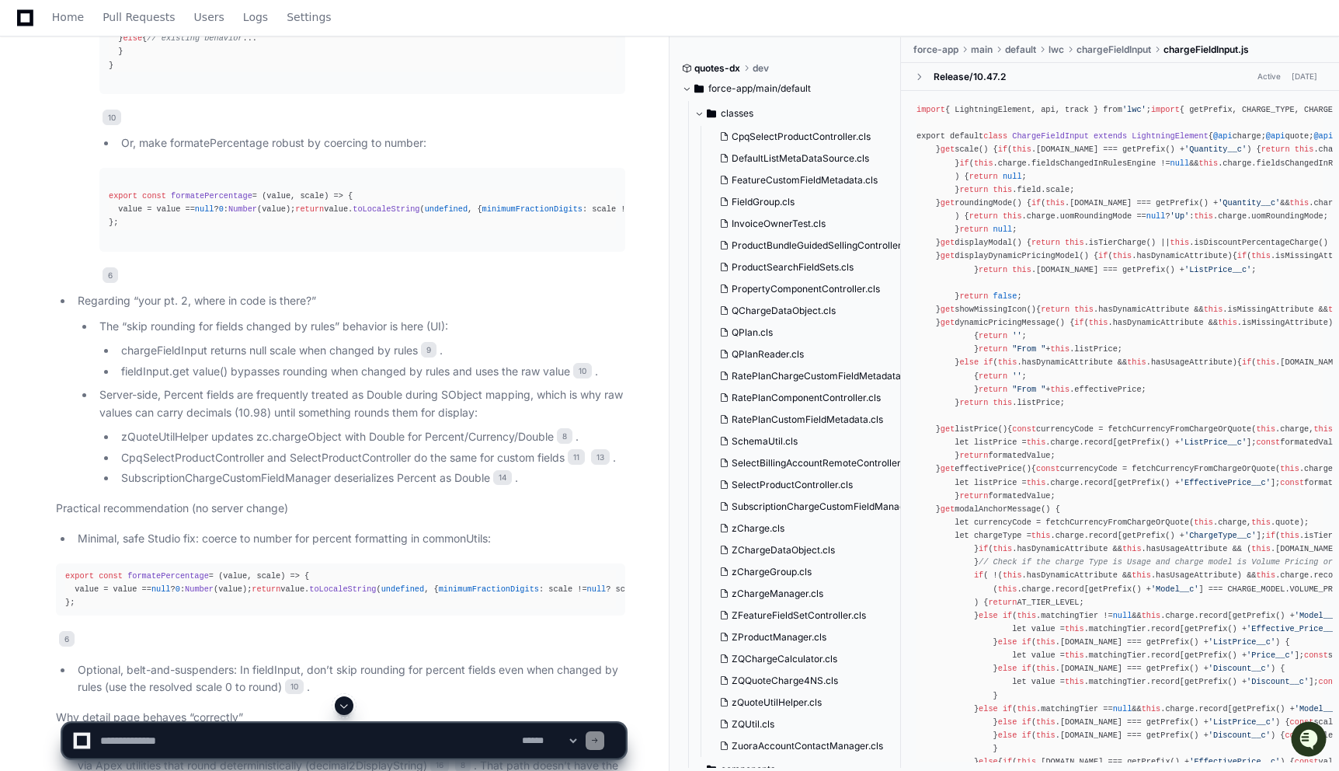
scroll to position [15992, 0]
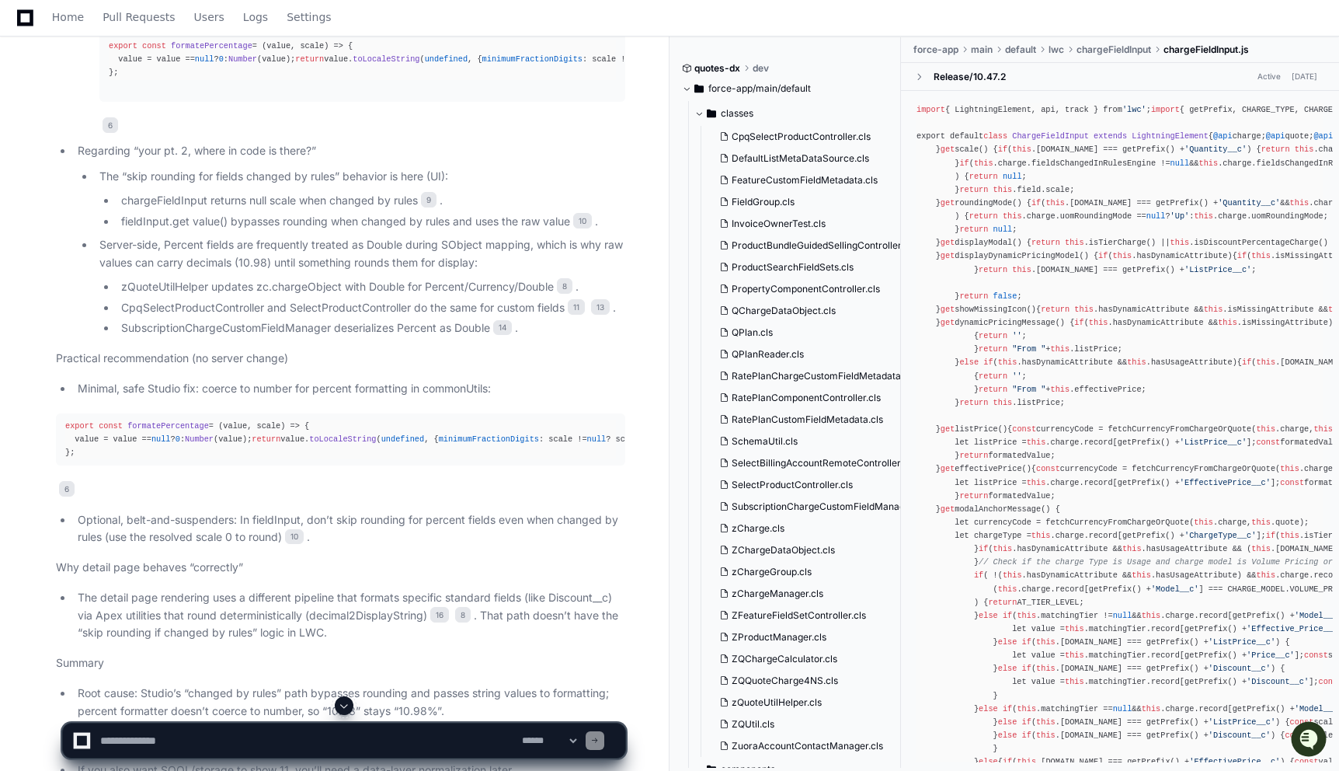
scroll to position [16156, 0]
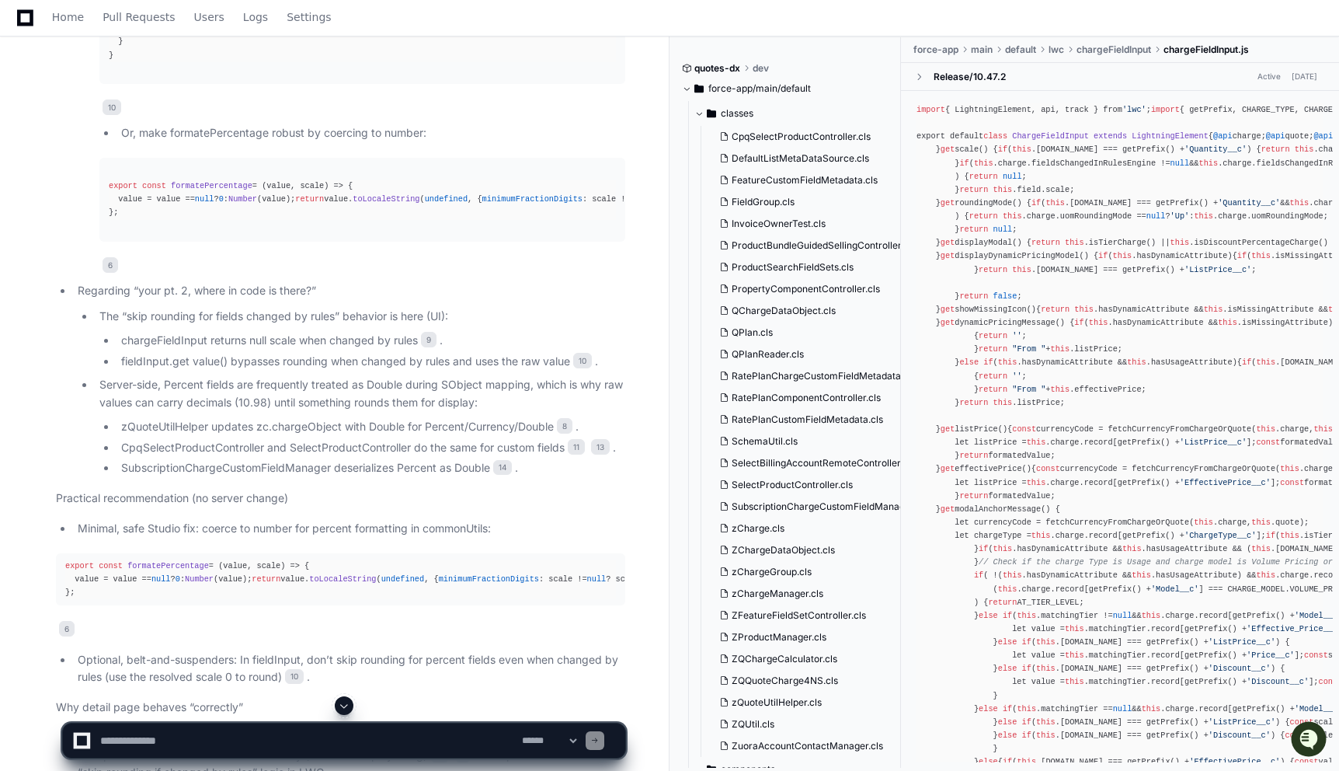
scroll to position [15984, 0]
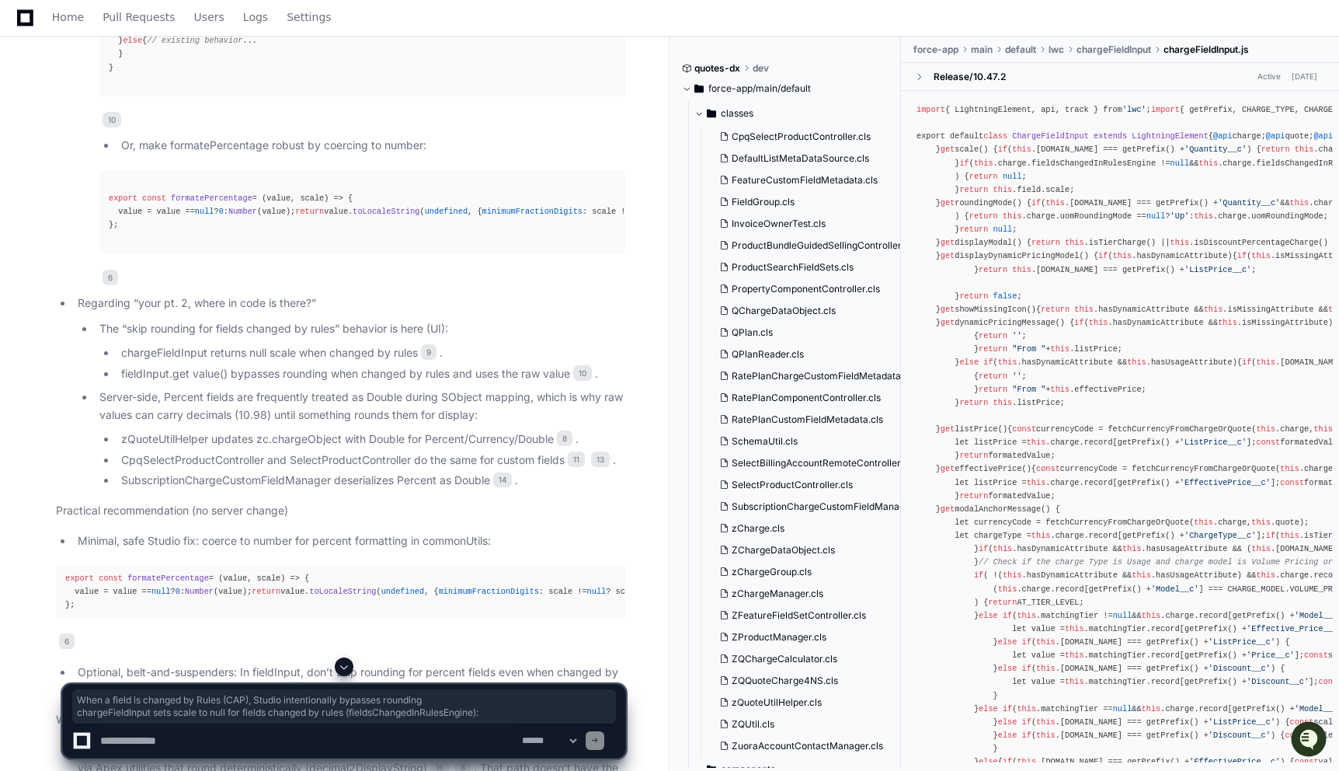
drag, startPoint x: 76, startPoint y: 193, endPoint x: 567, endPoint y: 233, distance: 492.5
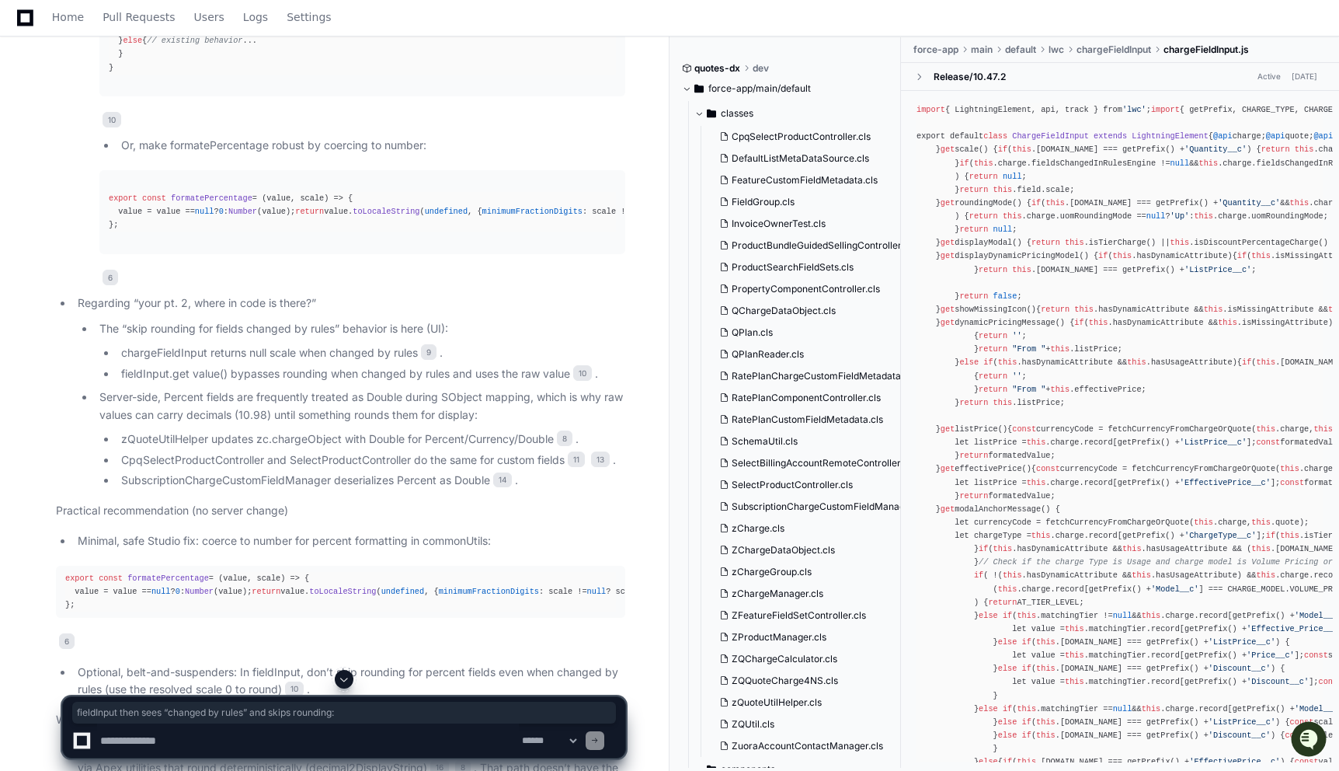
drag, startPoint x: 75, startPoint y: 412, endPoint x: 384, endPoint y: 412, distance: 309.1
drag, startPoint x: 388, startPoint y: 303, endPoint x: 144, endPoint y: 304, distance: 243.1
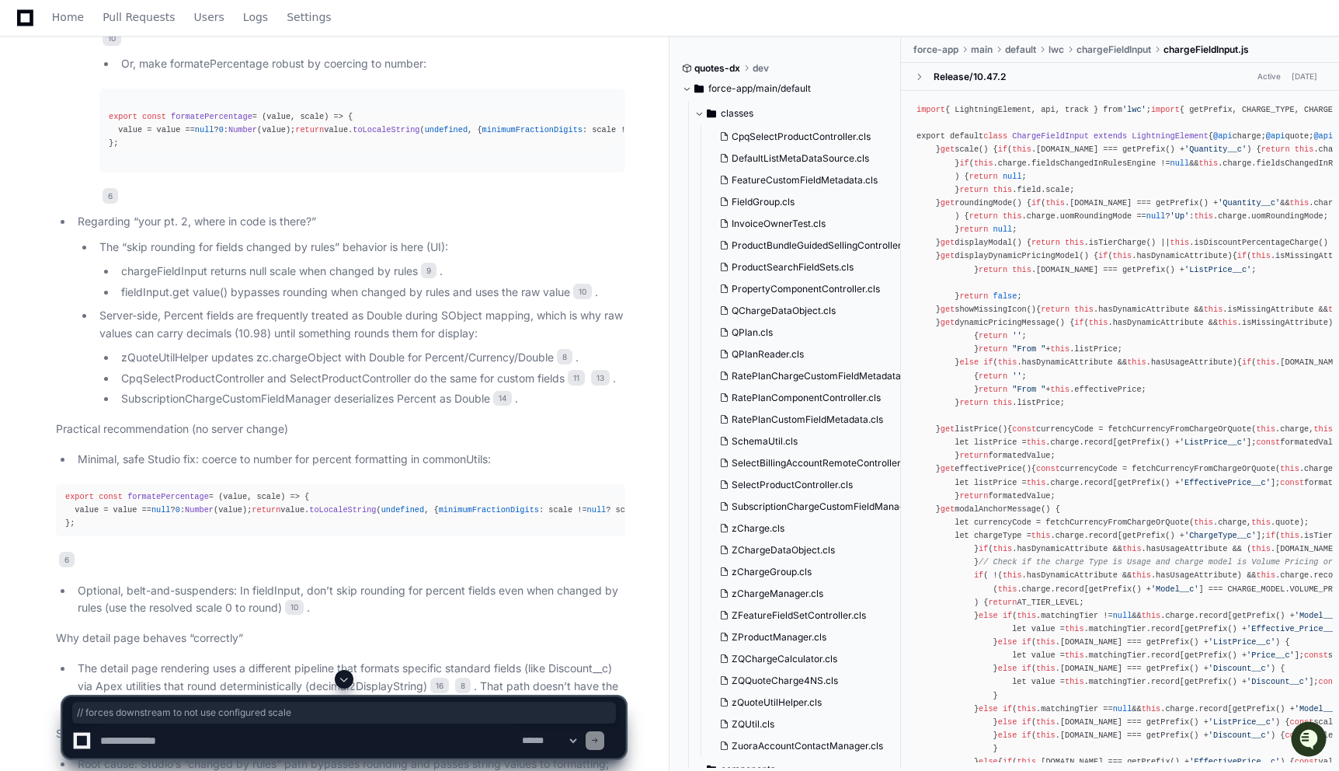
scroll to position [16066, 0]
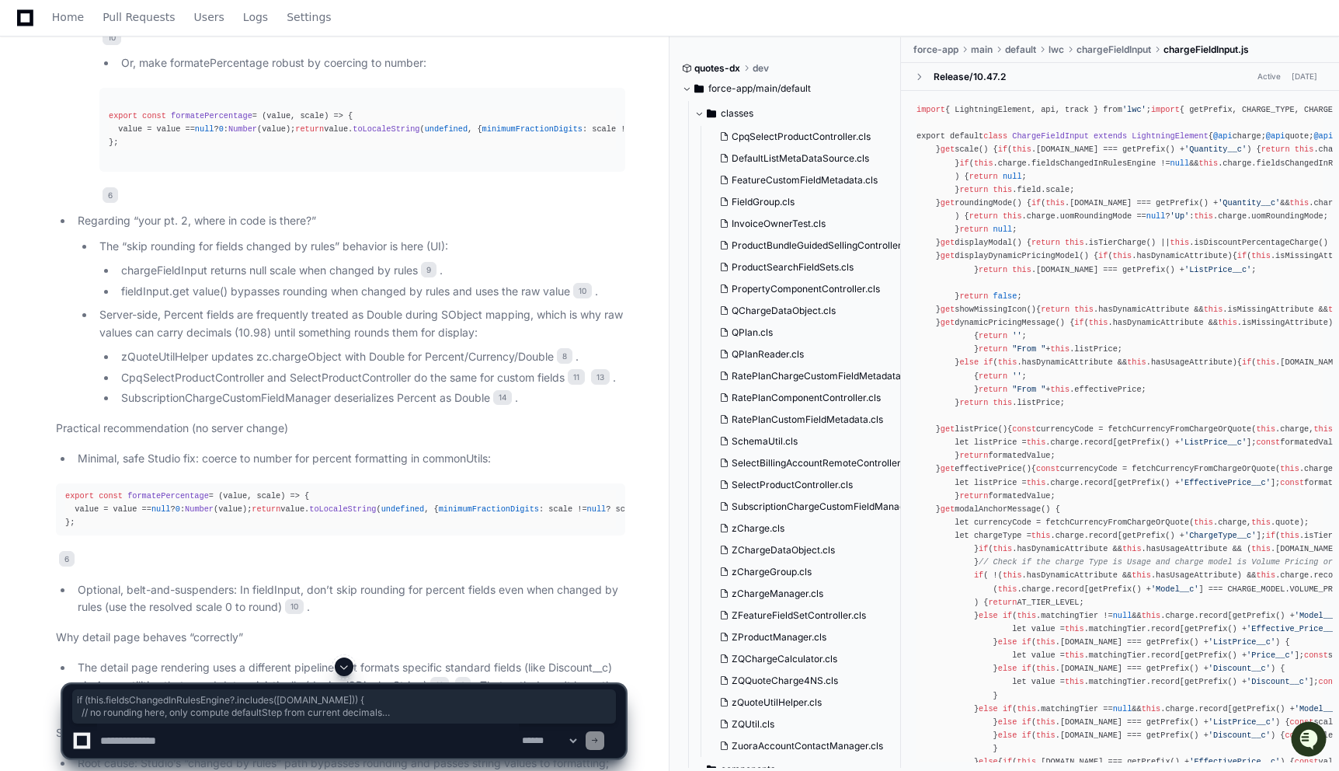
drag, startPoint x: 65, startPoint y: 367, endPoint x: 99, endPoint y: 499, distance: 137.0
drag, startPoint x: 65, startPoint y: 365, endPoint x: 92, endPoint y: 499, distance: 136.2
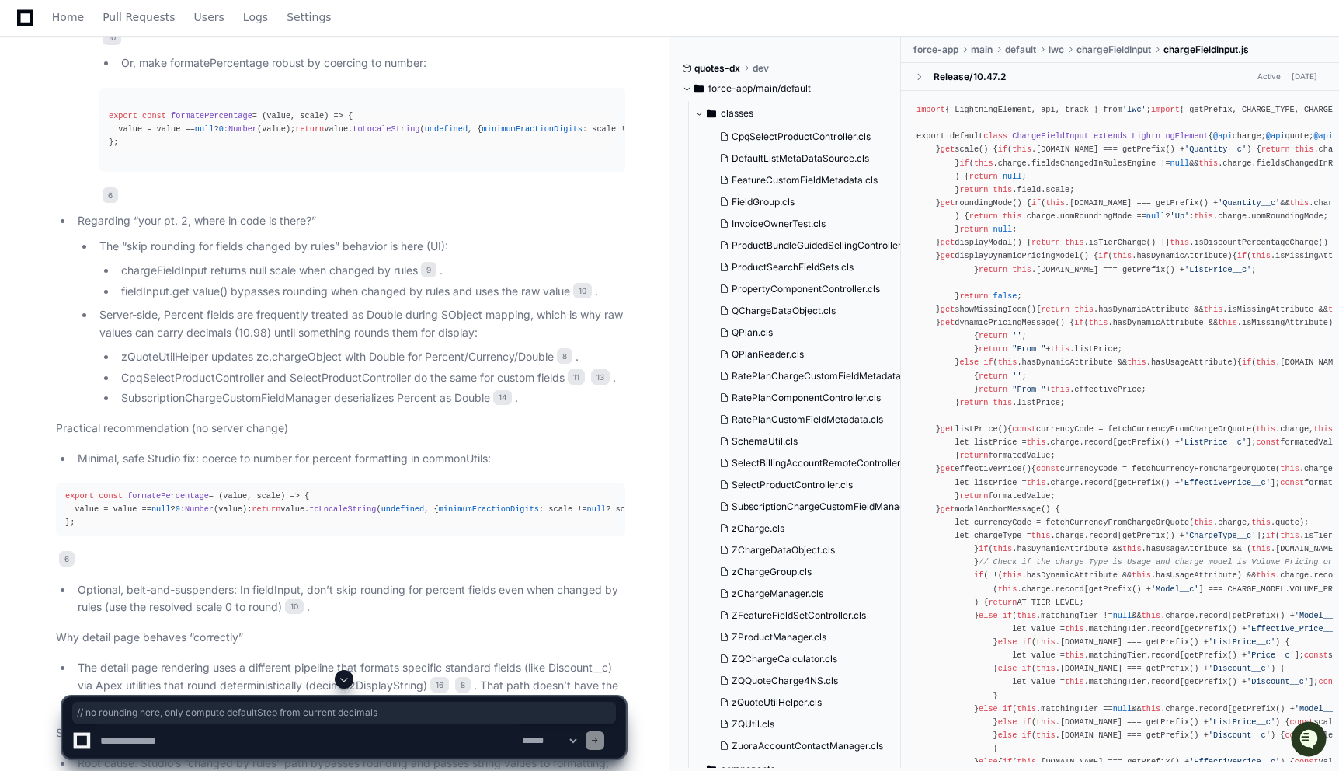
drag, startPoint x: 403, startPoint y: 380, endPoint x: 73, endPoint y: 378, distance: 330.1
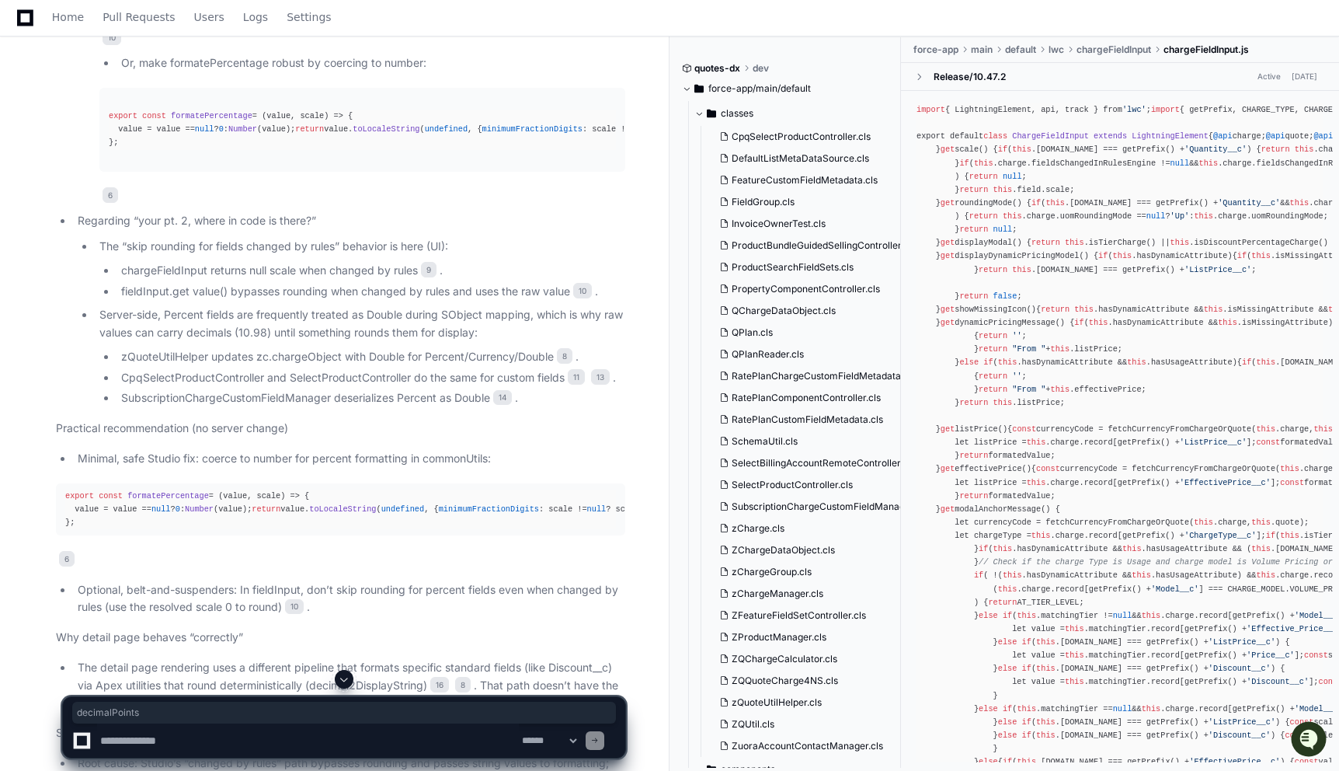
drag, startPoint x: 78, startPoint y: 566, endPoint x: 374, endPoint y: 568, distance: 296.7
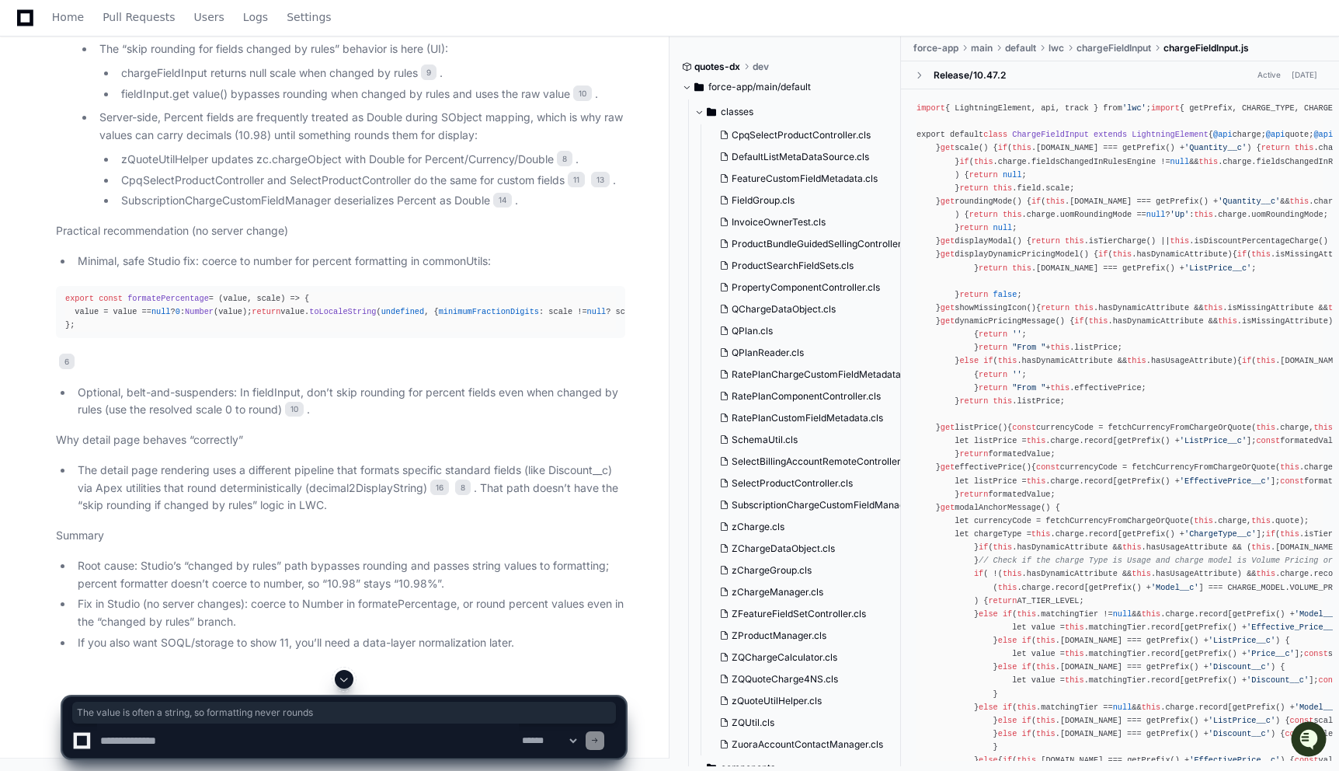
scroll to position [16713, 0]
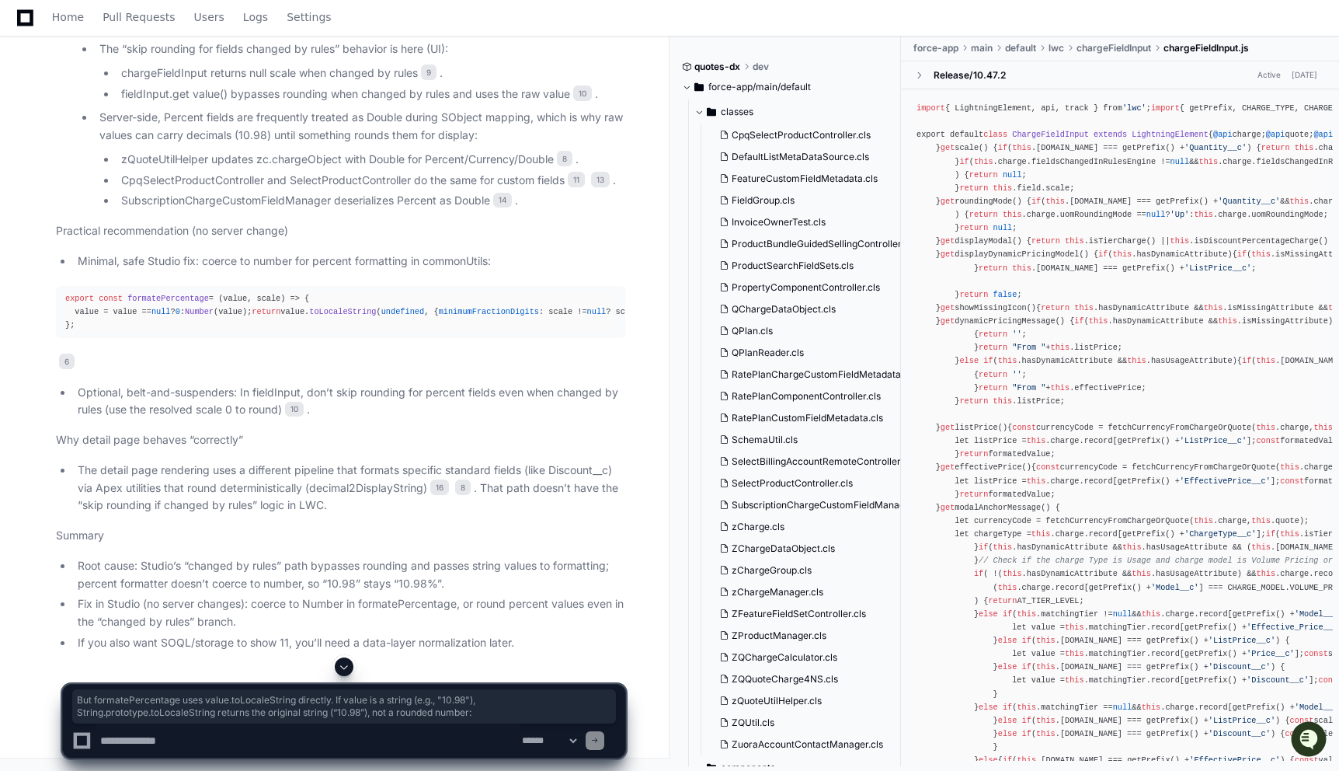
drag, startPoint x: 76, startPoint y: 346, endPoint x: 497, endPoint y: 593, distance: 488.5
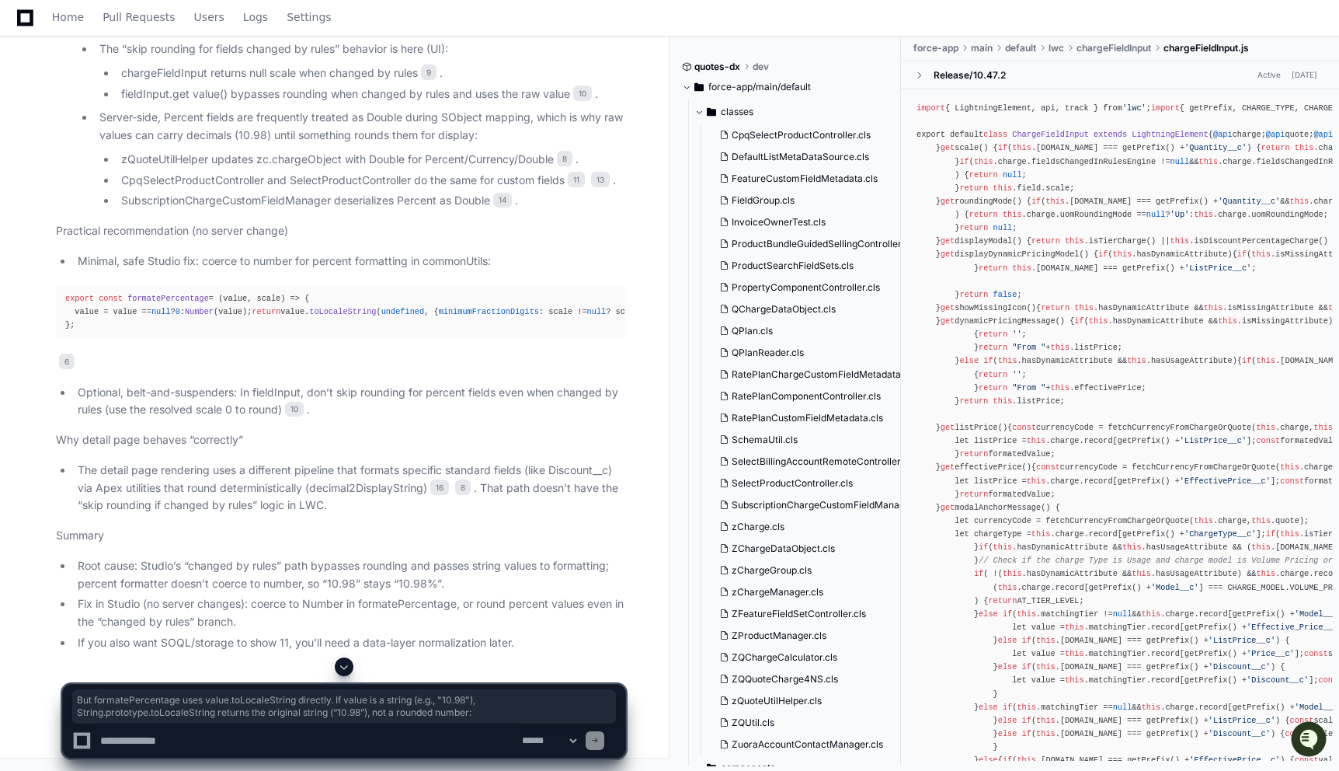
scroll to position [16898, 0]
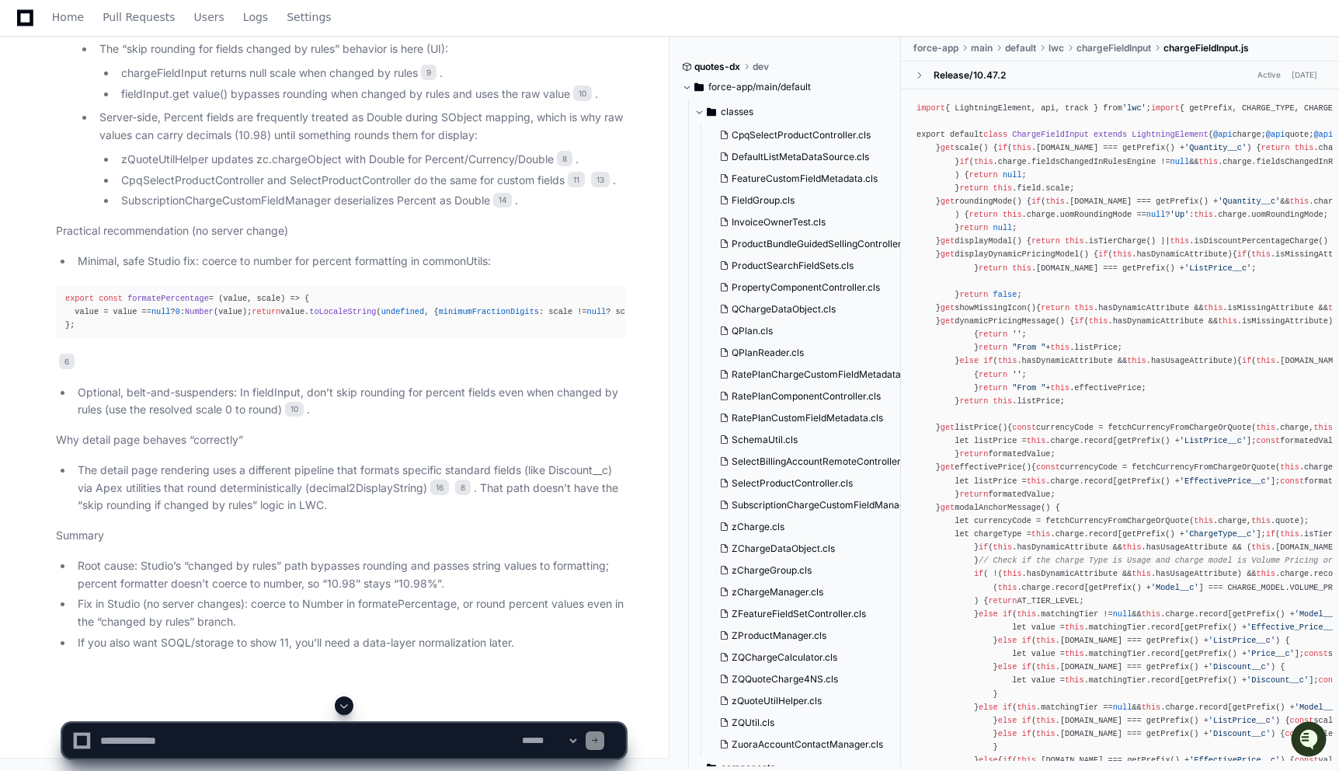
scroll to position [17176, 0]
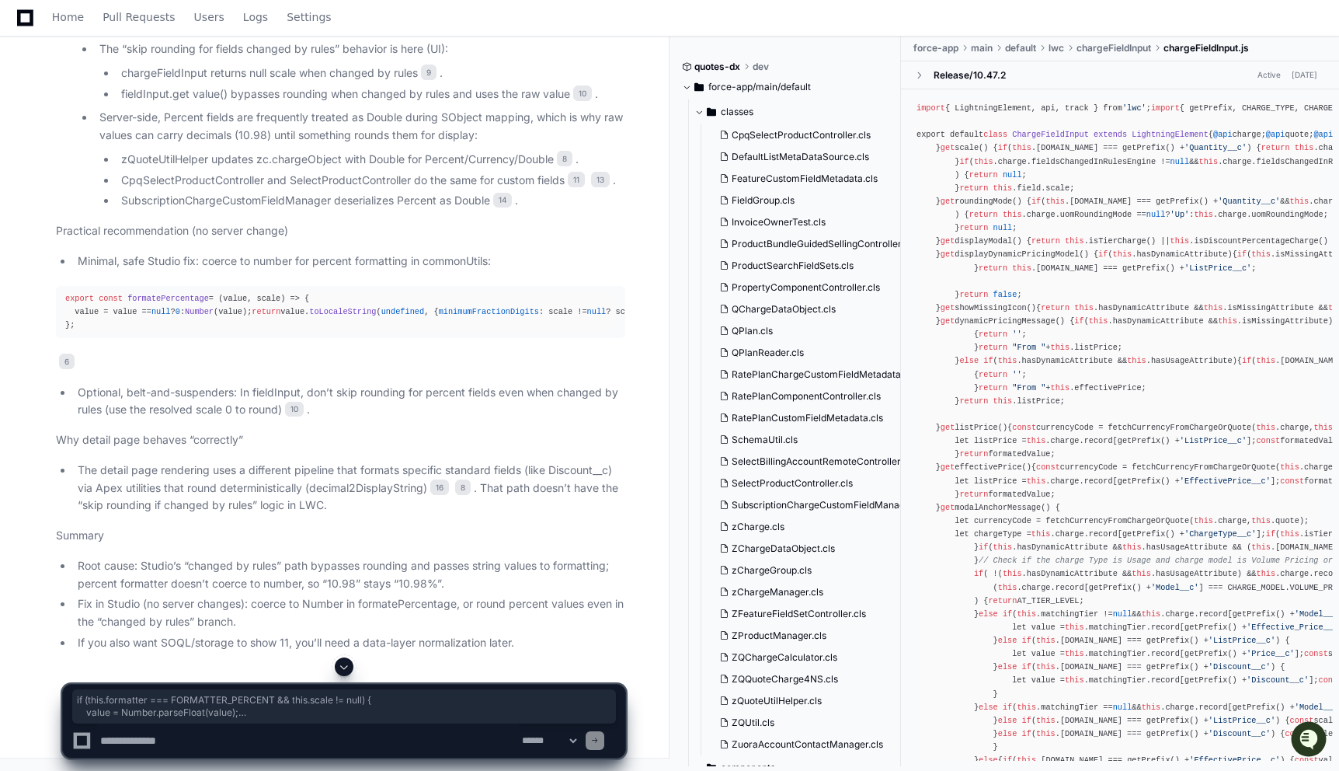
drag, startPoint x: 118, startPoint y: 246, endPoint x: 162, endPoint y: 305, distance: 73.3
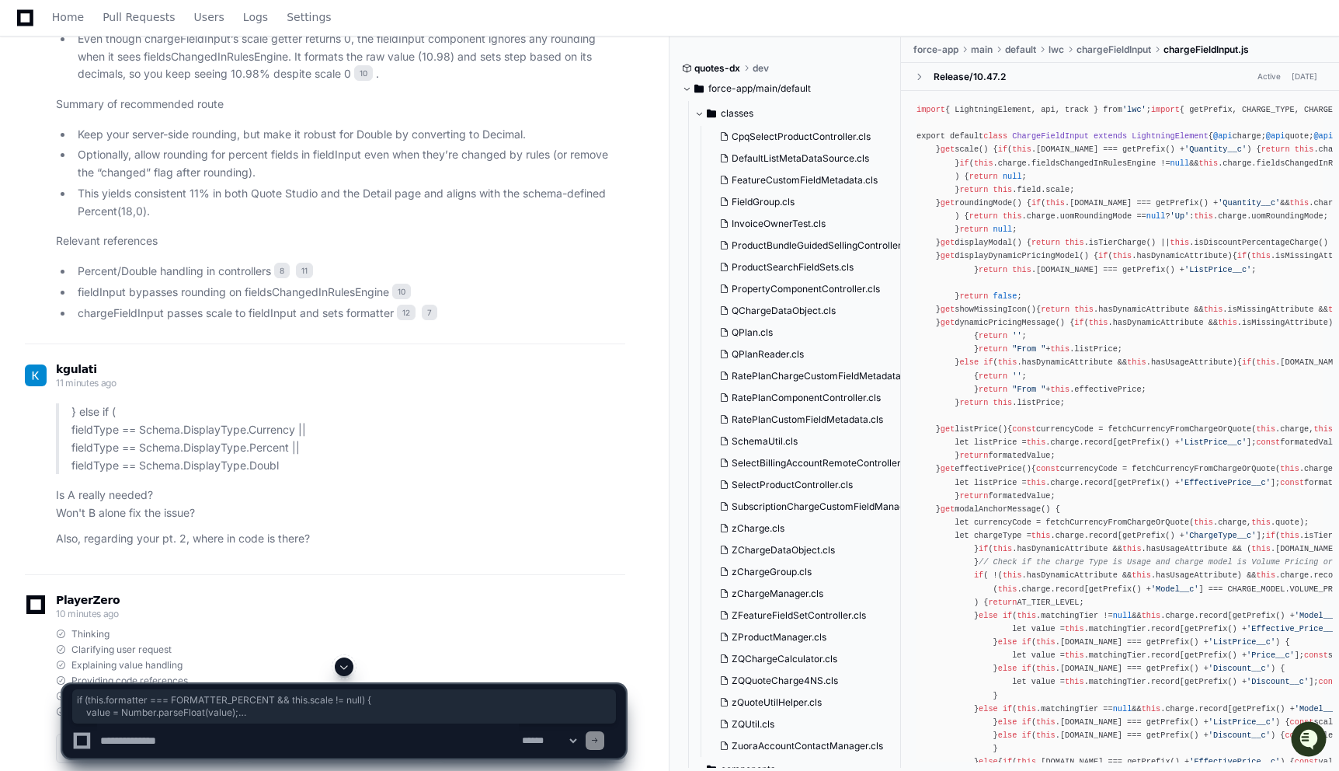
scroll to position [11243, 0]
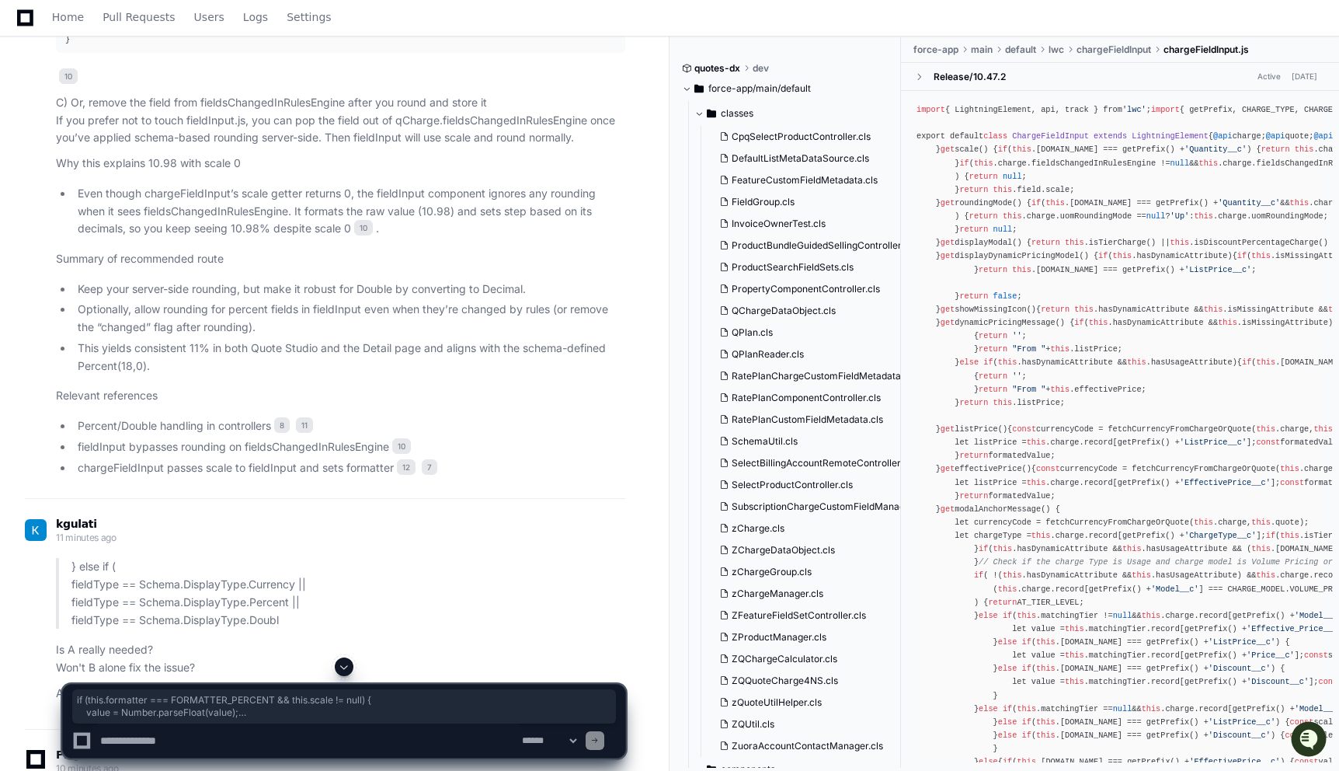
drag, startPoint x: 71, startPoint y: 226, endPoint x: 170, endPoint y: 263, distance: 106.2
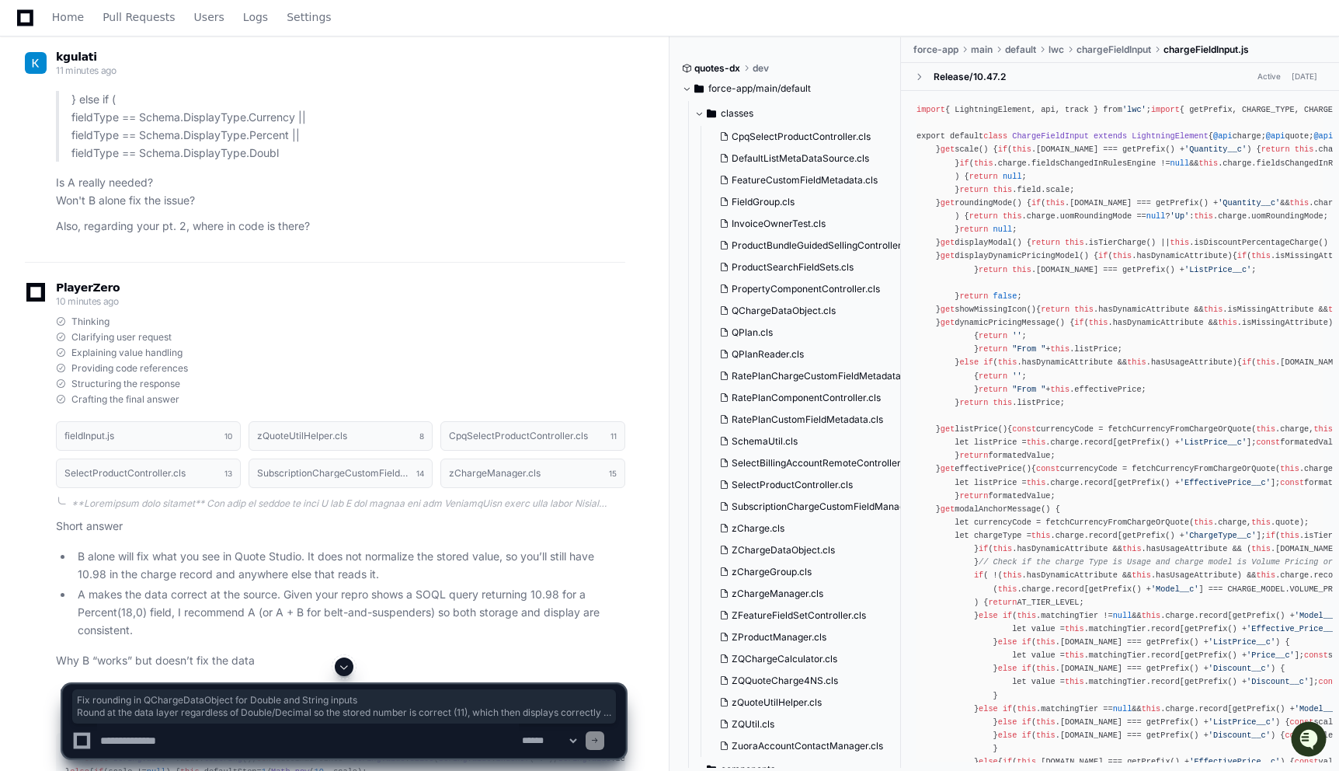
scroll to position [11720, 0]
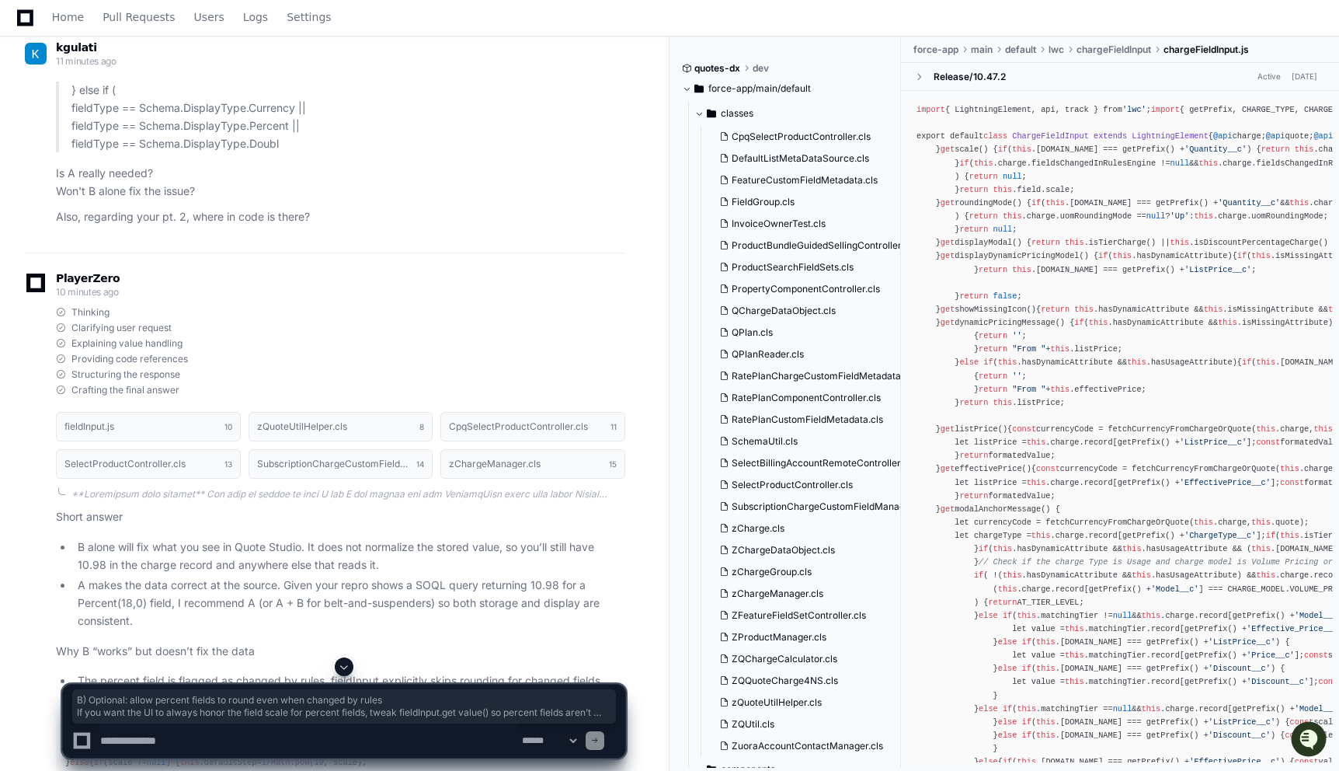
drag, startPoint x: 56, startPoint y: 203, endPoint x: 374, endPoint y: 239, distance: 320.6
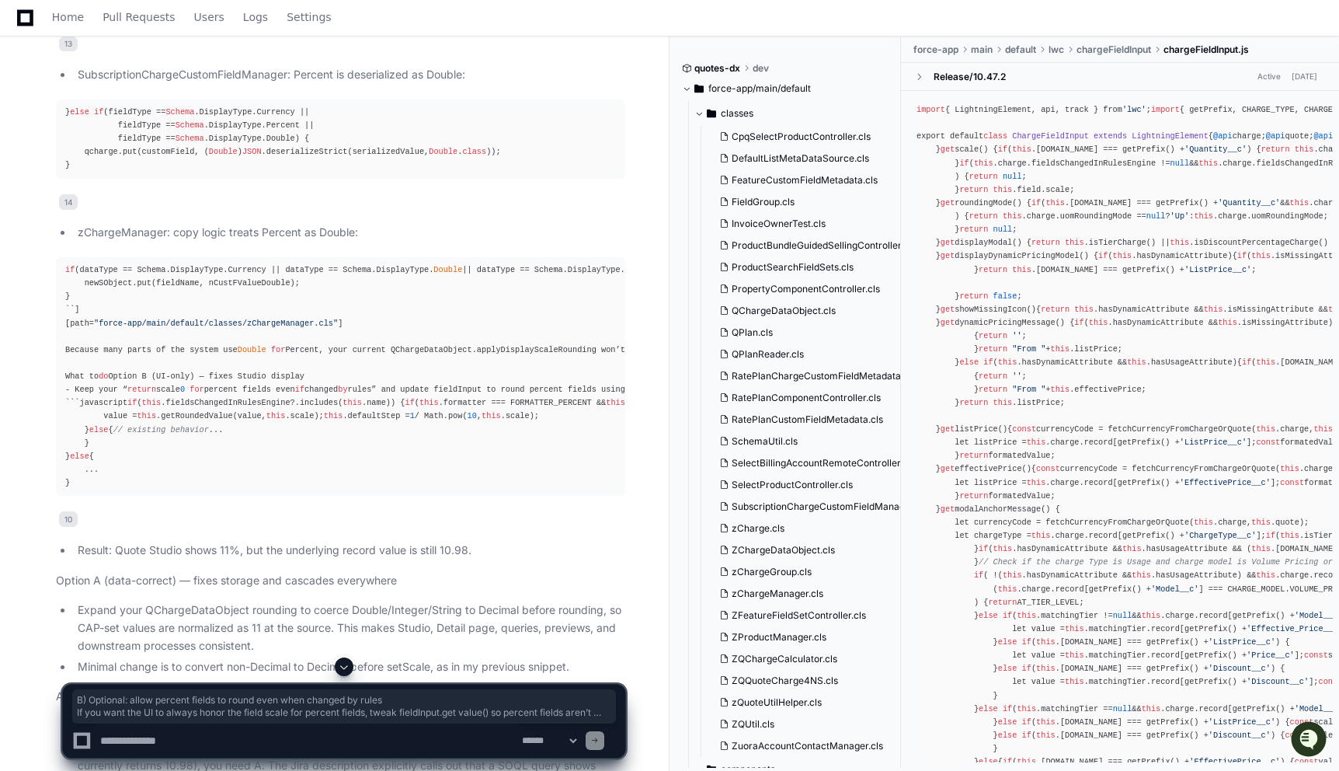
scroll to position [13110, 0]
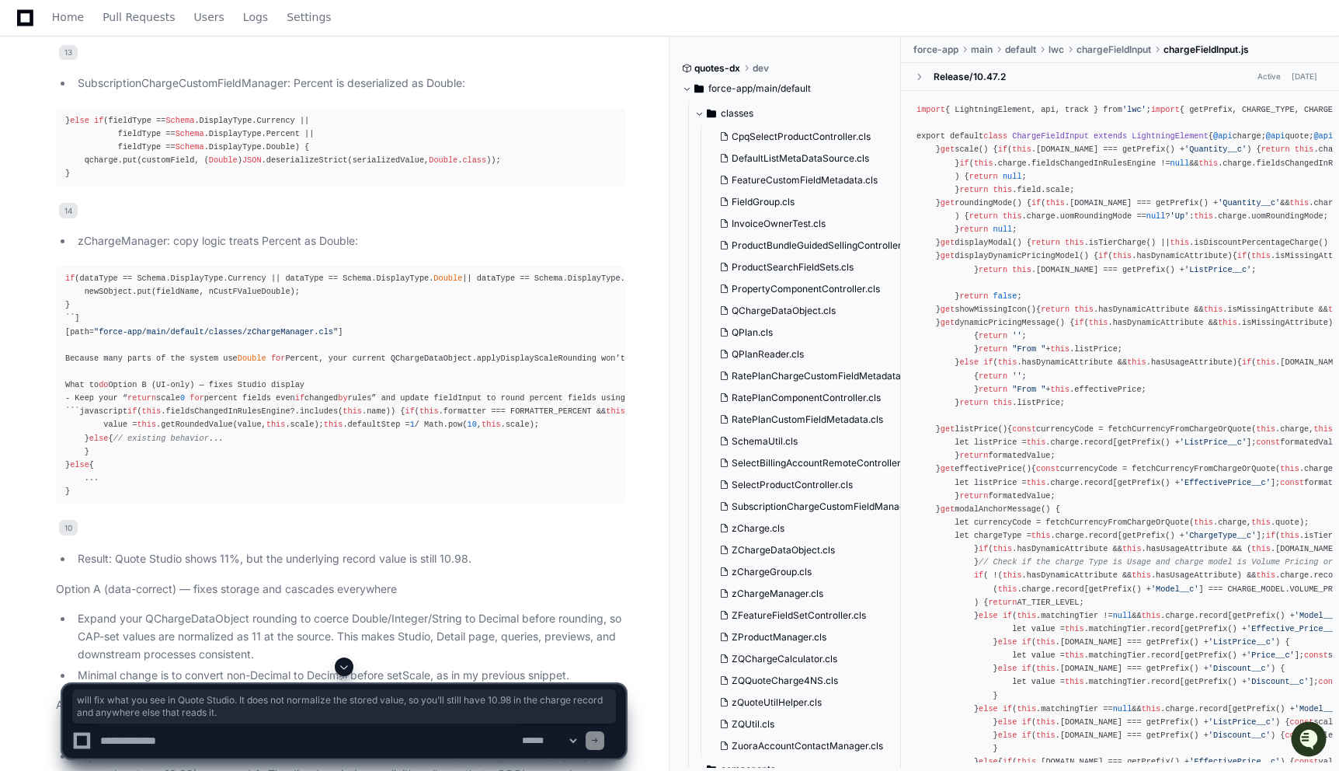
drag, startPoint x: 118, startPoint y: 247, endPoint x: 390, endPoint y: 269, distance: 272.7
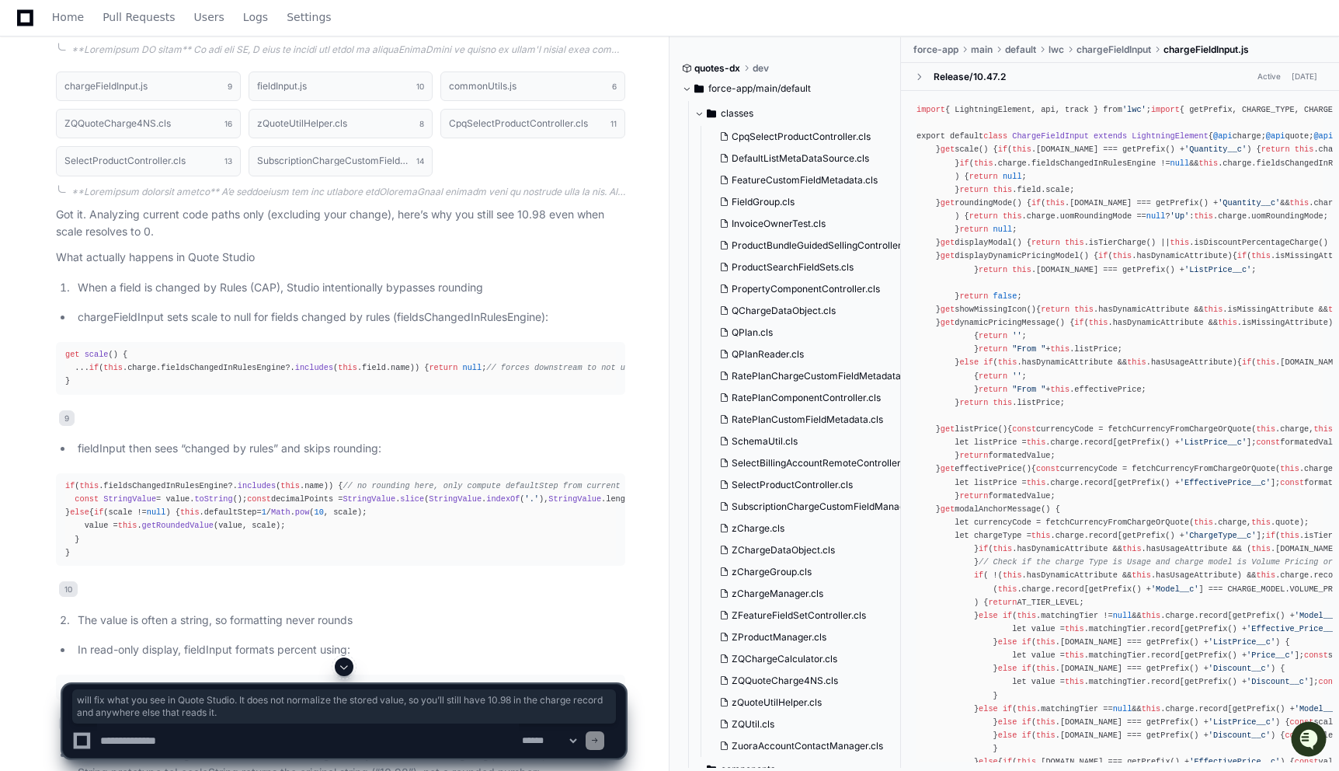
scroll to position [14643, 0]
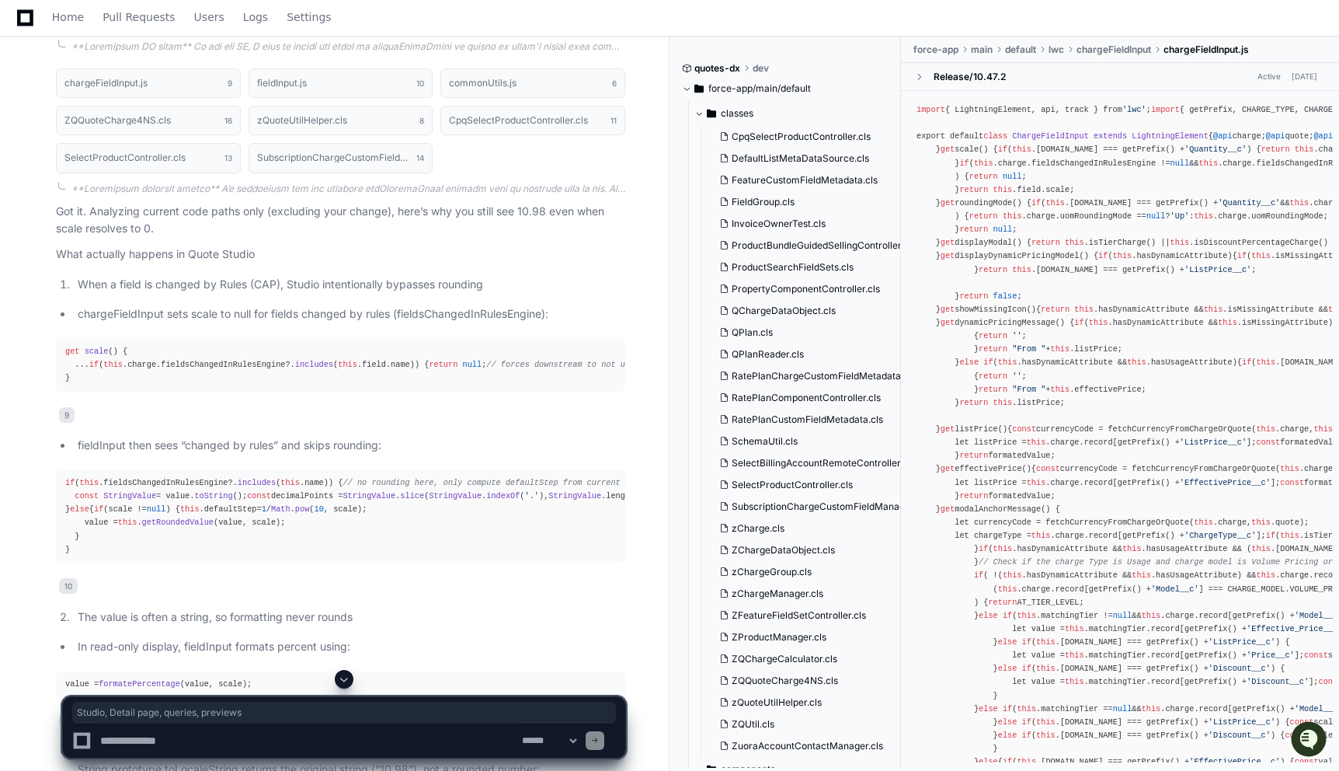
drag, startPoint x: 399, startPoint y: 357, endPoint x: 594, endPoint y: 359, distance: 195.0
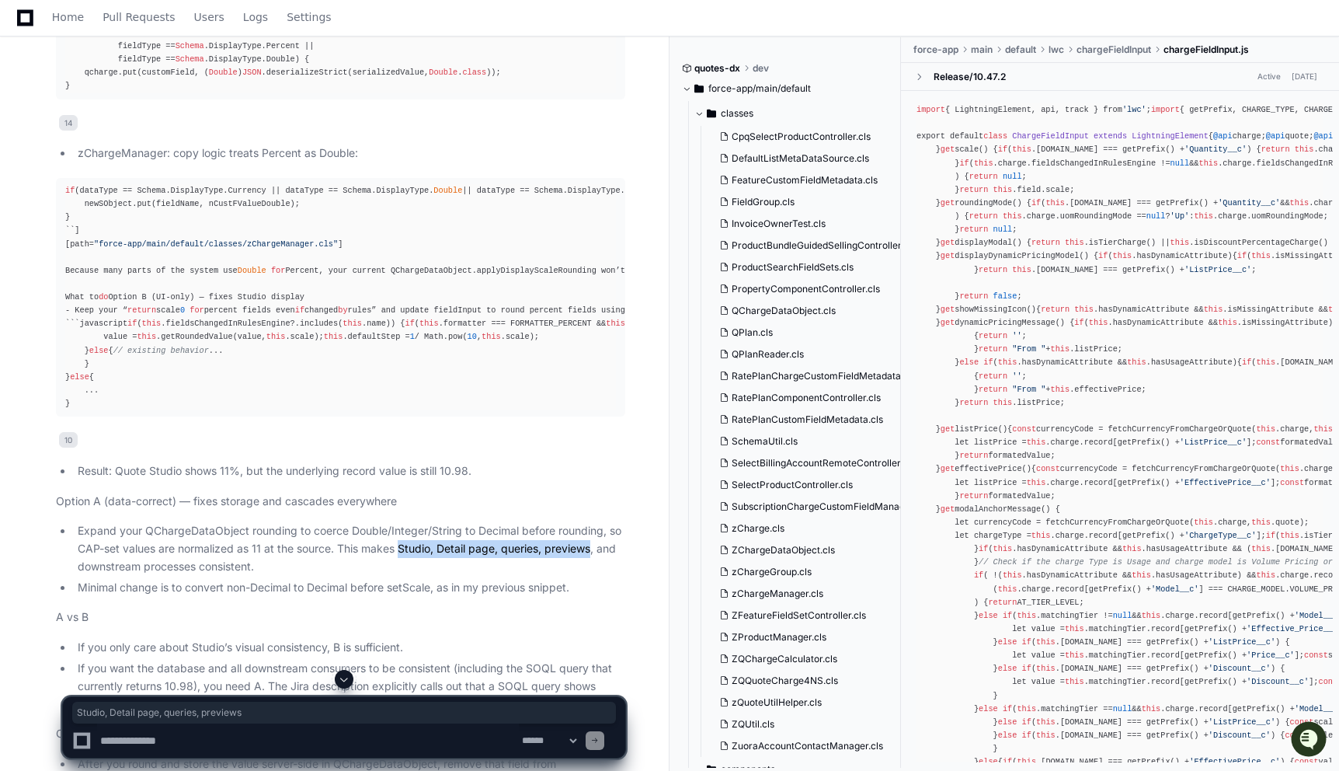
scroll to position [13094, 0]
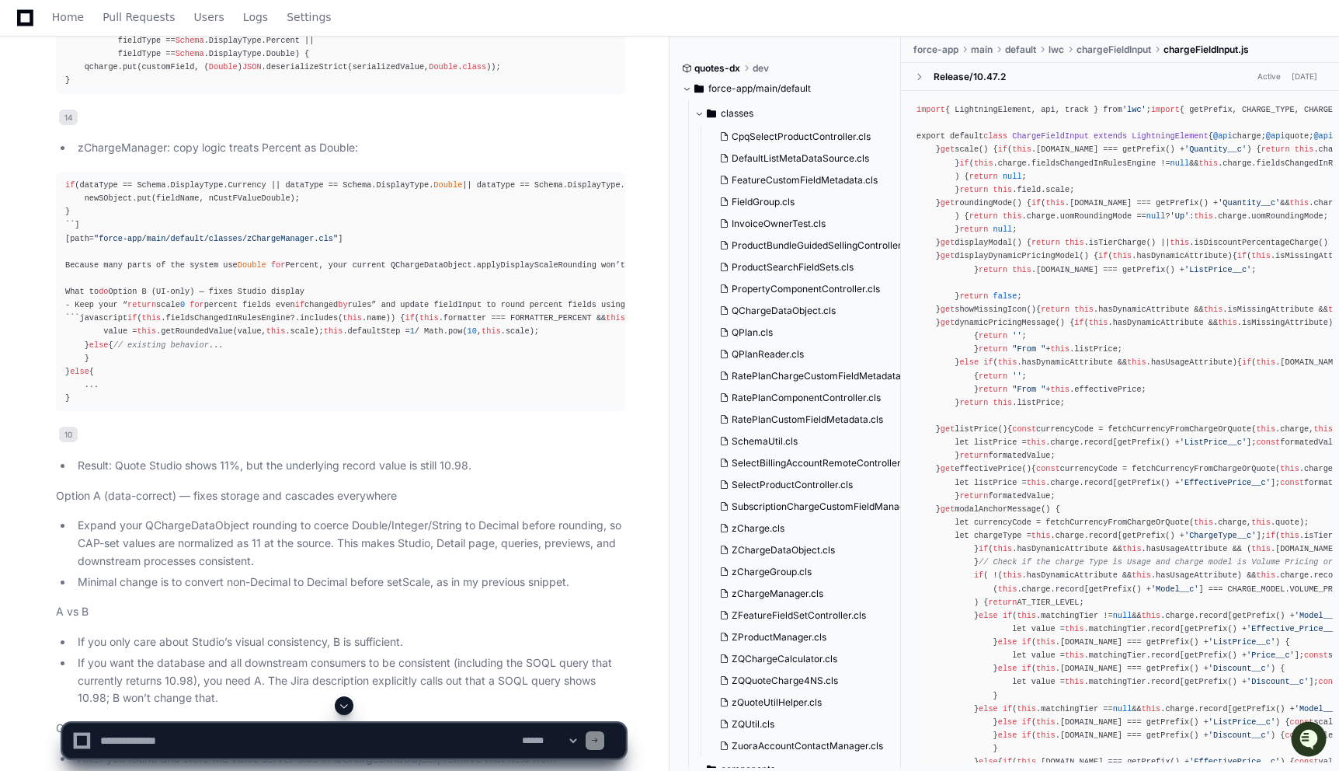
scroll to position [13210, 0]
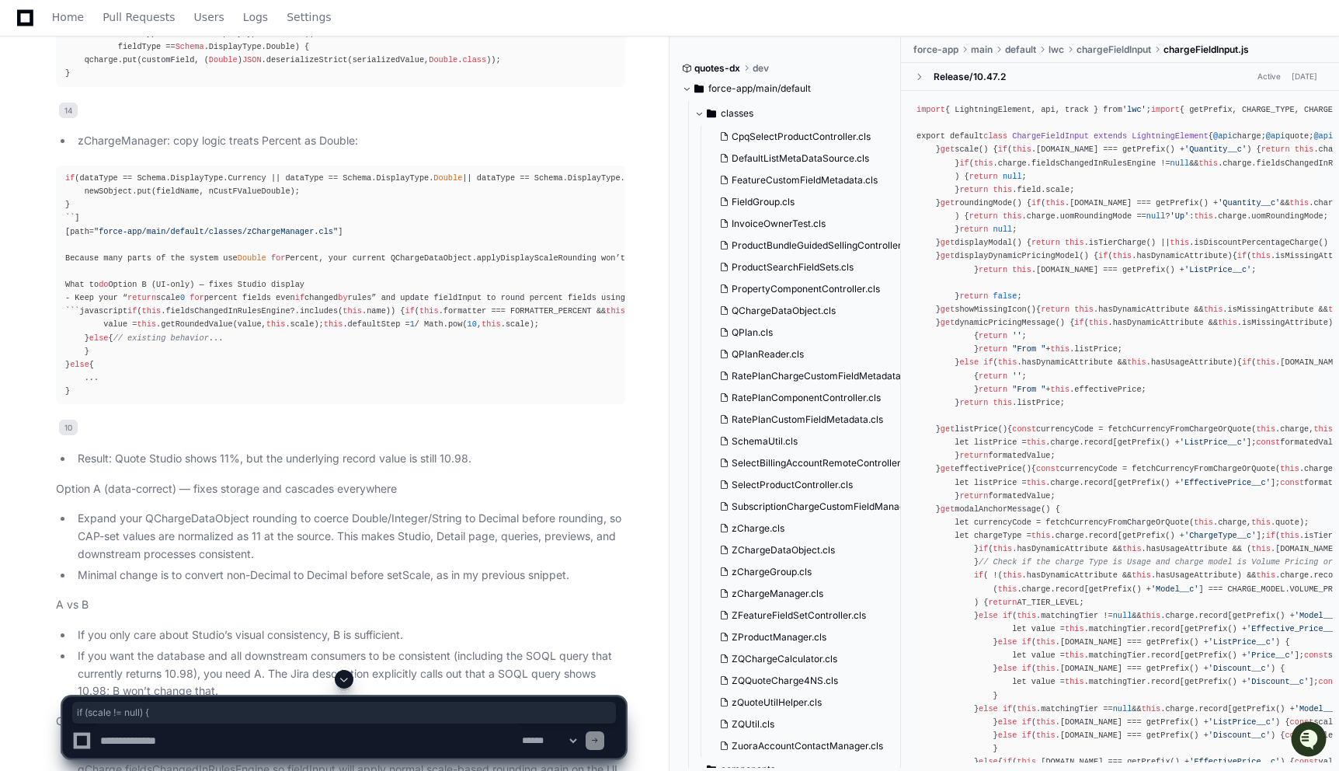
scroll to position [13235, 0]
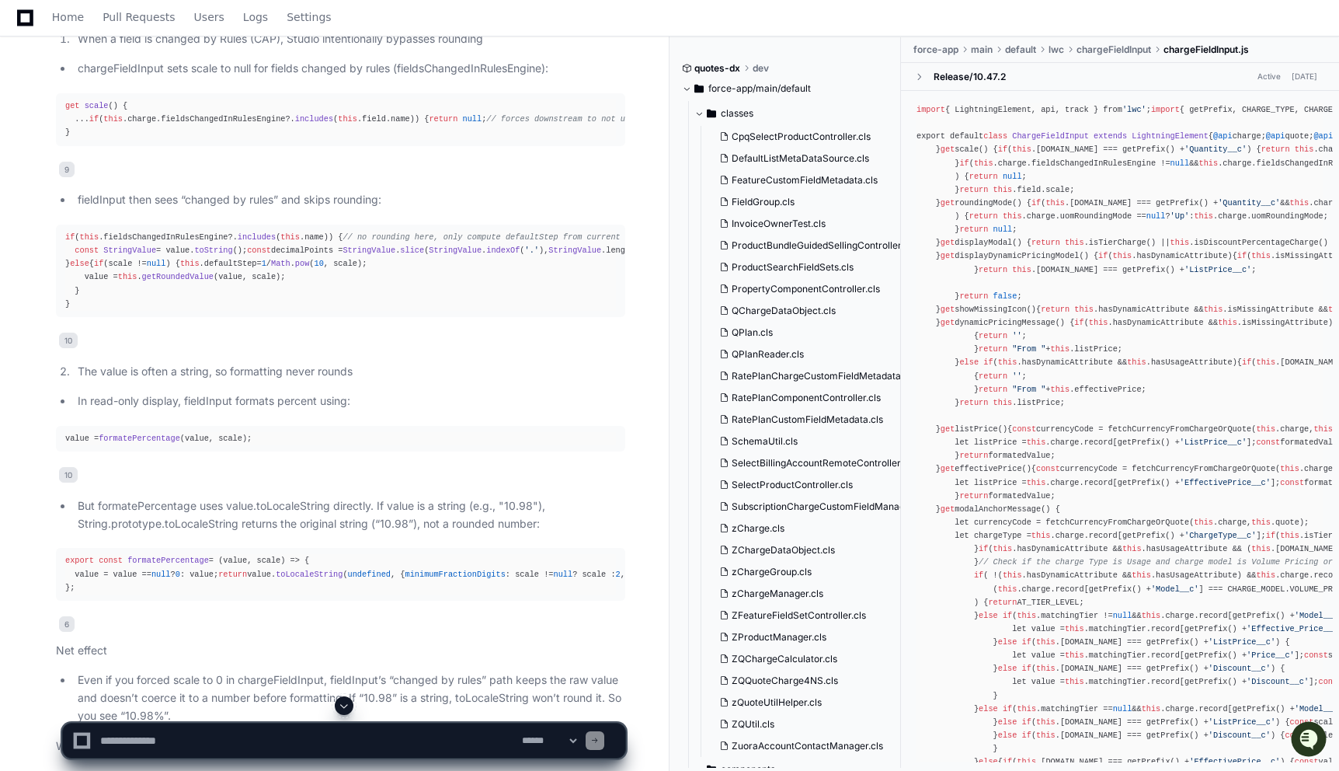
scroll to position [14877, 0]
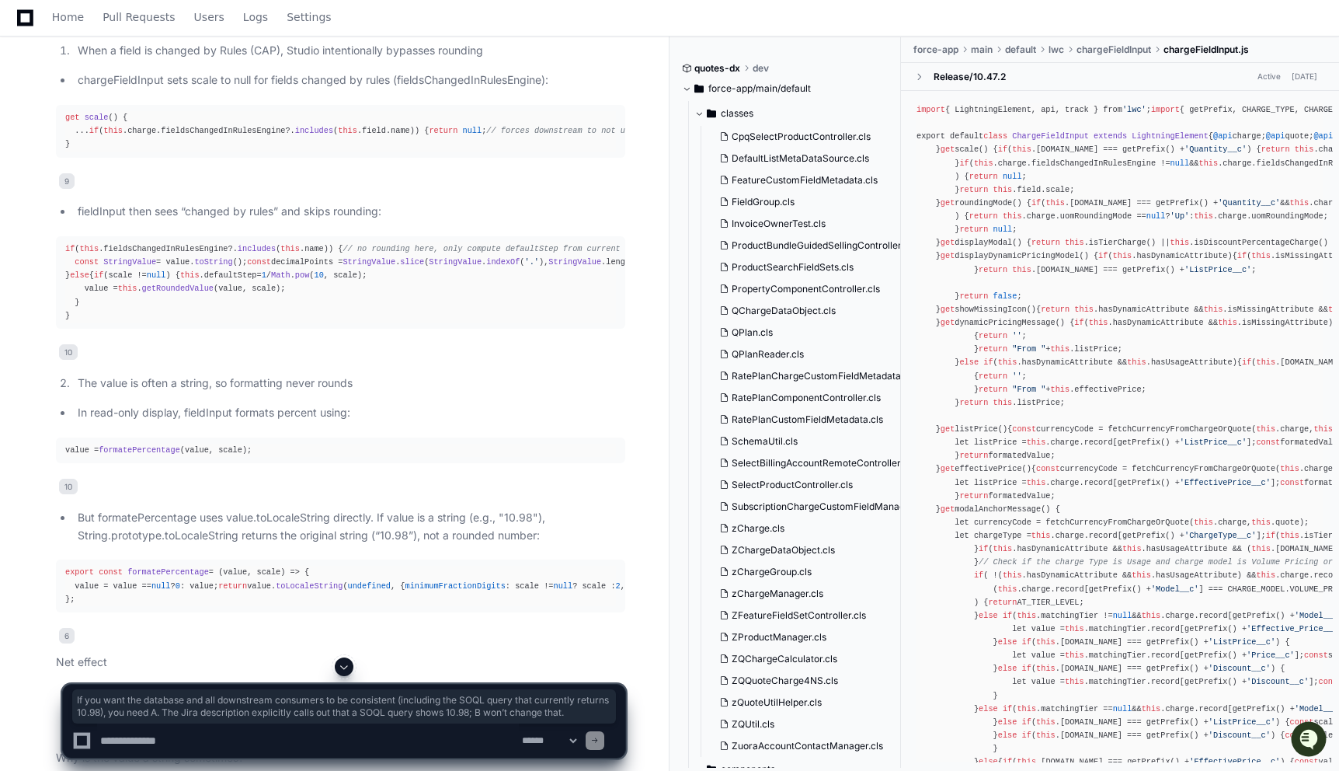
drag, startPoint x: 76, startPoint y: 220, endPoint x: 224, endPoint y: 279, distance: 159.7
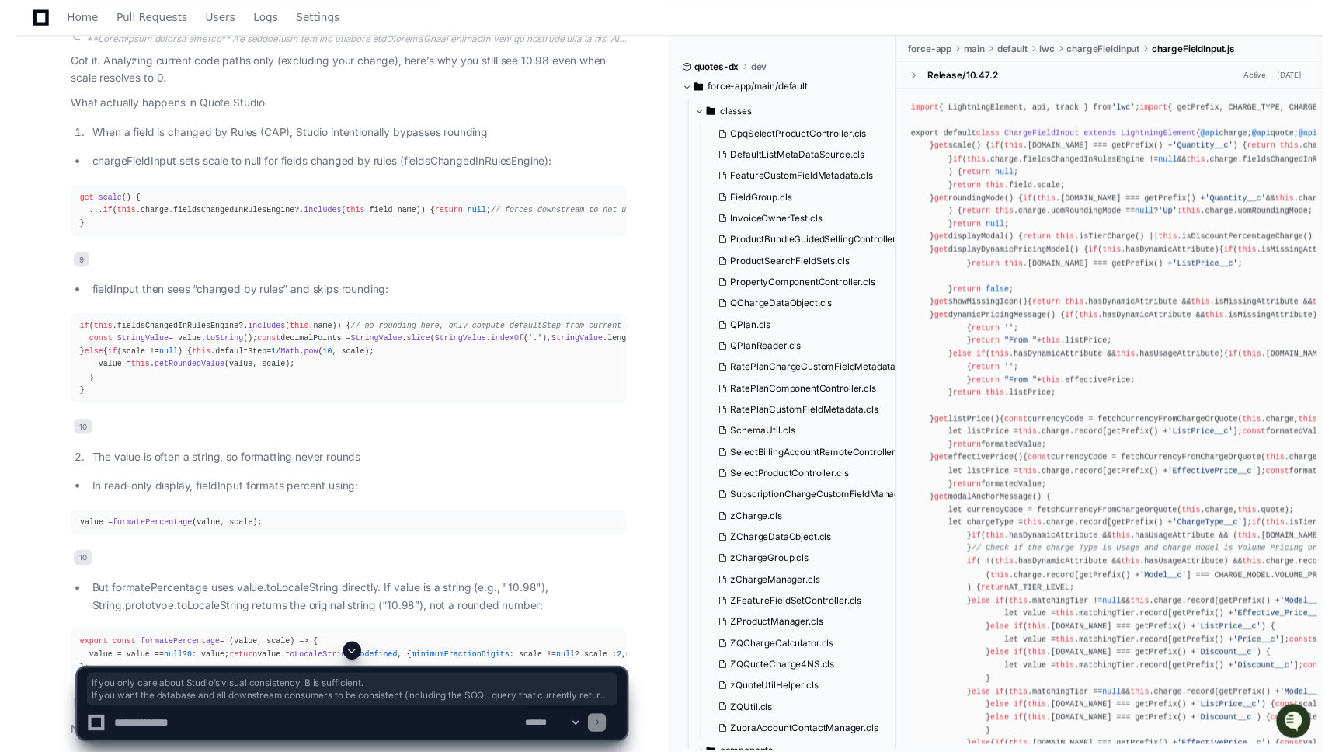
scroll to position [14763, 0]
